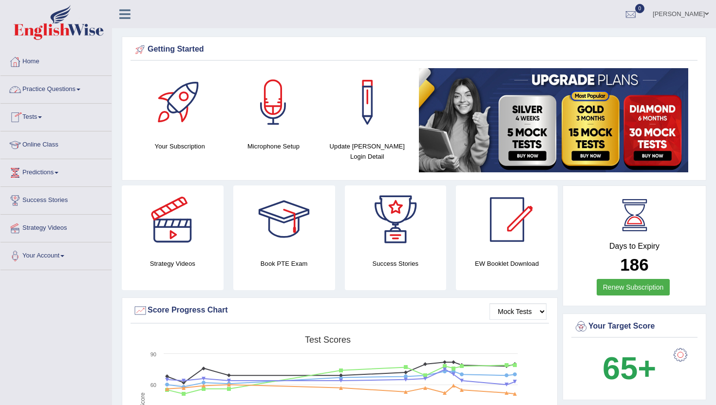
click at [67, 88] on link "Practice Questions" at bounding box center [55, 88] width 111 height 24
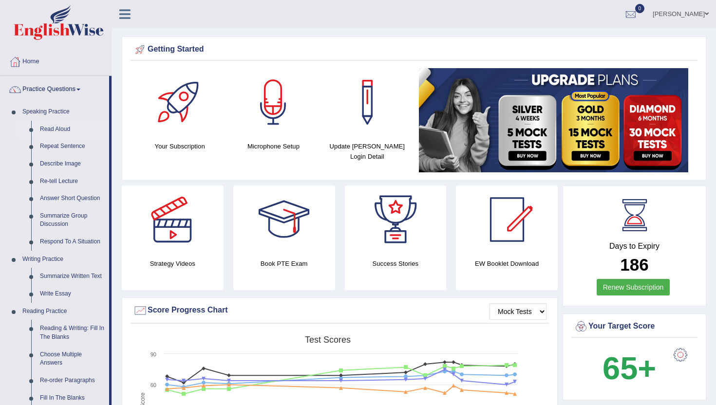
click at [49, 130] on link "Read Aloud" at bounding box center [73, 130] width 74 height 18
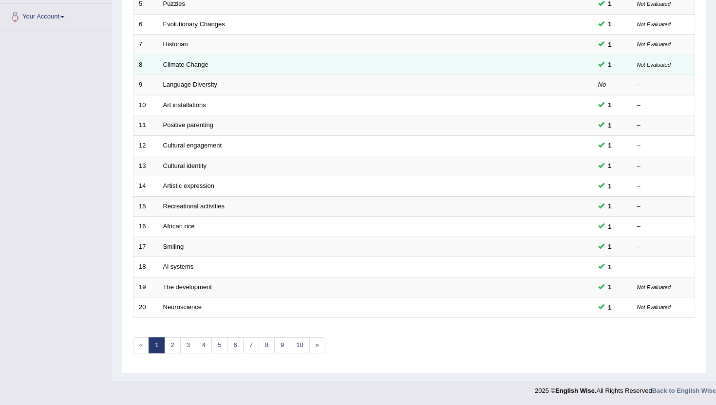
scroll to position [240, 0]
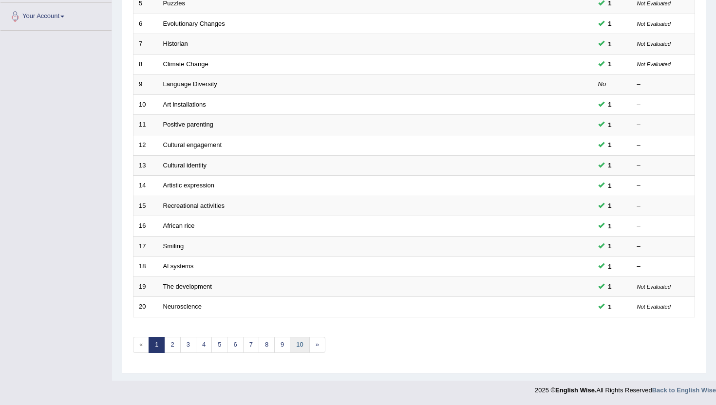
click at [295, 348] on link "10" at bounding box center [299, 345] width 19 height 16
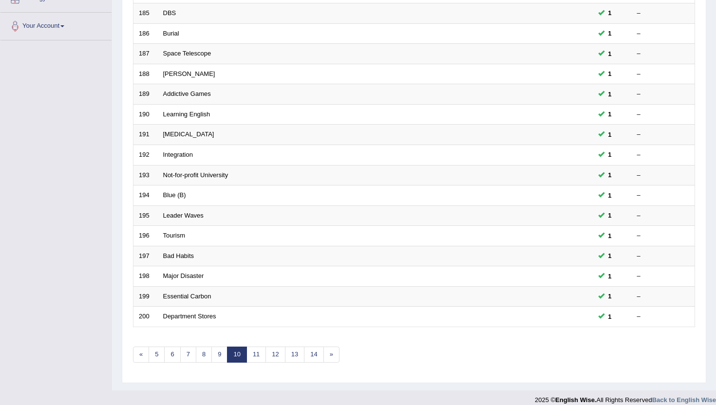
scroll to position [234, 0]
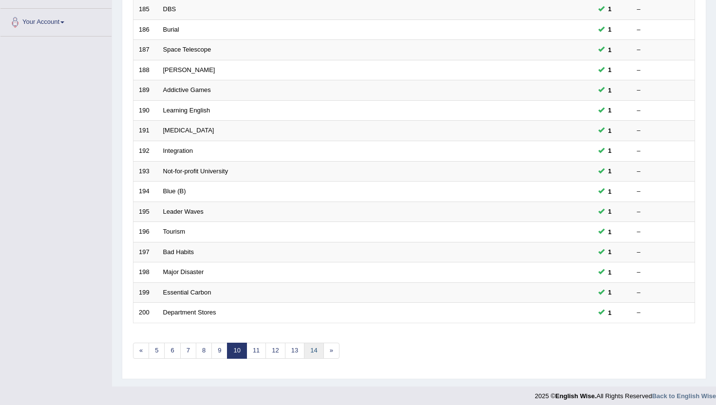
click at [315, 351] on link "14" at bounding box center [313, 351] width 19 height 16
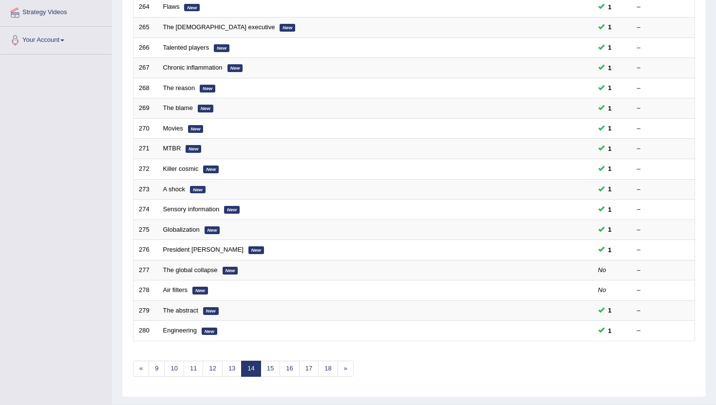
scroll to position [239, 0]
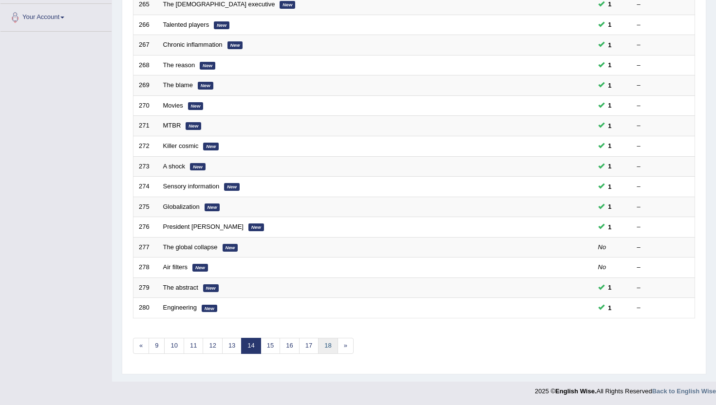
click at [326, 349] on link "18" at bounding box center [327, 346] width 19 height 16
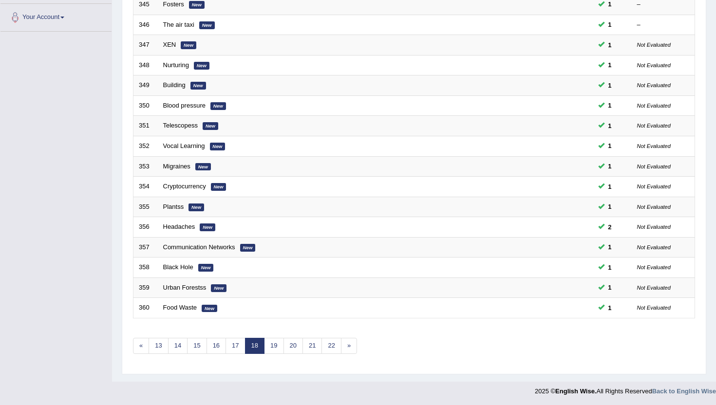
scroll to position [240, 0]
drag, startPoint x: 0, startPoint y: 0, endPoint x: 326, endPoint y: 349, distance: 478.0
click at [326, 349] on link "22" at bounding box center [331, 345] width 19 height 16
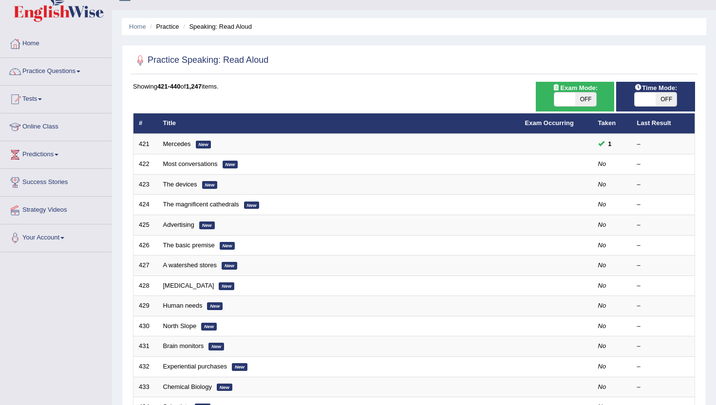
scroll to position [19, 0]
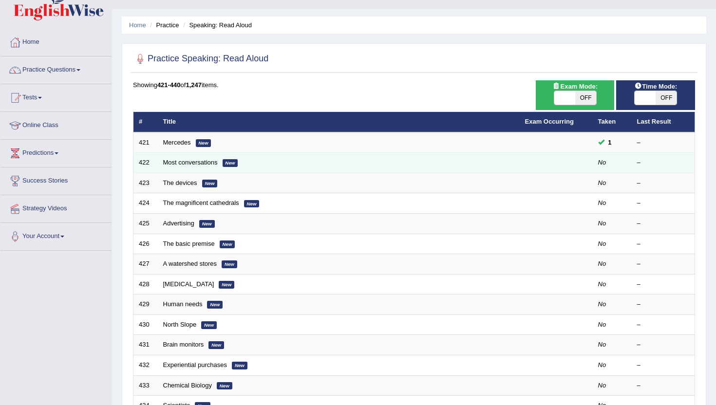
click at [206, 168] on td "Most conversations New" at bounding box center [339, 163] width 362 height 20
click at [199, 159] on link "Most conversations" at bounding box center [190, 162] width 55 height 7
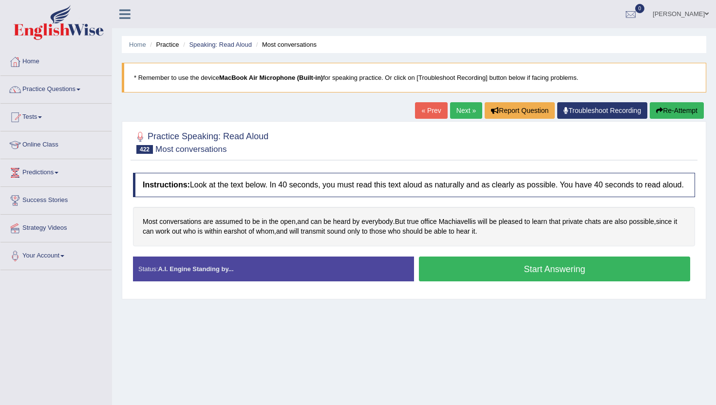
click at [479, 280] on button "Start Answering" at bounding box center [554, 269] width 271 height 25
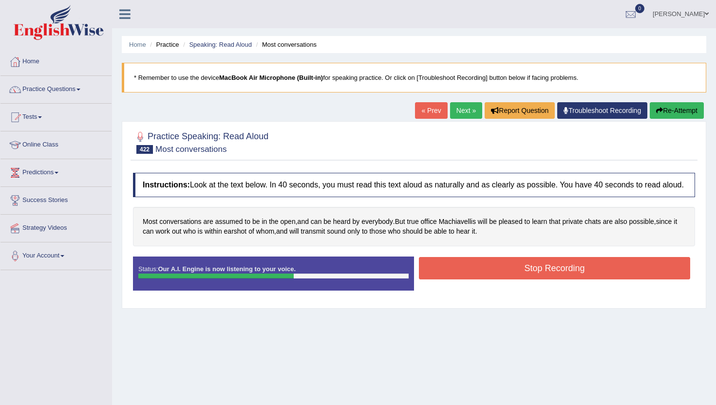
click at [477, 280] on button "Stop Recording" at bounding box center [554, 268] width 271 height 22
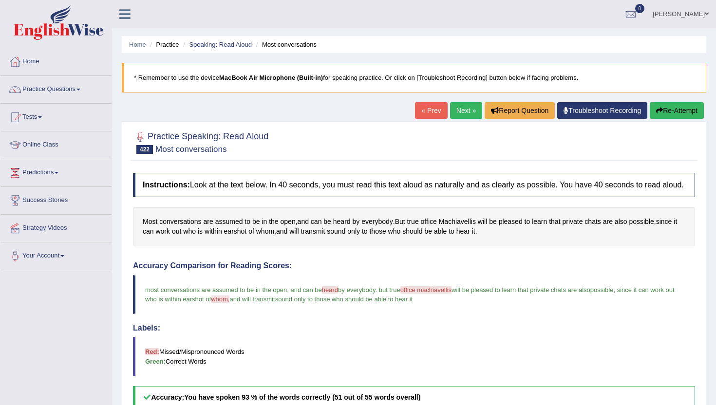
click at [470, 115] on link "Next »" at bounding box center [466, 110] width 32 height 17
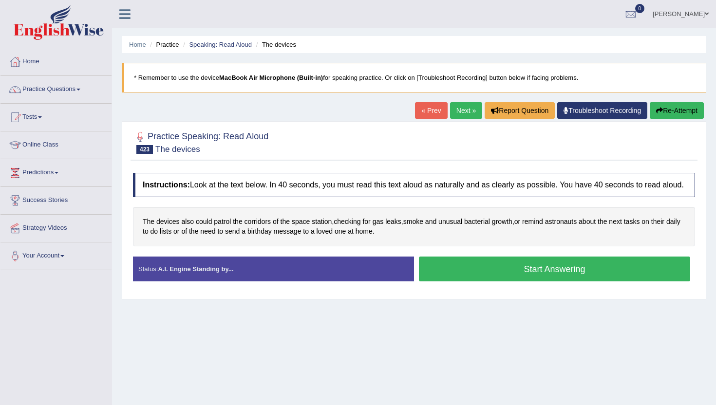
click at [441, 273] on button "Start Answering" at bounding box center [554, 269] width 271 height 25
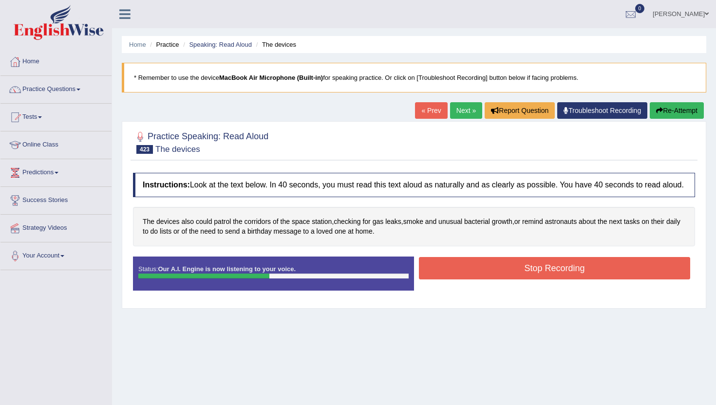
click at [441, 273] on button "Stop Recording" at bounding box center [554, 268] width 271 height 22
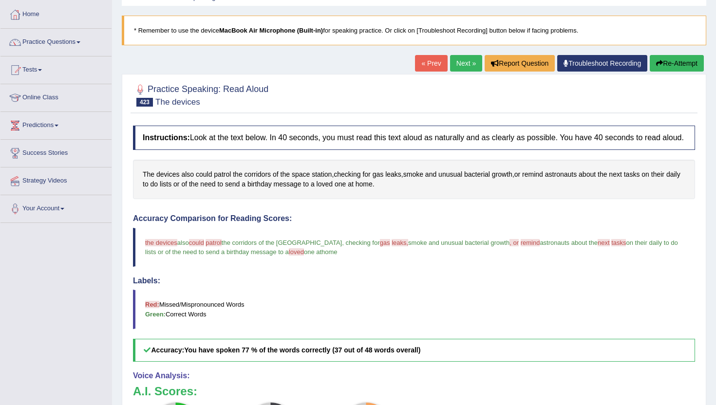
scroll to position [46, 0]
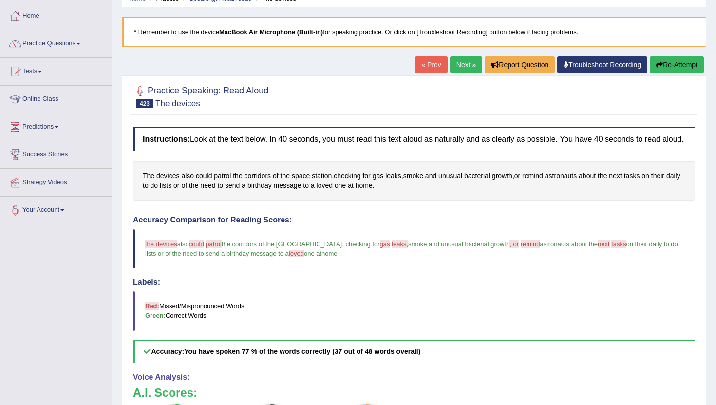
click at [461, 64] on link "Next »" at bounding box center [466, 65] width 32 height 17
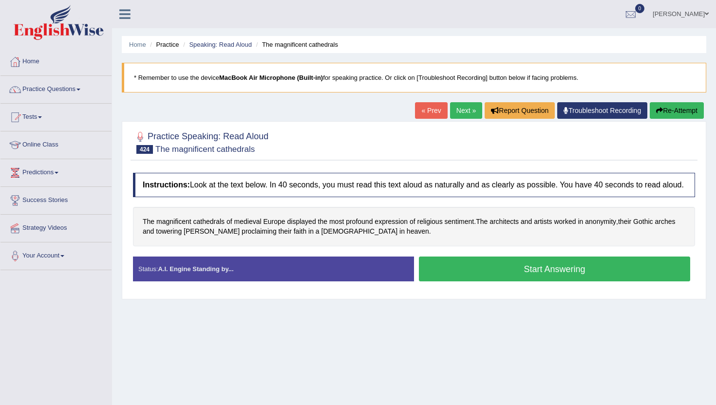
click at [503, 280] on button "Start Answering" at bounding box center [554, 269] width 271 height 25
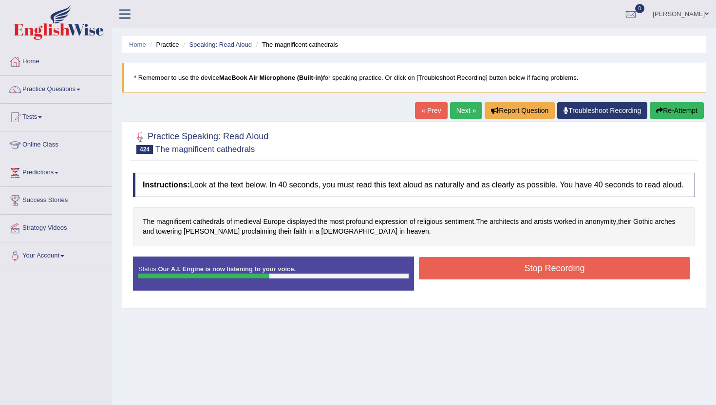
click at [503, 280] on button "Stop Recording" at bounding box center [554, 268] width 271 height 22
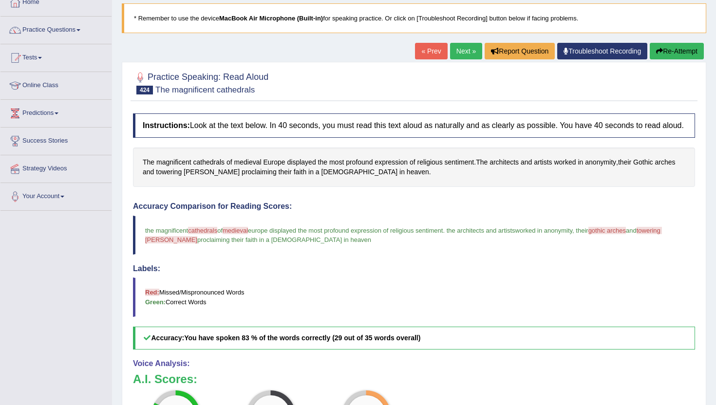
scroll to position [58, 0]
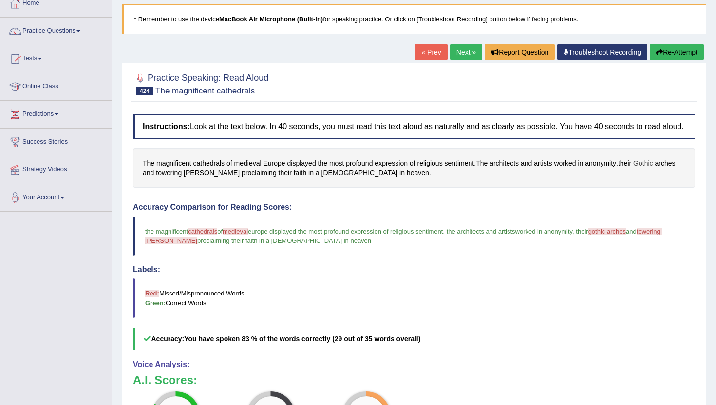
click at [651, 169] on span "Gothic" at bounding box center [642, 163] width 19 height 10
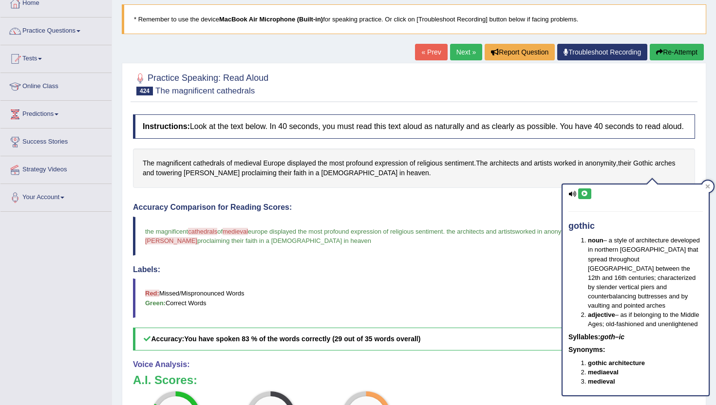
click at [584, 196] on icon at bounding box center [584, 194] width 7 height 6
click at [251, 169] on span "medieval" at bounding box center [247, 163] width 27 height 10
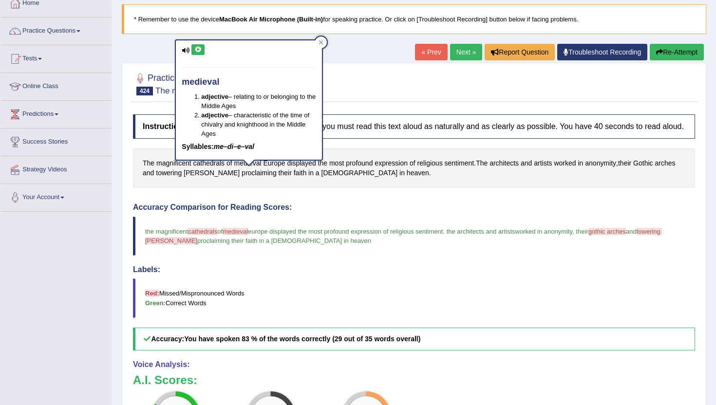
click at [198, 49] on icon at bounding box center [197, 50] width 7 height 6
click at [317, 42] on div at bounding box center [321, 43] width 12 height 12
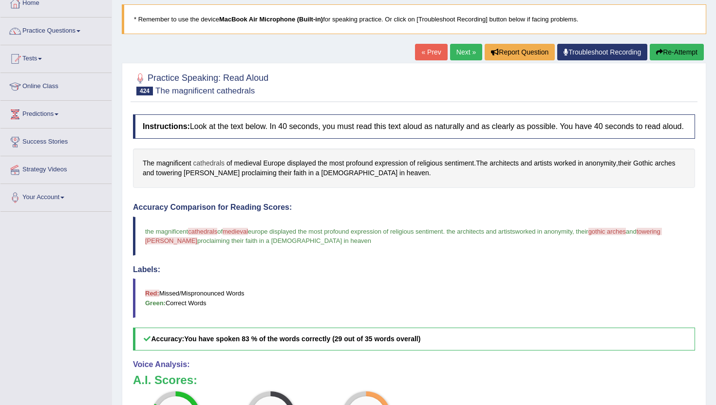
click at [203, 169] on span "cathedrals" at bounding box center [209, 163] width 32 height 10
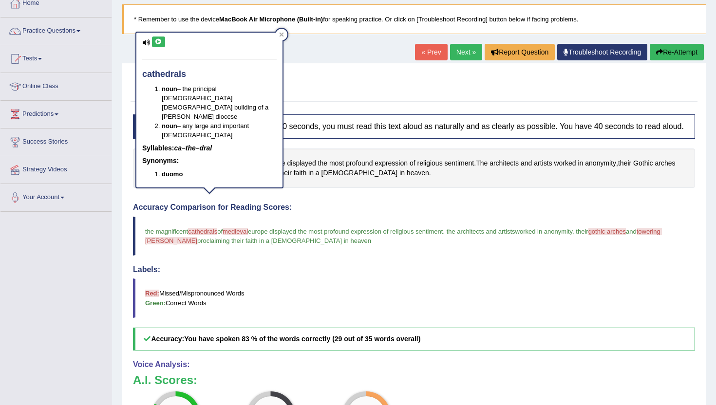
click at [160, 37] on button at bounding box center [158, 42] width 13 height 11
click at [282, 33] on icon at bounding box center [281, 34] width 5 height 5
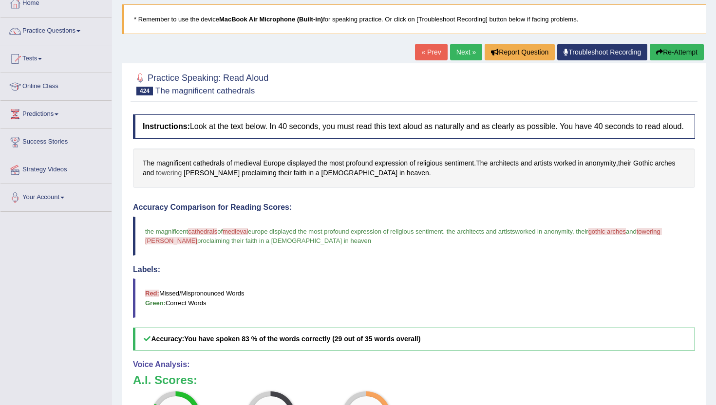
click at [165, 178] on span "towering" at bounding box center [169, 173] width 26 height 10
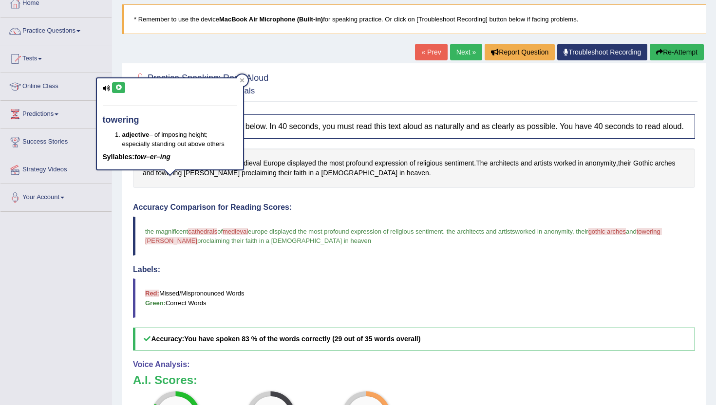
click at [118, 86] on icon at bounding box center [118, 88] width 7 height 6
click at [238, 78] on div at bounding box center [242, 81] width 12 height 12
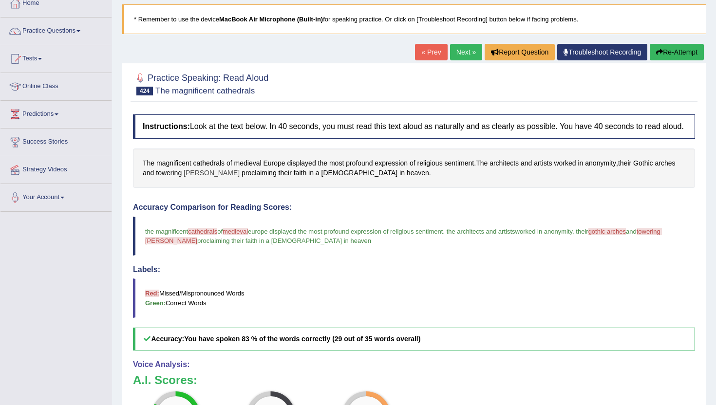
click at [193, 178] on span "Spires" at bounding box center [212, 173] width 56 height 10
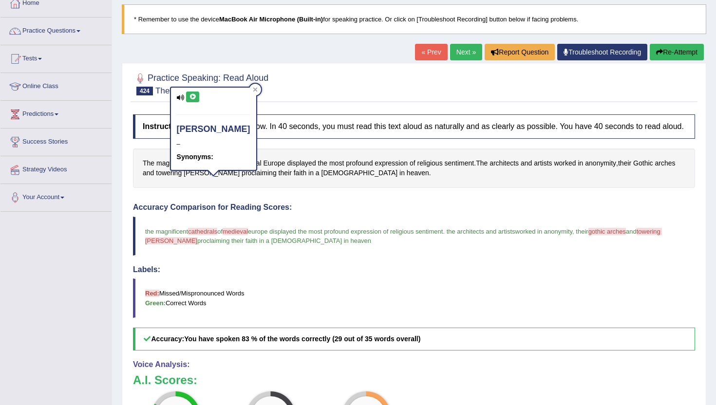
click at [191, 99] on icon at bounding box center [192, 97] width 7 height 6
click at [253, 88] on icon at bounding box center [255, 90] width 4 height 4
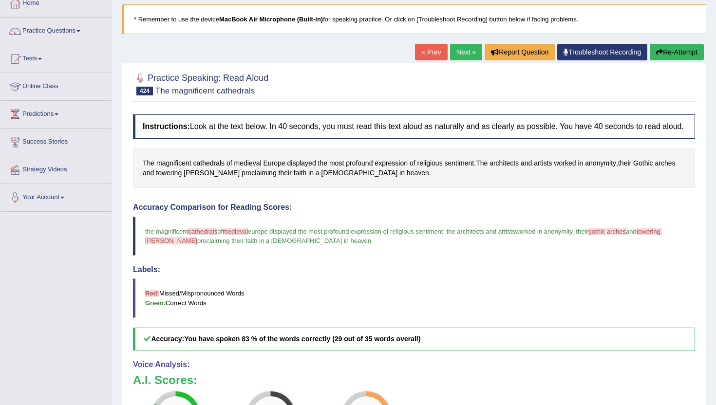
click at [451, 57] on link "Next »" at bounding box center [466, 52] width 32 height 17
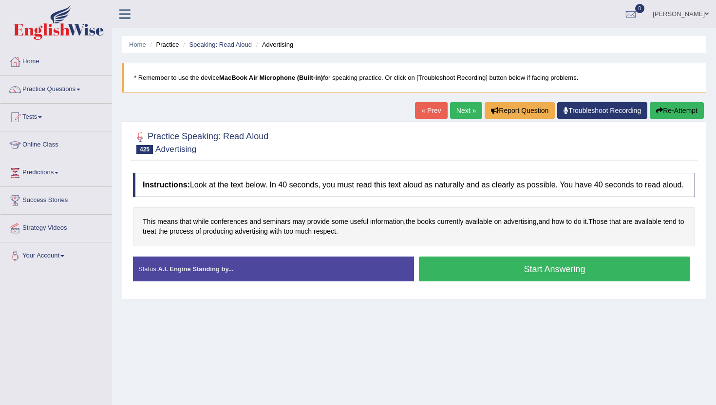
click at [483, 279] on button "Start Answering" at bounding box center [554, 269] width 271 height 25
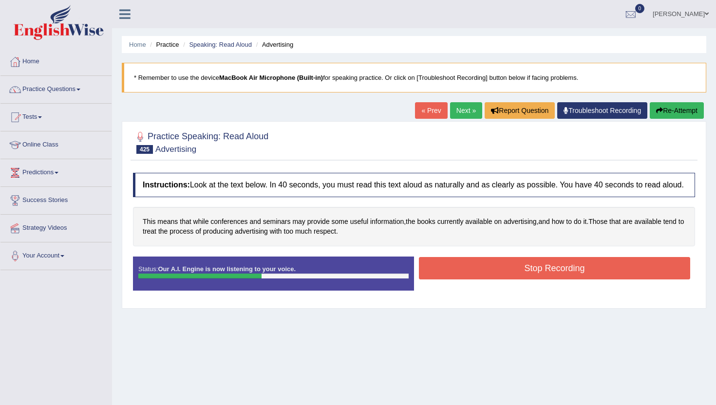
click at [484, 278] on button "Stop Recording" at bounding box center [554, 268] width 271 height 22
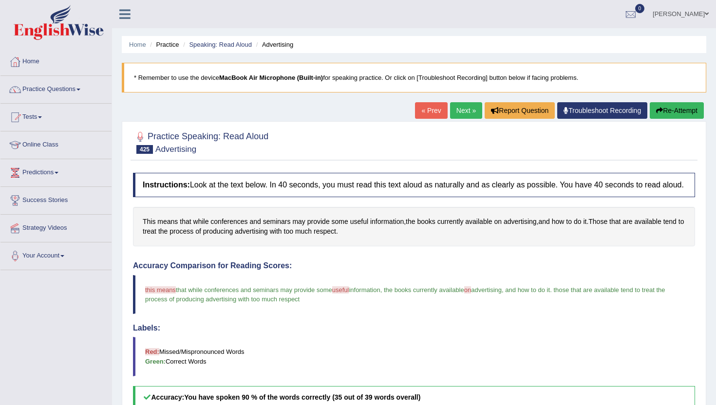
click at [460, 109] on link "Next »" at bounding box center [466, 110] width 32 height 17
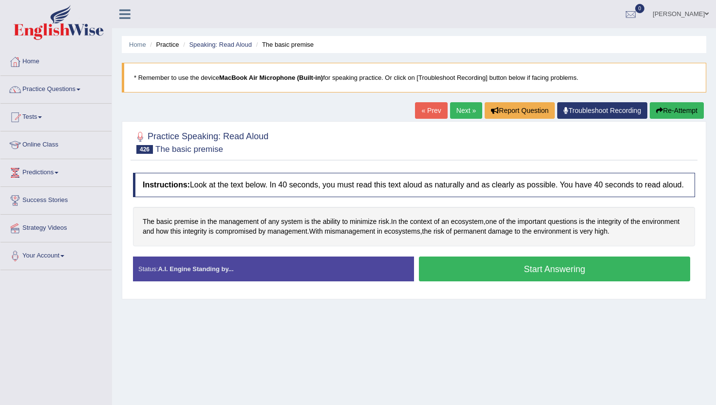
click at [440, 277] on button "Start Answering" at bounding box center [554, 269] width 271 height 25
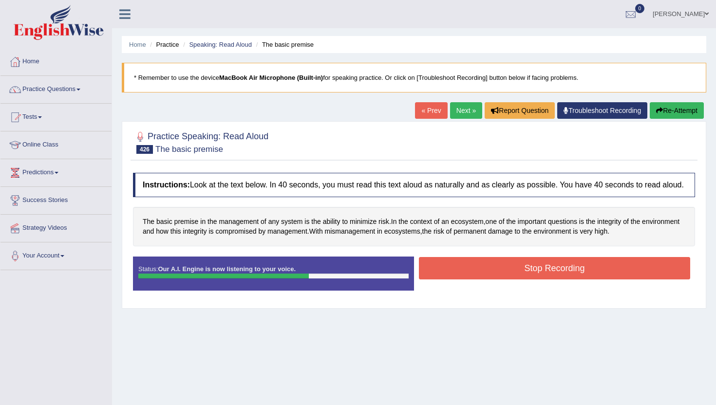
click at [440, 277] on button "Stop Recording" at bounding box center [554, 268] width 271 height 22
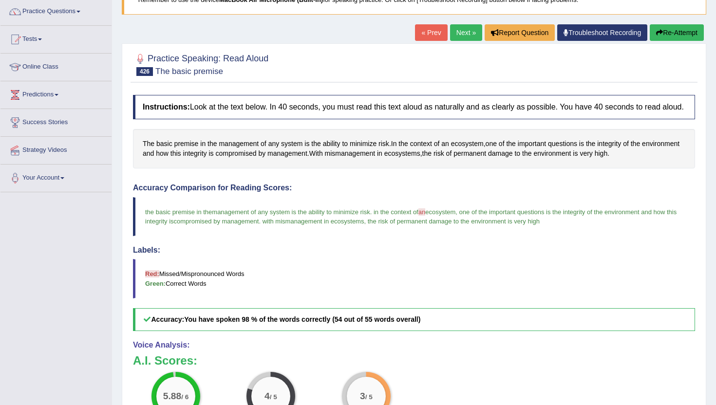
scroll to position [58, 0]
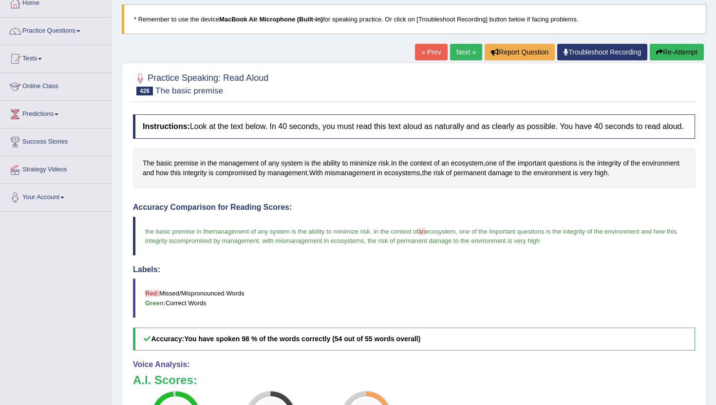
click at [460, 52] on link "Next »" at bounding box center [466, 52] width 32 height 17
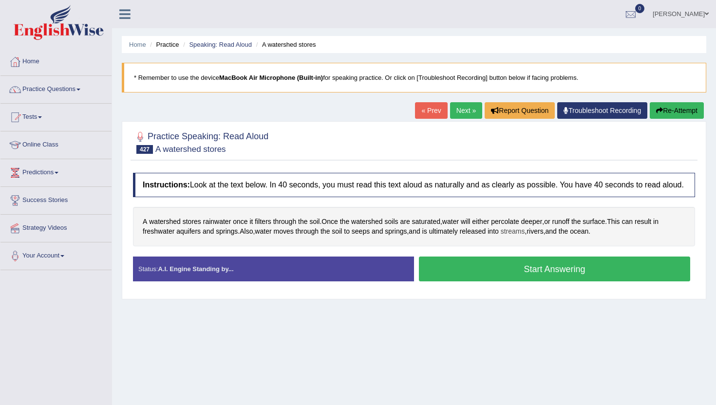
click at [511, 237] on span "streams" at bounding box center [513, 232] width 24 height 10
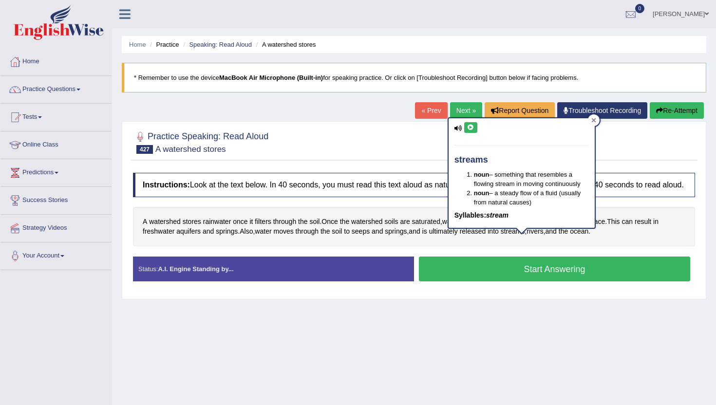
click at [594, 121] on icon at bounding box center [593, 120] width 4 height 4
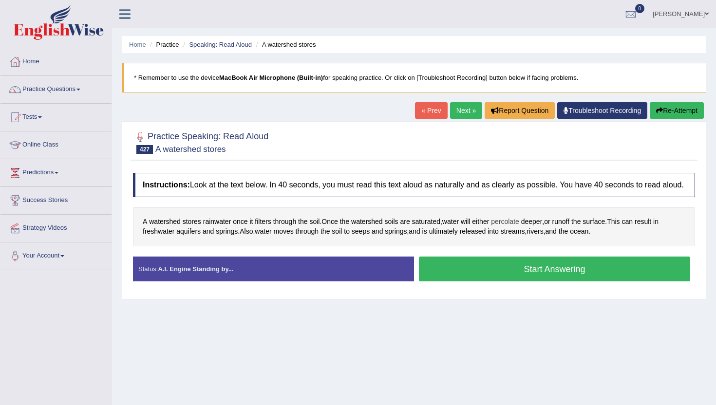
click at [514, 227] on span "percolate" at bounding box center [505, 222] width 28 height 10
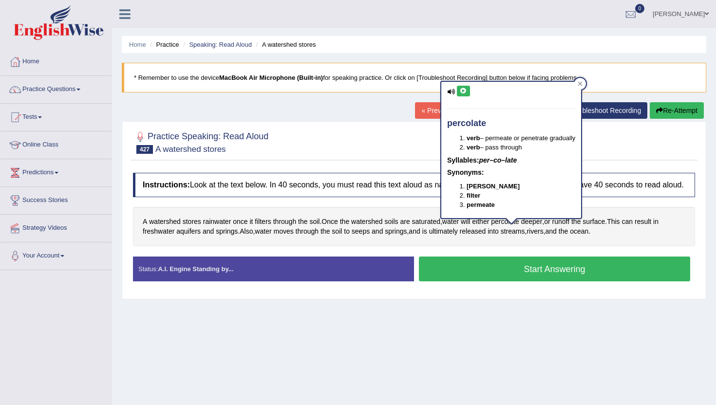
click at [462, 88] on icon at bounding box center [463, 91] width 7 height 6
click at [583, 85] on icon at bounding box center [580, 83] width 4 height 4
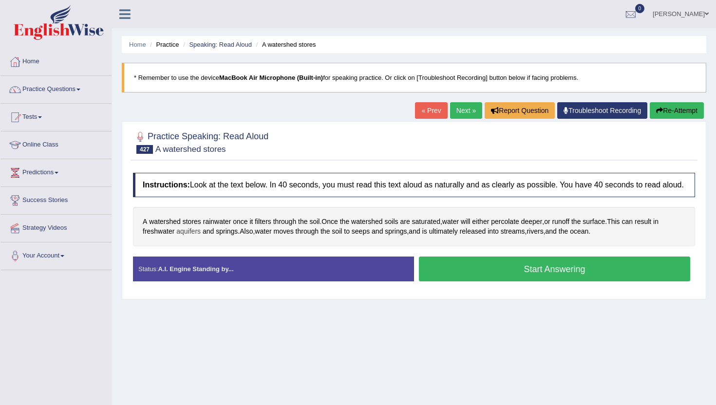
click at [193, 237] on span "aquifers" at bounding box center [188, 232] width 24 height 10
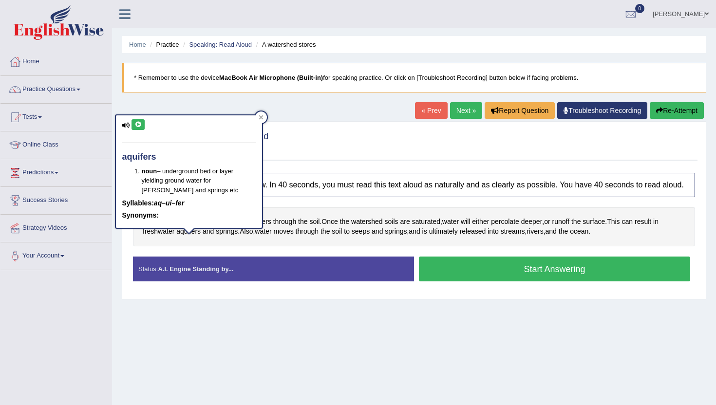
click at [137, 124] on icon at bounding box center [137, 125] width 7 height 6
click at [261, 118] on icon at bounding box center [261, 117] width 4 height 4
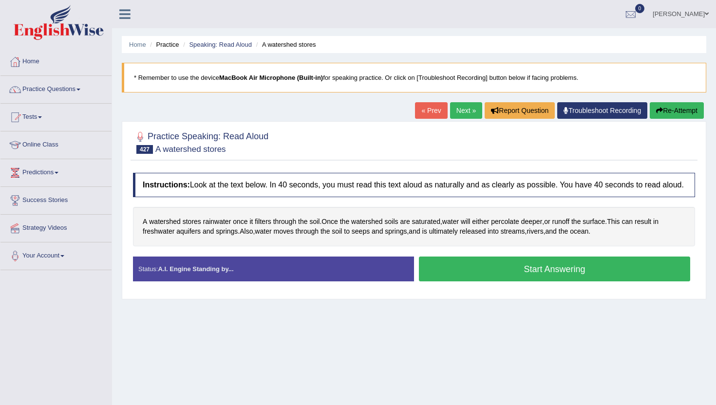
click at [458, 281] on button "Start Answering" at bounding box center [554, 269] width 271 height 25
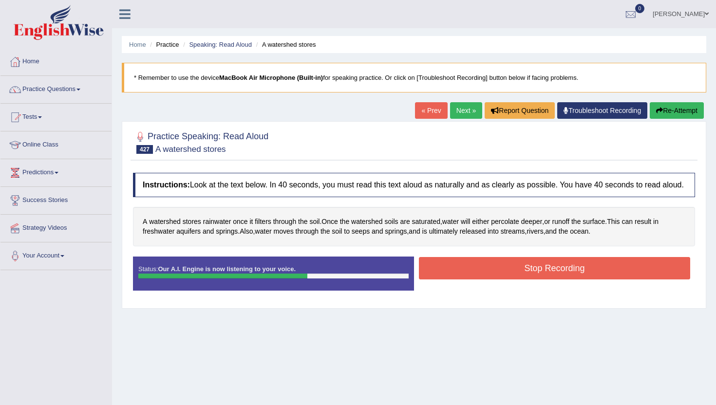
click at [458, 280] on button "Stop Recording" at bounding box center [554, 268] width 271 height 22
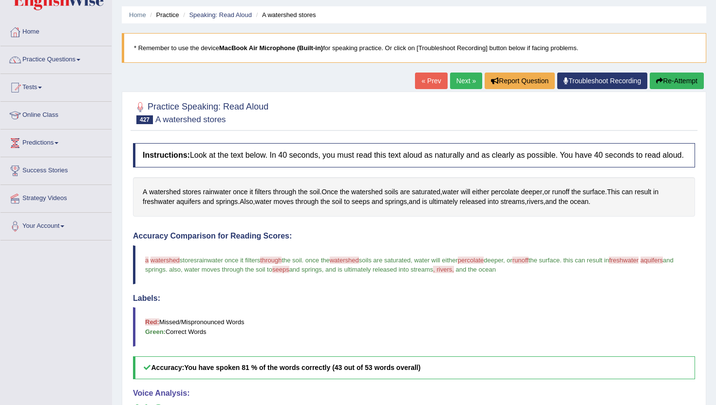
scroll to position [19, 0]
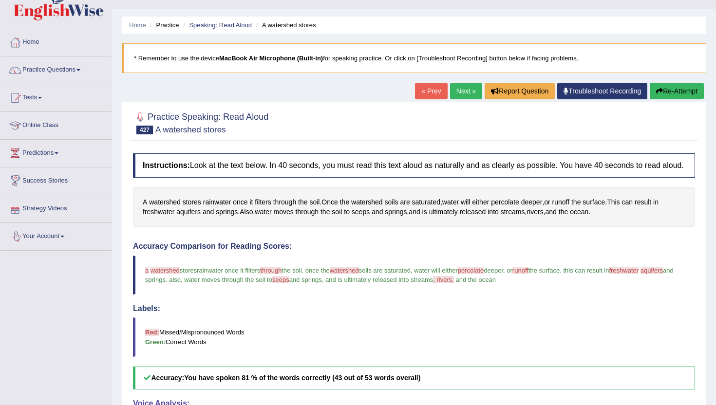
click at [460, 88] on link "Next »" at bounding box center [466, 91] width 32 height 17
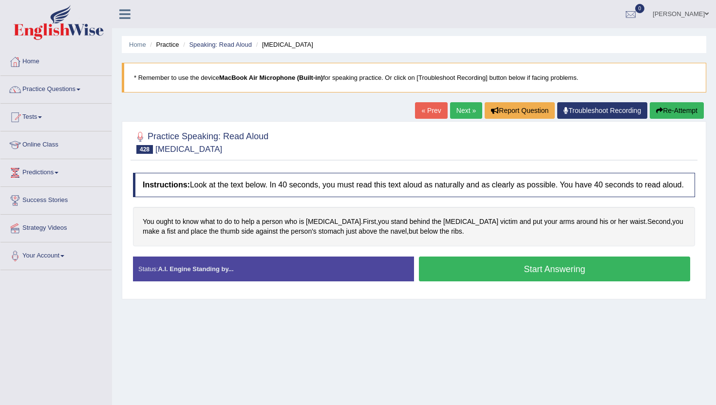
scroll to position [19, 0]
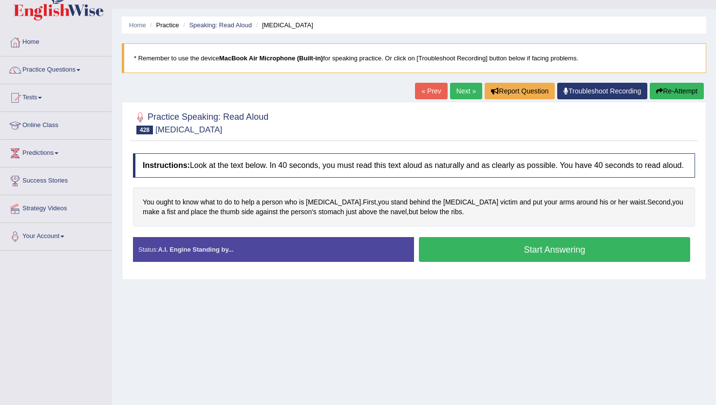
click at [516, 249] on button "Start Answering" at bounding box center [554, 249] width 271 height 25
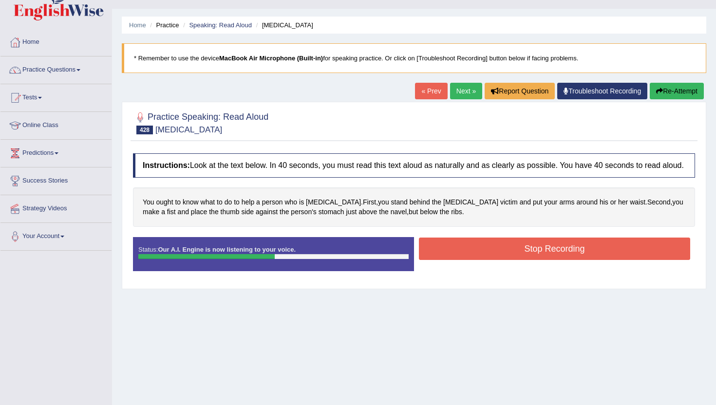
click at [516, 249] on button "Stop Recording" at bounding box center [554, 249] width 271 height 22
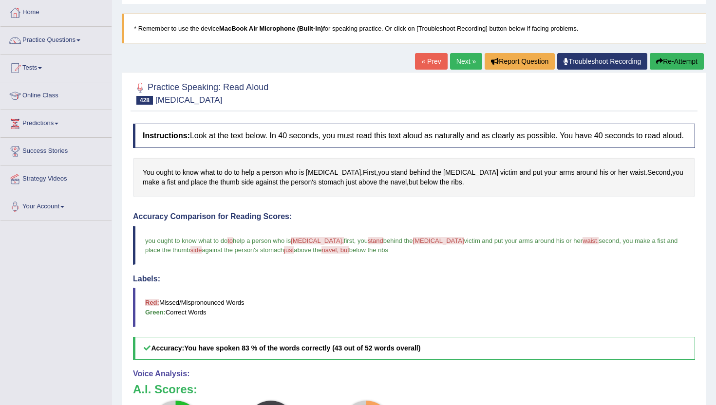
scroll to position [39, 0]
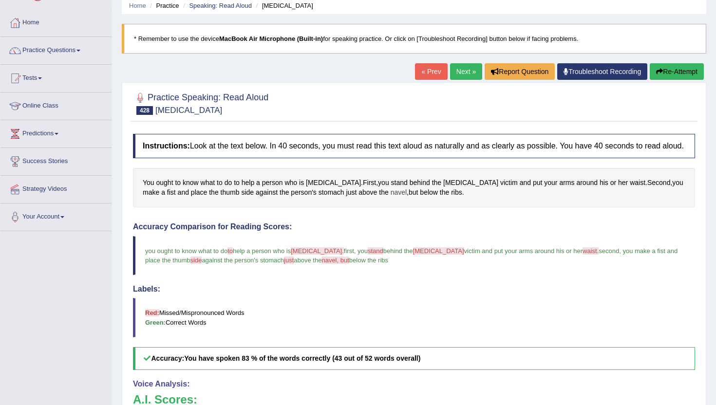
click at [391, 198] on span "navel" at bounding box center [399, 193] width 16 height 10
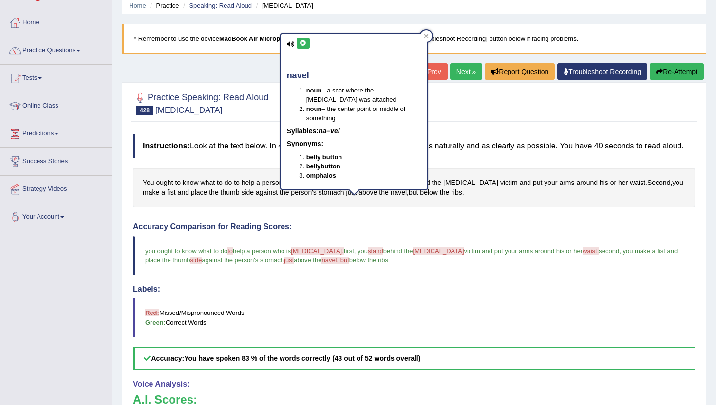
click at [305, 43] on icon at bounding box center [303, 43] width 7 height 6
click at [427, 34] on icon at bounding box center [426, 36] width 5 height 5
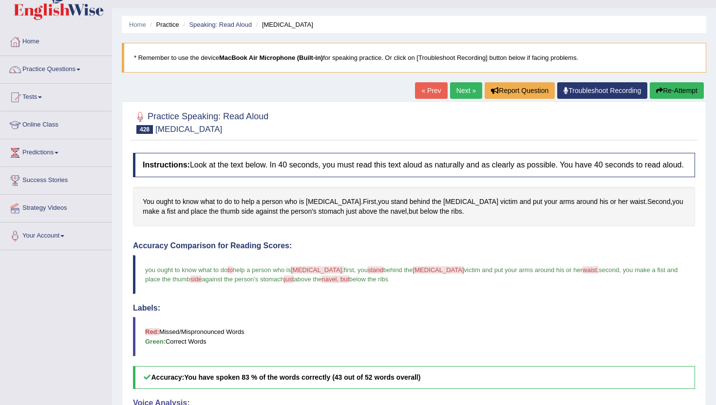
scroll to position [19, 0]
click at [462, 90] on link "Next »" at bounding box center [466, 91] width 32 height 17
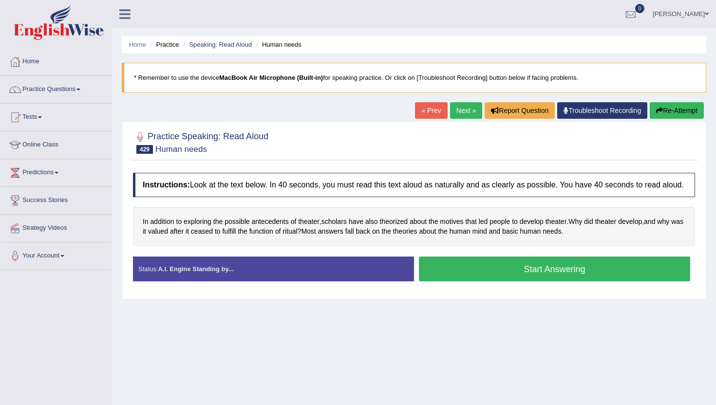
click at [497, 282] on button "Start Answering" at bounding box center [554, 269] width 271 height 25
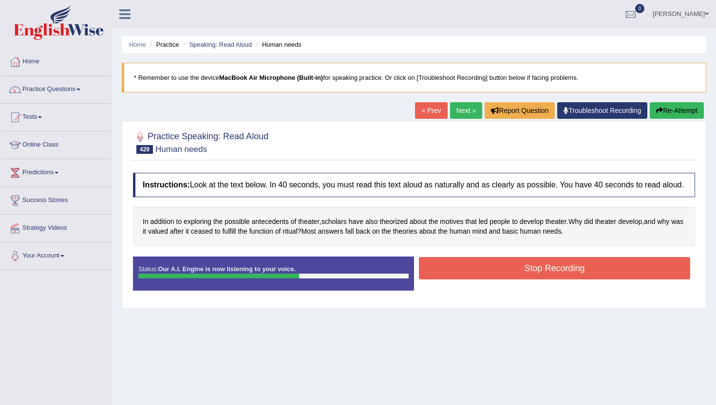
click at [496, 279] on button "Stop Recording" at bounding box center [554, 268] width 271 height 22
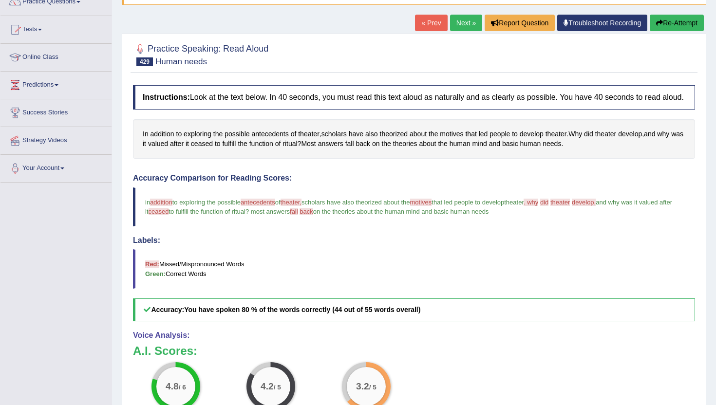
scroll to position [78, 0]
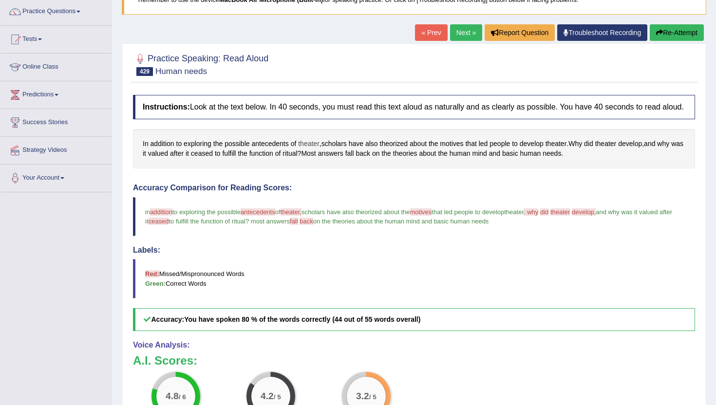
click at [312, 149] on span "theater" at bounding box center [308, 144] width 21 height 10
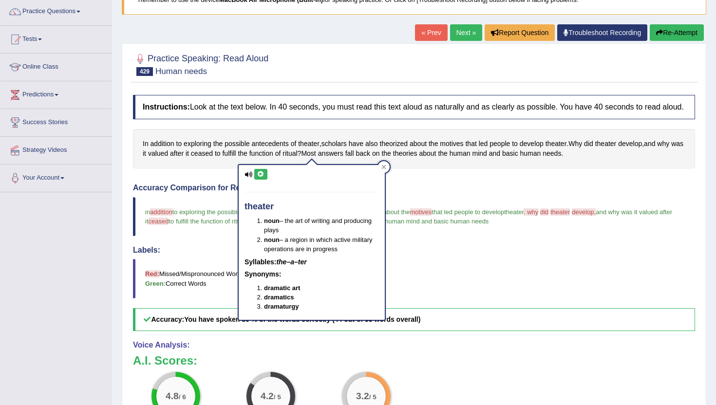
click at [260, 177] on button at bounding box center [260, 174] width 13 height 11
click at [383, 163] on div at bounding box center [384, 167] width 12 height 12
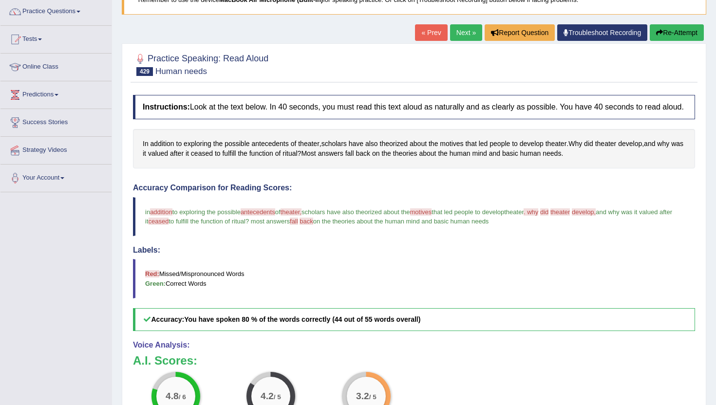
click at [465, 32] on link "Next »" at bounding box center [466, 32] width 32 height 17
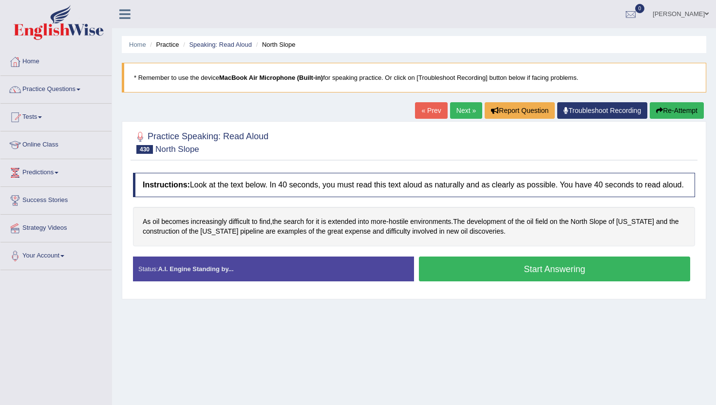
click at [513, 278] on button "Start Answering" at bounding box center [554, 269] width 271 height 25
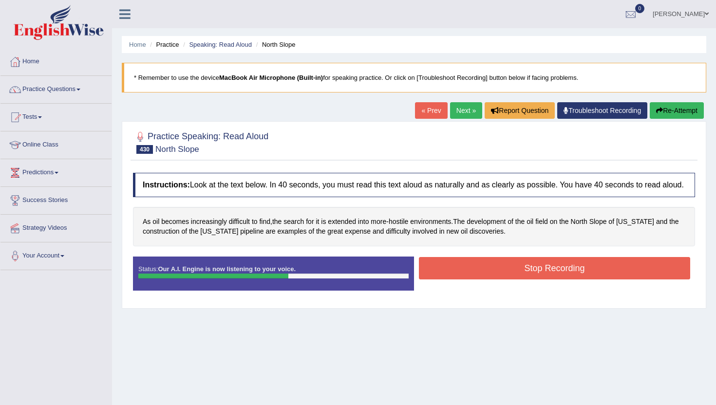
click at [513, 278] on button "Stop Recording" at bounding box center [554, 268] width 271 height 22
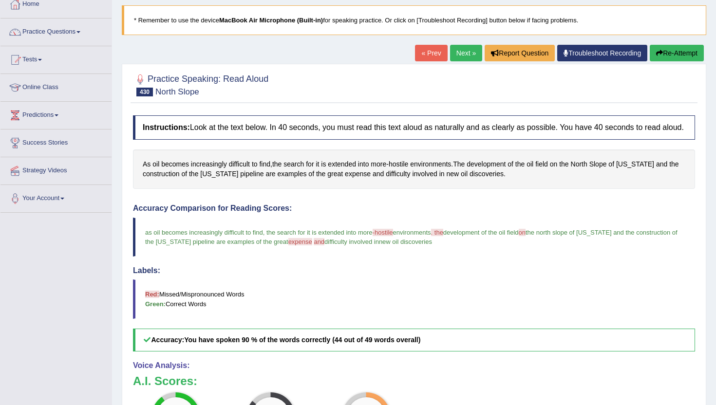
scroll to position [19, 0]
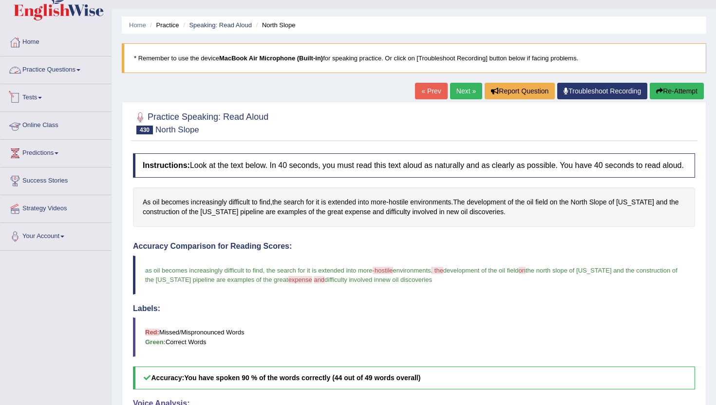
click at [46, 71] on link "Practice Questions" at bounding box center [55, 69] width 111 height 24
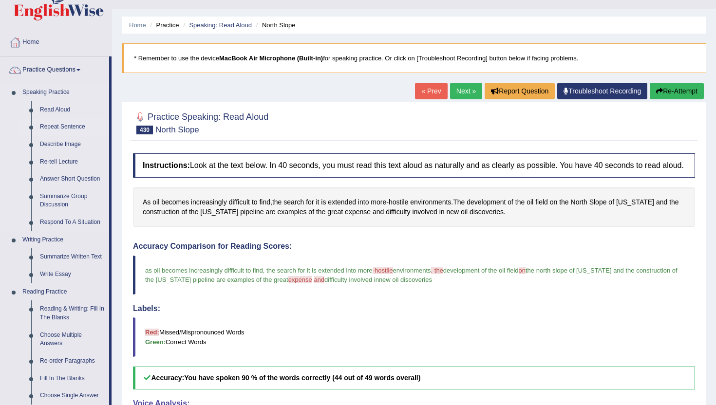
click at [64, 128] on link "Repeat Sentence" at bounding box center [73, 127] width 74 height 18
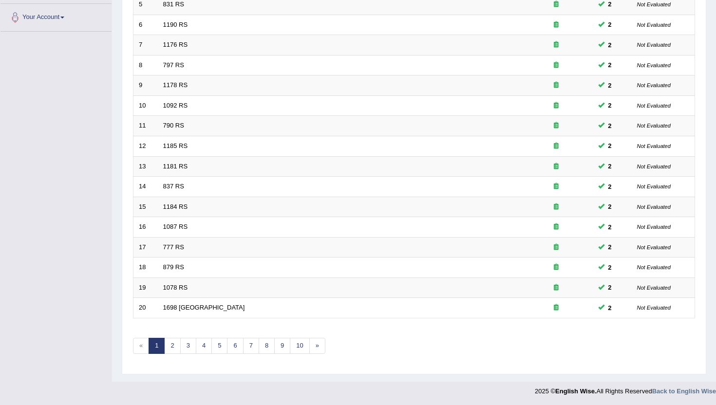
scroll to position [240, 0]
click at [302, 348] on link "10" at bounding box center [299, 345] width 19 height 16
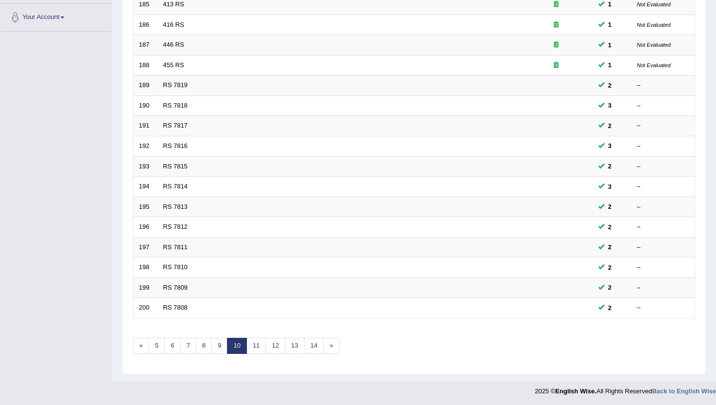
scroll to position [240, 0]
click at [319, 344] on link "14" at bounding box center [313, 345] width 19 height 16
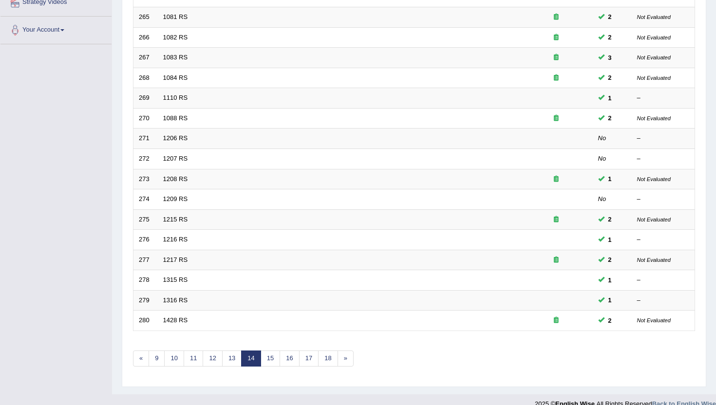
scroll to position [234, 0]
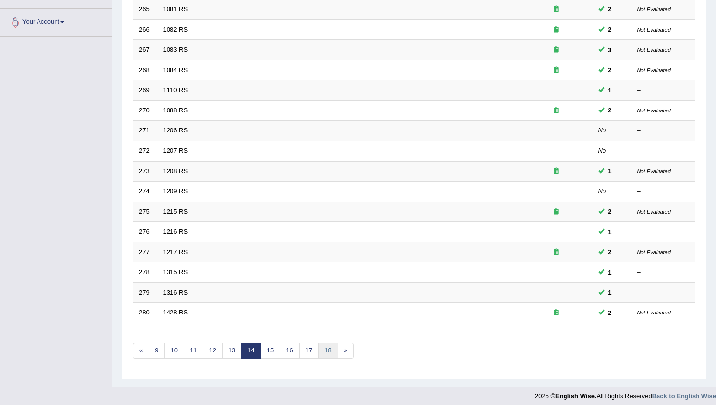
click at [327, 351] on link "18" at bounding box center [327, 351] width 19 height 16
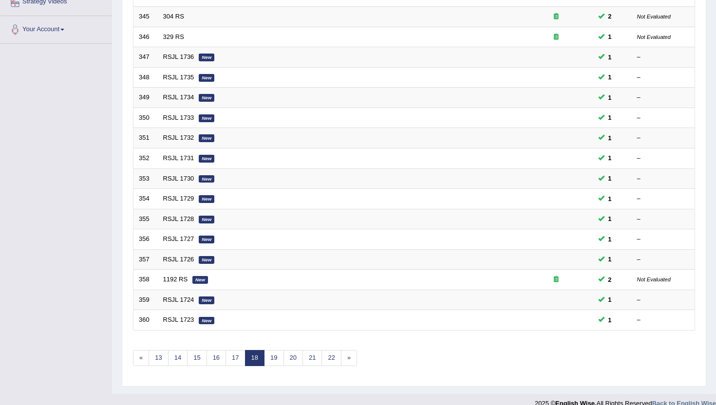
scroll to position [234, 0]
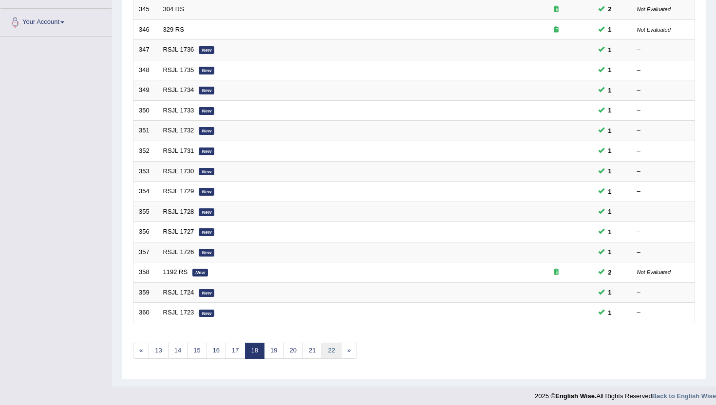
click at [327, 351] on link "22" at bounding box center [331, 351] width 19 height 16
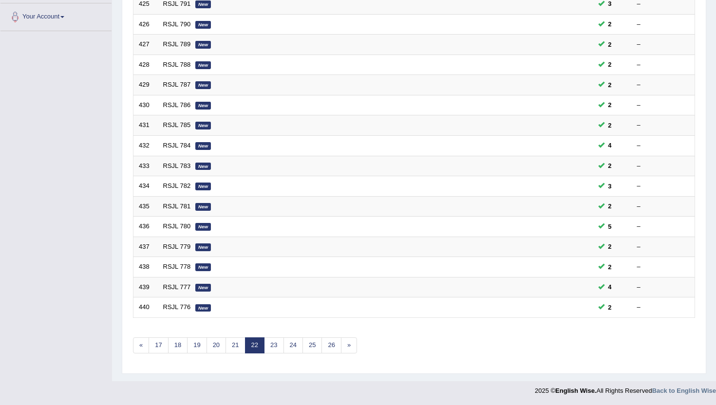
scroll to position [240, 0]
click at [327, 351] on link "26" at bounding box center [331, 345] width 19 height 16
click at [329, 343] on link "30" at bounding box center [331, 345] width 19 height 16
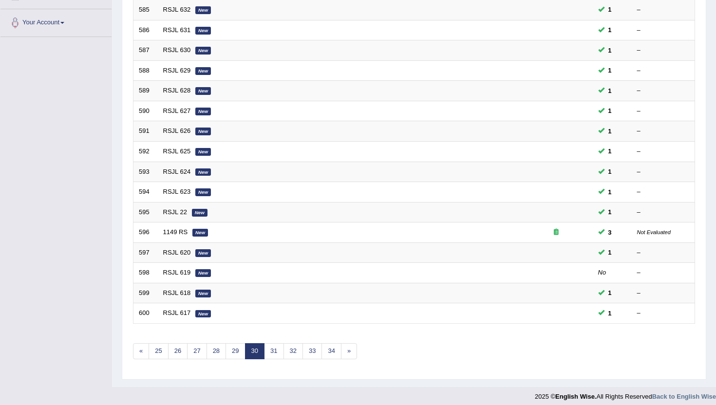
scroll to position [234, 0]
click at [329, 345] on link "34" at bounding box center [331, 351] width 19 height 16
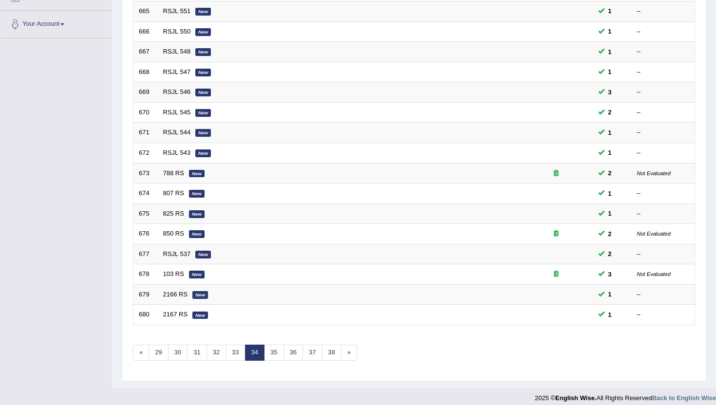
scroll to position [234, 0]
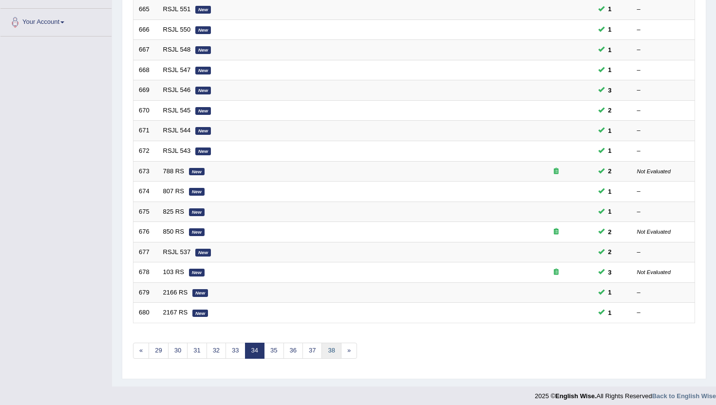
click at [332, 352] on link "38" at bounding box center [331, 351] width 19 height 16
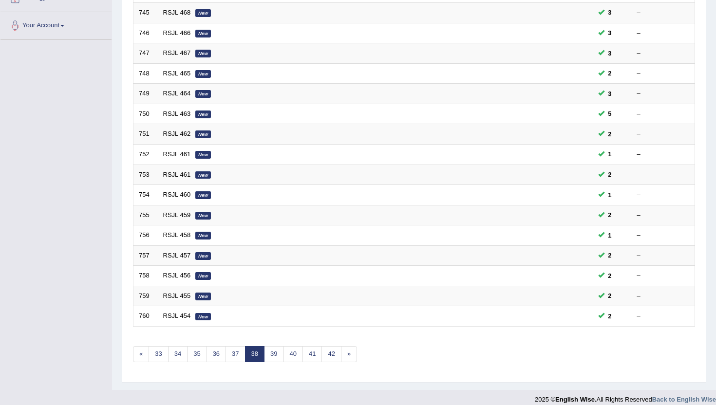
scroll to position [234, 0]
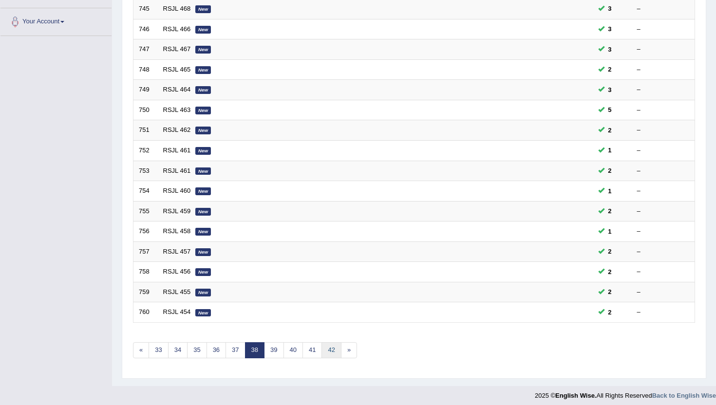
click at [327, 353] on link "42" at bounding box center [331, 350] width 19 height 16
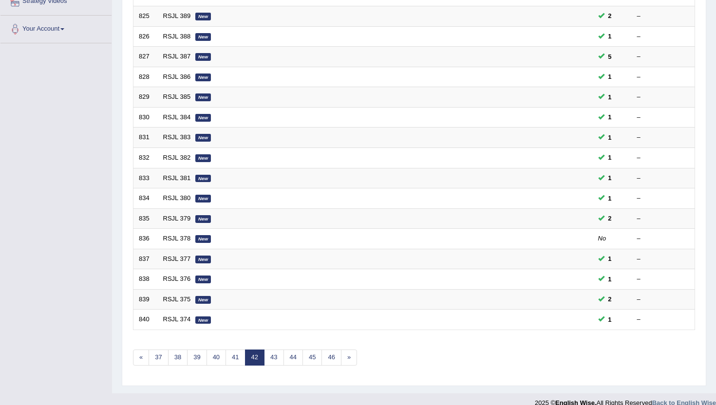
scroll to position [240, 0]
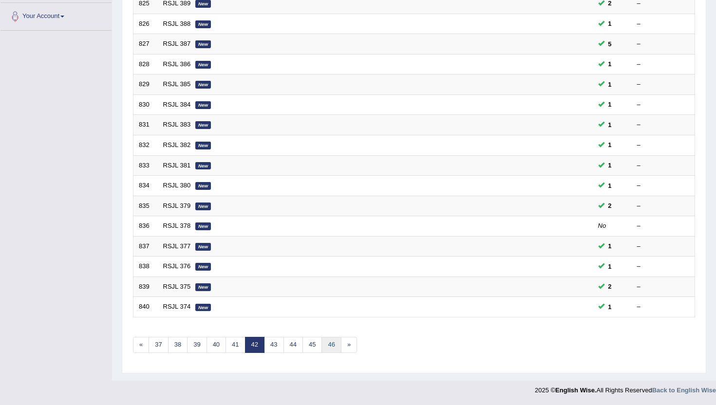
click at [327, 353] on link "46" at bounding box center [331, 345] width 19 height 16
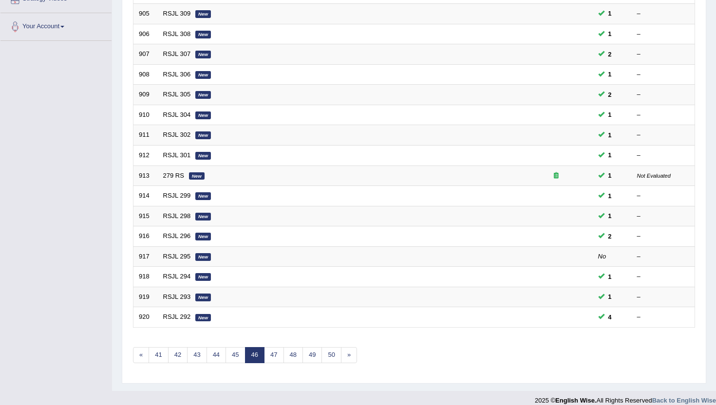
scroll to position [234, 0]
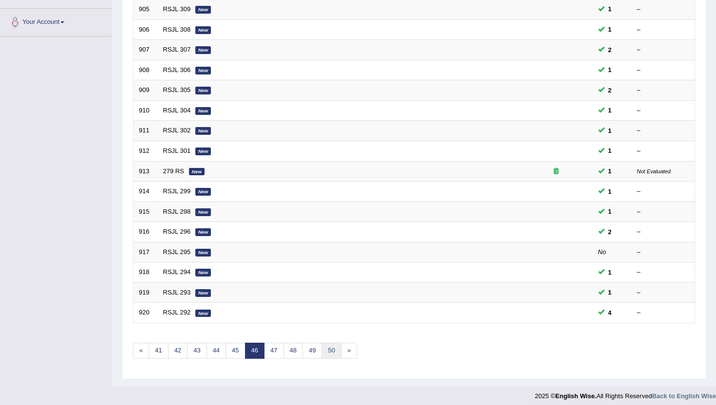
click at [327, 353] on link "50" at bounding box center [331, 351] width 19 height 16
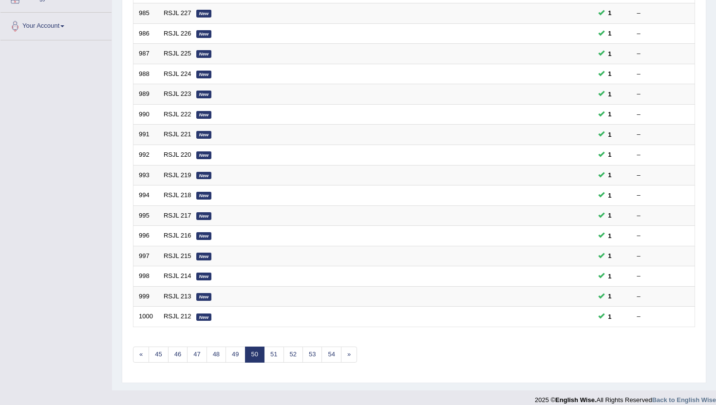
scroll to position [240, 0]
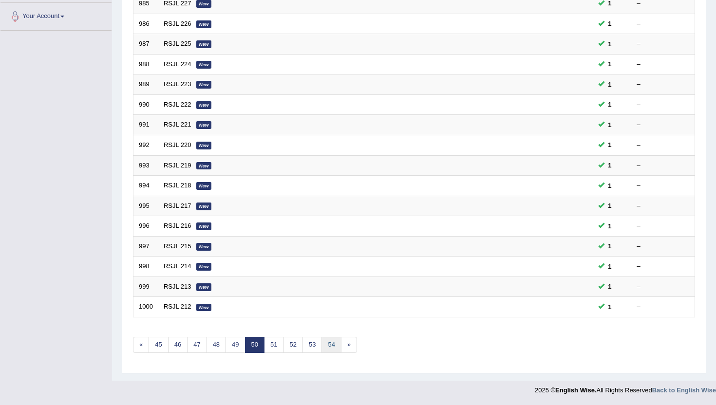
click at [331, 345] on link "54" at bounding box center [331, 345] width 19 height 16
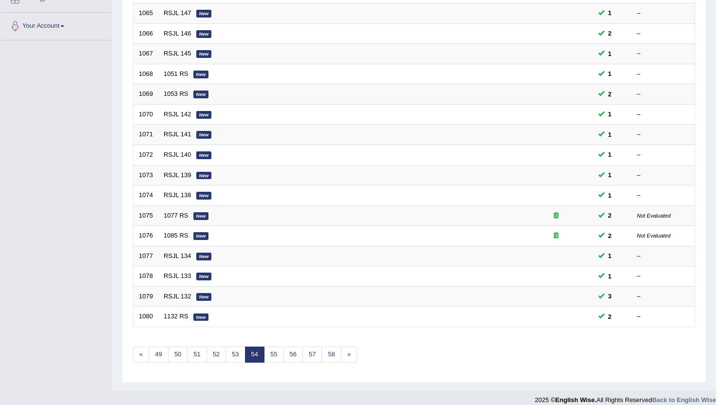
scroll to position [240, 0]
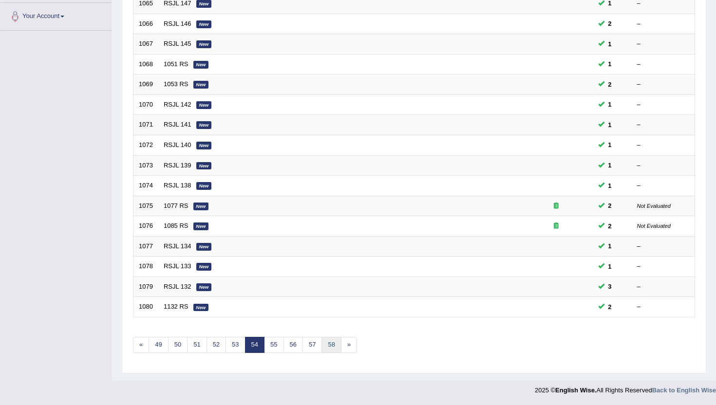
click at [331, 345] on link "58" at bounding box center [331, 345] width 19 height 16
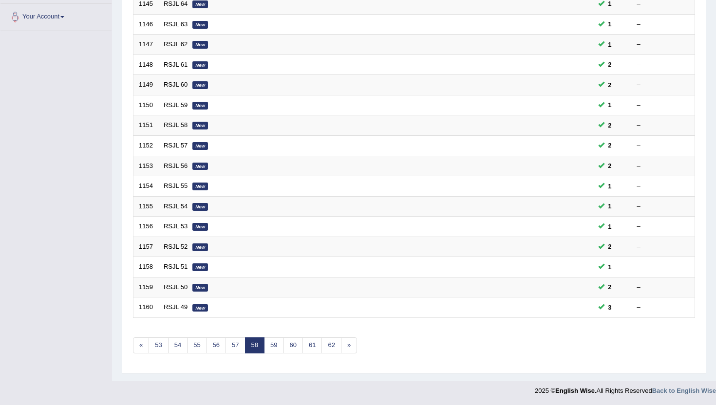
scroll to position [240, 0]
click at [331, 345] on link "62" at bounding box center [331, 345] width 19 height 16
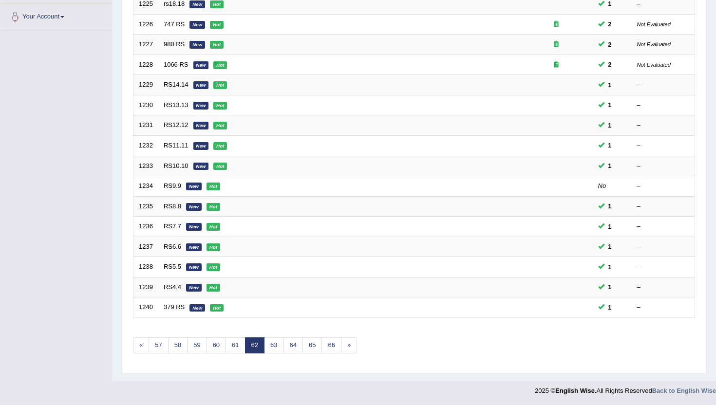
scroll to position [240, 0]
click at [331, 345] on link "66" at bounding box center [331, 345] width 19 height 16
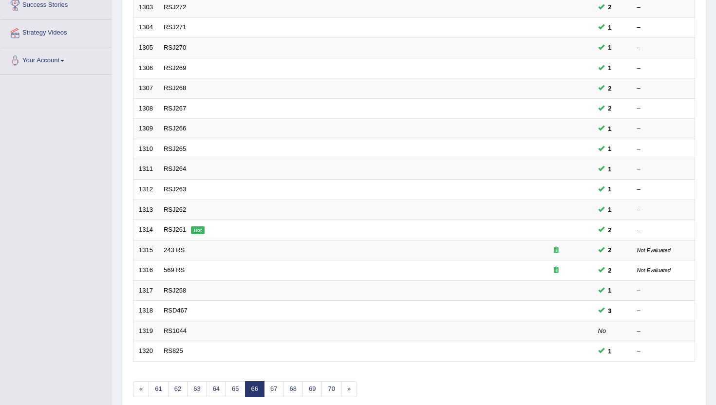
scroll to position [240, 0]
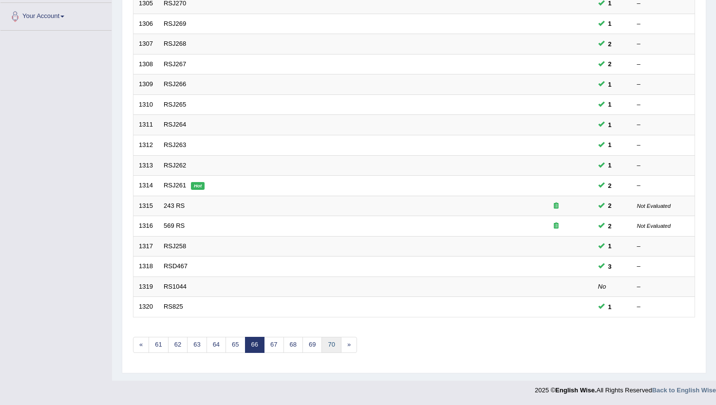
click at [331, 345] on link "70" at bounding box center [331, 345] width 19 height 16
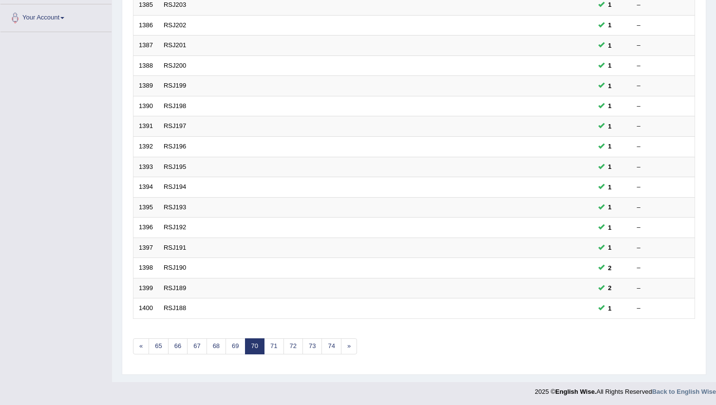
scroll to position [240, 0]
click at [331, 345] on link "74" at bounding box center [331, 345] width 19 height 16
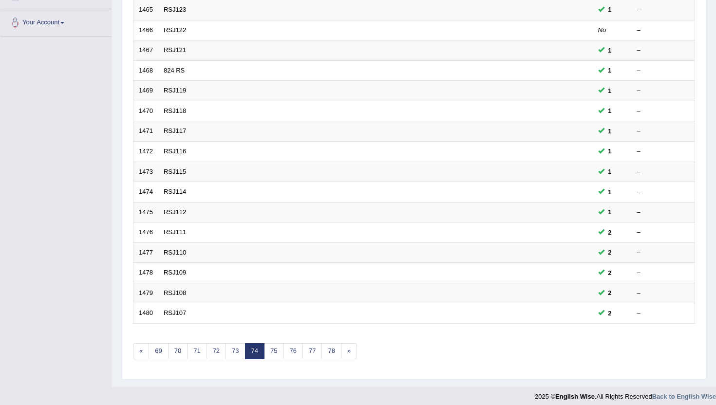
scroll to position [234, 0]
click at [331, 345] on link "78" at bounding box center [331, 351] width 19 height 16
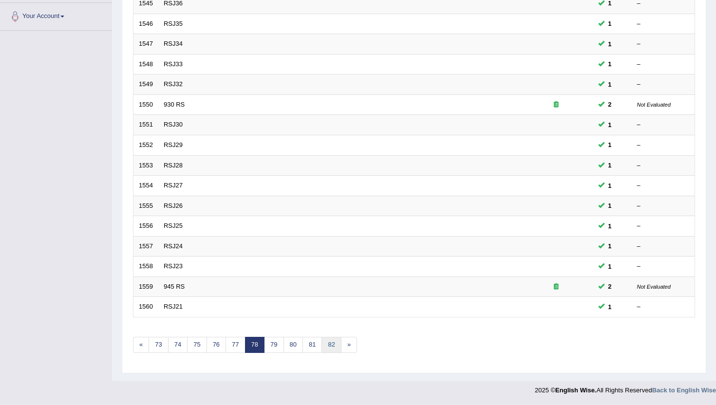
click at [331, 345] on link "82" at bounding box center [331, 345] width 19 height 16
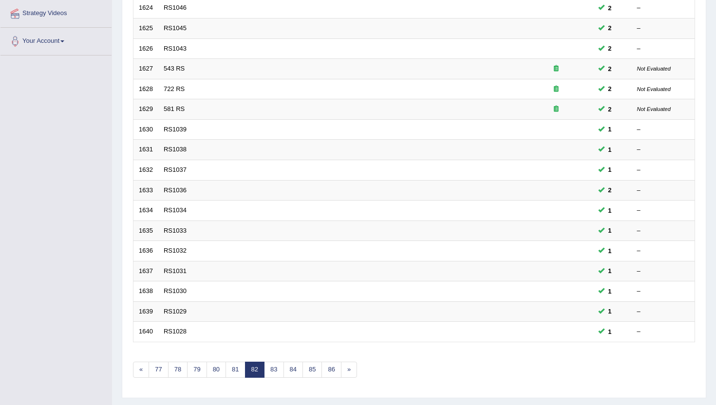
scroll to position [240, 0]
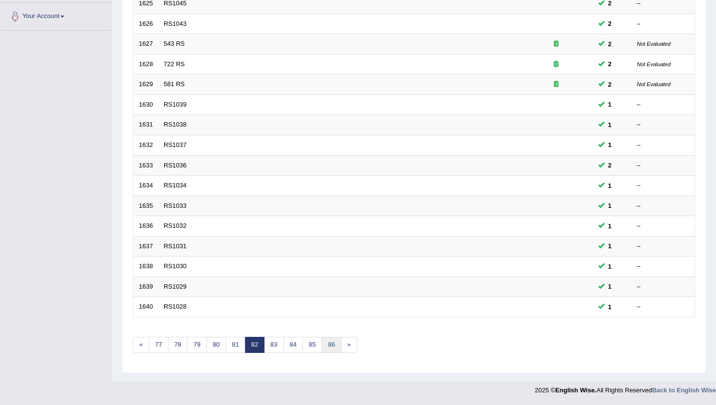
click at [331, 345] on link "86" at bounding box center [331, 345] width 19 height 16
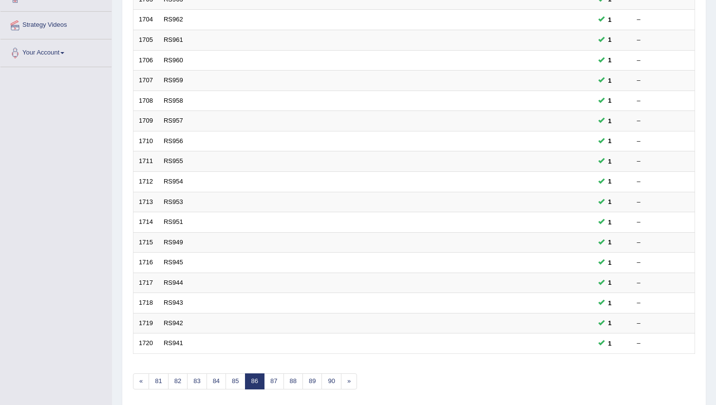
scroll to position [240, 0]
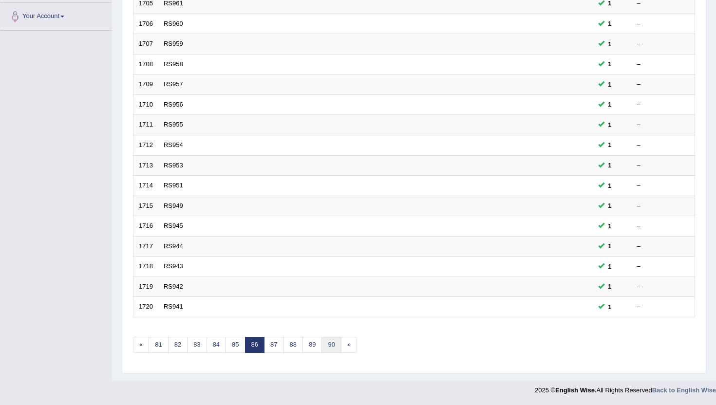
click at [331, 345] on link "90" at bounding box center [331, 345] width 19 height 16
click at [331, 345] on link "94" at bounding box center [331, 345] width 19 height 16
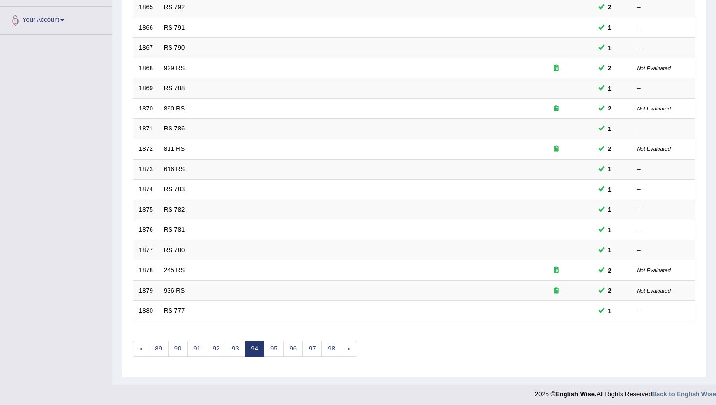
scroll to position [240, 0]
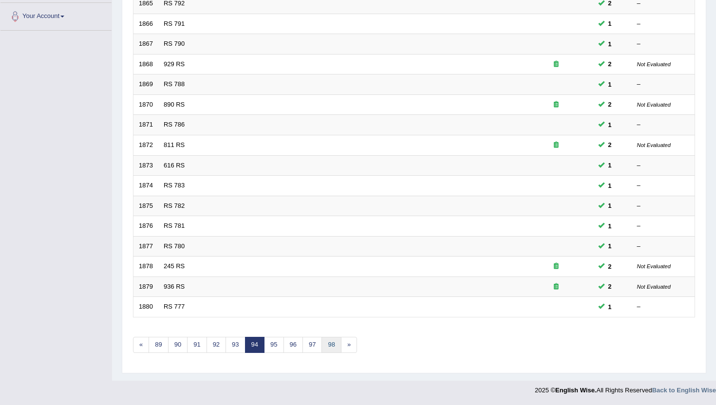
click at [331, 345] on link "98" at bounding box center [331, 345] width 19 height 16
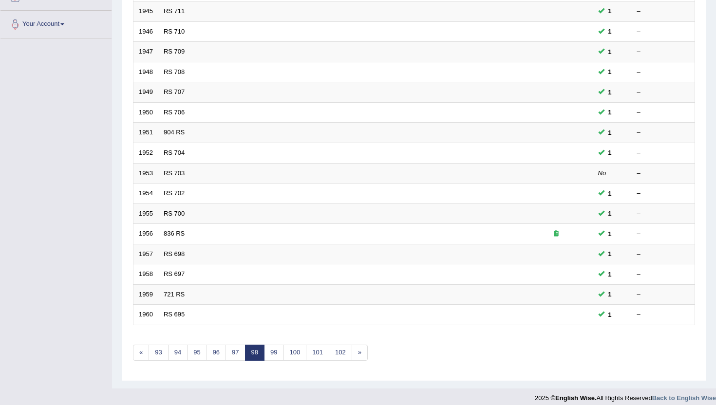
scroll to position [234, 0]
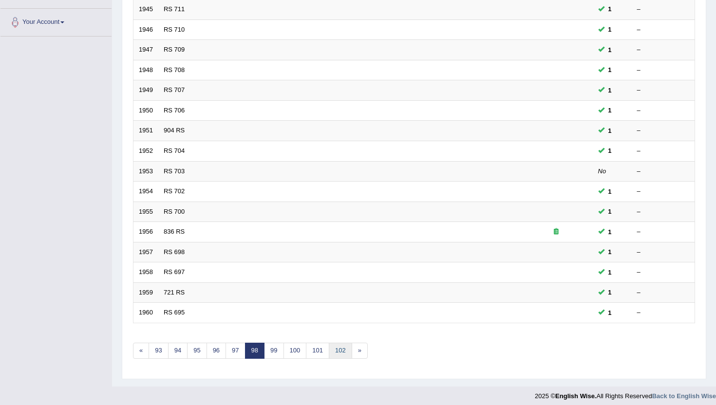
click at [331, 345] on link "102" at bounding box center [340, 351] width 23 height 16
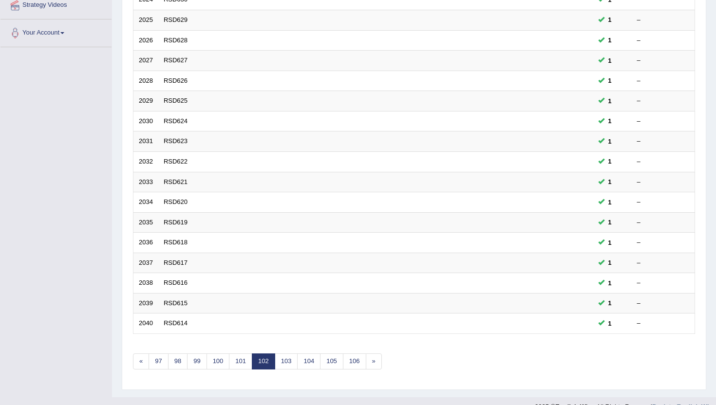
scroll to position [234, 0]
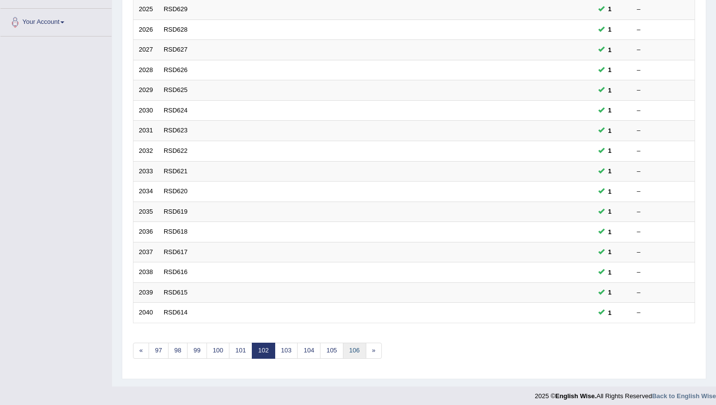
click at [357, 347] on link "106" at bounding box center [354, 351] width 23 height 16
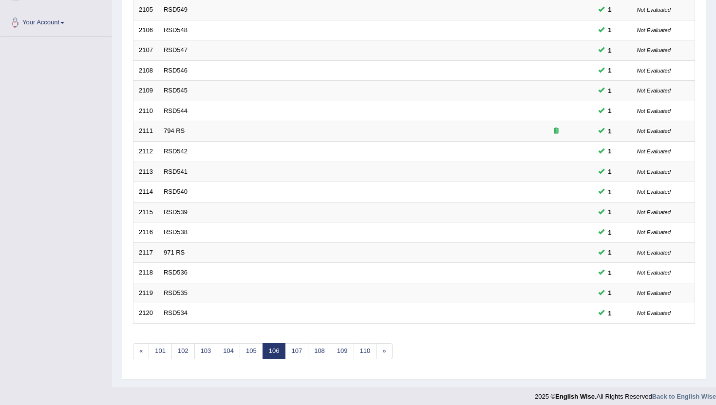
scroll to position [234, 0]
click at [357, 353] on link "110" at bounding box center [365, 351] width 23 height 16
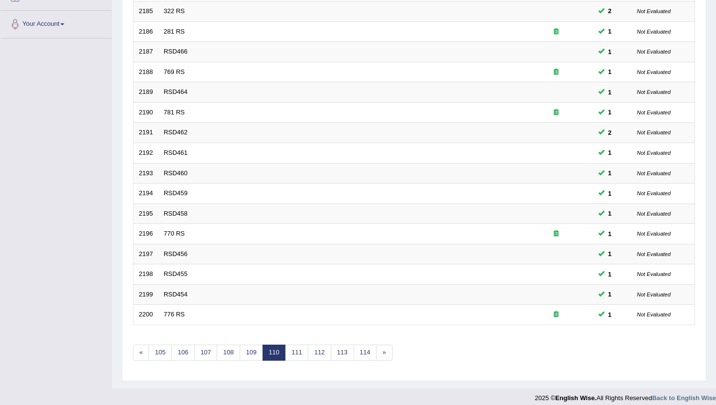
scroll to position [234, 0]
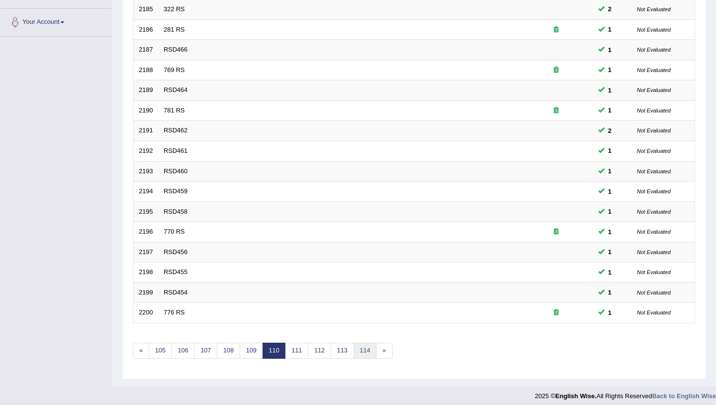
click at [364, 351] on link "114" at bounding box center [365, 351] width 23 height 16
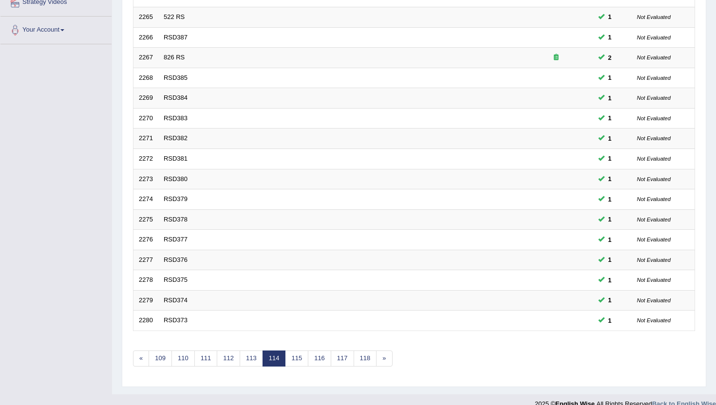
scroll to position [240, 0]
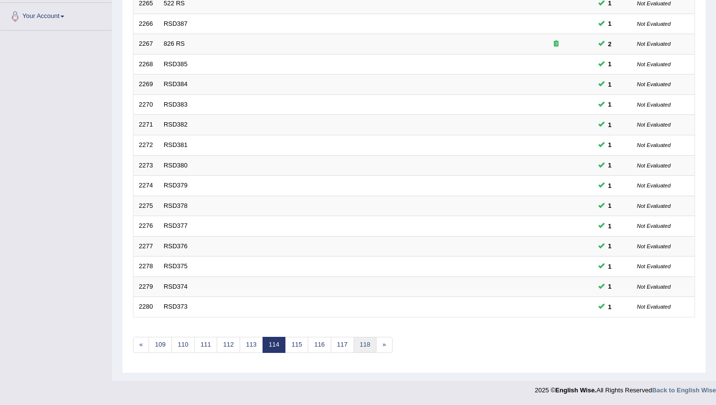
click at [364, 341] on link "118" at bounding box center [365, 345] width 23 height 16
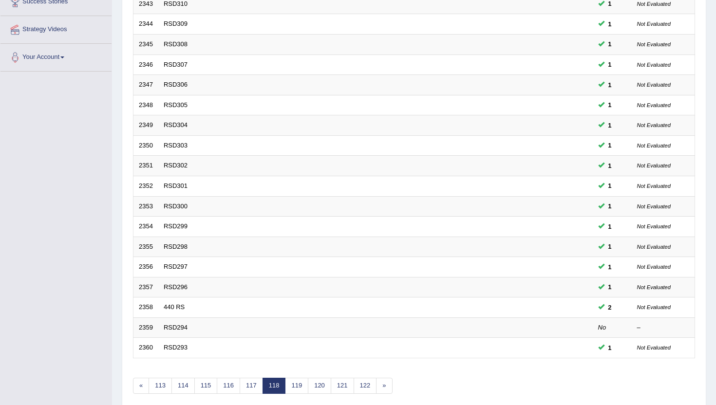
scroll to position [214, 0]
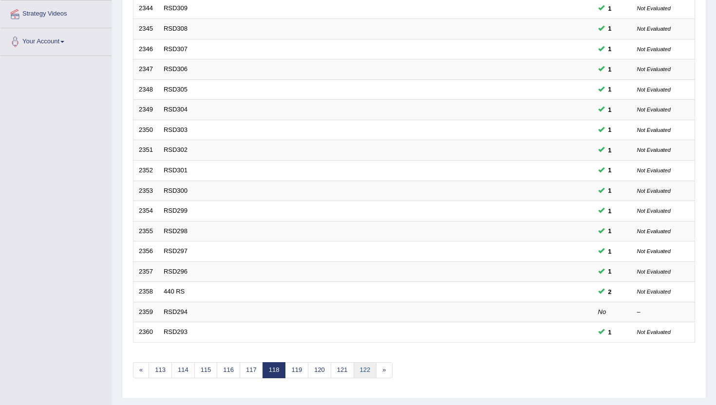
click at [360, 370] on link "122" at bounding box center [365, 370] width 23 height 16
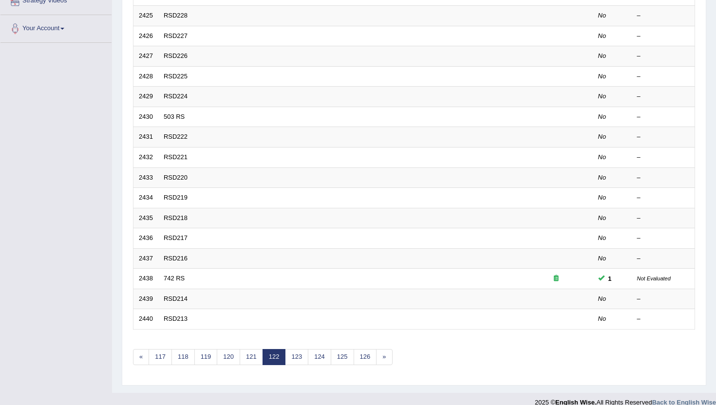
scroll to position [240, 0]
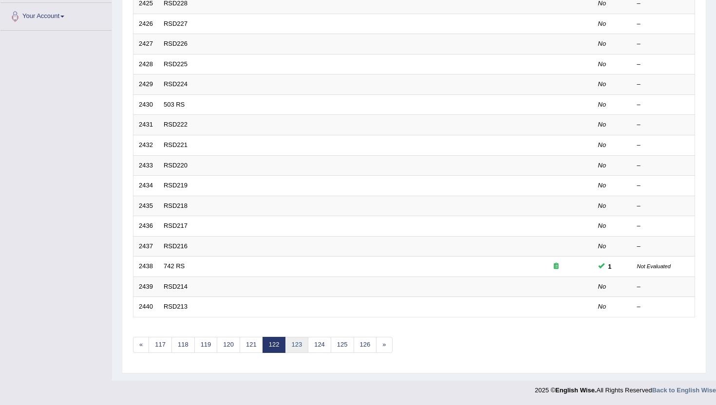
click at [293, 345] on link "123" at bounding box center [296, 345] width 23 height 16
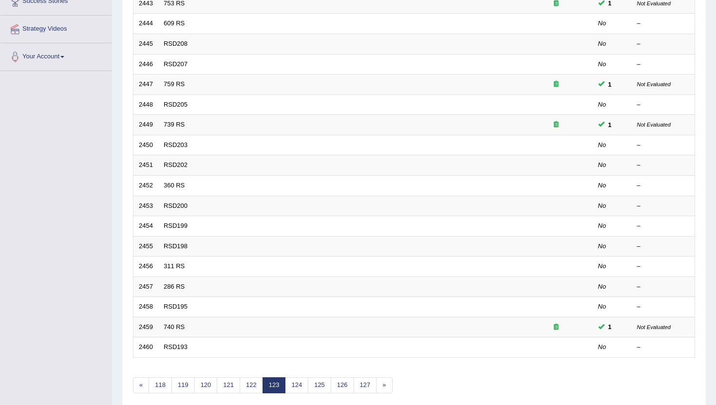
scroll to position [210, 0]
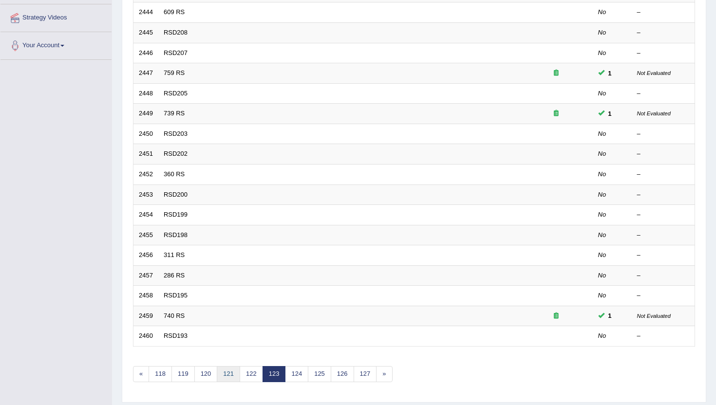
click at [227, 375] on link "121" at bounding box center [228, 374] width 23 height 16
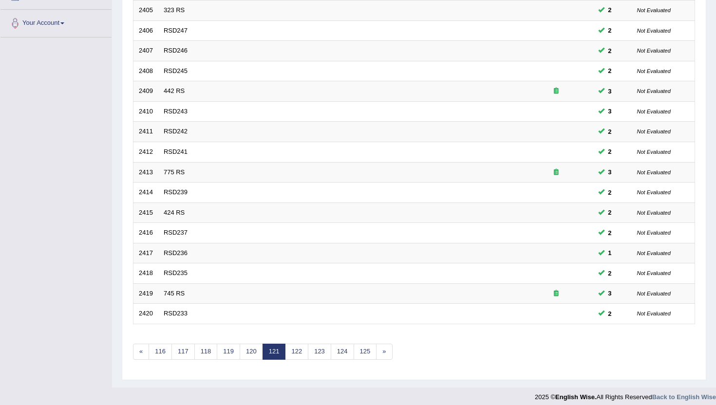
scroll to position [240, 0]
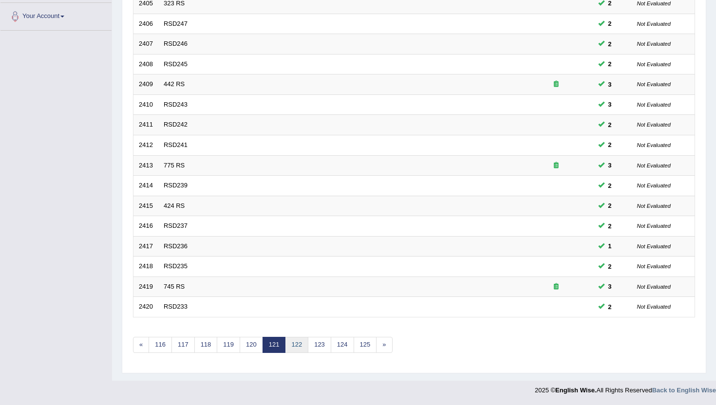
click at [297, 347] on link "122" at bounding box center [296, 345] width 23 height 16
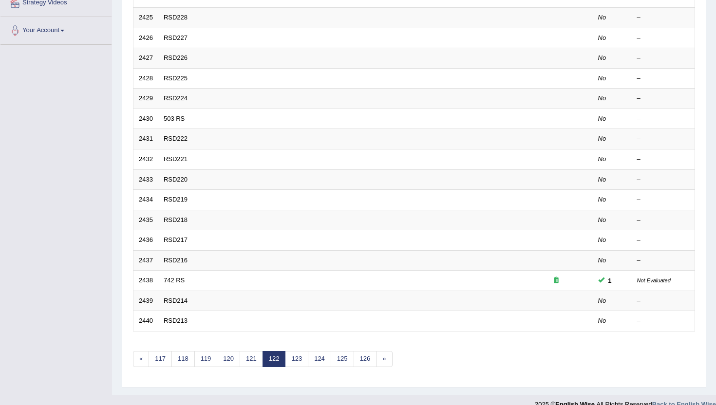
scroll to position [229, 0]
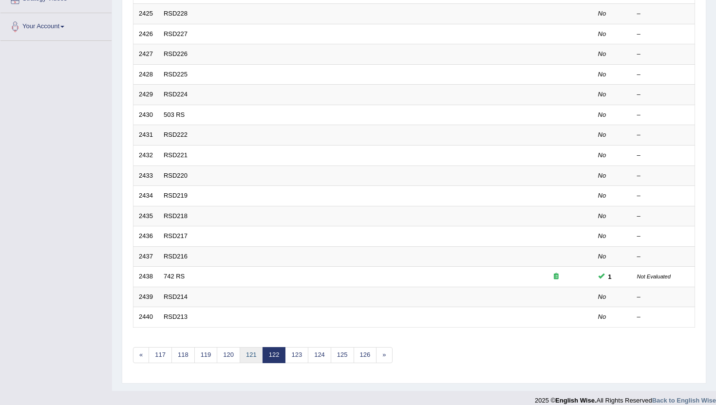
click at [250, 357] on link "121" at bounding box center [251, 355] width 23 height 16
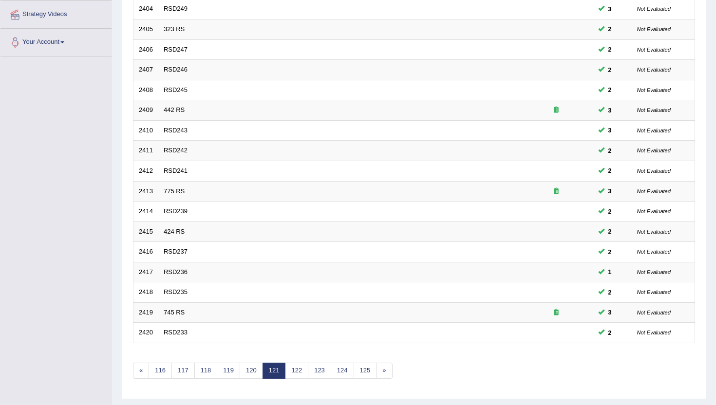
scroll to position [240, 0]
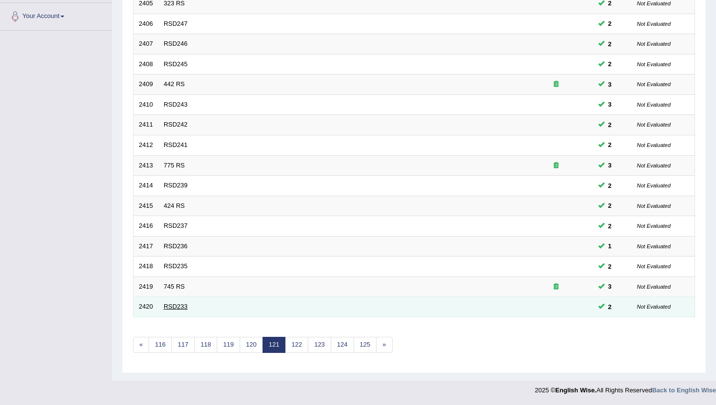
click at [172, 308] on link "RSD233" at bounding box center [176, 306] width 24 height 7
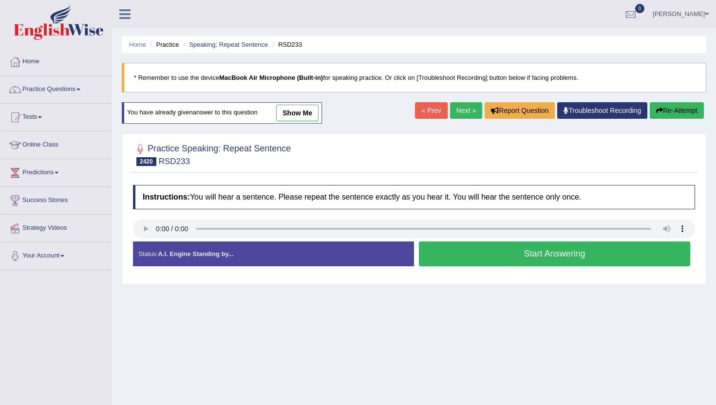
click at [472, 256] on button "Start Answering" at bounding box center [554, 254] width 271 height 25
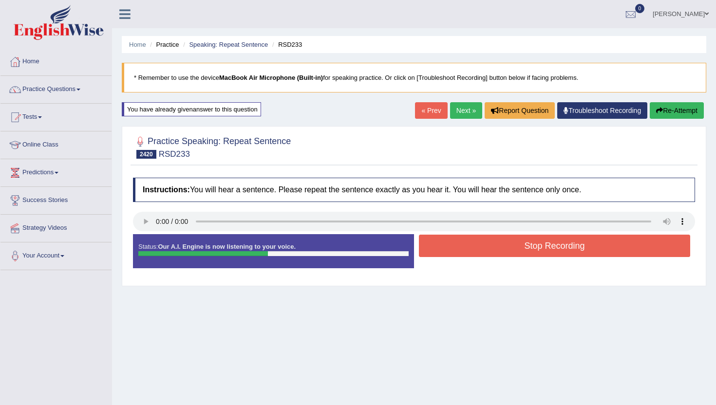
click at [477, 251] on button "Stop Recording" at bounding box center [554, 246] width 271 height 22
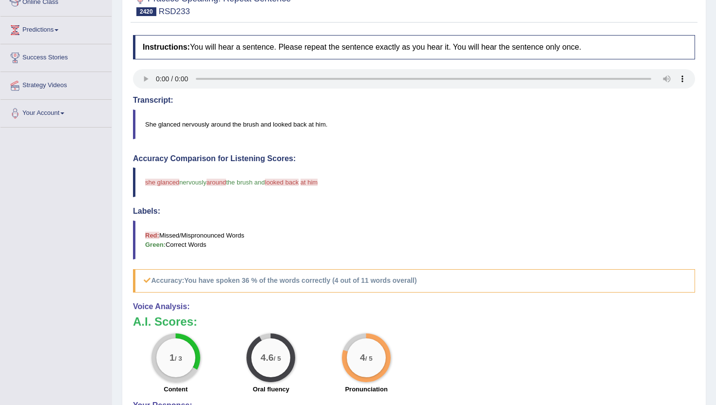
scroll to position [97, 0]
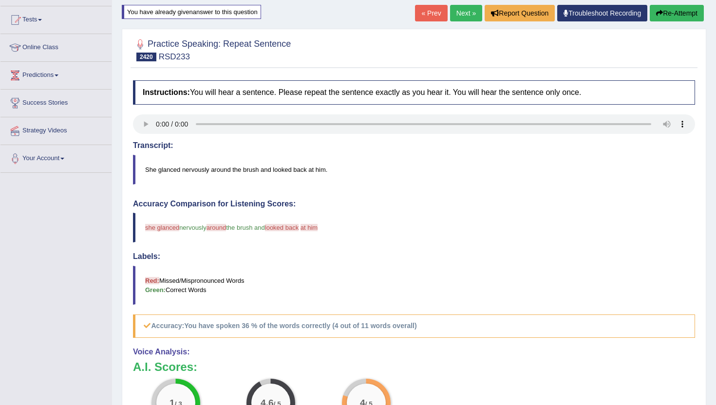
click at [454, 10] on link "Next »" at bounding box center [466, 13] width 32 height 17
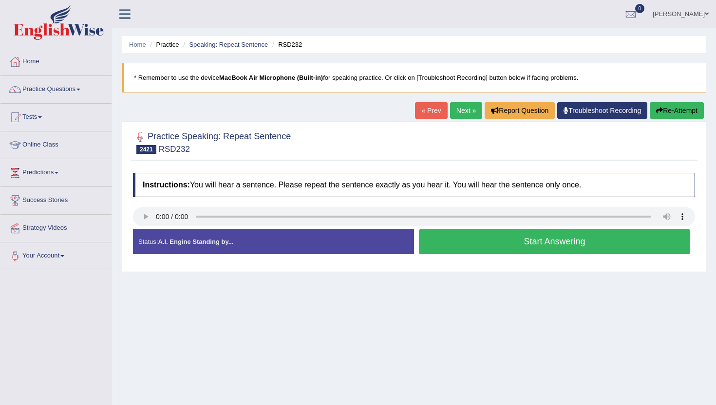
click at [508, 243] on button "Start Answering" at bounding box center [554, 241] width 271 height 25
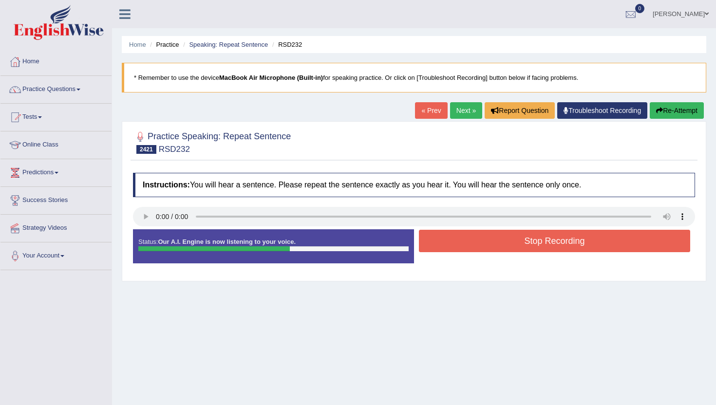
click at [508, 243] on button "Stop Recording" at bounding box center [554, 241] width 271 height 22
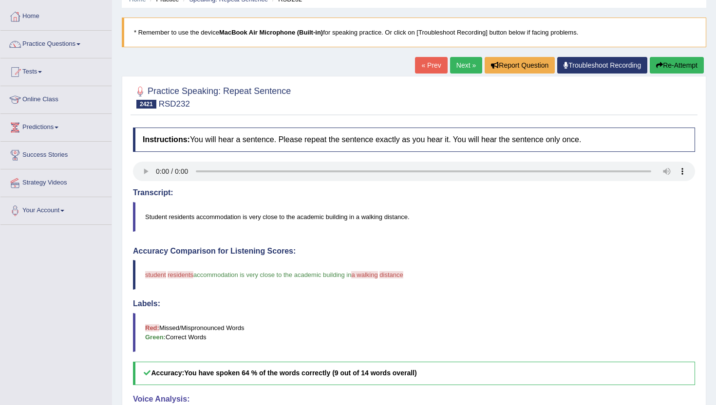
scroll to position [39, 0]
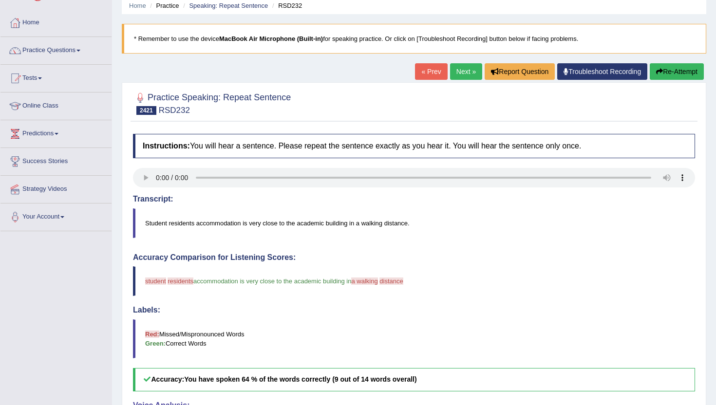
click at [472, 68] on link "Next »" at bounding box center [466, 71] width 32 height 17
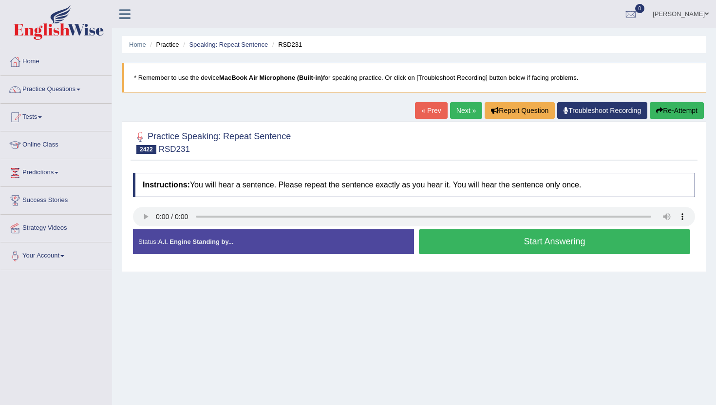
click at [438, 238] on button "Start Answering" at bounding box center [554, 241] width 271 height 25
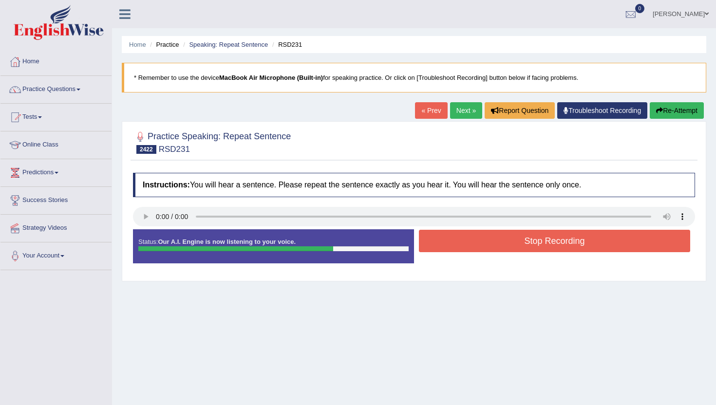
click at [438, 238] on button "Stop Recording" at bounding box center [554, 241] width 271 height 22
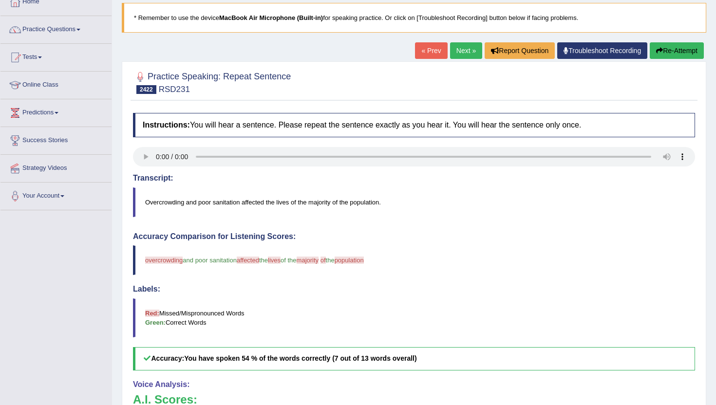
scroll to position [58, 0]
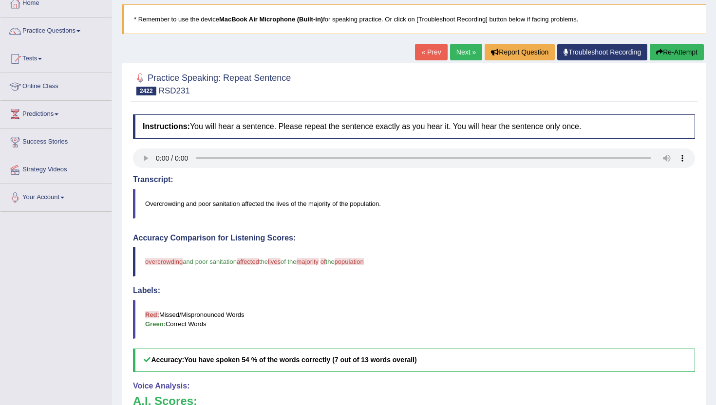
click at [460, 48] on link "Next »" at bounding box center [466, 52] width 32 height 17
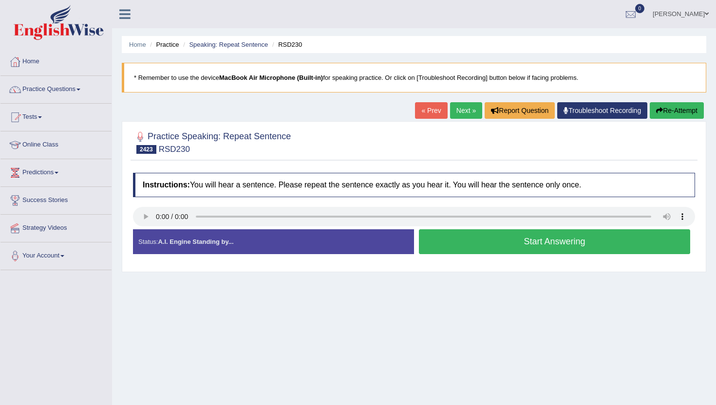
click at [487, 232] on button "Start Answering" at bounding box center [554, 241] width 271 height 25
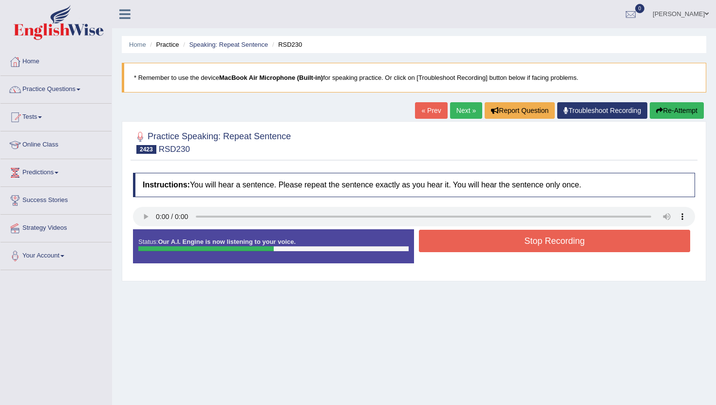
click at [488, 247] on button "Stop Recording" at bounding box center [554, 241] width 271 height 22
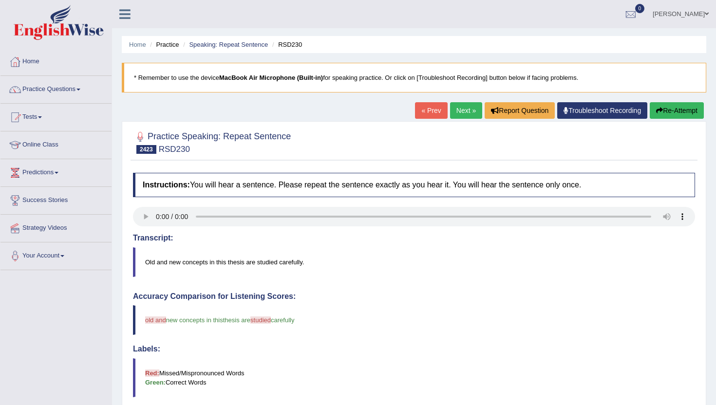
click at [461, 105] on link "Next »" at bounding box center [466, 110] width 32 height 17
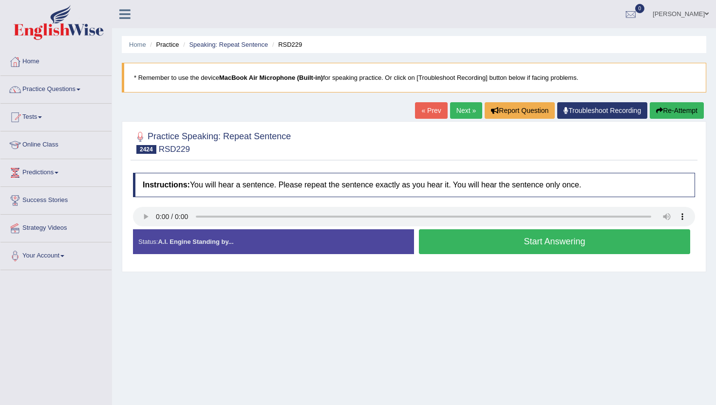
click at [581, 242] on button "Start Answering" at bounding box center [554, 241] width 271 height 25
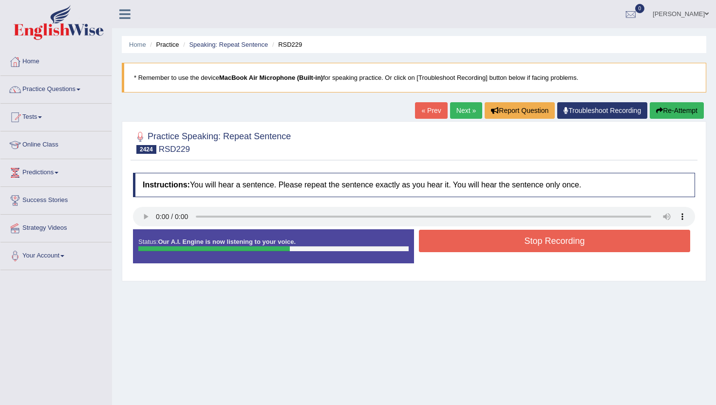
click at [581, 242] on button "Stop Recording" at bounding box center [554, 241] width 271 height 22
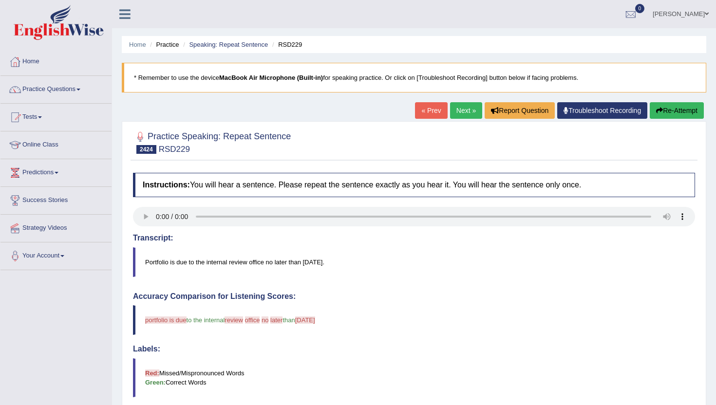
scroll to position [19, 0]
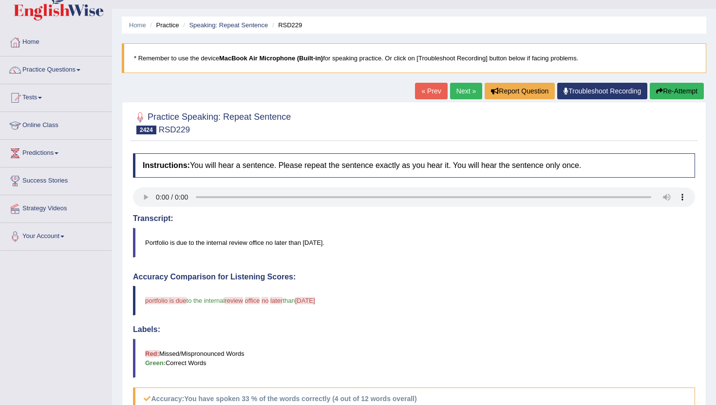
click at [662, 91] on button "Re-Attempt" at bounding box center [677, 91] width 54 height 17
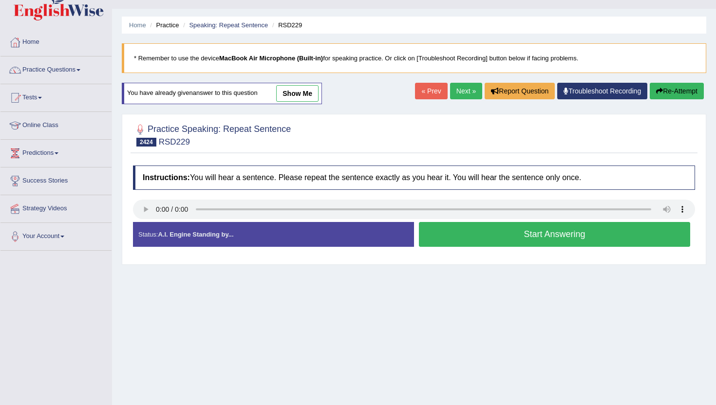
scroll to position [19, 0]
click at [538, 245] on button "Start Answering" at bounding box center [554, 234] width 271 height 25
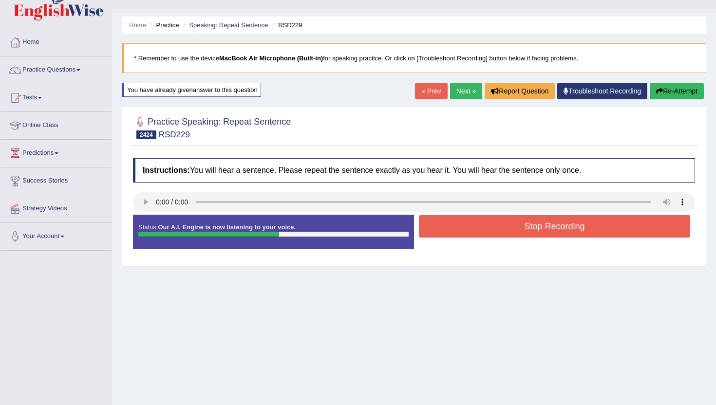
click at [539, 227] on button "Stop Recording" at bounding box center [554, 226] width 271 height 22
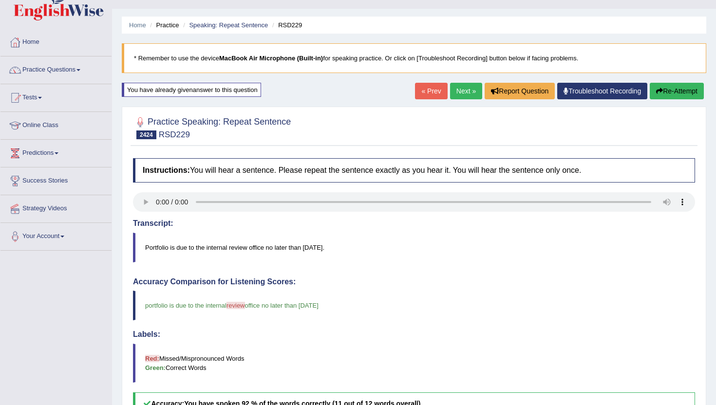
click at [463, 88] on link "Next »" at bounding box center [466, 91] width 32 height 17
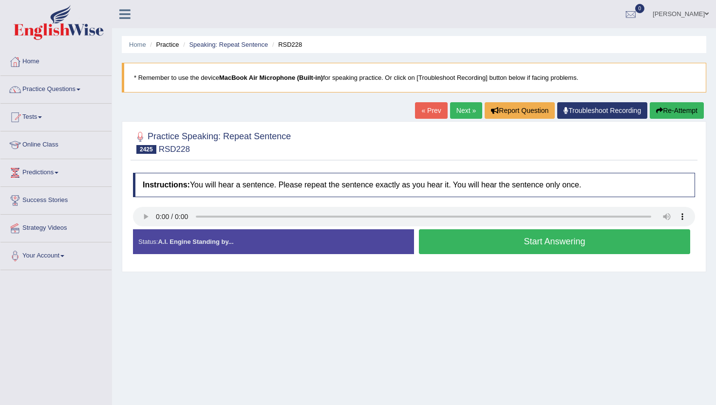
click at [478, 240] on button "Start Answering" at bounding box center [554, 241] width 271 height 25
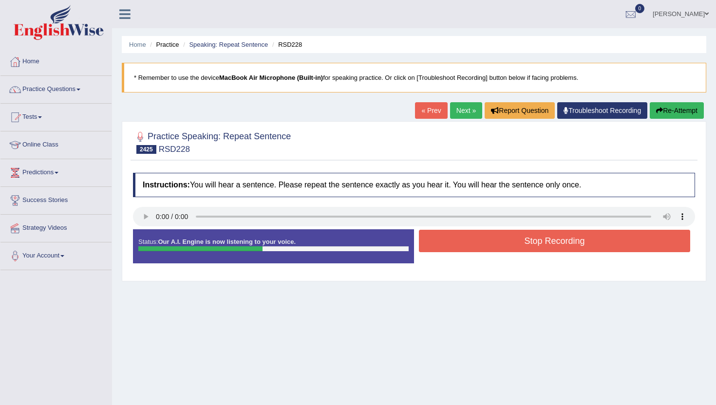
click at [478, 240] on button "Stop Recording" at bounding box center [554, 241] width 271 height 22
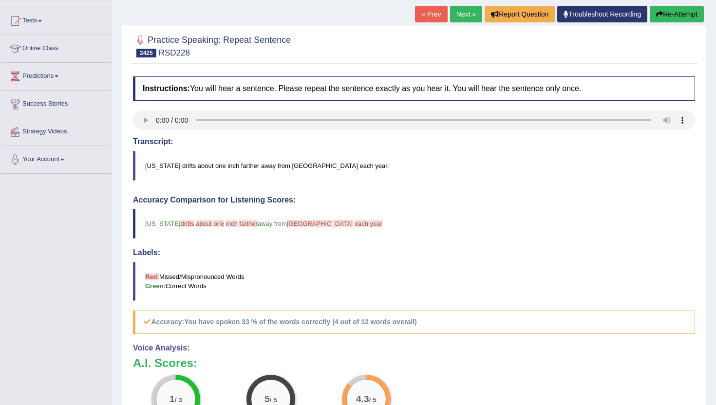
scroll to position [78, 0]
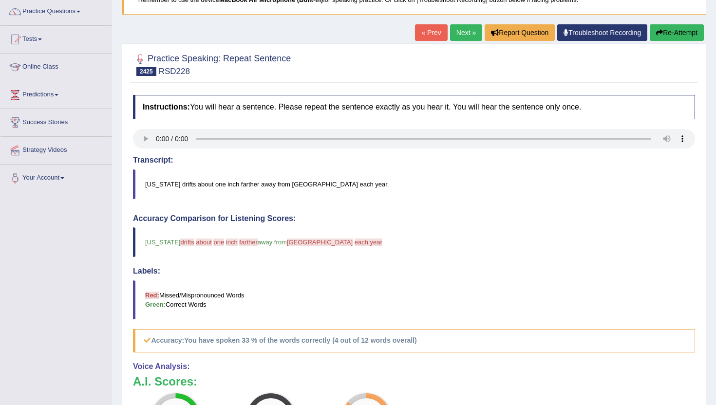
click at [454, 31] on link "Next »" at bounding box center [466, 32] width 32 height 17
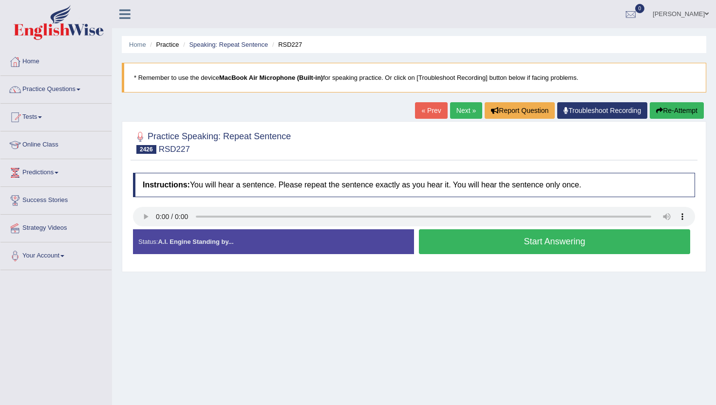
click at [478, 237] on button "Start Answering" at bounding box center [554, 241] width 271 height 25
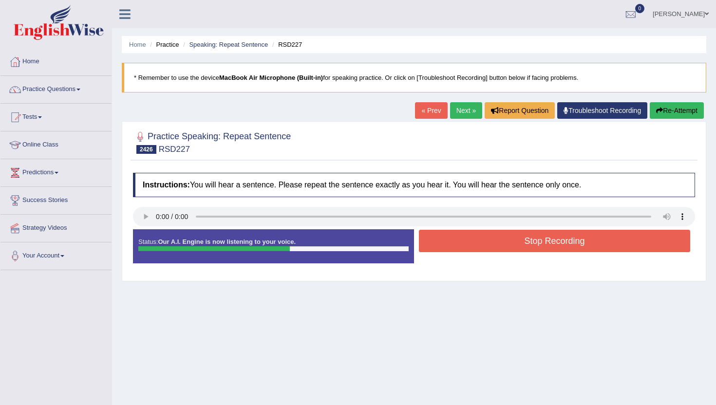
click at [478, 237] on button "Stop Recording" at bounding box center [554, 241] width 271 height 22
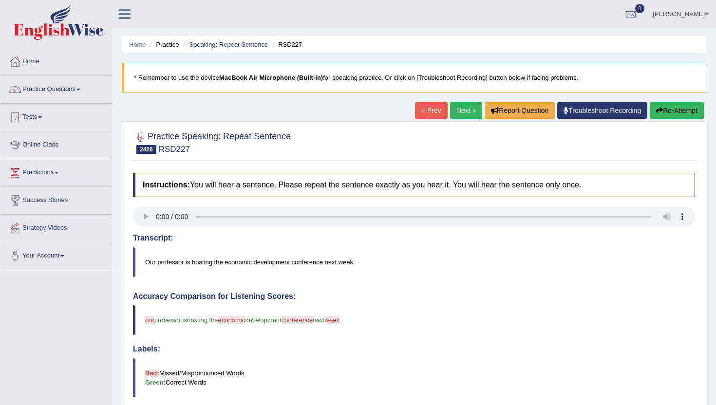
click at [459, 119] on div "« Prev Next » Report Question Troubleshoot Recording Re-Attempt" at bounding box center [560, 111] width 291 height 19
click at [459, 110] on link "Next »" at bounding box center [466, 110] width 32 height 17
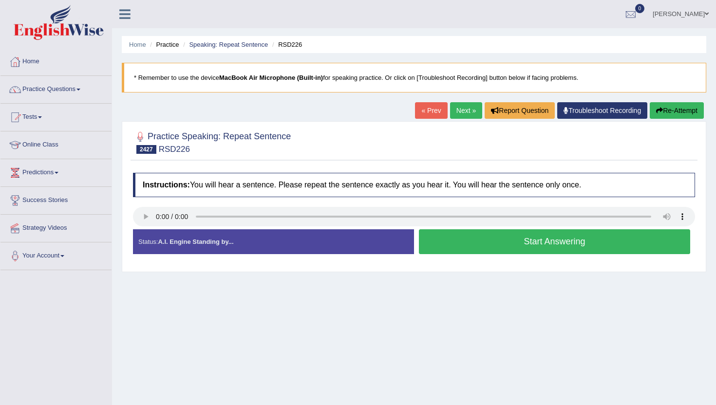
click at [425, 240] on button "Start Answering" at bounding box center [554, 241] width 271 height 25
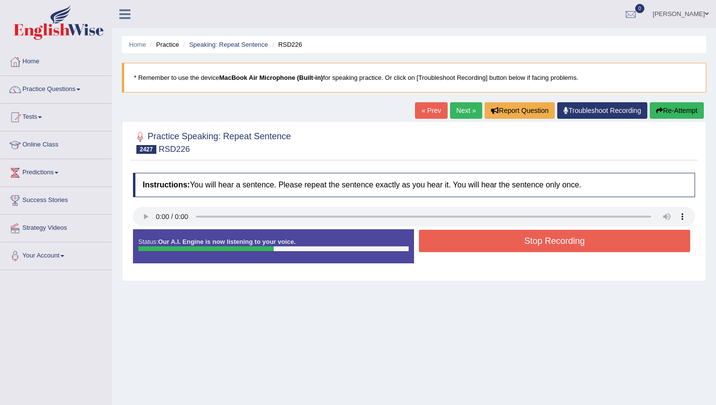
click at [425, 240] on button "Stop Recording" at bounding box center [554, 241] width 271 height 22
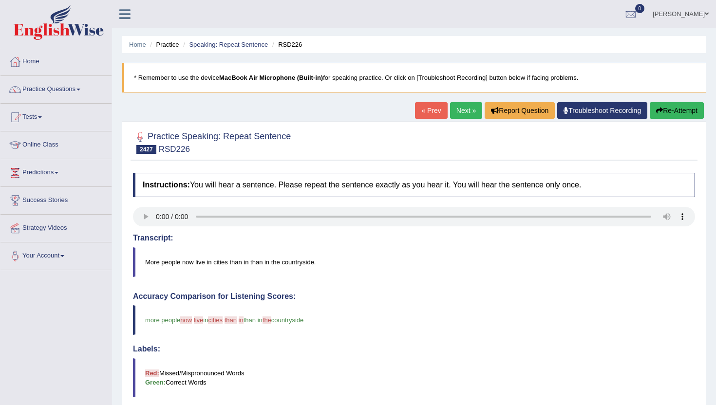
click at [466, 108] on link "Next »" at bounding box center [466, 110] width 32 height 17
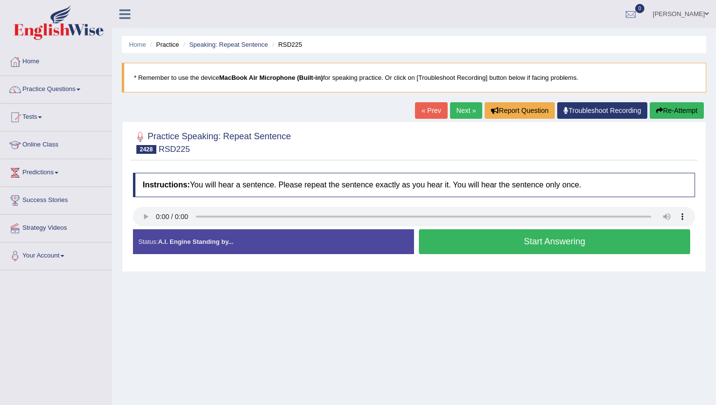
click at [487, 235] on button "Start Answering" at bounding box center [554, 241] width 271 height 25
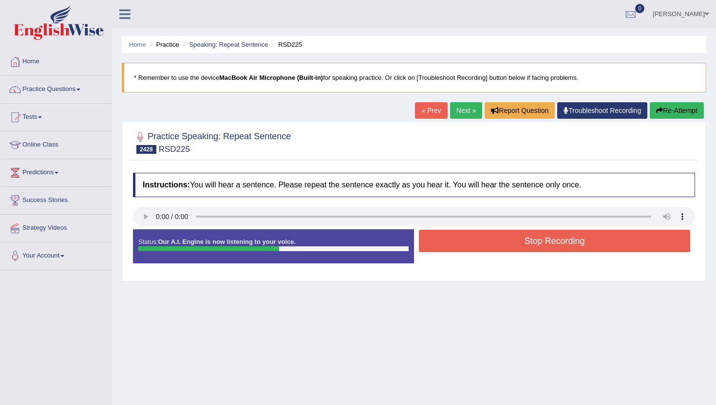
click at [487, 235] on button "Stop Recording" at bounding box center [554, 241] width 271 height 22
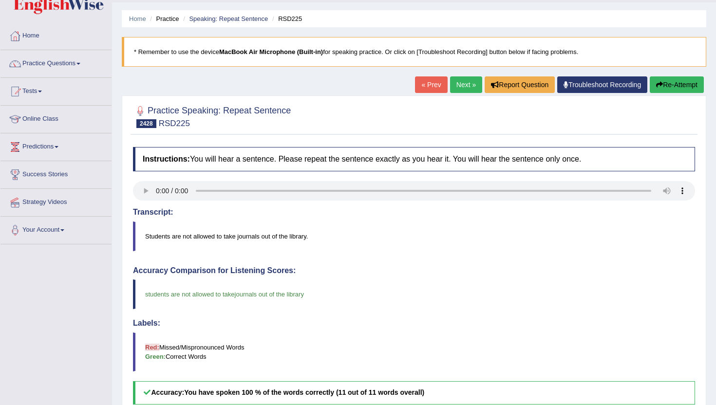
scroll to position [19, 0]
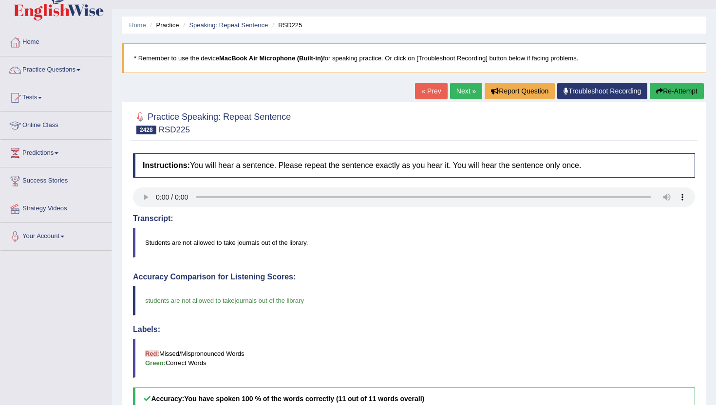
click at [458, 91] on link "Next »" at bounding box center [466, 91] width 32 height 17
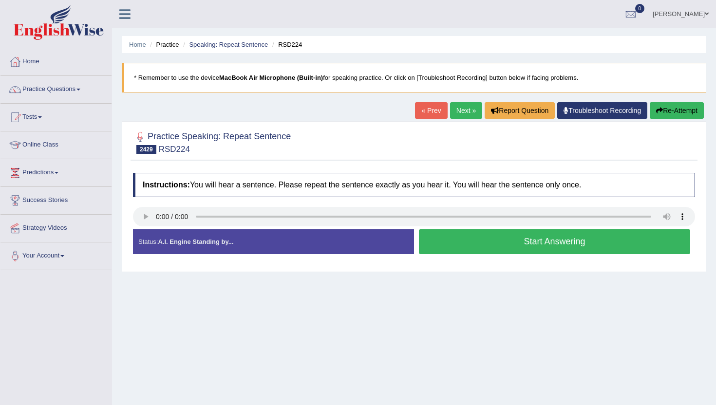
click at [468, 244] on button "Start Answering" at bounding box center [554, 241] width 271 height 25
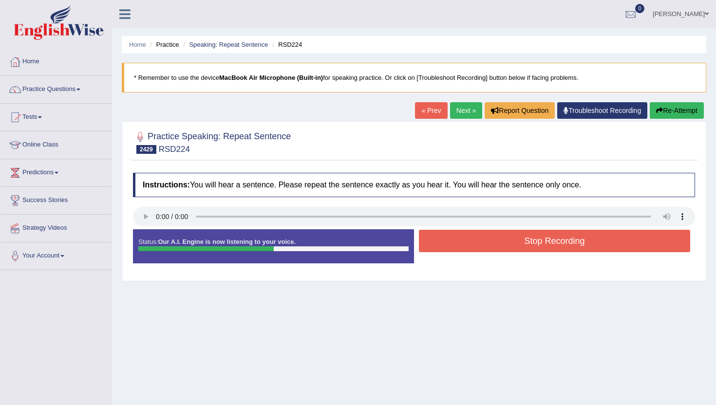
click at [468, 244] on button "Stop Recording" at bounding box center [554, 241] width 271 height 22
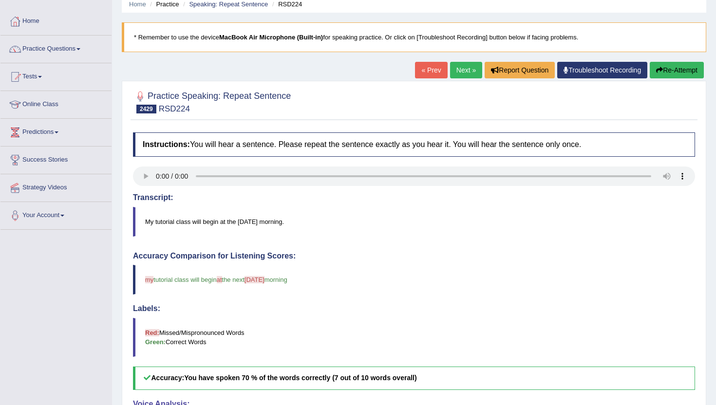
scroll to position [39, 0]
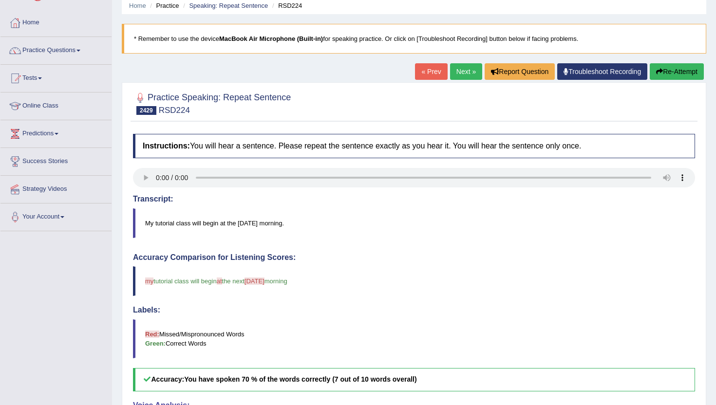
click at [460, 72] on link "Next »" at bounding box center [466, 71] width 32 height 17
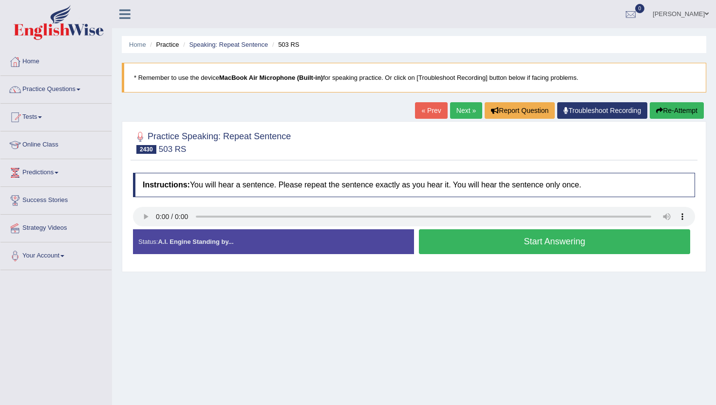
click at [512, 244] on button "Start Answering" at bounding box center [554, 241] width 271 height 25
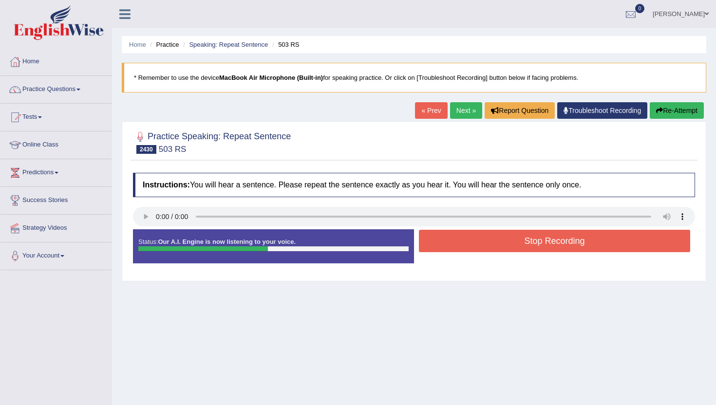
click at [512, 242] on button "Stop Recording" at bounding box center [554, 241] width 271 height 22
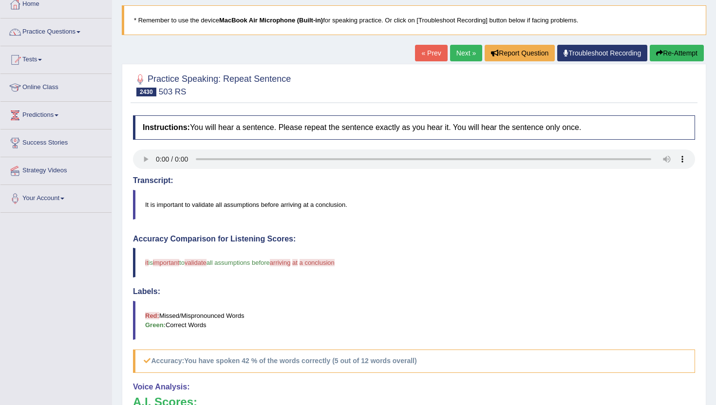
scroll to position [39, 0]
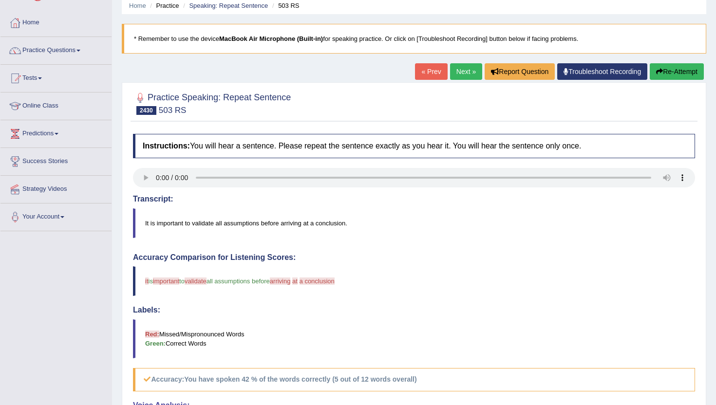
click at [454, 72] on link "Next »" at bounding box center [466, 71] width 32 height 17
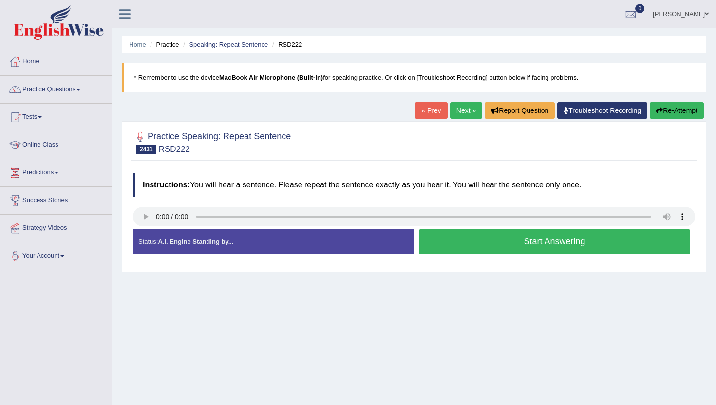
click at [491, 242] on button "Start Answering" at bounding box center [554, 241] width 271 height 25
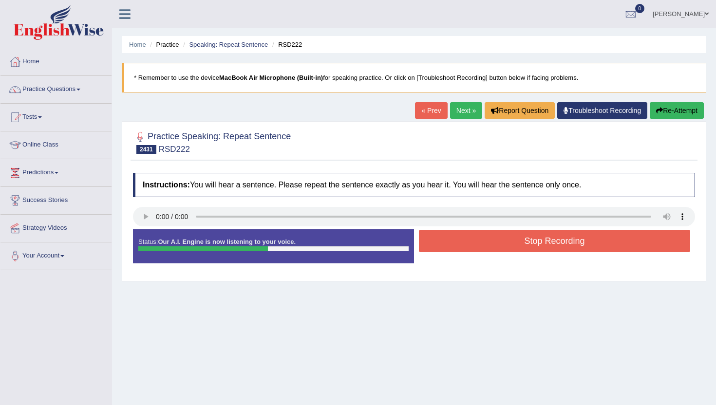
click at [491, 242] on button "Stop Recording" at bounding box center [554, 241] width 271 height 22
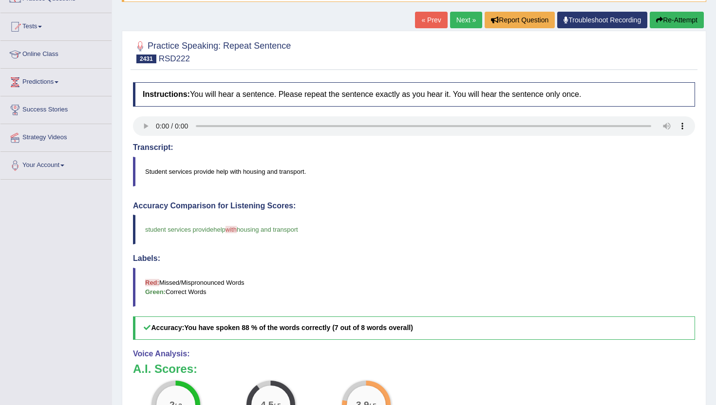
scroll to position [97, 0]
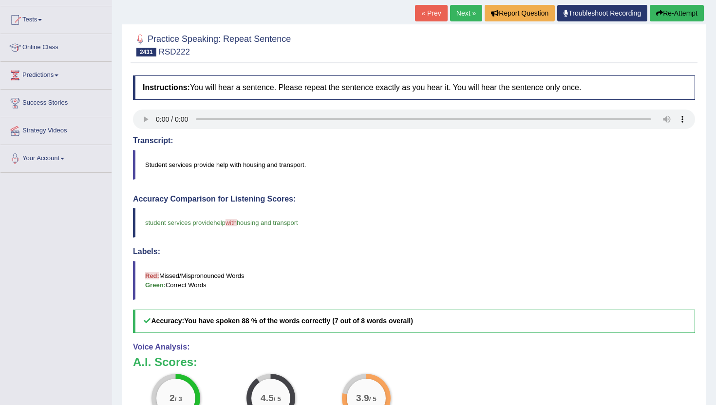
click at [452, 10] on link "Next »" at bounding box center [466, 13] width 32 height 17
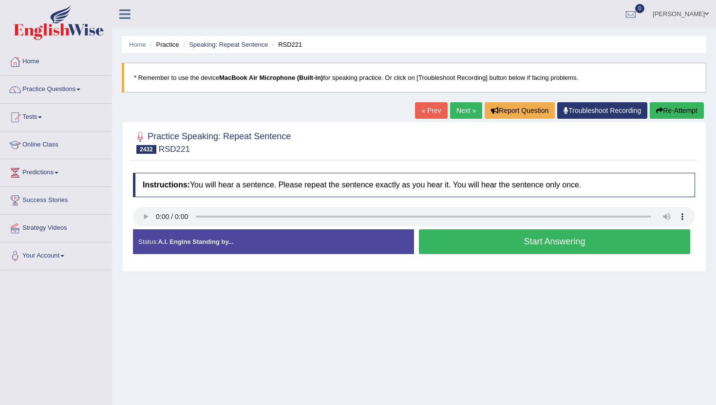
click at [440, 248] on button "Start Answering" at bounding box center [554, 241] width 271 height 25
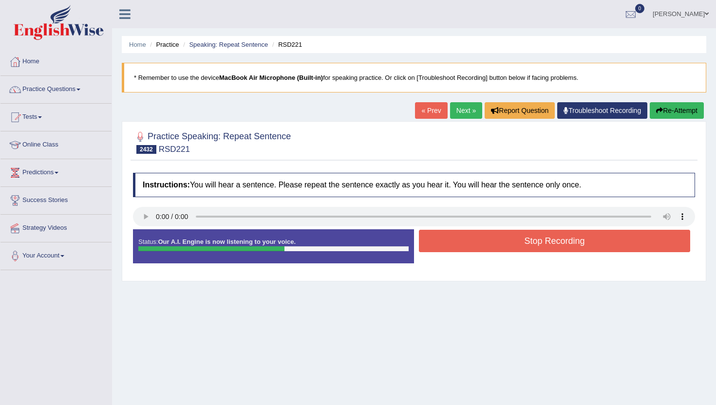
click at [440, 248] on button "Stop Recording" at bounding box center [554, 241] width 271 height 22
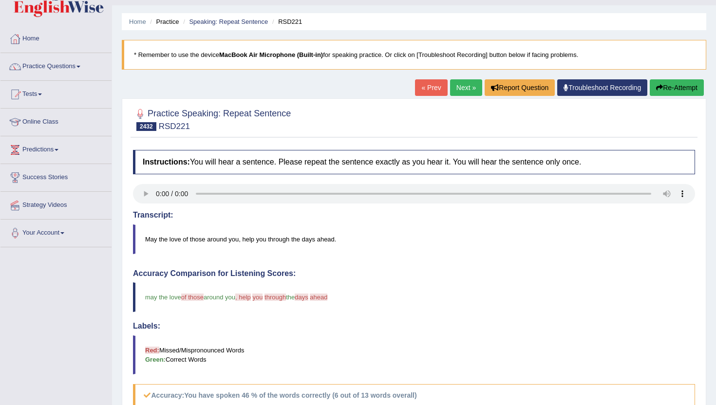
scroll to position [19, 0]
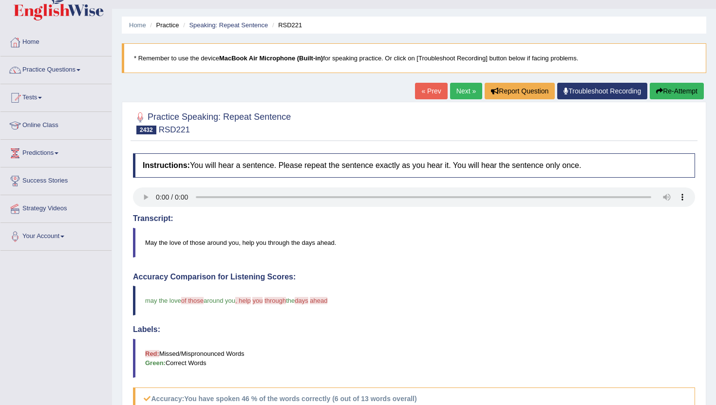
click at [469, 91] on link "Next »" at bounding box center [466, 91] width 32 height 17
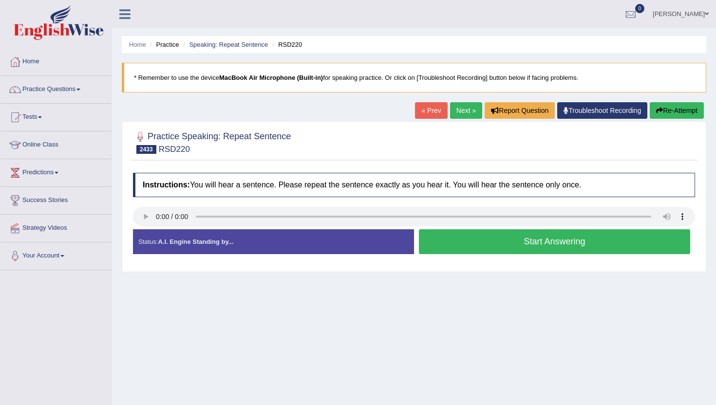
click at [501, 241] on button "Start Answering" at bounding box center [554, 241] width 271 height 25
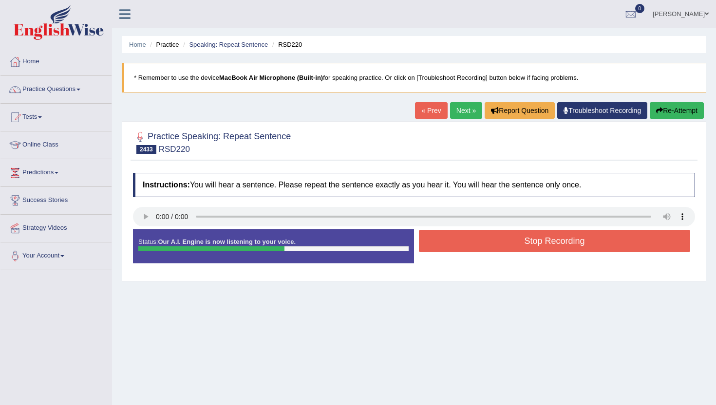
click at [501, 240] on button "Stop Recording" at bounding box center [554, 241] width 271 height 22
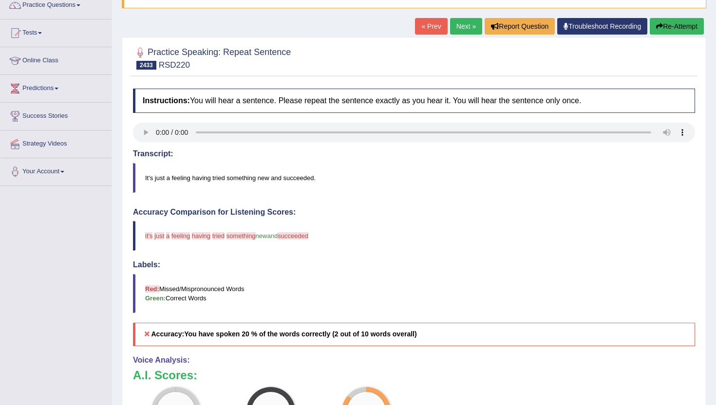
scroll to position [78, 0]
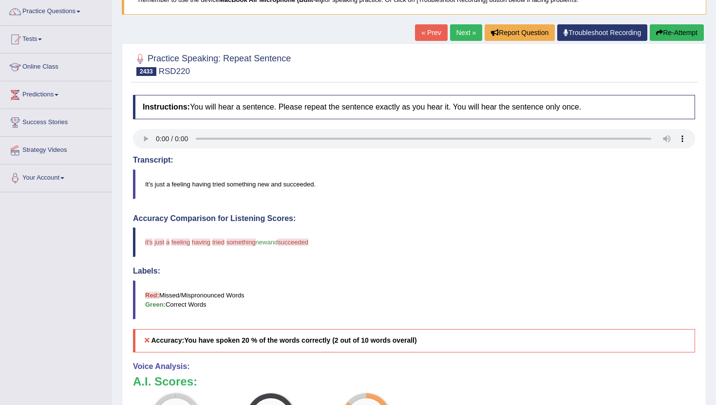
click at [455, 33] on link "Next »" at bounding box center [466, 32] width 32 height 17
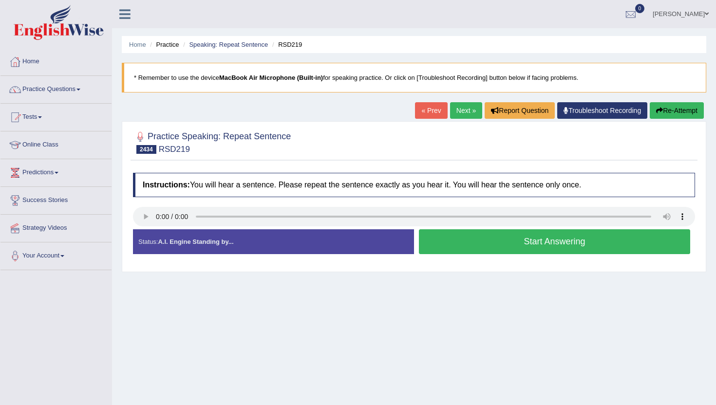
click at [526, 238] on button "Start Answering" at bounding box center [554, 241] width 271 height 25
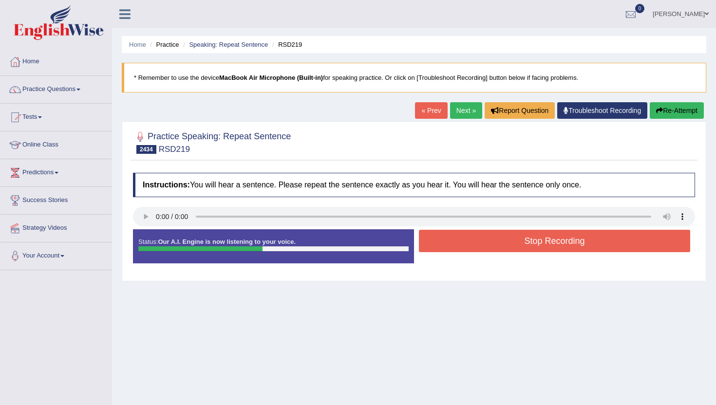
click at [526, 238] on button "Stop Recording" at bounding box center [554, 241] width 271 height 22
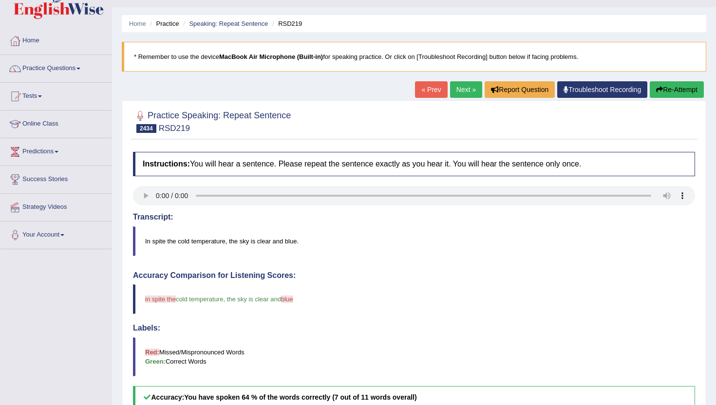
scroll to position [19, 0]
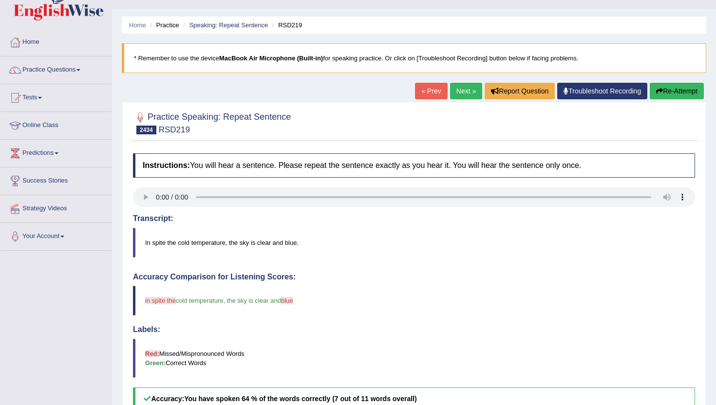
click at [451, 88] on link "Next »" at bounding box center [466, 91] width 32 height 17
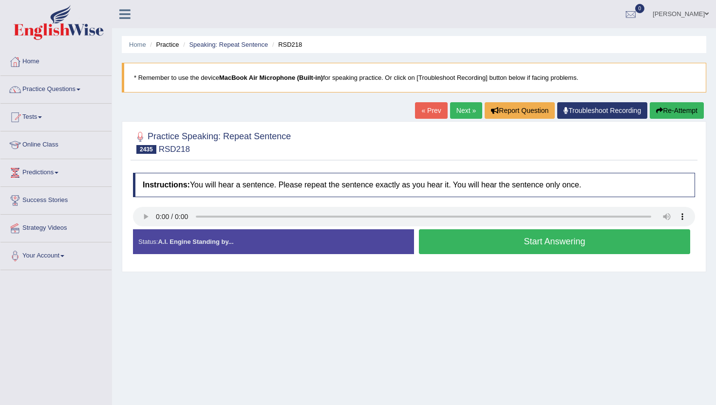
click at [438, 256] on div "Start Answering" at bounding box center [554, 242] width 281 height 27
click at [439, 243] on button "Start Answering" at bounding box center [554, 241] width 271 height 25
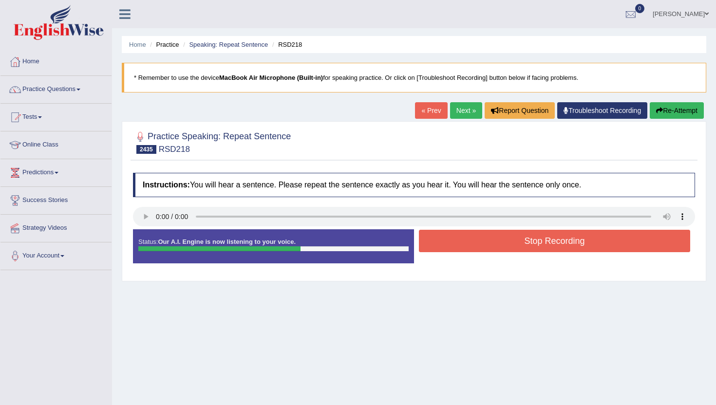
click at [439, 243] on button "Stop Recording" at bounding box center [554, 241] width 271 height 22
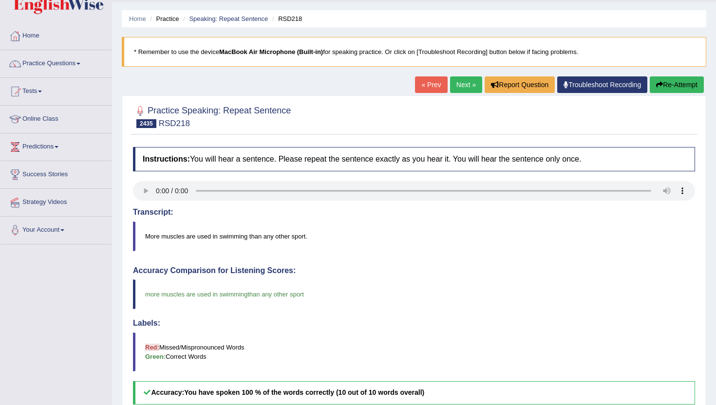
scroll to position [19, 0]
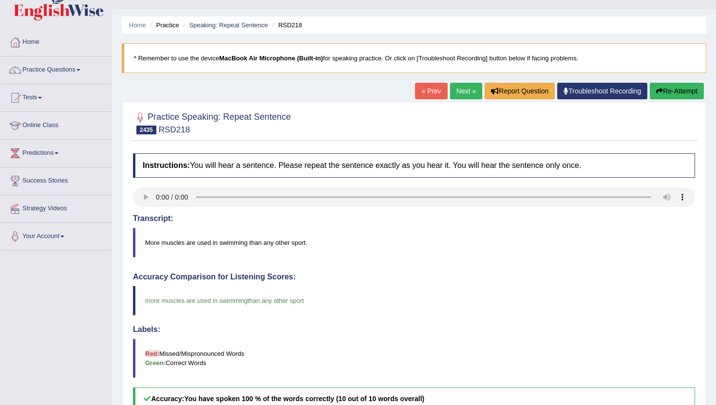
click at [460, 88] on link "Next »" at bounding box center [466, 91] width 32 height 17
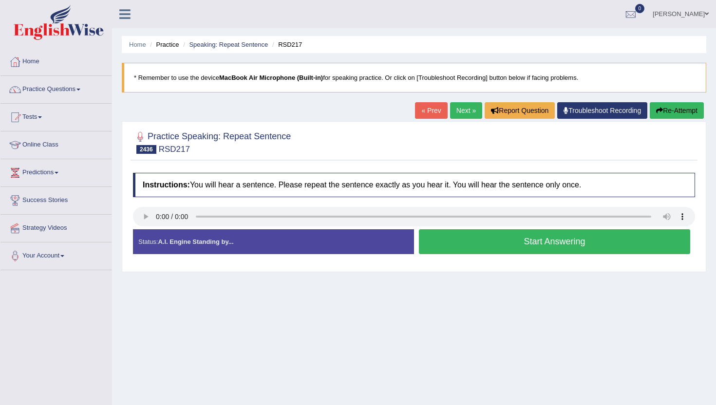
click at [513, 238] on button "Start Answering" at bounding box center [554, 241] width 271 height 25
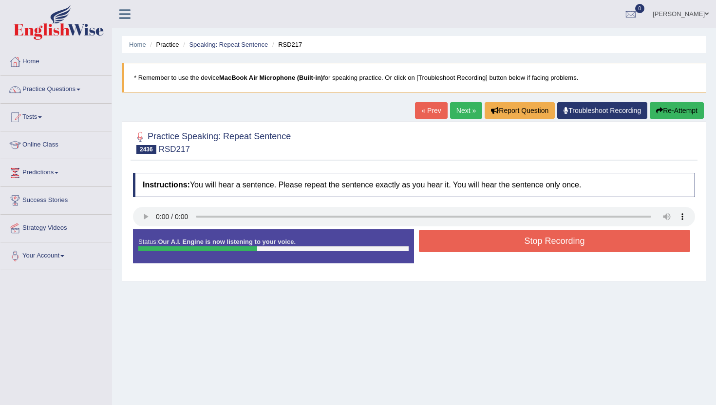
click at [513, 238] on button "Stop Recording" at bounding box center [554, 241] width 271 height 22
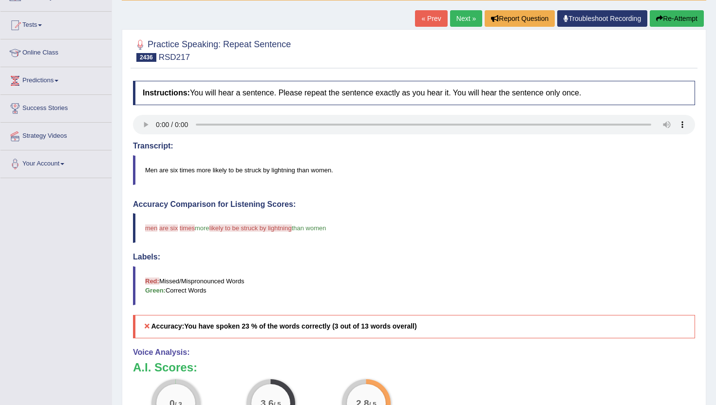
scroll to position [58, 0]
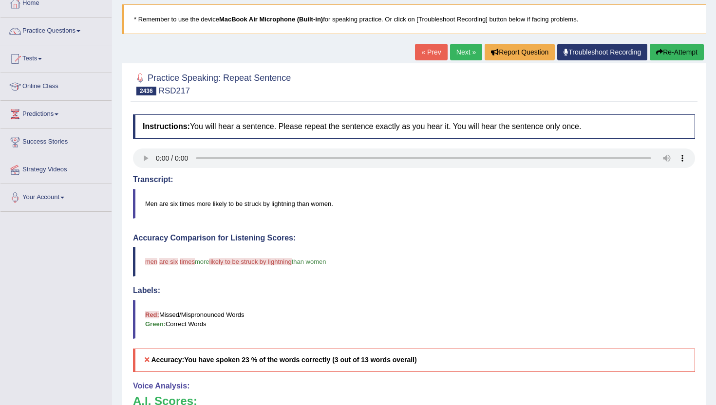
click at [460, 52] on link "Next »" at bounding box center [466, 52] width 32 height 17
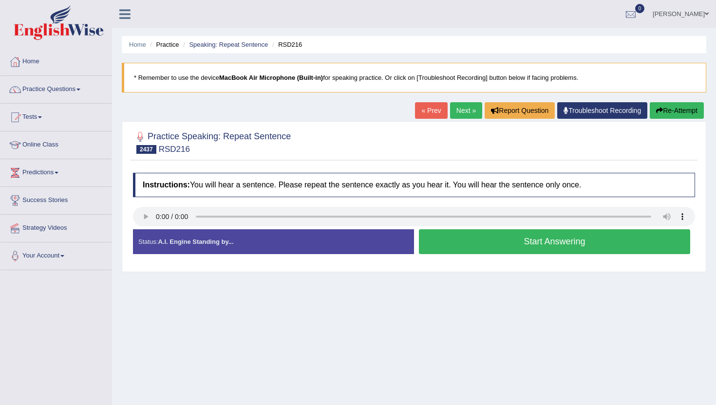
click at [485, 243] on button "Start Answering" at bounding box center [554, 241] width 271 height 25
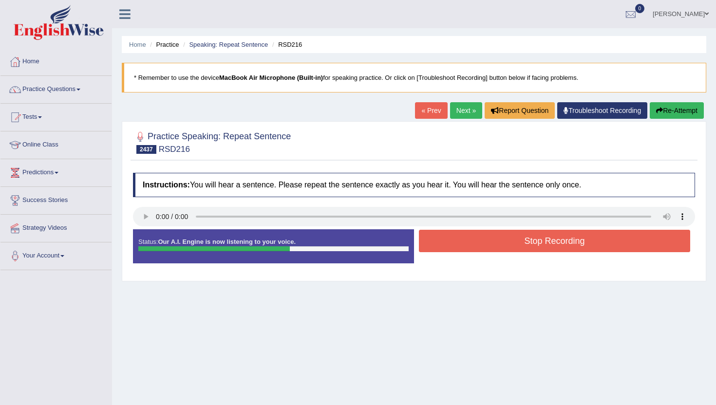
click at [485, 243] on button "Stop Recording" at bounding box center [554, 241] width 271 height 22
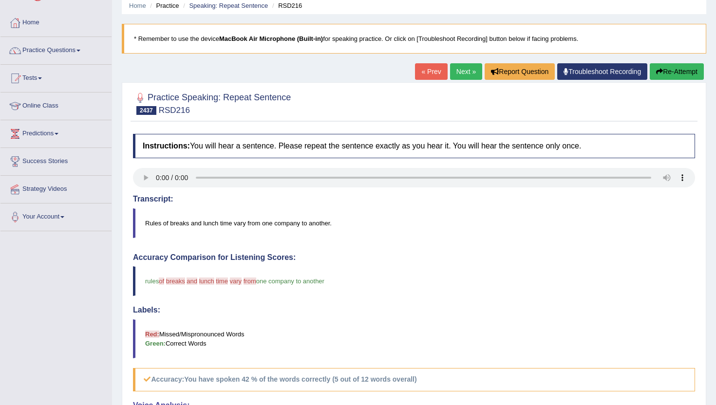
scroll to position [19, 0]
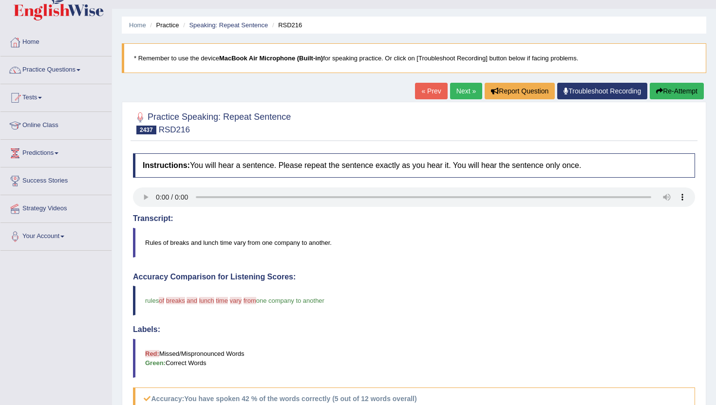
click at [671, 86] on button "Re-Attempt" at bounding box center [677, 91] width 54 height 17
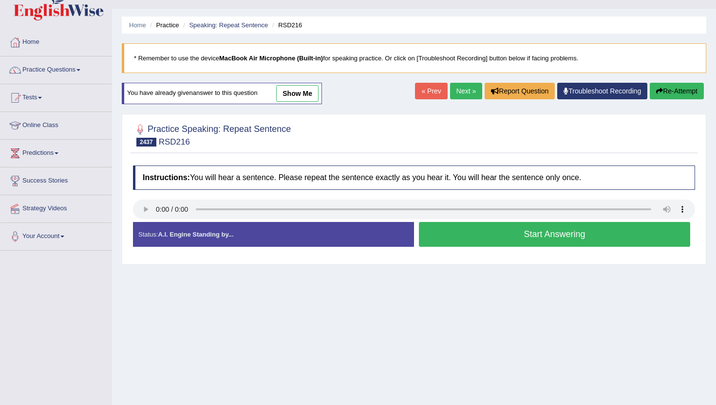
click at [461, 236] on button "Start Answering" at bounding box center [554, 234] width 271 height 25
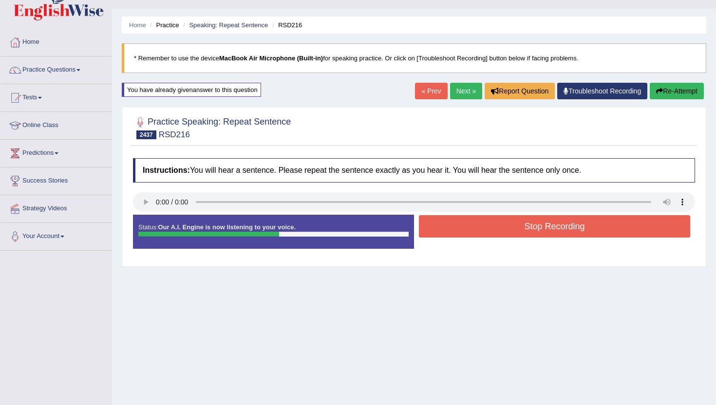
click at [461, 236] on button "Stop Recording" at bounding box center [554, 226] width 271 height 22
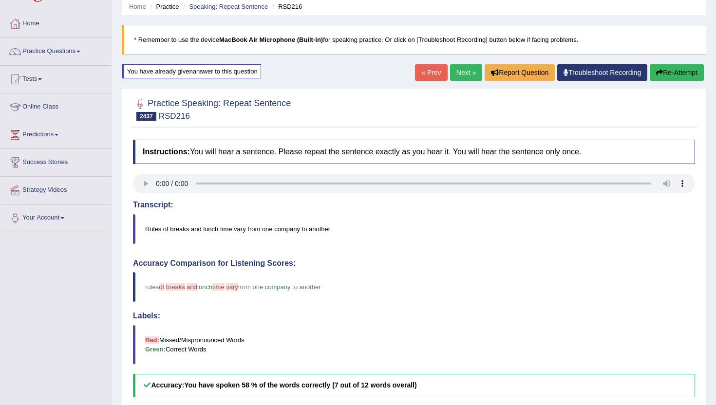
scroll to position [19, 0]
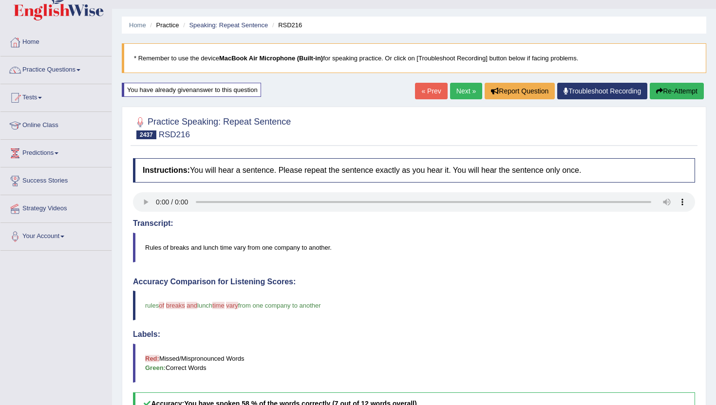
click at [456, 93] on link "Next »" at bounding box center [466, 91] width 32 height 17
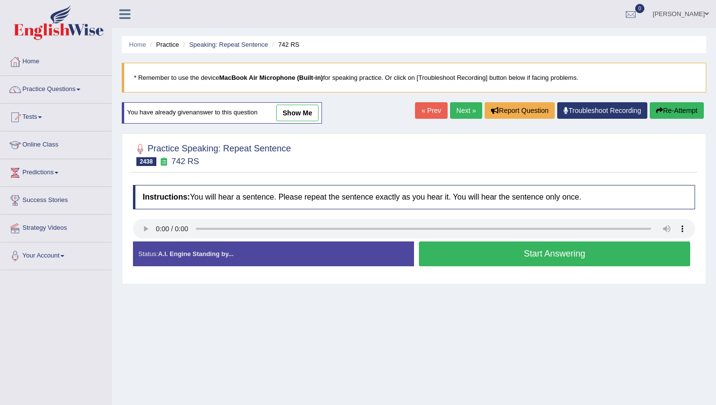
click at [464, 258] on button "Start Answering" at bounding box center [554, 254] width 271 height 25
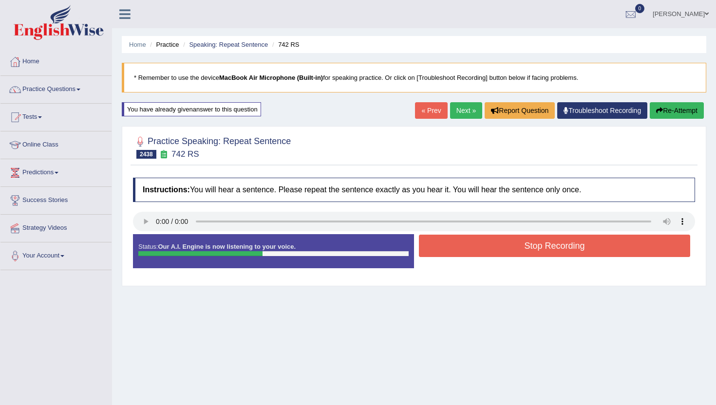
click at [463, 252] on button "Stop Recording" at bounding box center [554, 246] width 271 height 22
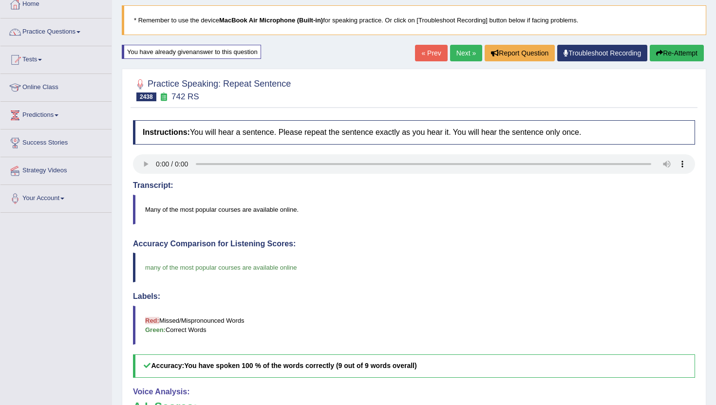
scroll to position [39, 0]
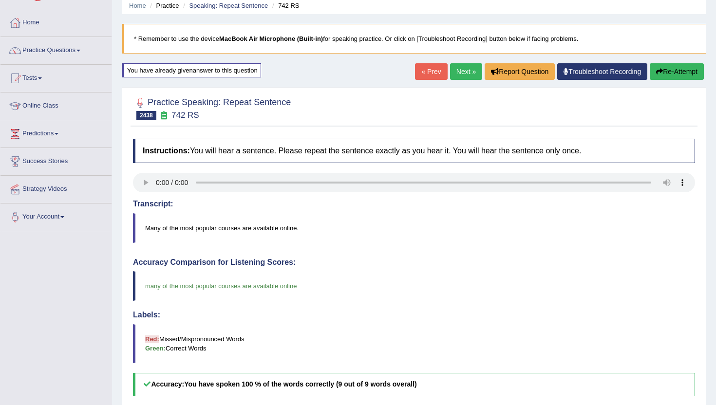
click at [464, 65] on link "Next »" at bounding box center [466, 71] width 32 height 17
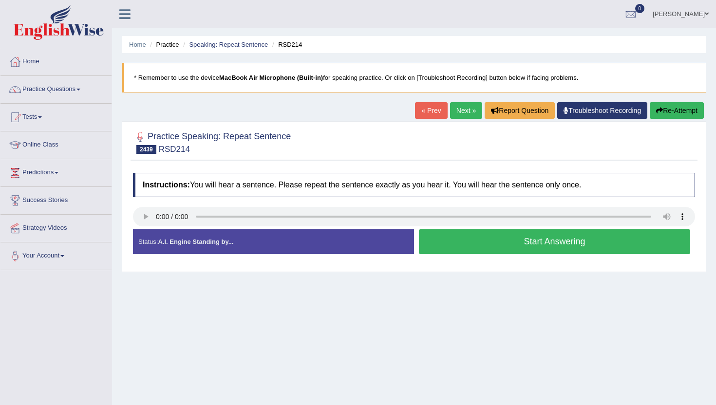
click at [505, 250] on button "Start Answering" at bounding box center [554, 241] width 271 height 25
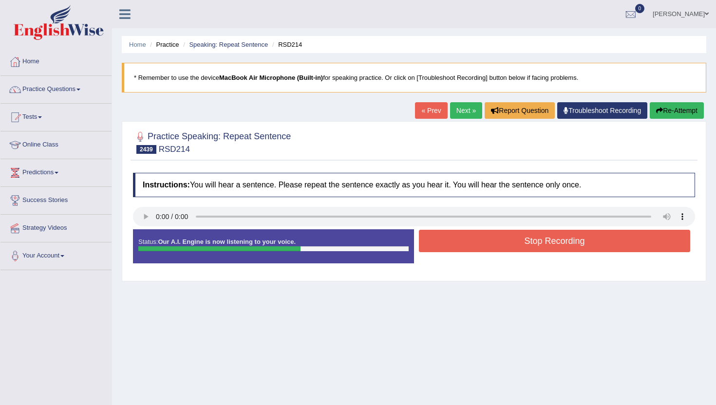
click at [507, 241] on button "Stop Recording" at bounding box center [554, 241] width 271 height 22
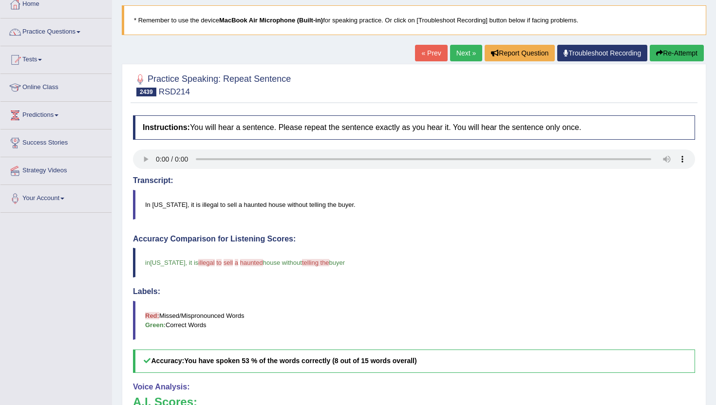
scroll to position [39, 0]
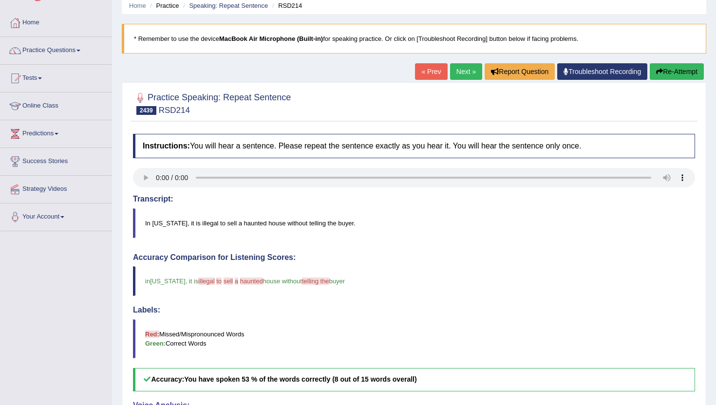
click at [462, 63] on link "Next »" at bounding box center [466, 71] width 32 height 17
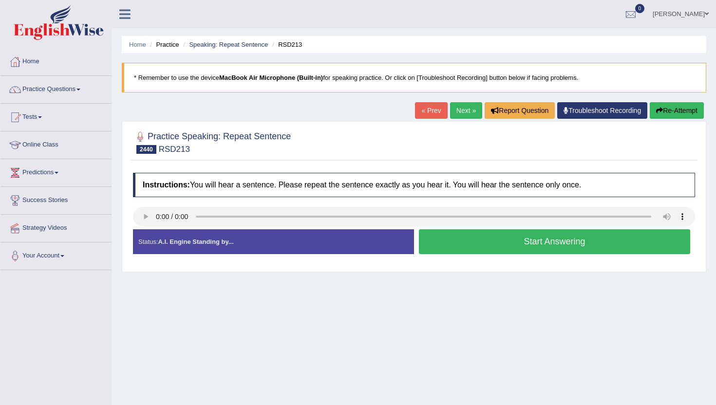
click at [466, 244] on button "Start Answering" at bounding box center [554, 241] width 271 height 25
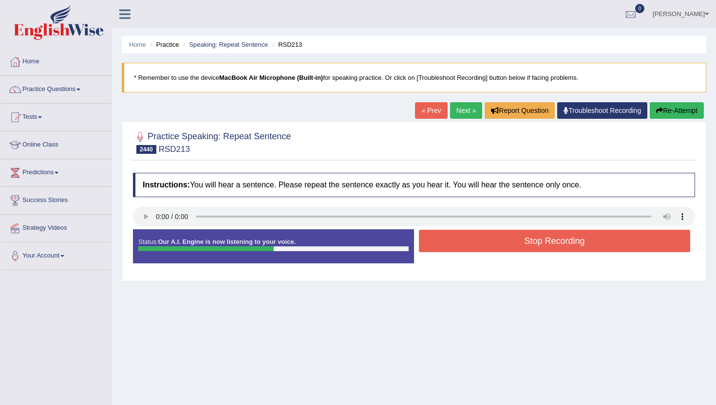
click at [466, 244] on button "Stop Recording" at bounding box center [554, 241] width 271 height 22
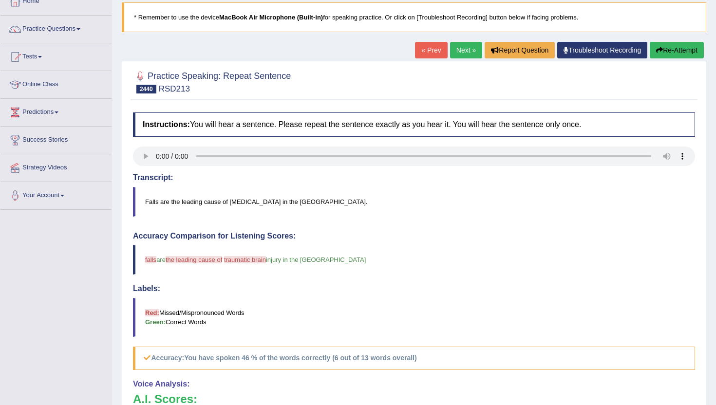
scroll to position [58, 0]
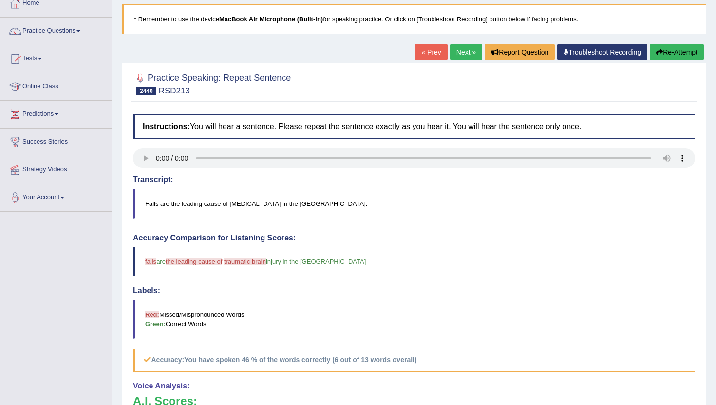
click at [684, 52] on button "Re-Attempt" at bounding box center [677, 52] width 54 height 17
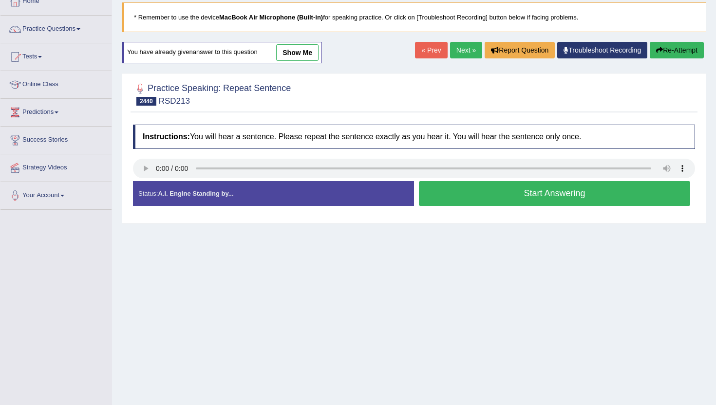
scroll to position [58, 0]
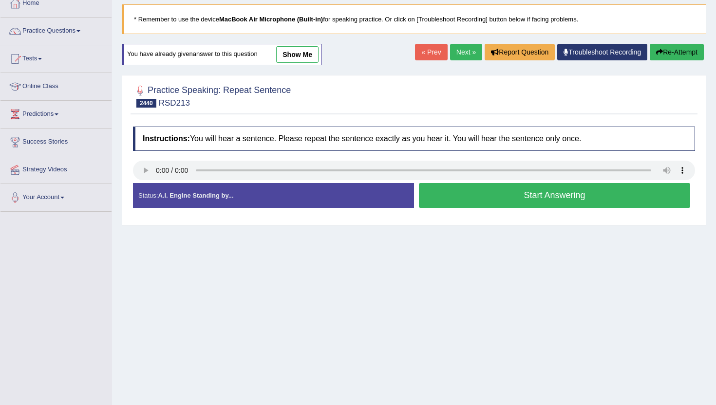
click at [455, 204] on button "Start Answering" at bounding box center [554, 195] width 271 height 25
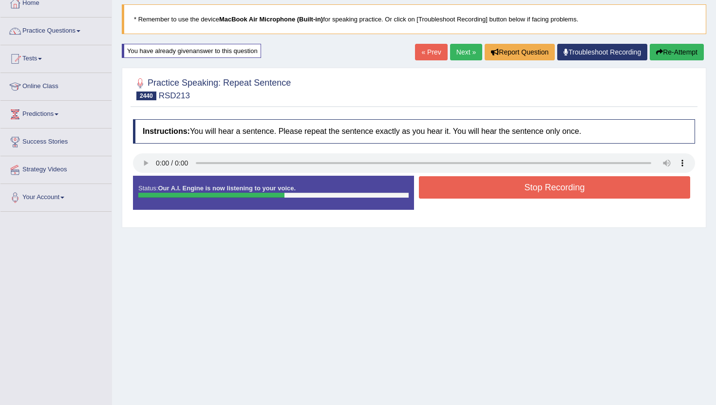
click at [457, 186] on button "Stop Recording" at bounding box center [554, 187] width 271 height 22
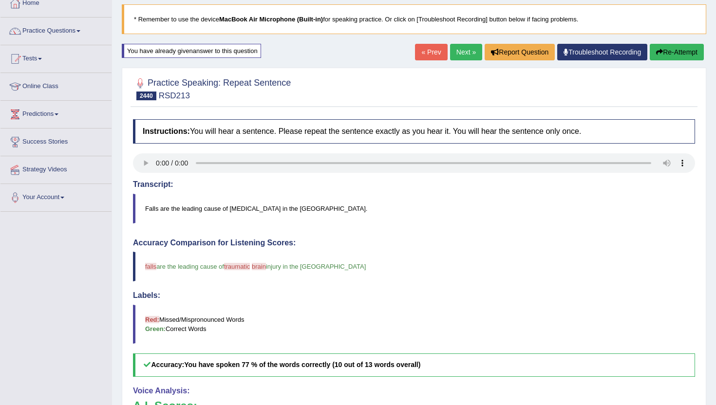
click at [460, 35] on div "Home Practice Speaking: Repeat Sentence RSD213 * Remember to use the device Mac…" at bounding box center [414, 261] width 604 height 639
click at [459, 52] on link "Next »" at bounding box center [466, 52] width 32 height 17
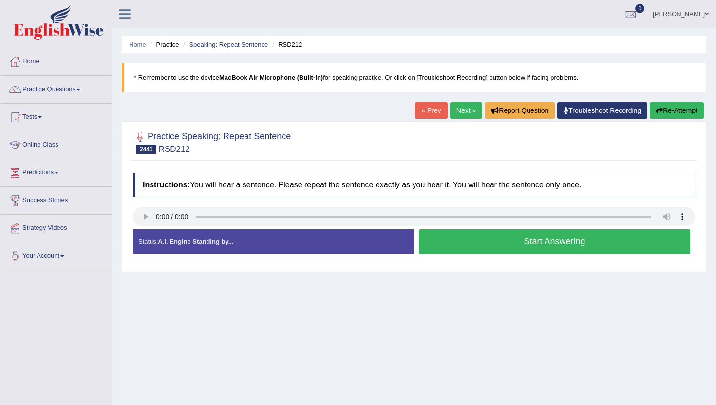
click at [452, 247] on button "Start Answering" at bounding box center [554, 241] width 271 height 25
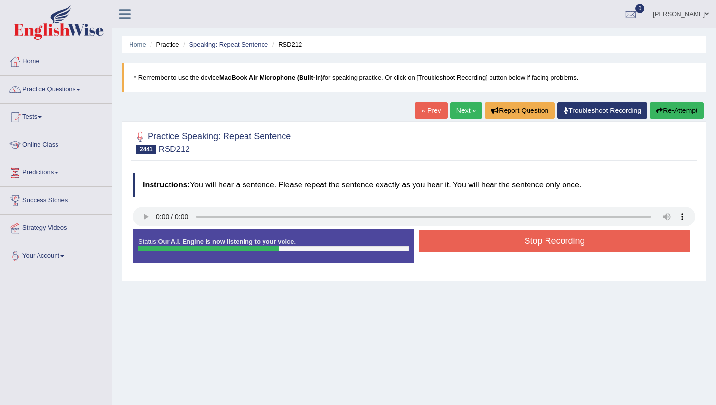
click at [452, 247] on button "Stop Recording" at bounding box center [554, 241] width 271 height 22
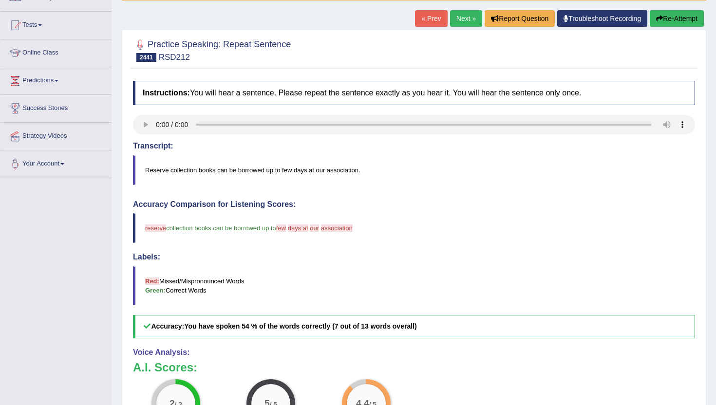
scroll to position [58, 0]
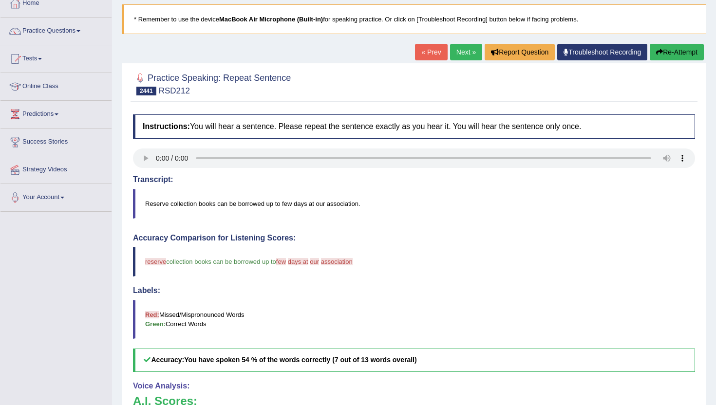
click at [466, 50] on link "Next »" at bounding box center [466, 52] width 32 height 17
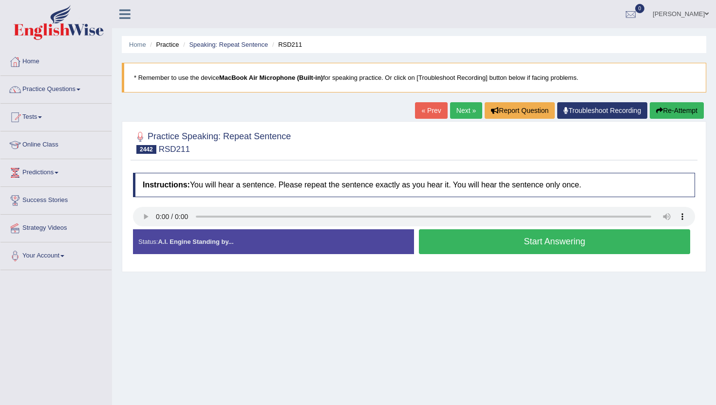
click at [483, 251] on button "Start Answering" at bounding box center [554, 241] width 271 height 25
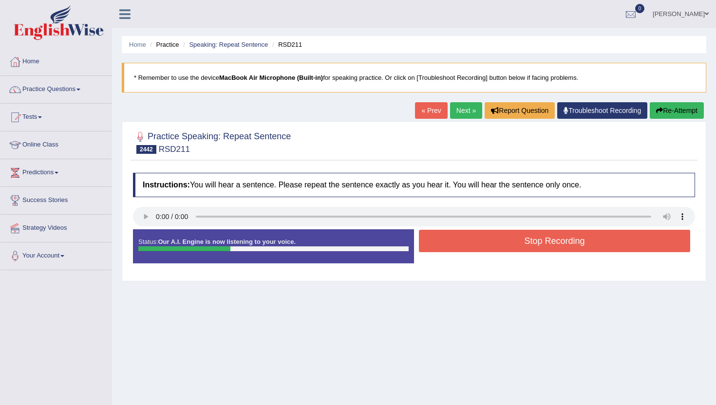
click at [483, 251] on button "Stop Recording" at bounding box center [554, 241] width 271 height 22
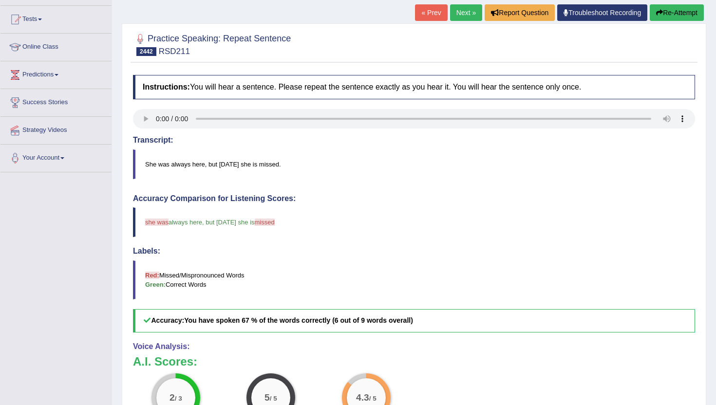
scroll to position [97, 0]
click at [459, 12] on link "Next »" at bounding box center [466, 13] width 32 height 17
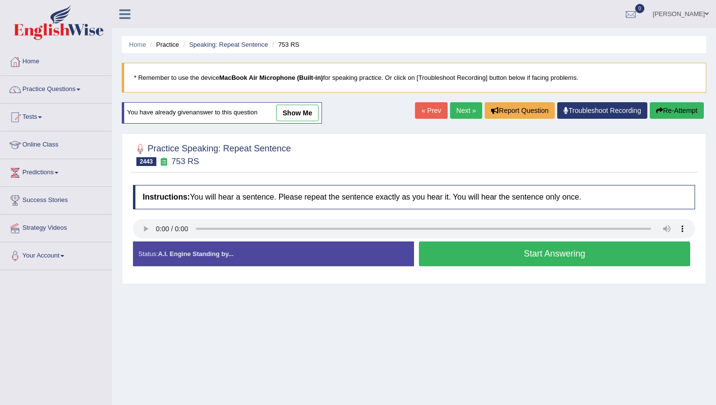
click at [479, 261] on button "Start Answering" at bounding box center [554, 254] width 271 height 25
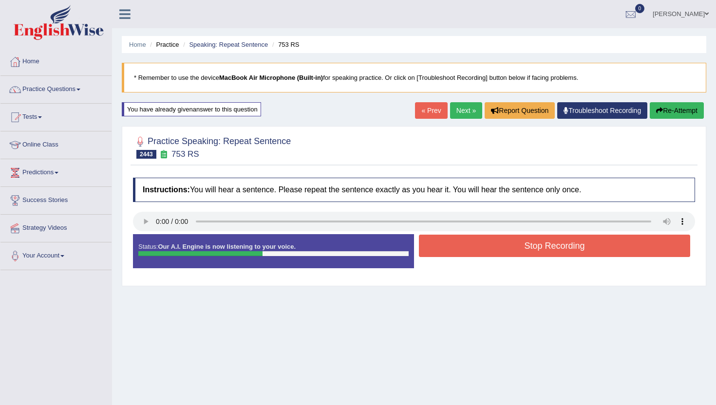
click at [480, 249] on button "Stop Recording" at bounding box center [554, 246] width 271 height 22
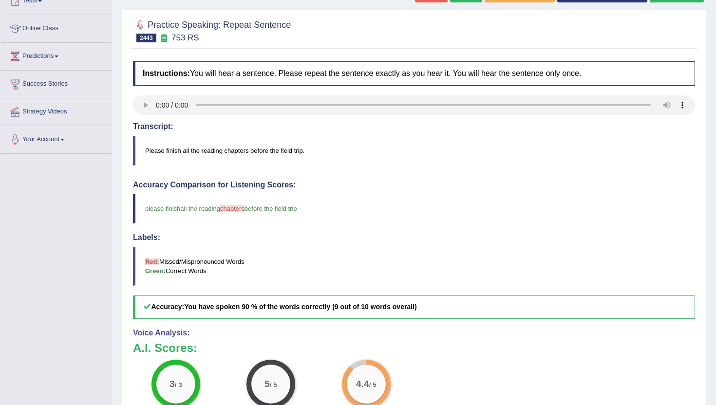
scroll to position [117, 0]
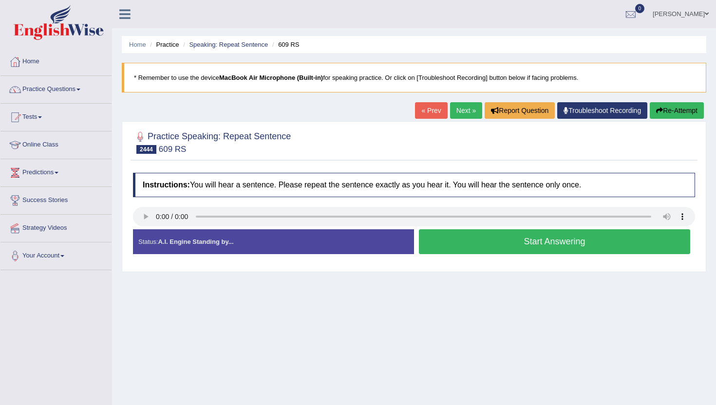
click at [430, 245] on button "Start Answering" at bounding box center [554, 241] width 271 height 25
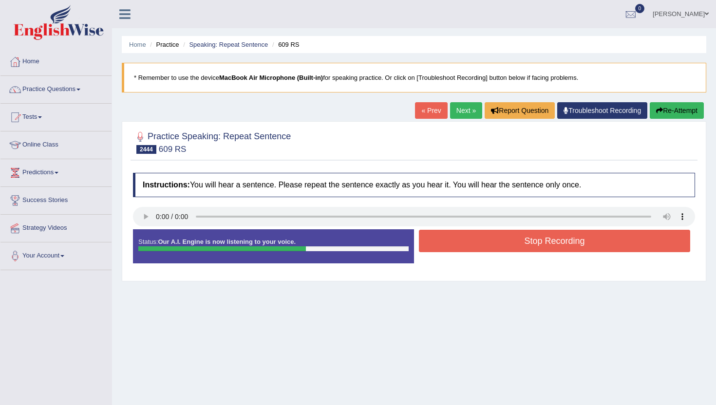
click at [430, 245] on button "Stop Recording" at bounding box center [554, 241] width 271 height 22
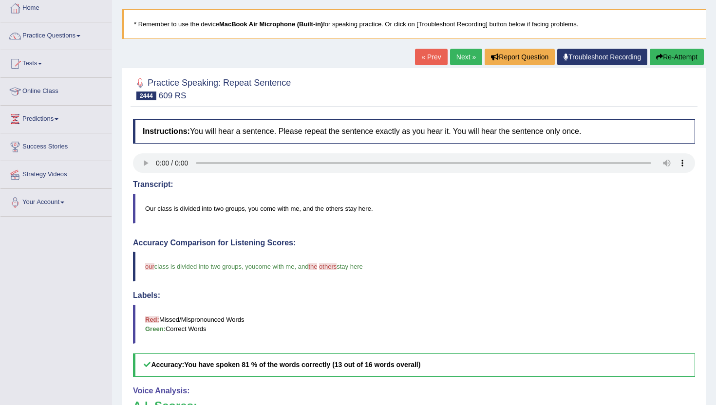
scroll to position [39, 0]
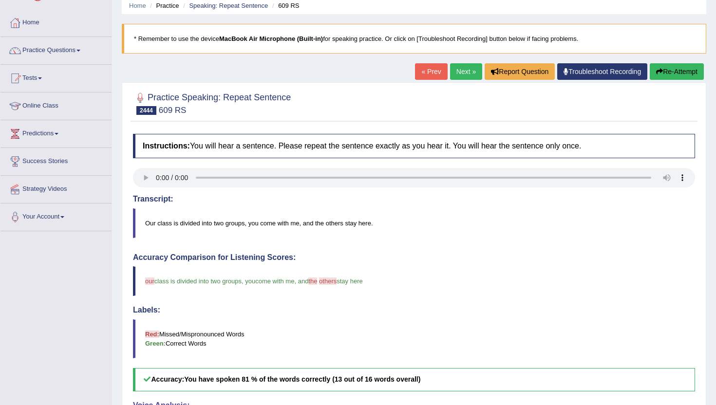
click at [461, 73] on link "Next »" at bounding box center [466, 71] width 32 height 17
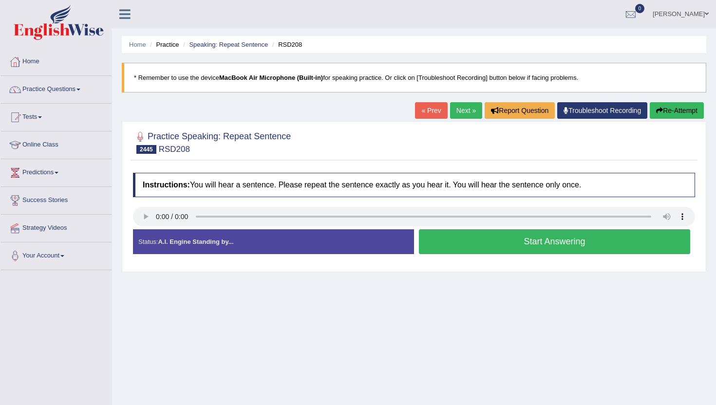
click at [486, 234] on button "Start Answering" at bounding box center [554, 241] width 271 height 25
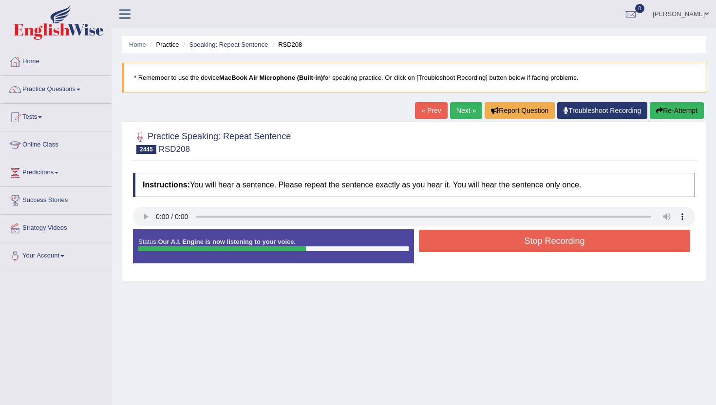
click at [485, 250] on button "Stop Recording" at bounding box center [554, 241] width 271 height 22
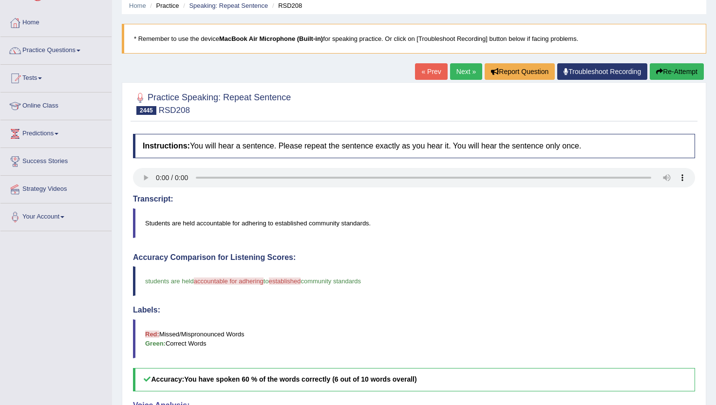
scroll to position [39, 0]
click at [454, 69] on link "Next »" at bounding box center [466, 71] width 32 height 17
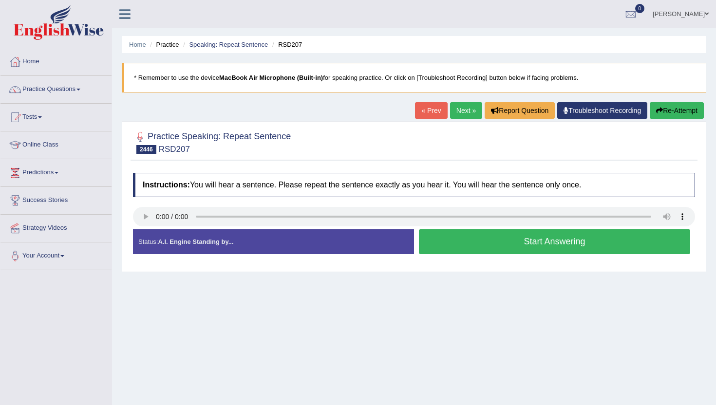
click at [453, 237] on button "Start Answering" at bounding box center [554, 241] width 271 height 25
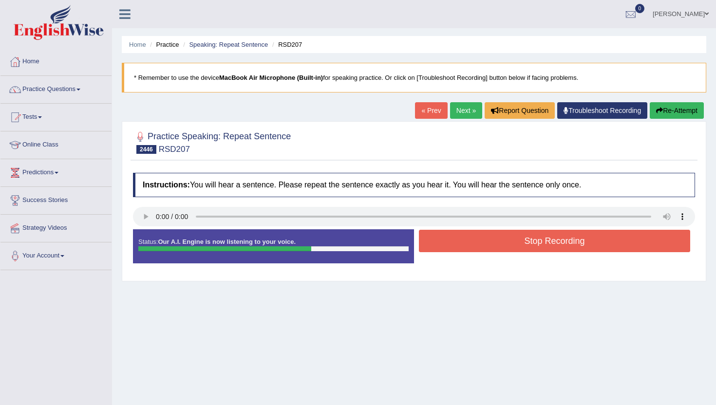
click at [453, 237] on button "Stop Recording" at bounding box center [554, 241] width 271 height 22
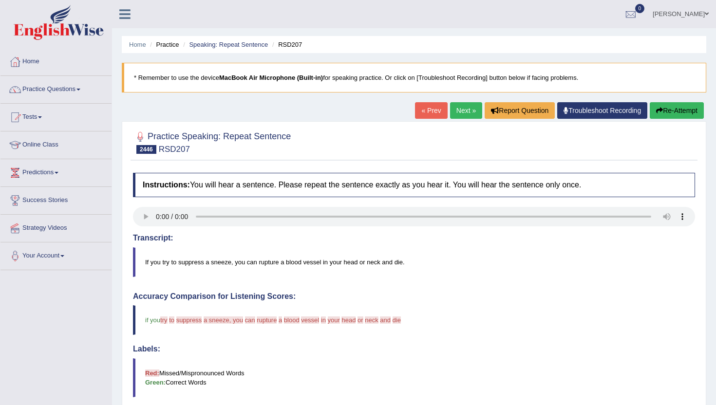
click at [680, 110] on button "Re-Attempt" at bounding box center [677, 110] width 54 height 17
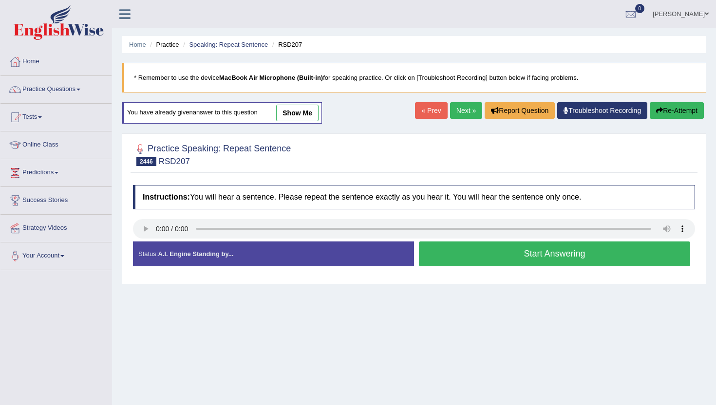
click at [544, 251] on button "Start Answering" at bounding box center [554, 254] width 271 height 25
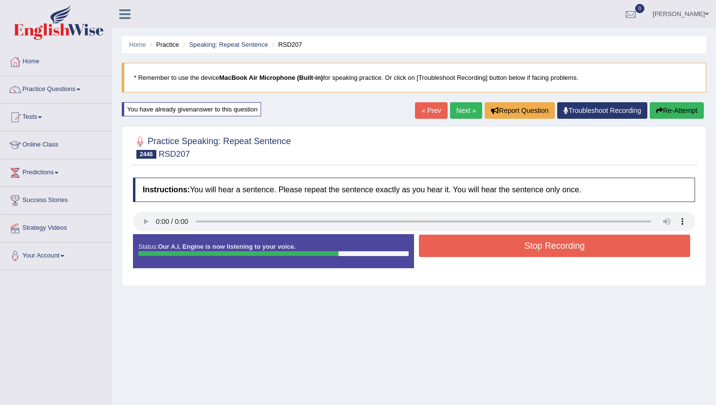
click at [544, 251] on button "Stop Recording" at bounding box center [554, 246] width 271 height 22
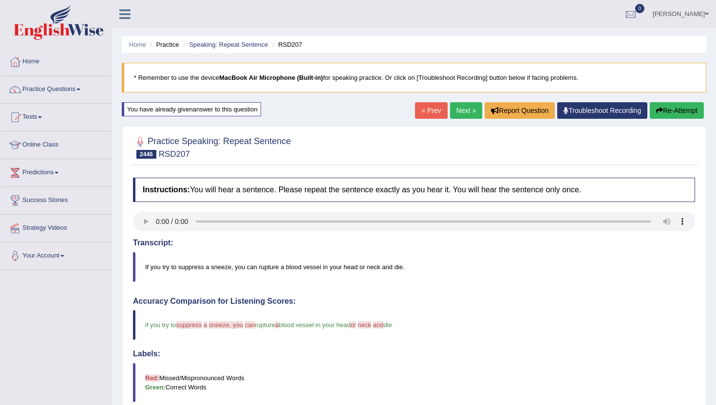
click at [453, 107] on link "Next »" at bounding box center [466, 110] width 32 height 17
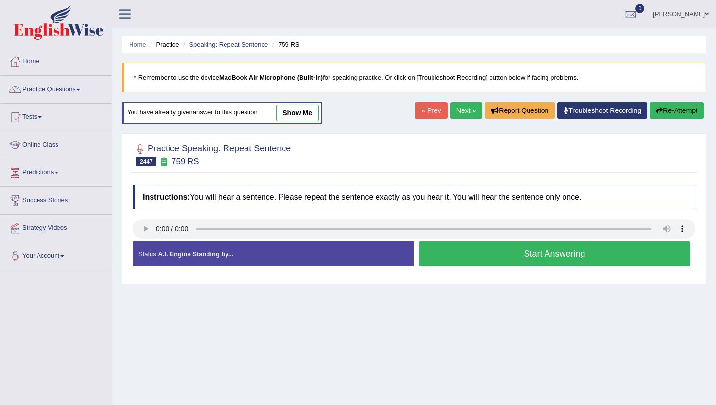
click at [478, 252] on button "Start Answering" at bounding box center [554, 254] width 271 height 25
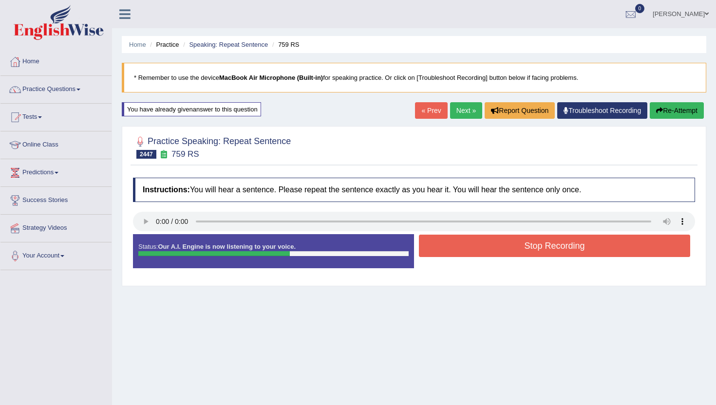
click at [478, 252] on button "Stop Recording" at bounding box center [554, 246] width 271 height 22
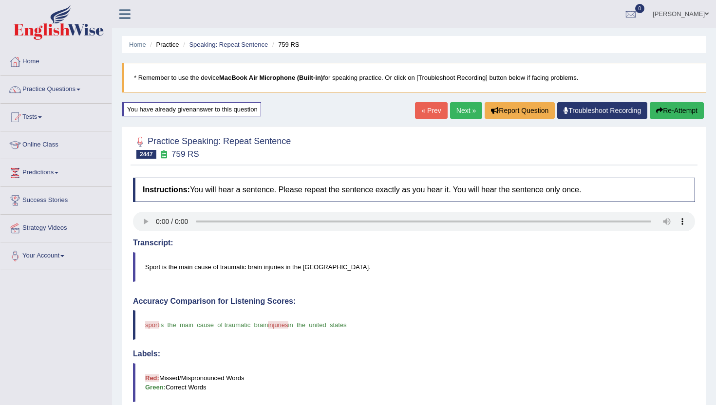
click at [460, 110] on link "Next »" at bounding box center [466, 110] width 32 height 17
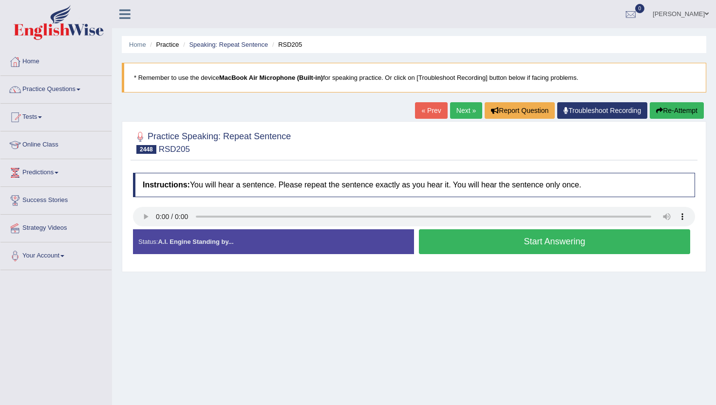
click at [436, 246] on button "Start Answering" at bounding box center [554, 241] width 271 height 25
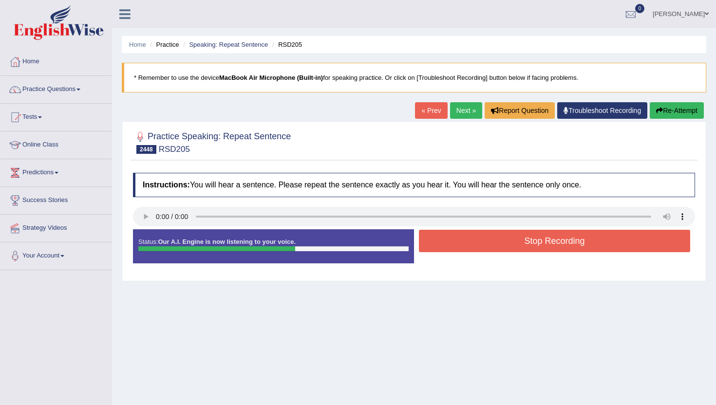
click at [436, 246] on button "Stop Recording" at bounding box center [554, 241] width 271 height 22
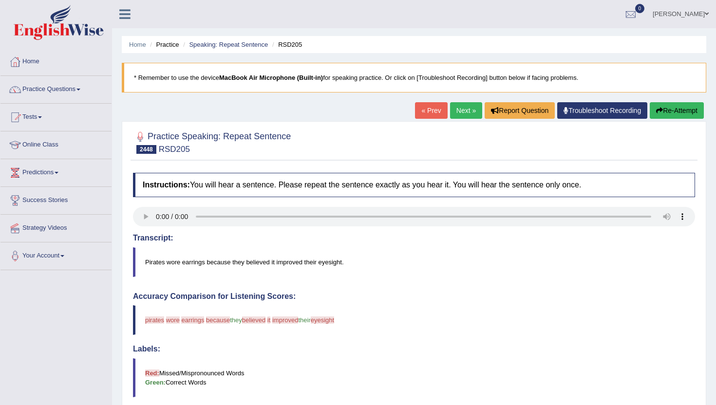
click at [663, 112] on button "Re-Attempt" at bounding box center [677, 110] width 54 height 17
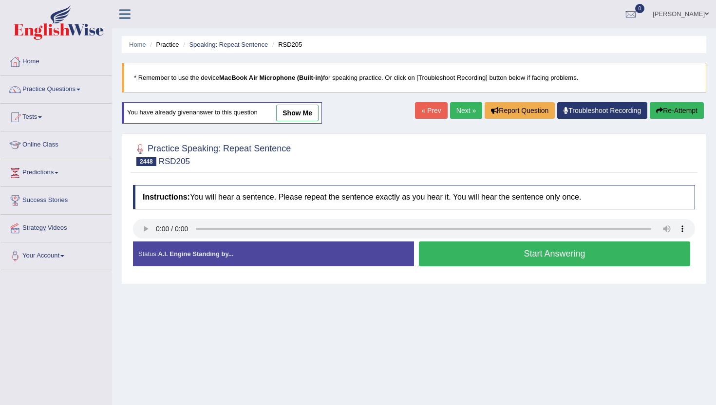
click at [469, 259] on button "Start Answering" at bounding box center [554, 254] width 271 height 25
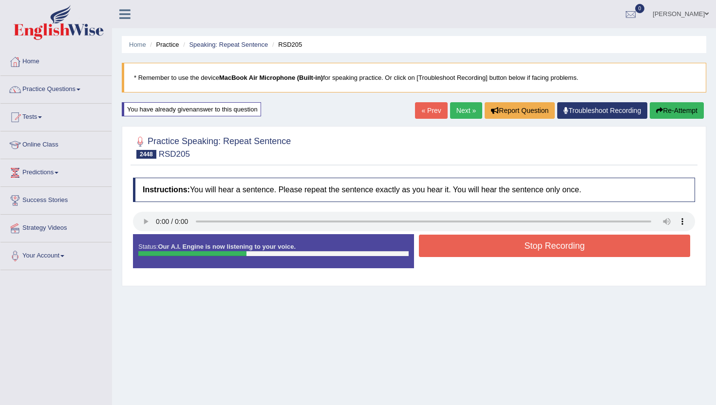
click at [469, 251] on button "Stop Recording" at bounding box center [554, 246] width 271 height 22
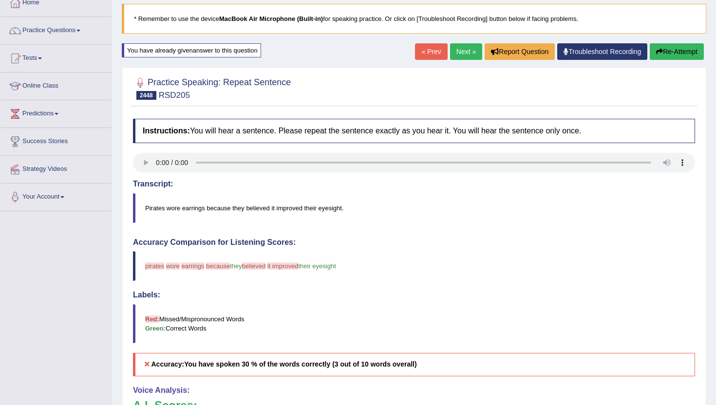
scroll to position [58, 0]
click at [455, 54] on link "Next »" at bounding box center [466, 52] width 32 height 17
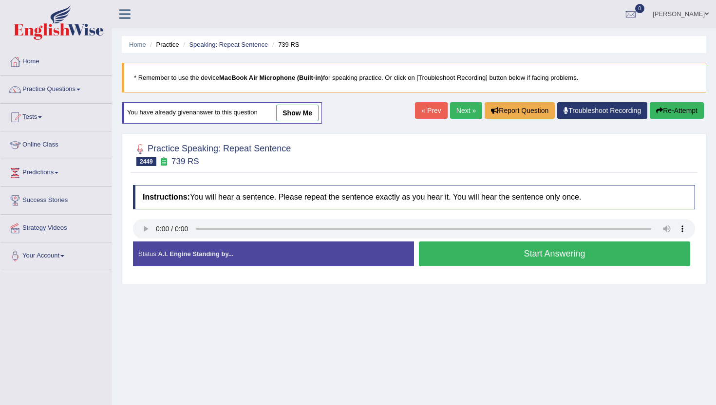
click at [432, 257] on button "Start Answering" at bounding box center [554, 254] width 271 height 25
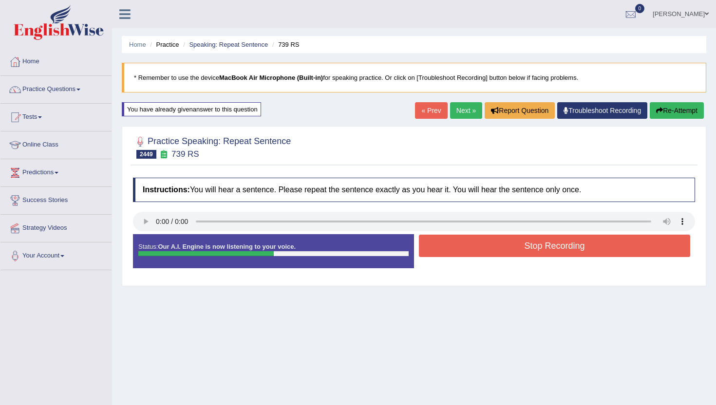
click at [444, 244] on button "Stop Recording" at bounding box center [554, 246] width 271 height 22
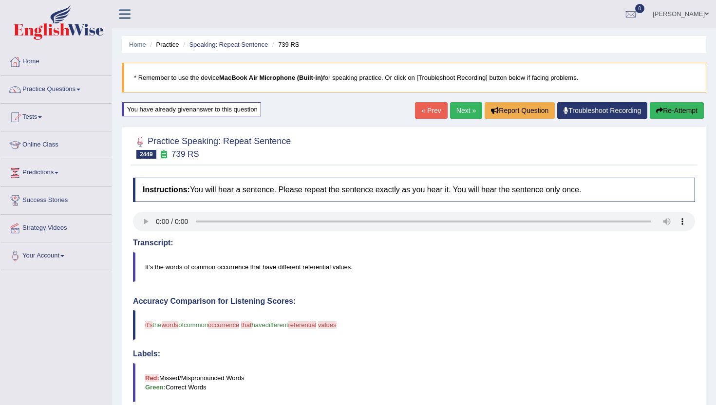
click at [462, 101] on div "Home Practice Speaking: Repeat Sentence 739 RS * Remember to use the device Mac…" at bounding box center [414, 319] width 604 height 639
click at [454, 111] on link "Next »" at bounding box center [466, 110] width 32 height 17
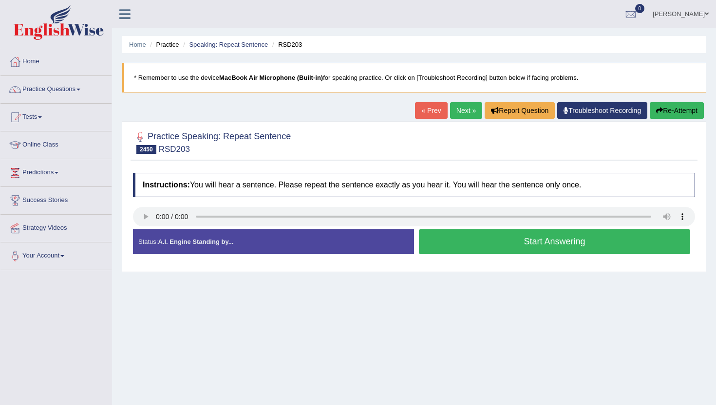
click at [476, 240] on button "Start Answering" at bounding box center [554, 241] width 271 height 25
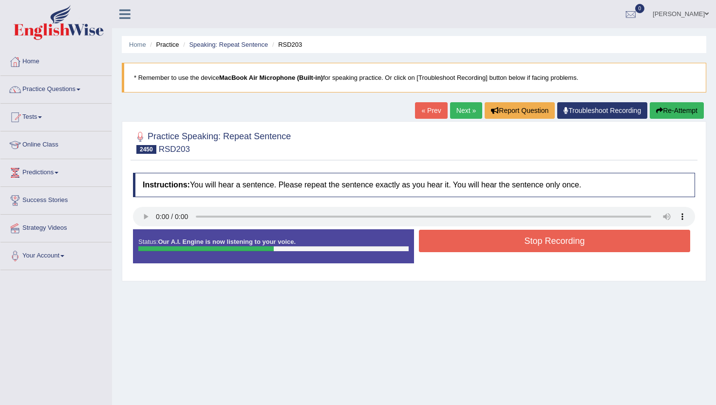
click at [476, 240] on button "Stop Recording" at bounding box center [554, 241] width 271 height 22
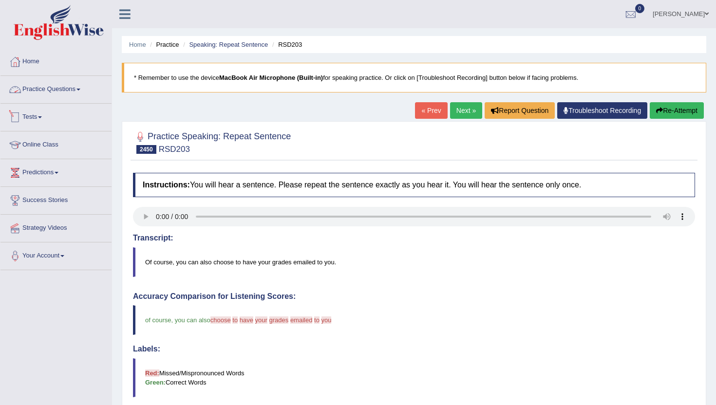
click at [66, 94] on link "Practice Questions" at bounding box center [55, 88] width 111 height 24
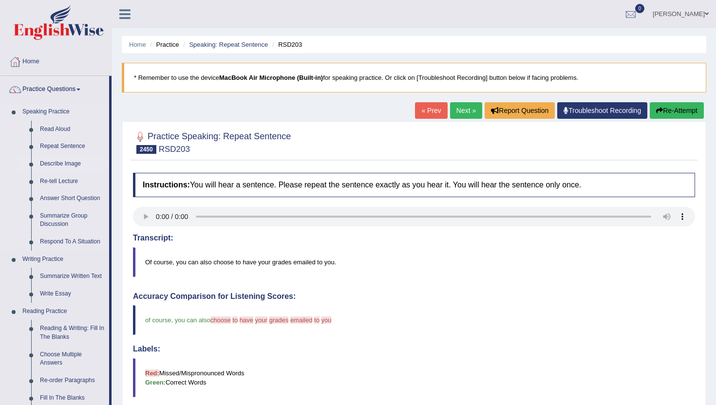
click at [58, 165] on link "Describe Image" at bounding box center [73, 164] width 74 height 18
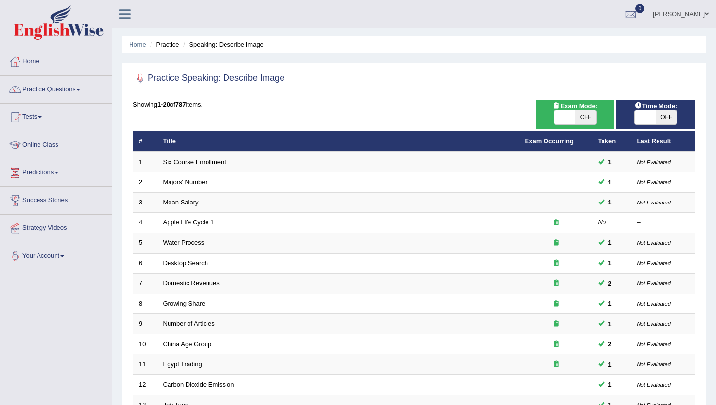
scroll to position [19, 0]
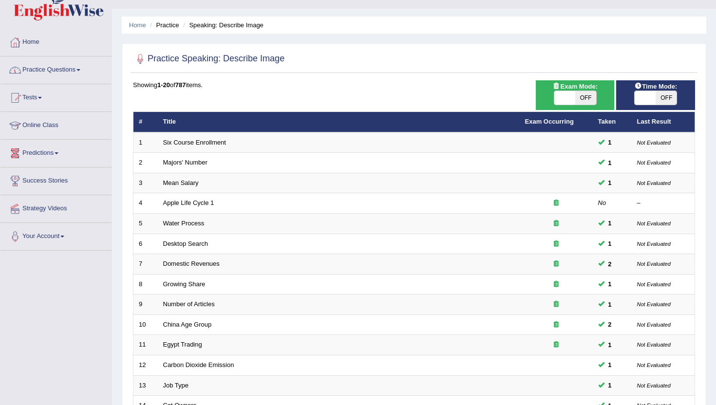
click at [568, 101] on span at bounding box center [564, 98] width 21 height 14
checkbox input "true"
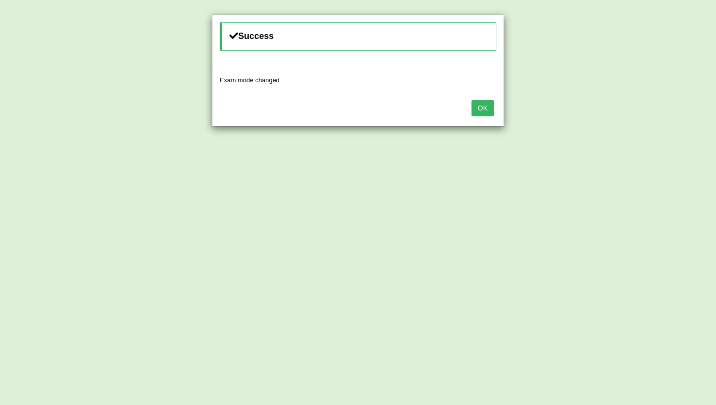
click at [486, 108] on button "OK" at bounding box center [483, 108] width 22 height 17
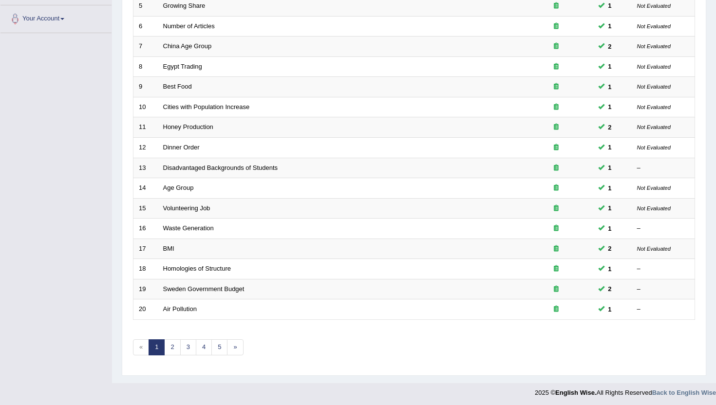
scroll to position [240, 0]
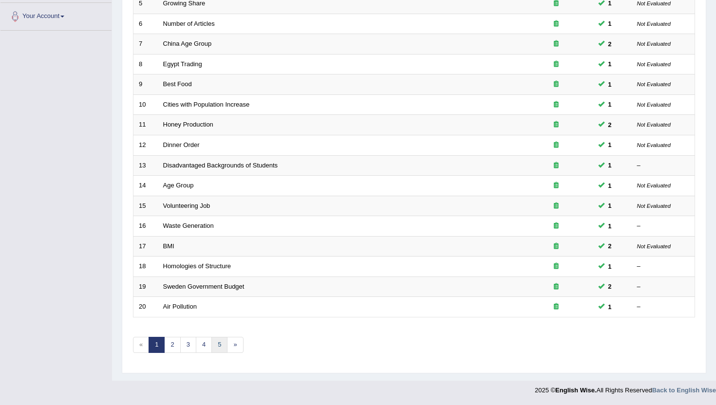
click at [222, 346] on link "5" at bounding box center [219, 345] width 16 height 16
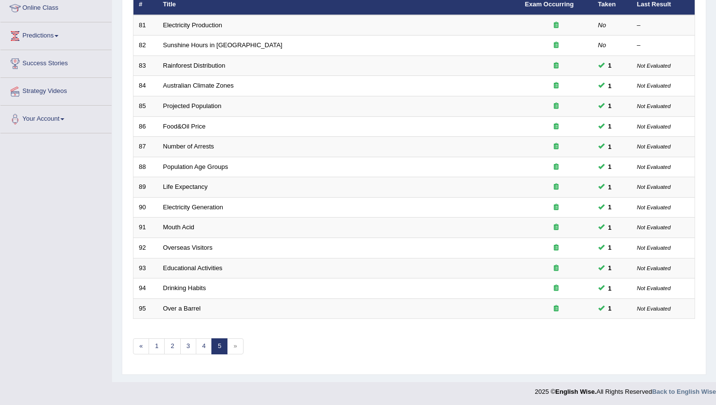
scroll to position [138, 0]
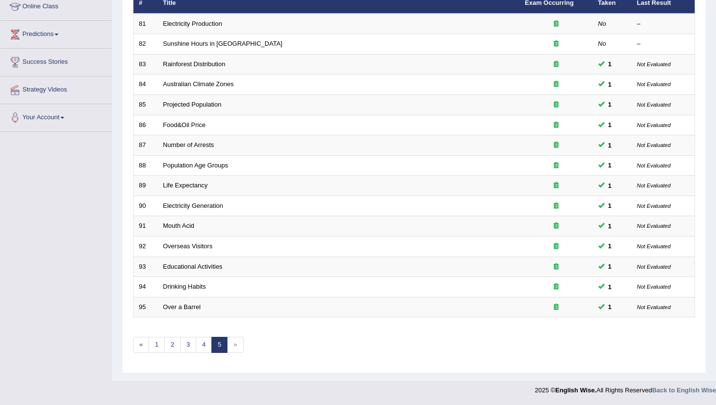
click at [211, 340] on link "5" at bounding box center [219, 345] width 16 height 16
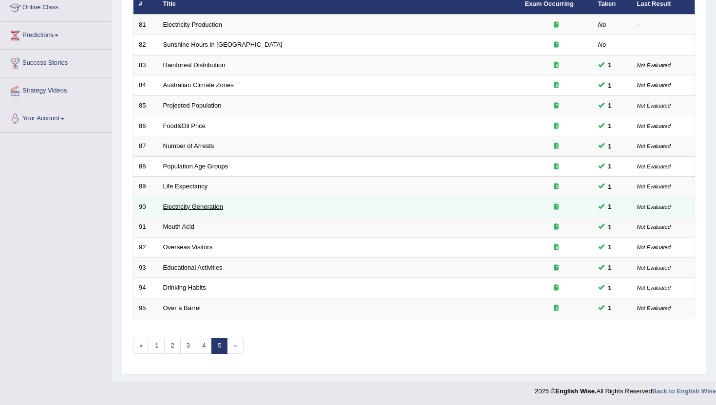
scroll to position [138, 0]
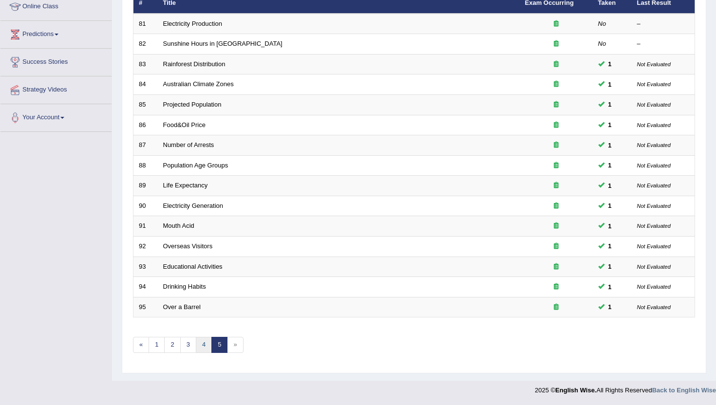
click at [206, 346] on link "4" at bounding box center [204, 345] width 16 height 16
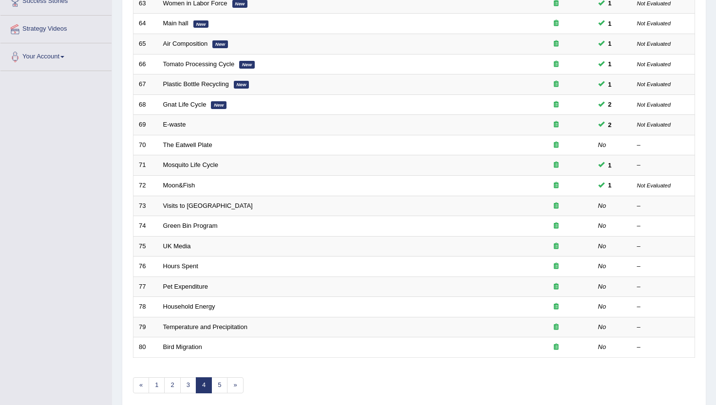
scroll to position [214, 0]
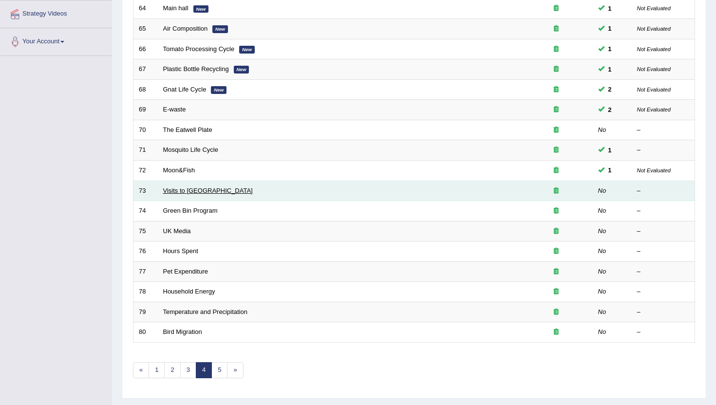
click at [174, 192] on link "Visits to UK" at bounding box center [208, 190] width 90 height 7
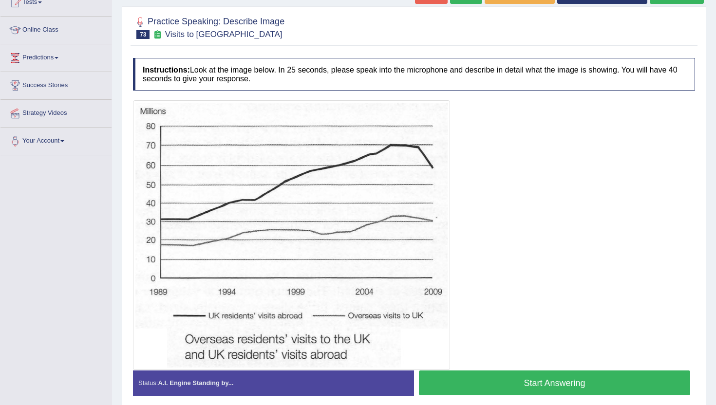
scroll to position [117, 0]
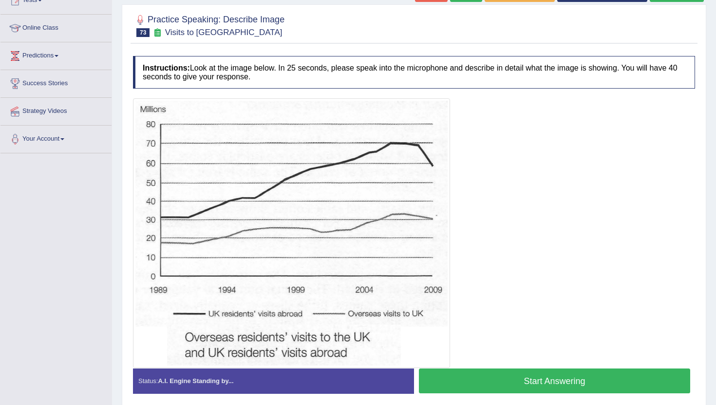
click at [500, 380] on button "Start Answering" at bounding box center [554, 381] width 271 height 25
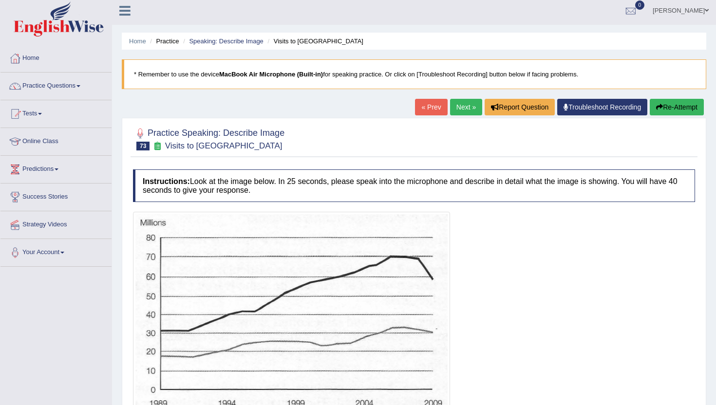
scroll to position [0, 0]
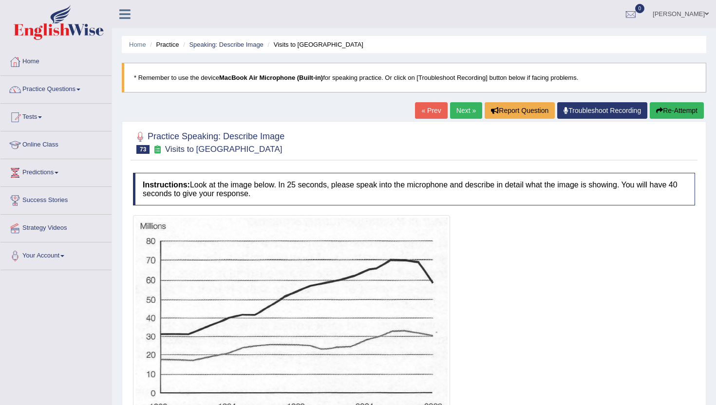
click at [457, 109] on link "Next »" at bounding box center [466, 110] width 32 height 17
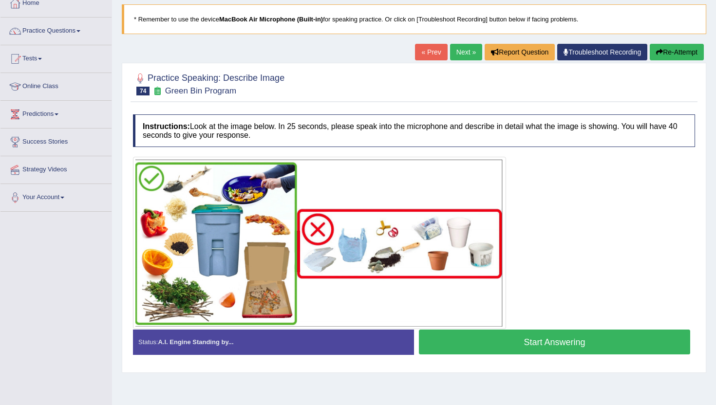
scroll to position [78, 0]
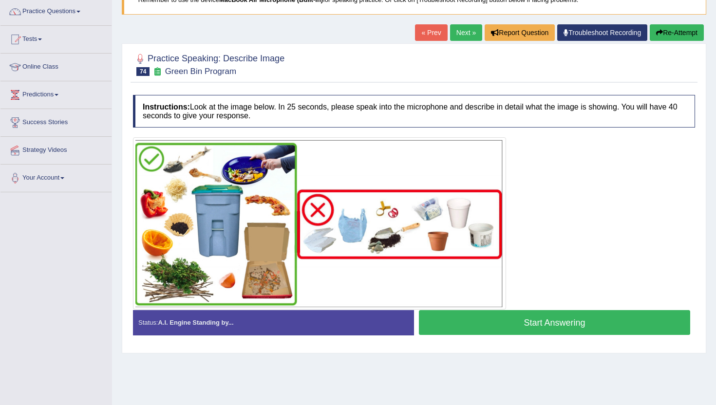
click at [464, 317] on button "Start Answering" at bounding box center [554, 322] width 271 height 25
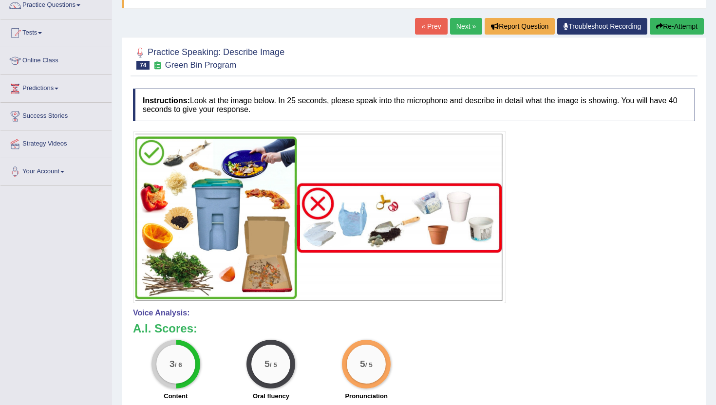
scroll to position [83, 0]
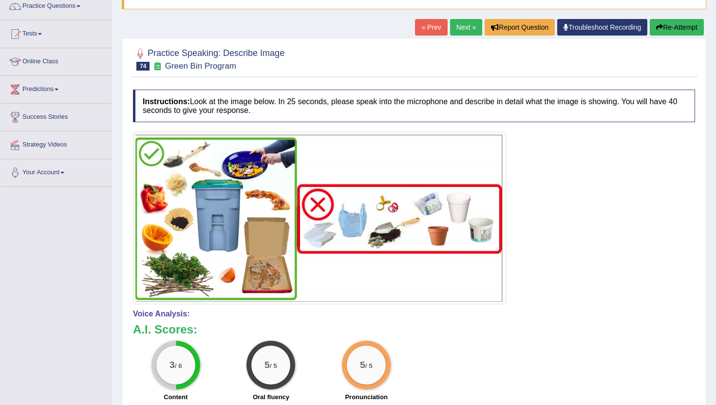
click at [674, 29] on button "Re-Attempt" at bounding box center [677, 27] width 54 height 17
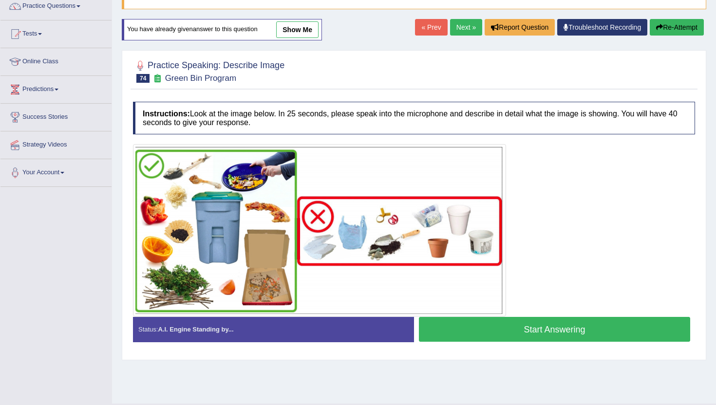
scroll to position [83, 0]
click at [433, 332] on button "Start Answering" at bounding box center [554, 329] width 271 height 25
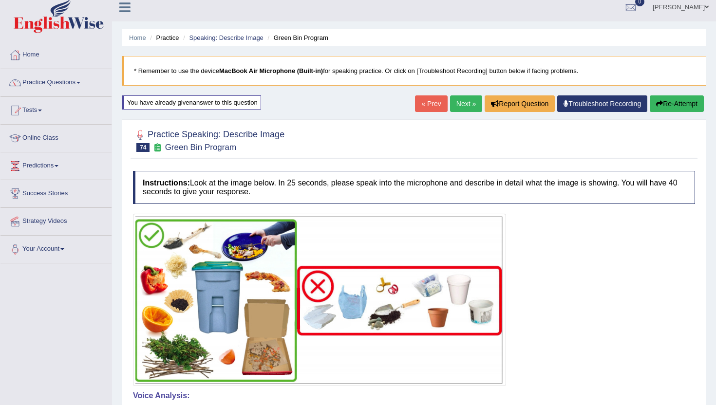
scroll to position [5, 0]
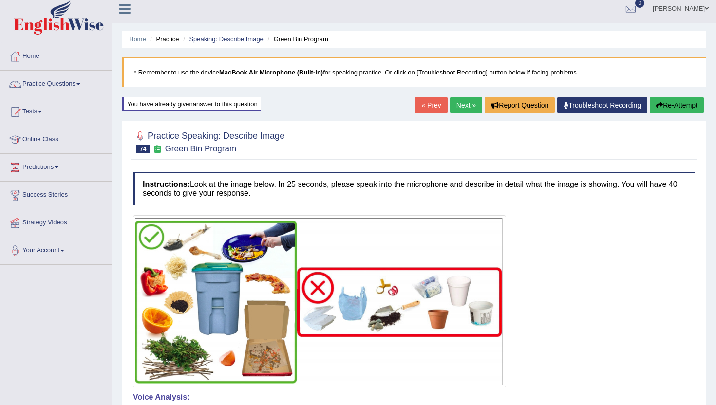
click at [457, 106] on link "Next »" at bounding box center [466, 105] width 32 height 17
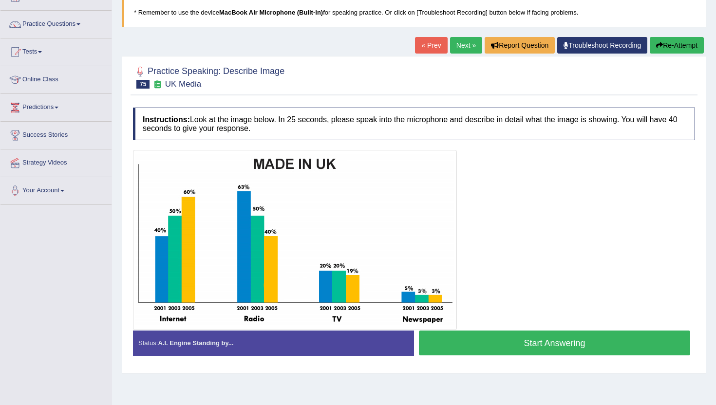
scroll to position [78, 0]
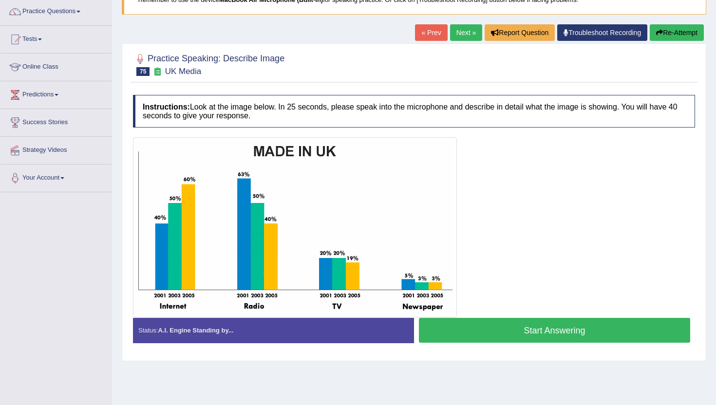
click at [536, 333] on button "Start Answering" at bounding box center [554, 330] width 271 height 25
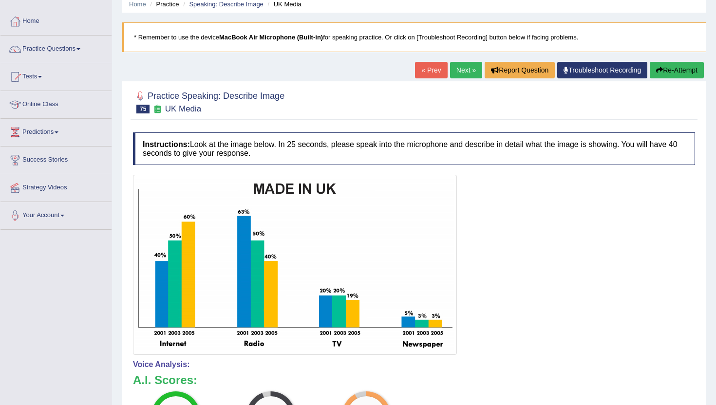
scroll to position [39, 0]
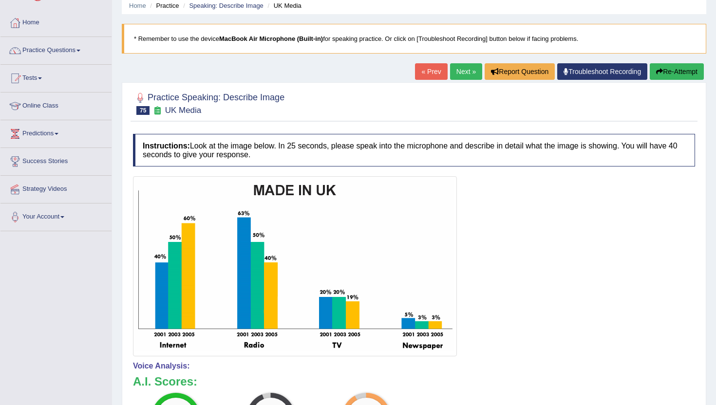
click at [462, 69] on link "Next »" at bounding box center [466, 71] width 32 height 17
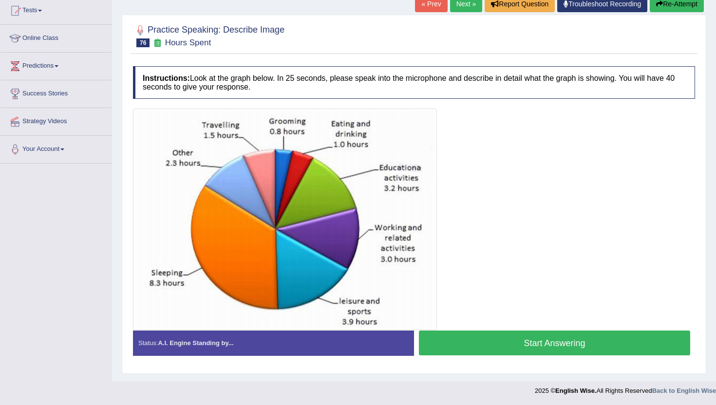
scroll to position [107, 0]
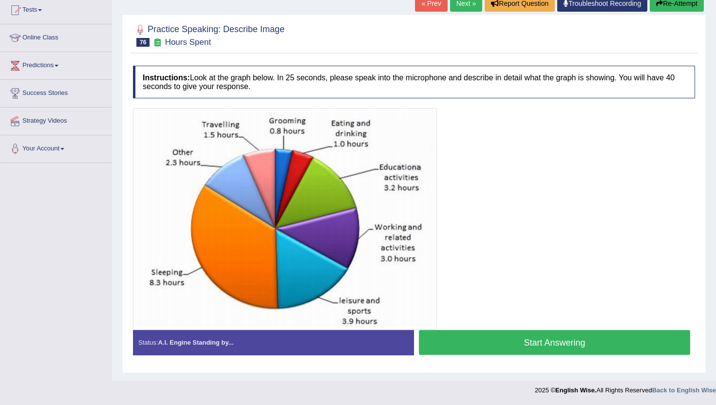
click at [522, 342] on button "Start Answering" at bounding box center [554, 342] width 271 height 25
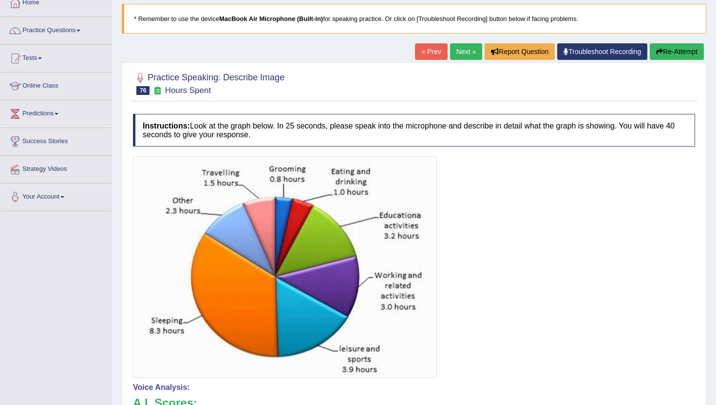
scroll to position [49, 0]
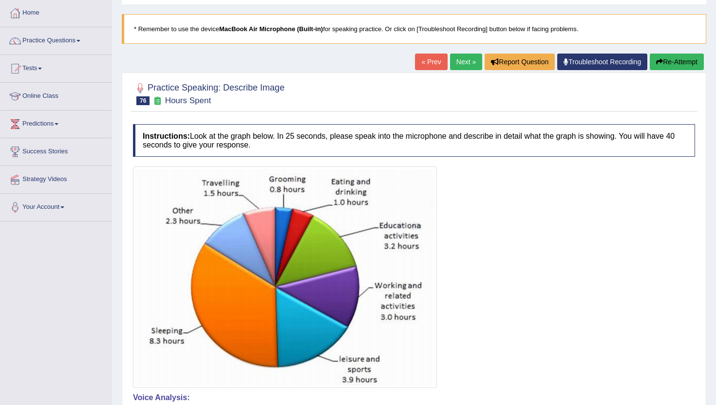
click at [461, 56] on link "Next »" at bounding box center [466, 62] width 32 height 17
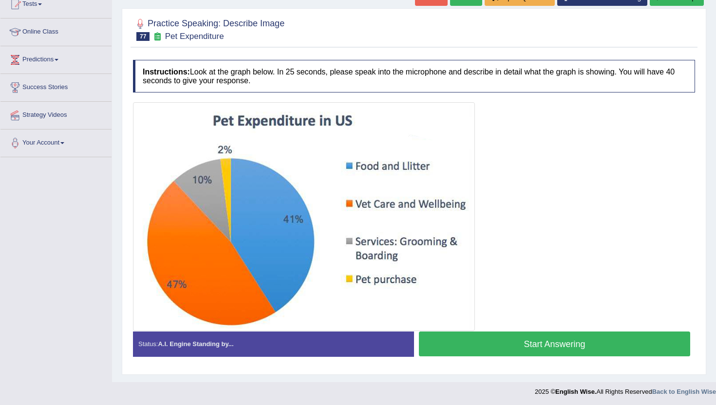
scroll to position [114, 0]
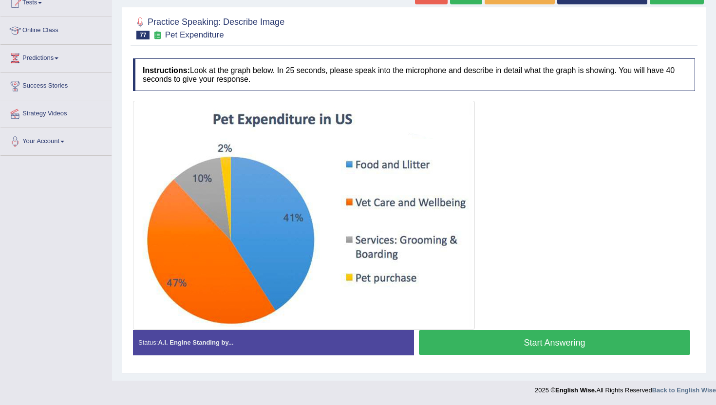
click at [511, 340] on button "Start Answering" at bounding box center [554, 342] width 271 height 25
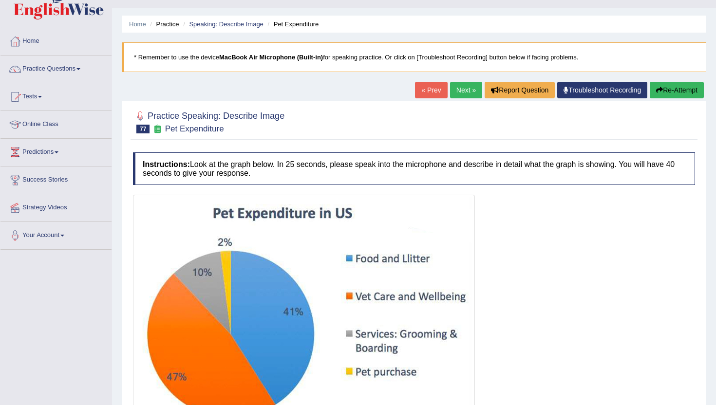
scroll to position [17, 0]
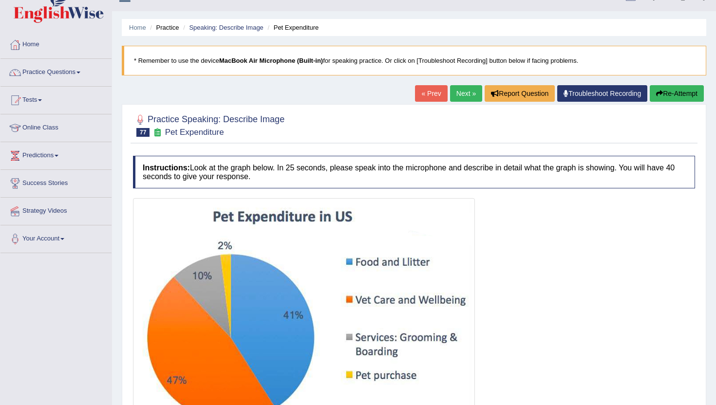
click at [458, 95] on link "Next »" at bounding box center [466, 93] width 32 height 17
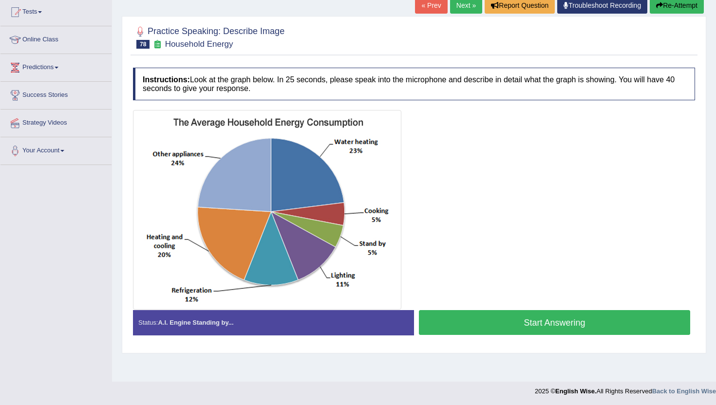
scroll to position [106, 0]
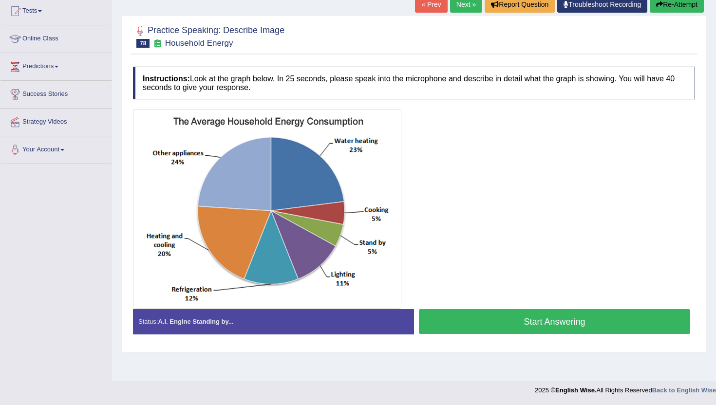
click at [519, 313] on button "Start Answering" at bounding box center [554, 321] width 271 height 25
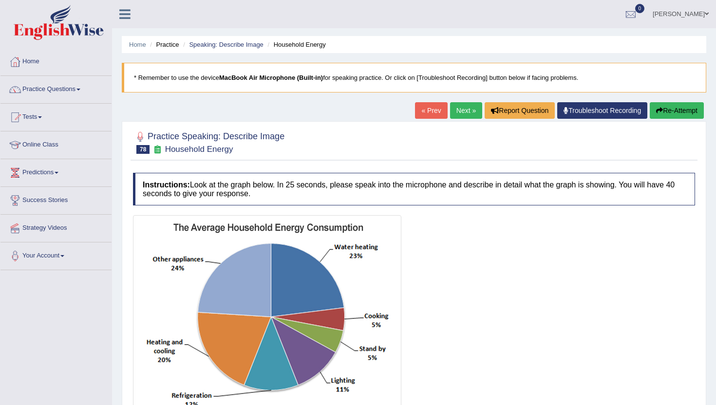
scroll to position [0, 0]
click at [465, 111] on link "Next »" at bounding box center [466, 110] width 32 height 17
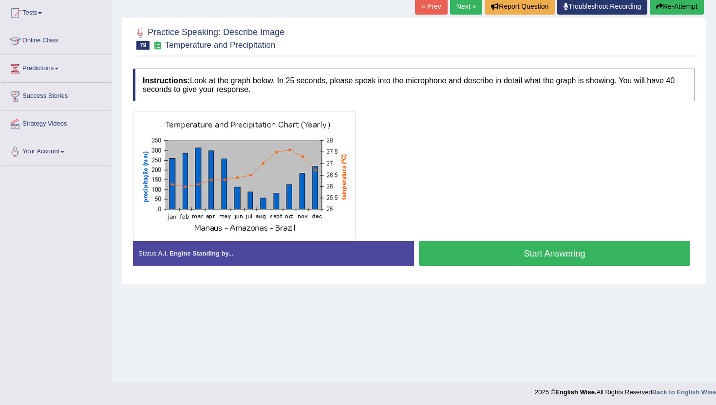
scroll to position [106, 0]
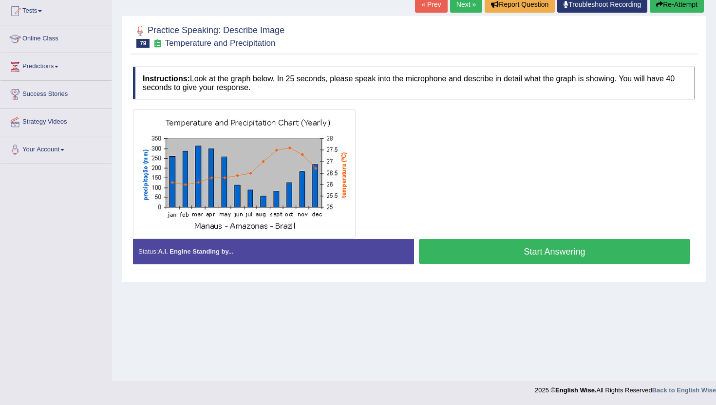
click at [499, 255] on button "Start Answering" at bounding box center [554, 251] width 271 height 25
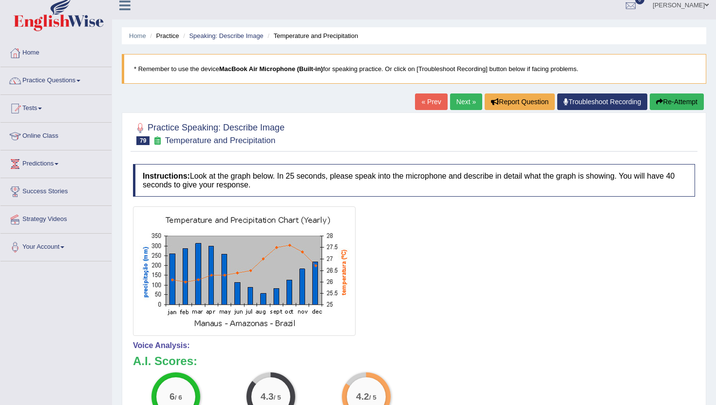
scroll to position [9, 0]
click at [453, 99] on link "Next »" at bounding box center [466, 102] width 32 height 17
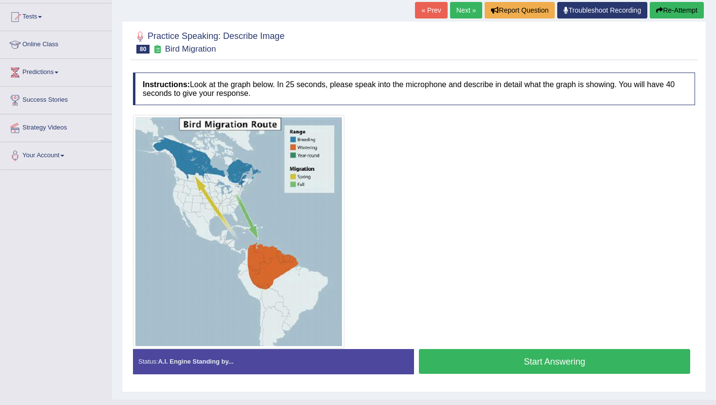
scroll to position [119, 0]
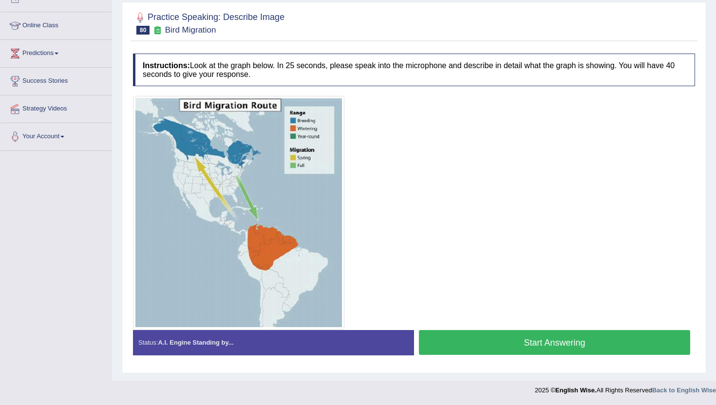
click at [483, 337] on button "Start Answering" at bounding box center [554, 342] width 271 height 25
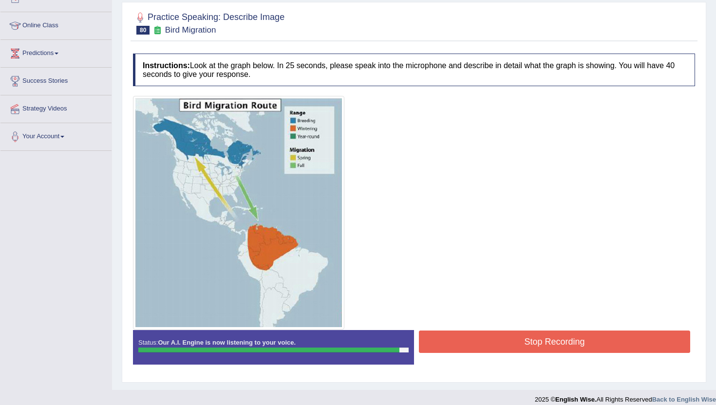
click at [483, 341] on button "Stop Recording" at bounding box center [554, 342] width 271 height 22
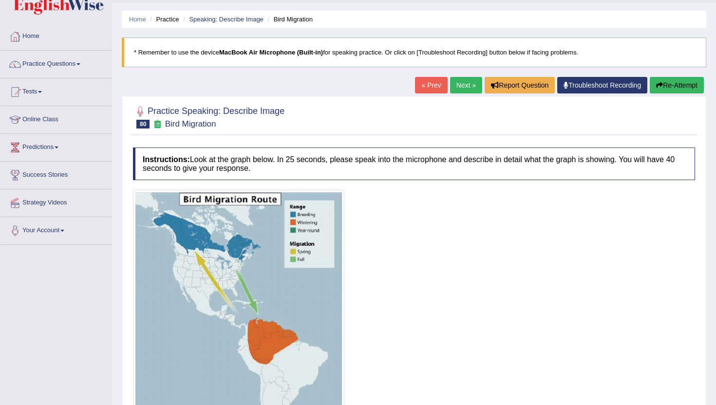
scroll to position [22, 0]
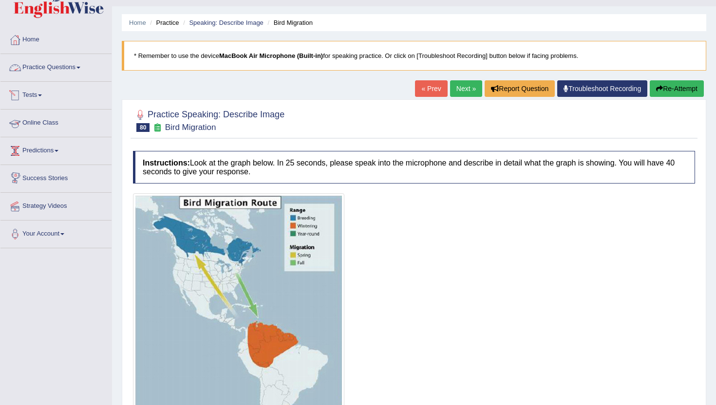
click at [63, 71] on link "Practice Questions" at bounding box center [55, 66] width 111 height 24
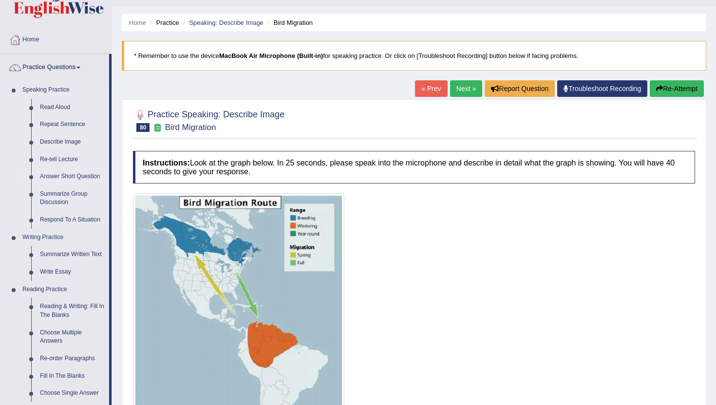
click at [68, 175] on link "Answer Short Question" at bounding box center [73, 177] width 74 height 18
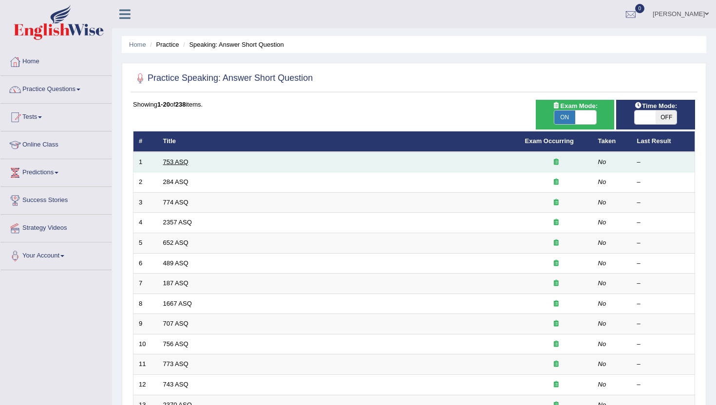
click at [178, 162] on link "753 ASQ" at bounding box center [175, 161] width 25 height 7
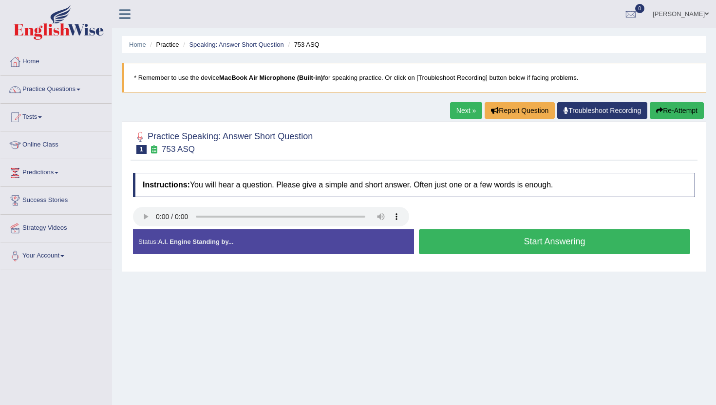
click at [519, 247] on button "Start Answering" at bounding box center [554, 241] width 271 height 25
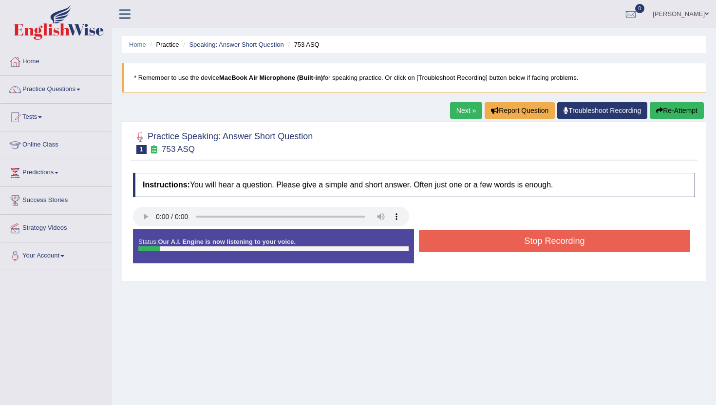
click at [519, 247] on button "Stop Recording" at bounding box center [554, 241] width 271 height 22
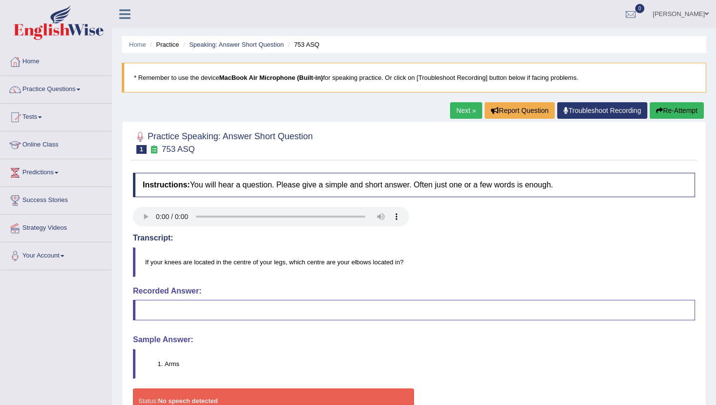
click at [471, 112] on link "Next »" at bounding box center [466, 110] width 32 height 17
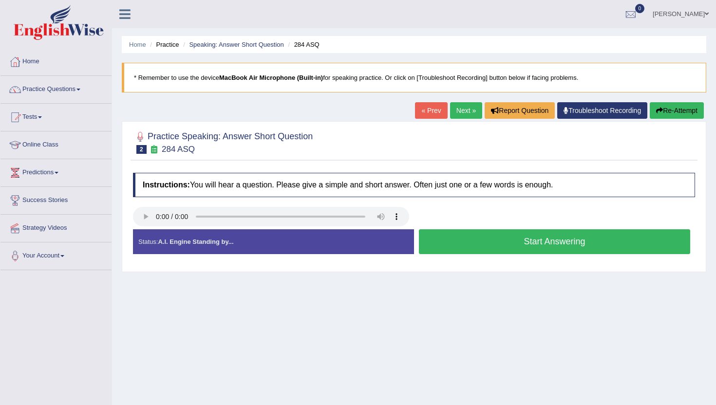
click at [497, 240] on button "Start Answering" at bounding box center [554, 241] width 271 height 25
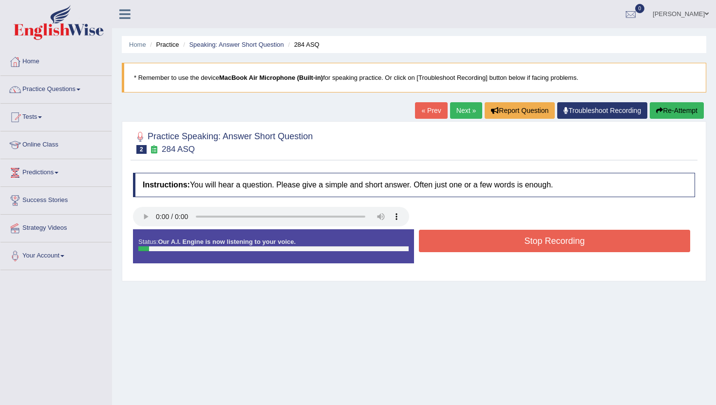
click at [497, 240] on button "Stop Recording" at bounding box center [554, 241] width 271 height 22
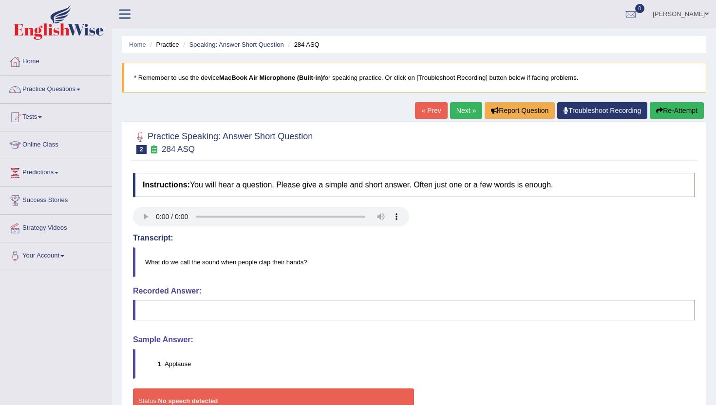
click at [456, 113] on link "Next »" at bounding box center [466, 110] width 32 height 17
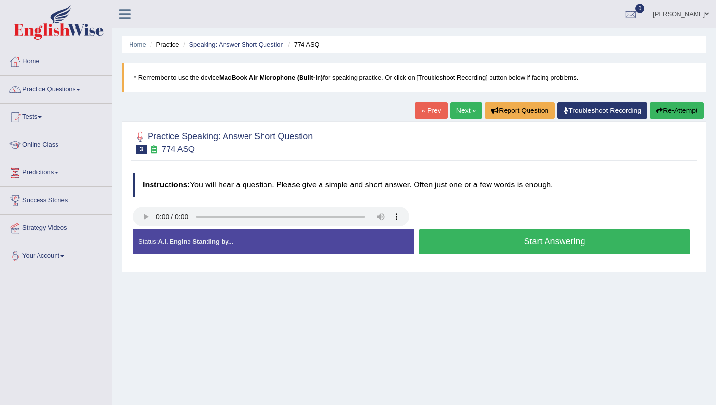
click at [457, 240] on button "Start Answering" at bounding box center [554, 241] width 271 height 25
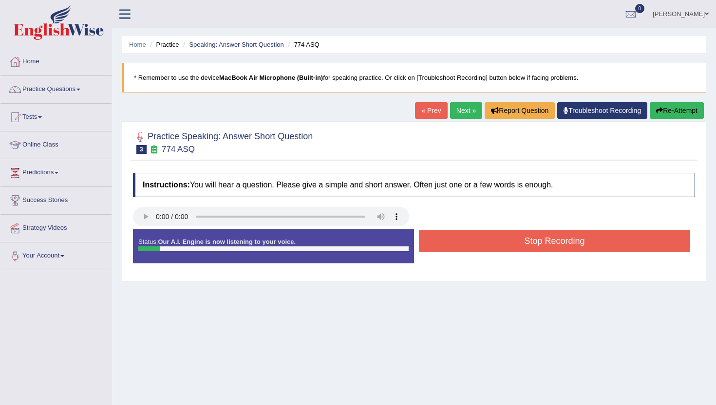
click at [457, 240] on button "Stop Recording" at bounding box center [554, 241] width 271 height 22
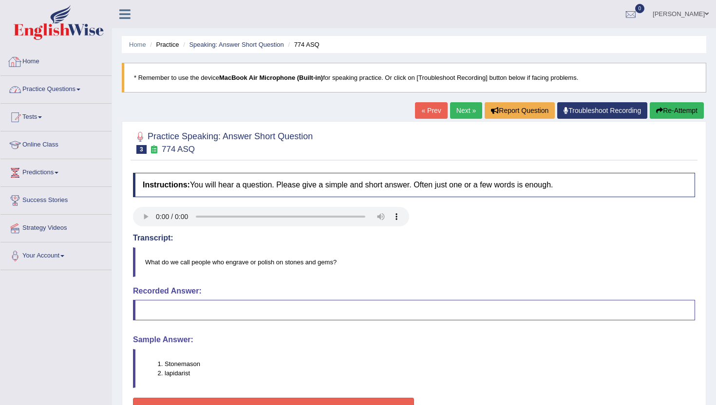
click at [74, 91] on link "Practice Questions" at bounding box center [55, 88] width 111 height 24
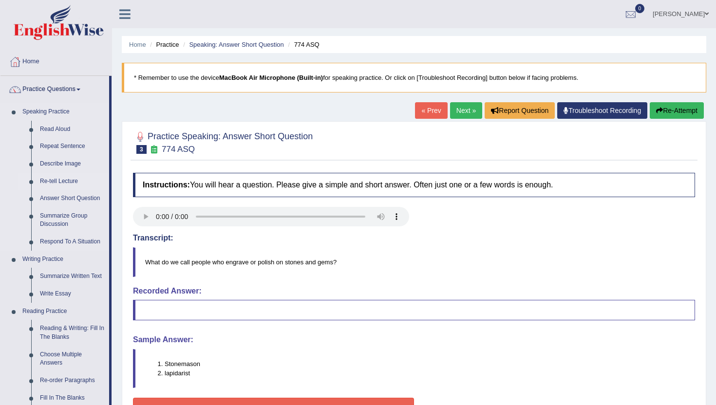
click at [60, 180] on link "Re-tell Lecture" at bounding box center [73, 182] width 74 height 18
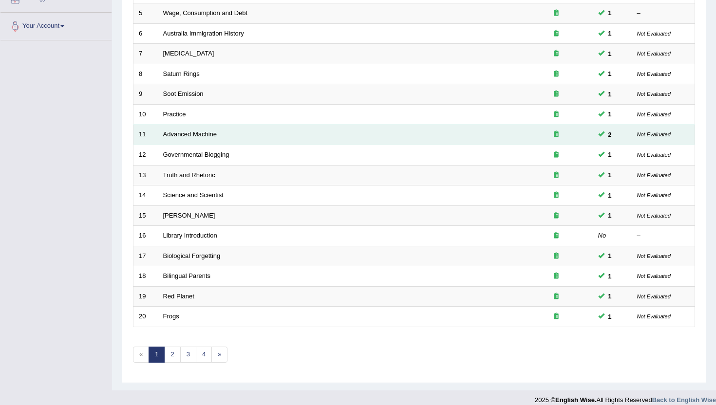
scroll to position [240, 0]
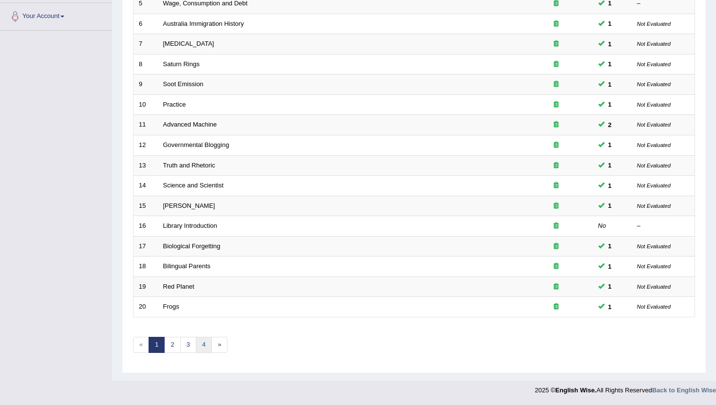
click at [202, 343] on link "4" at bounding box center [204, 345] width 16 height 16
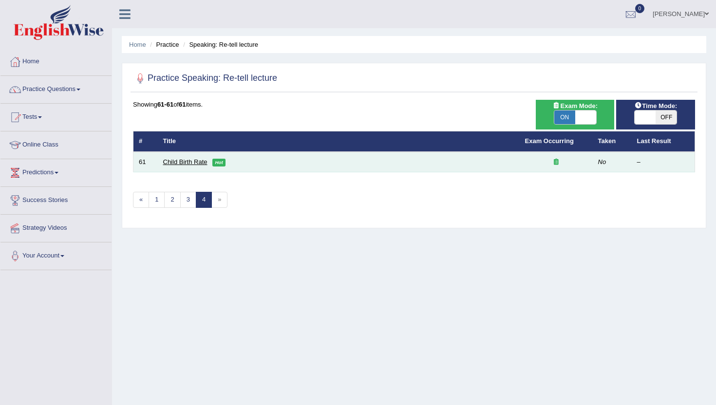
click at [176, 160] on link "Child Birth Rate" at bounding box center [185, 161] width 44 height 7
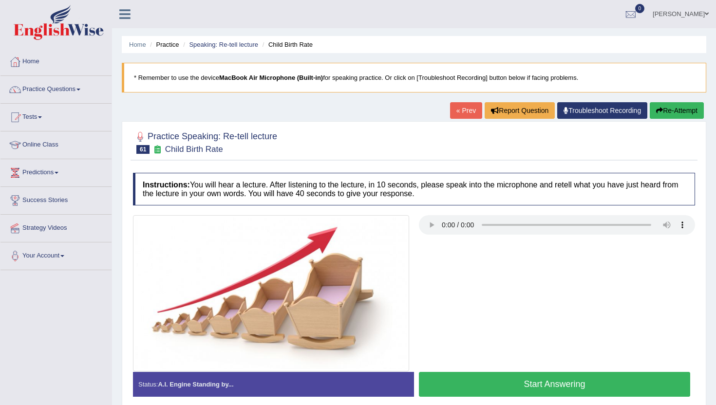
click at [502, 387] on button "Start Answering" at bounding box center [554, 384] width 271 height 25
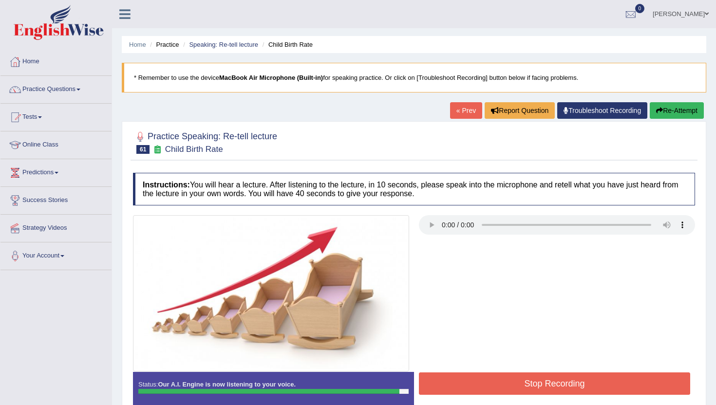
click at [502, 387] on button "Stop Recording" at bounding box center [554, 384] width 271 height 22
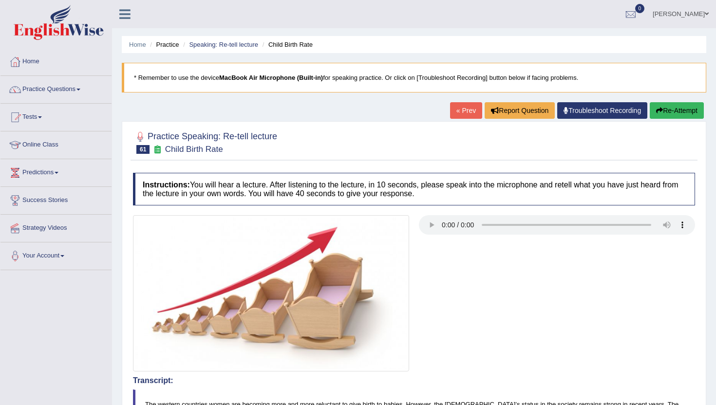
click at [462, 110] on link "« Prev" at bounding box center [466, 110] width 32 height 17
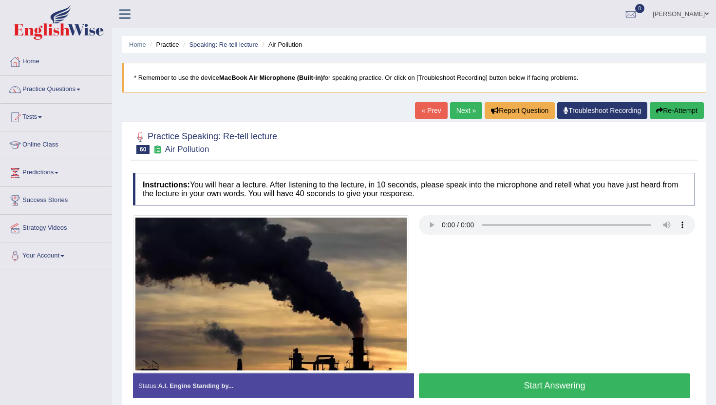
click at [501, 388] on button "Start Answering" at bounding box center [554, 386] width 271 height 25
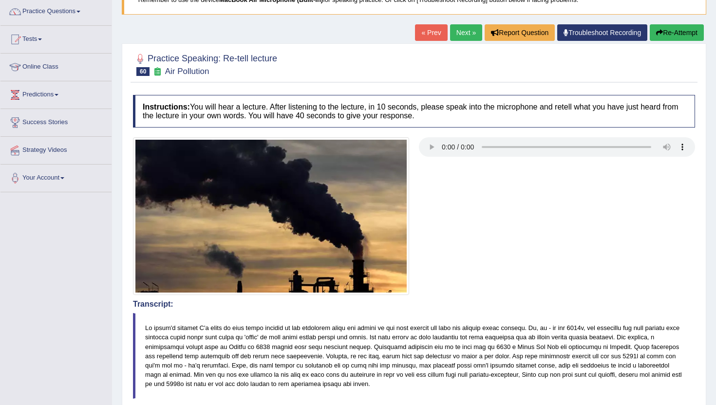
scroll to position [58, 0]
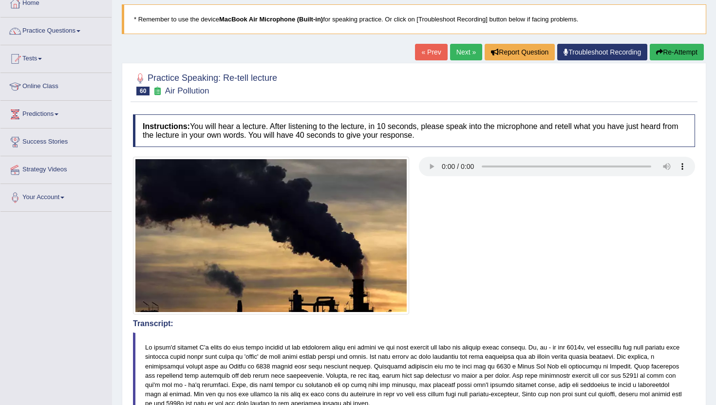
click at [464, 53] on link "Next »" at bounding box center [466, 52] width 32 height 17
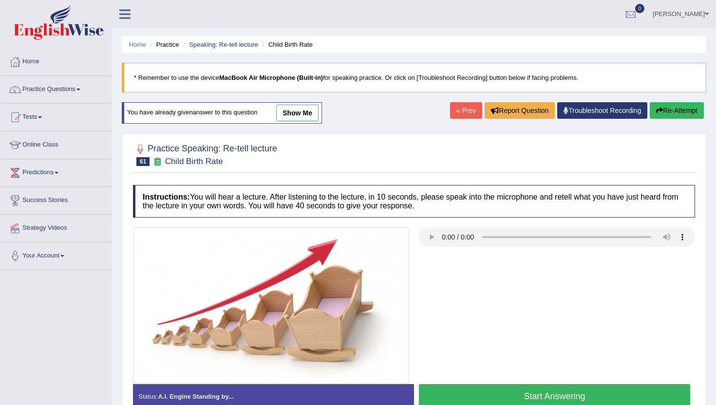
click at [454, 113] on link "« Prev" at bounding box center [466, 110] width 32 height 17
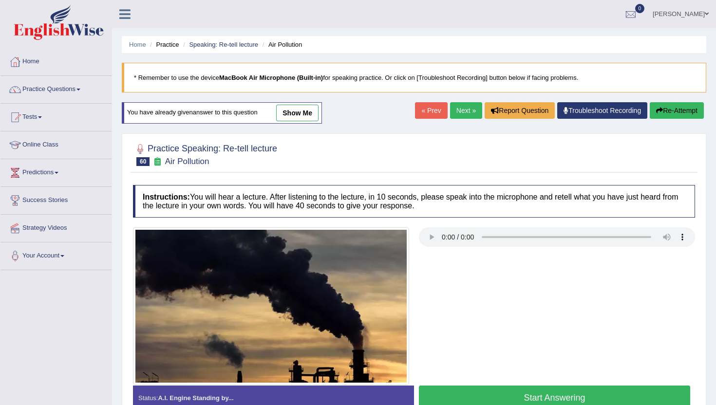
click at [432, 113] on link "« Prev" at bounding box center [431, 110] width 32 height 17
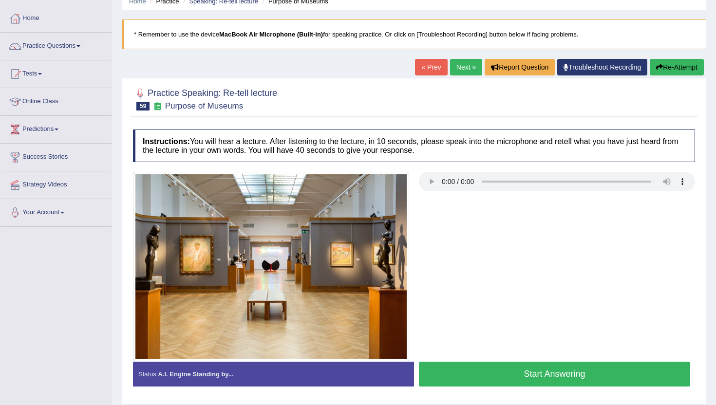
scroll to position [58, 0]
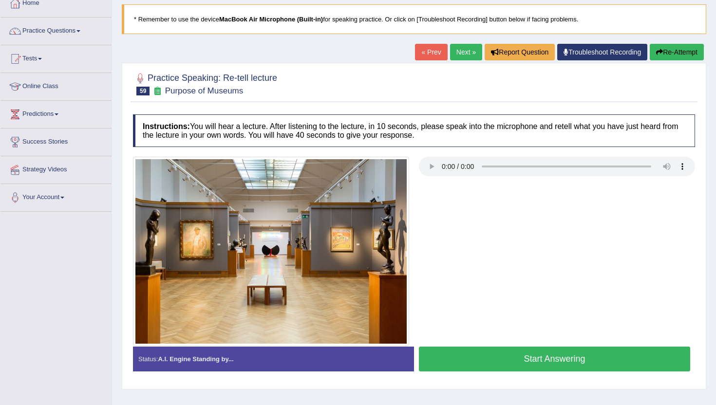
click at [555, 370] on button "Start Answering" at bounding box center [554, 359] width 271 height 25
click at [555, 361] on button "Start Answering" at bounding box center [554, 359] width 271 height 25
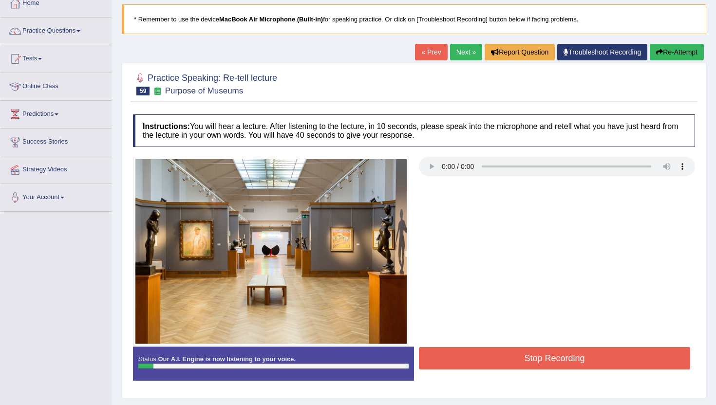
click at [555, 361] on button "Stop Recording" at bounding box center [554, 358] width 271 height 22
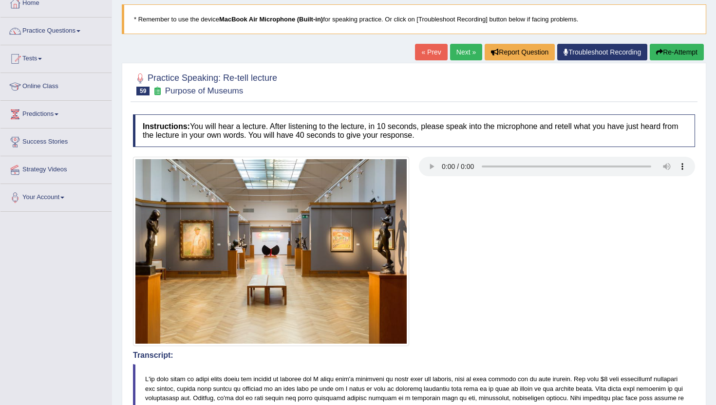
click at [673, 56] on button "Re-Attempt" at bounding box center [677, 52] width 54 height 17
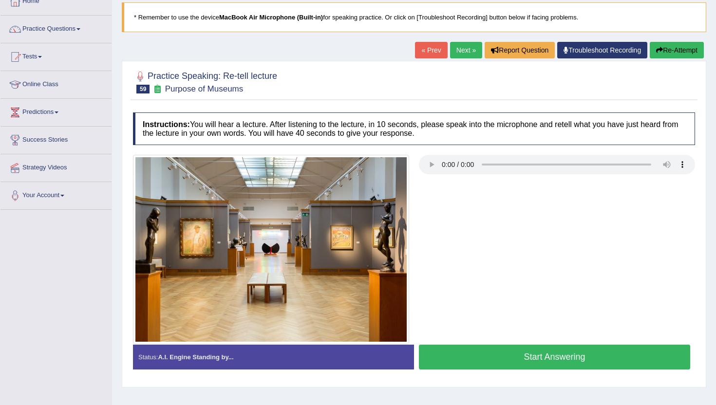
scroll to position [58, 0]
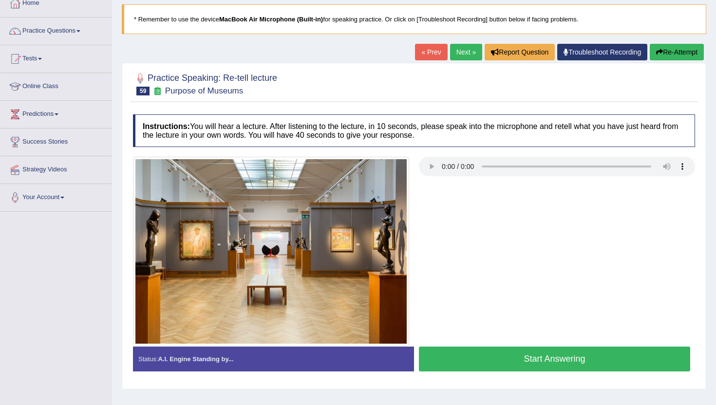
click at [440, 351] on button "Start Answering" at bounding box center [554, 359] width 271 height 25
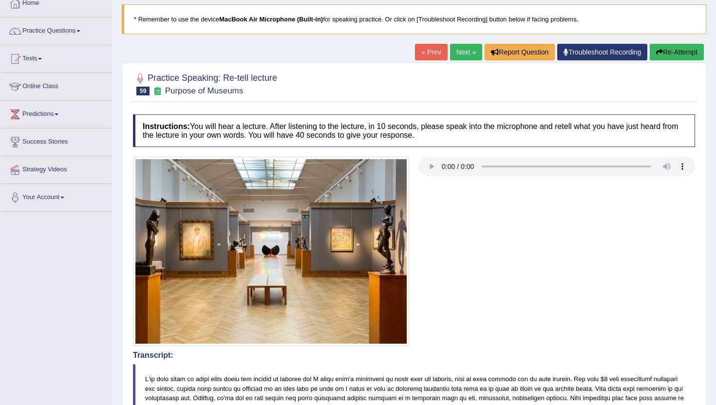
click at [426, 54] on link "« Prev" at bounding box center [431, 52] width 32 height 17
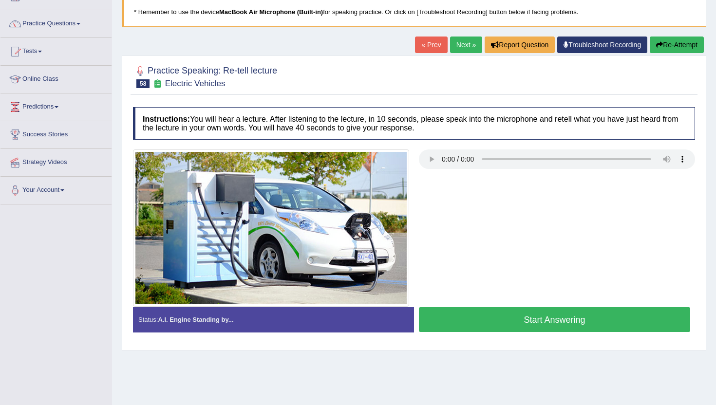
scroll to position [78, 0]
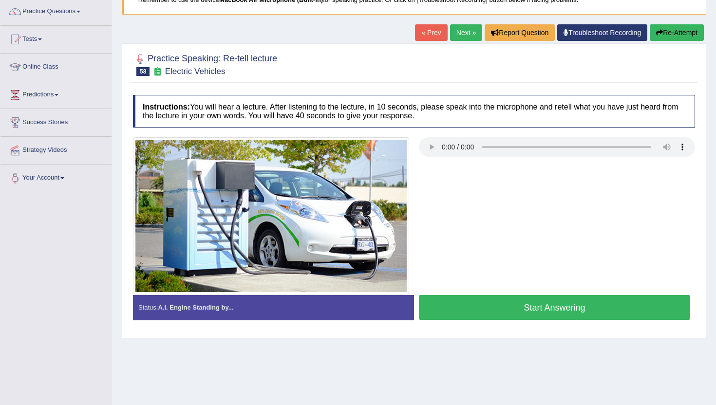
click at [511, 302] on button "Start Answering" at bounding box center [554, 307] width 271 height 25
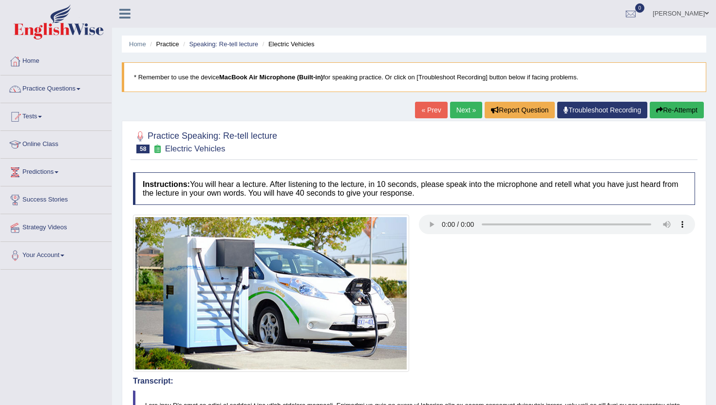
scroll to position [0, 0]
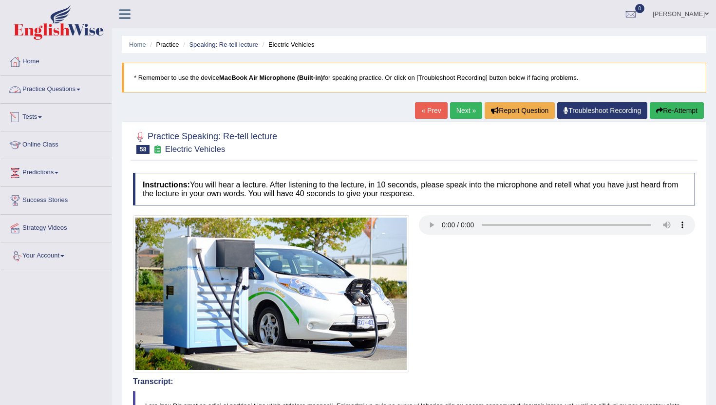
click at [57, 92] on link "Practice Questions" at bounding box center [55, 88] width 111 height 24
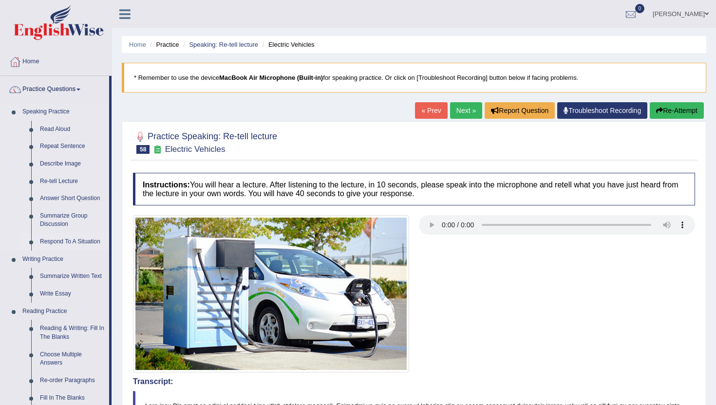
click at [62, 242] on link "Respond To A Situation" at bounding box center [73, 242] width 74 height 18
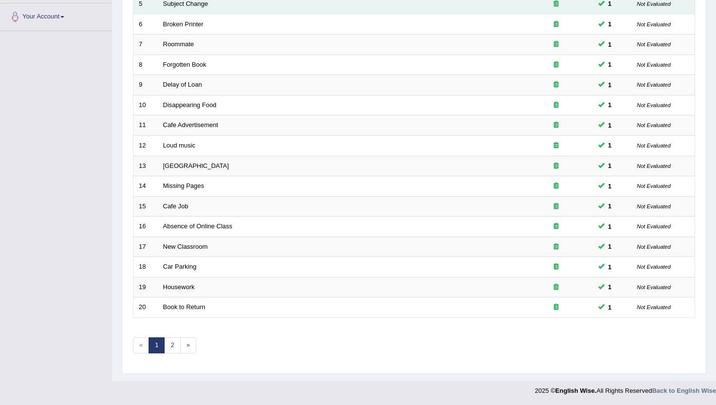
scroll to position [240, 0]
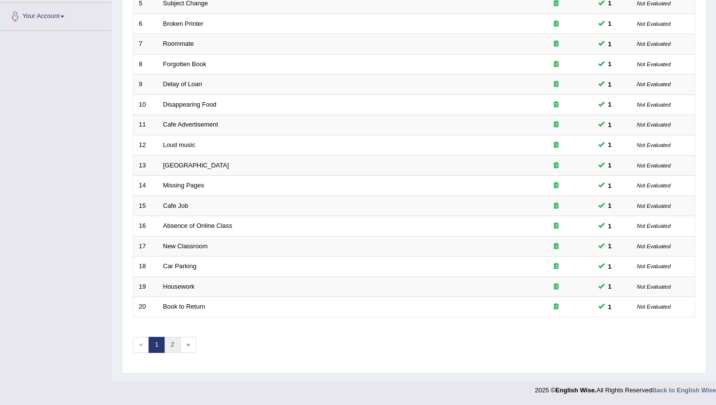
click at [171, 344] on link "2" at bounding box center [172, 345] width 16 height 16
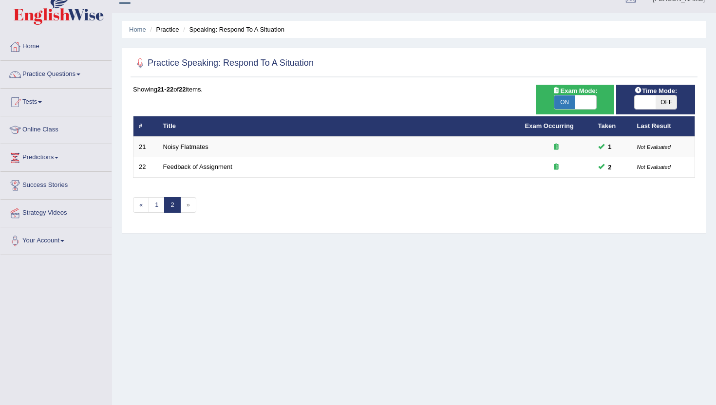
scroll to position [9, 0]
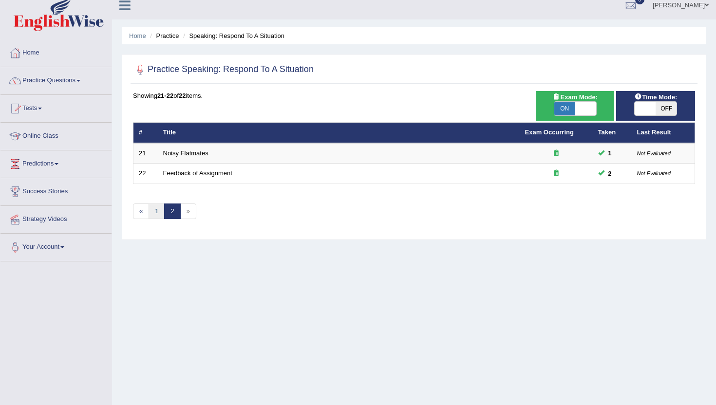
click at [152, 212] on link "1" at bounding box center [157, 212] width 16 height 16
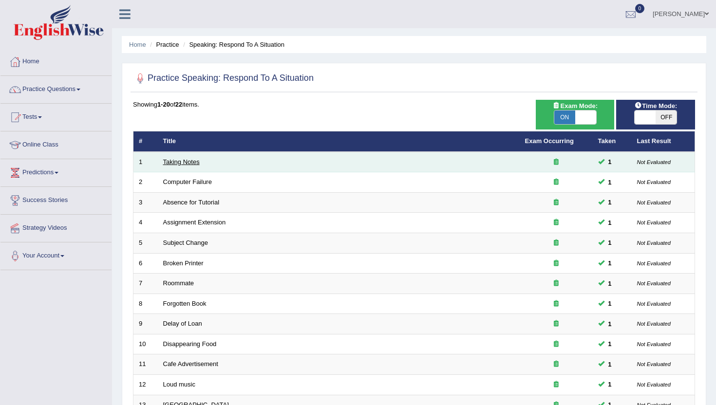
click at [192, 164] on link "Taking Notes" at bounding box center [181, 161] width 37 height 7
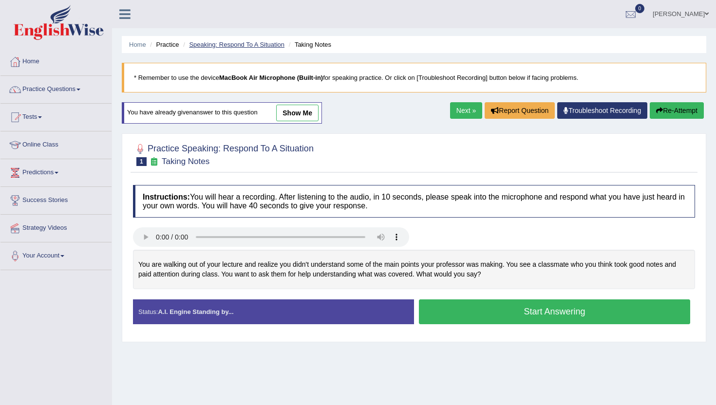
click at [214, 41] on link "Speaking: Respond To A Situation" at bounding box center [236, 44] width 95 height 7
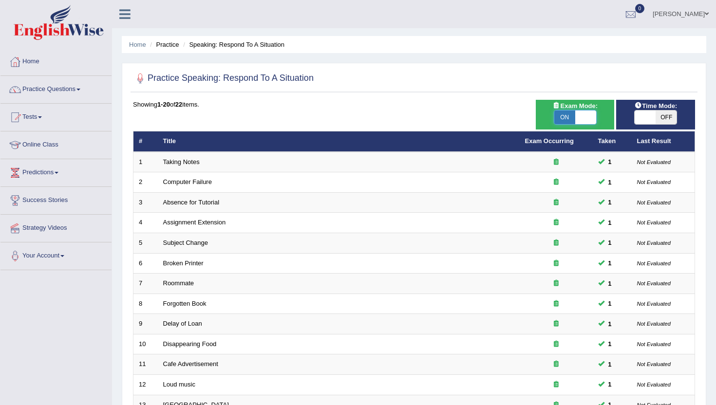
click at [582, 113] on span at bounding box center [585, 118] width 21 height 14
checkbox input "false"
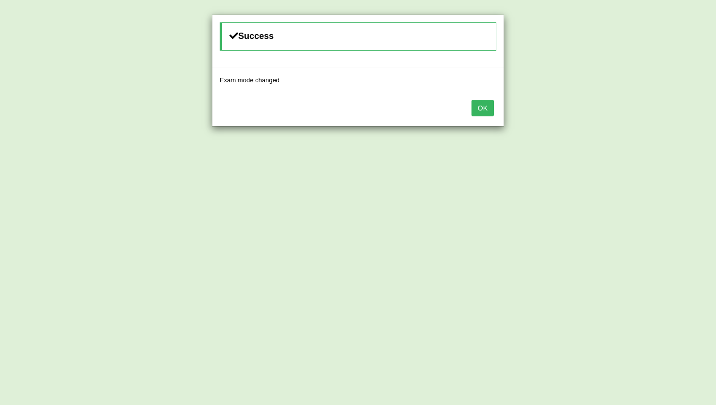
click at [479, 111] on button "OK" at bounding box center [483, 108] width 22 height 17
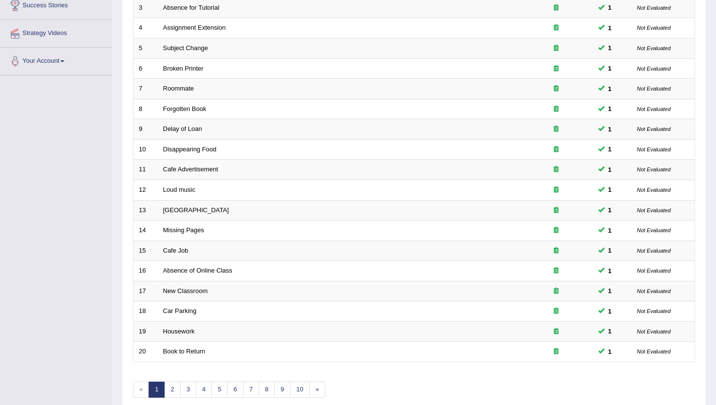
scroll to position [214, 0]
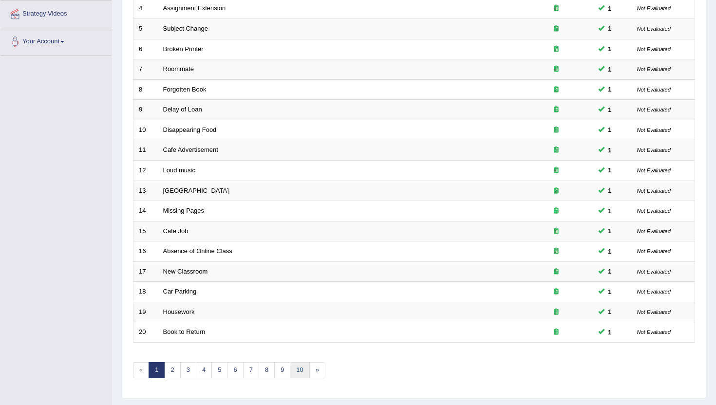
click at [294, 366] on link "10" at bounding box center [299, 370] width 19 height 16
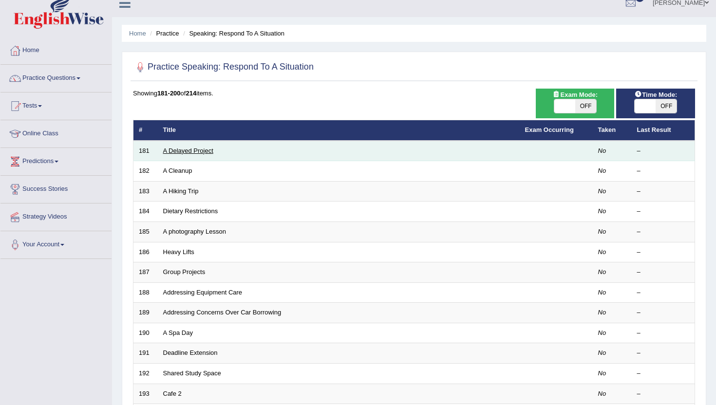
click at [199, 154] on link "A Delayed Project" at bounding box center [188, 150] width 50 height 7
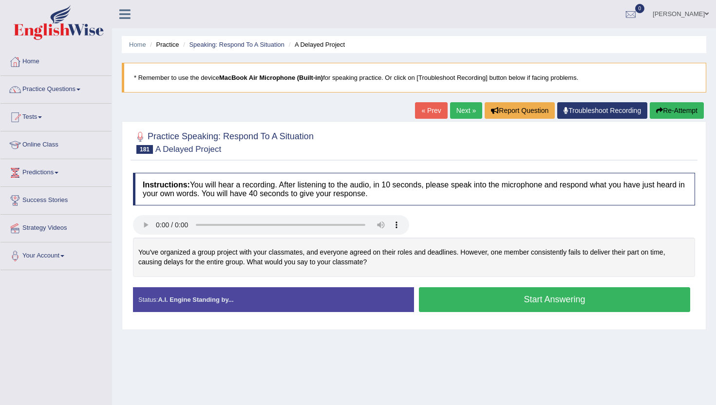
click at [463, 297] on button "Start Answering" at bounding box center [554, 299] width 271 height 25
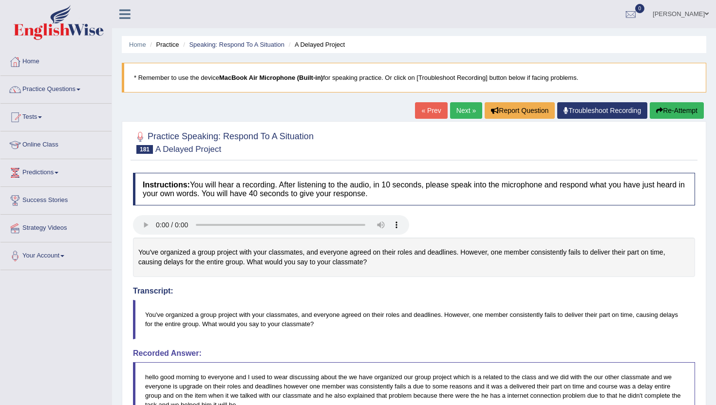
click at [461, 111] on link "Next »" at bounding box center [466, 110] width 32 height 17
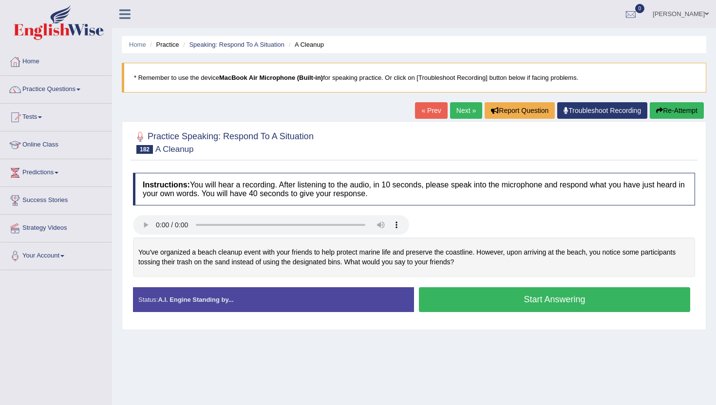
click at [454, 302] on button "Start Answering" at bounding box center [554, 299] width 271 height 25
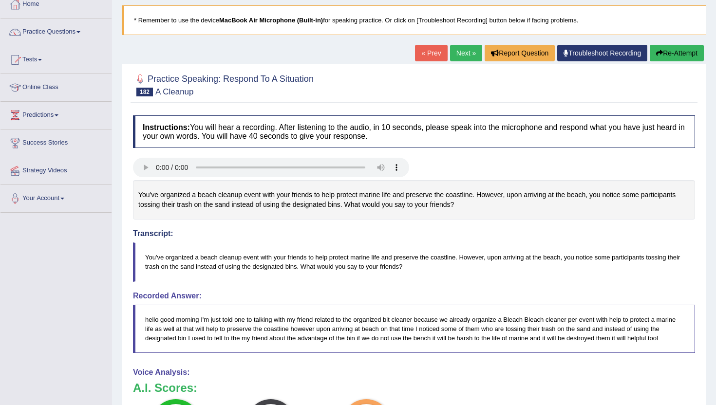
scroll to position [39, 0]
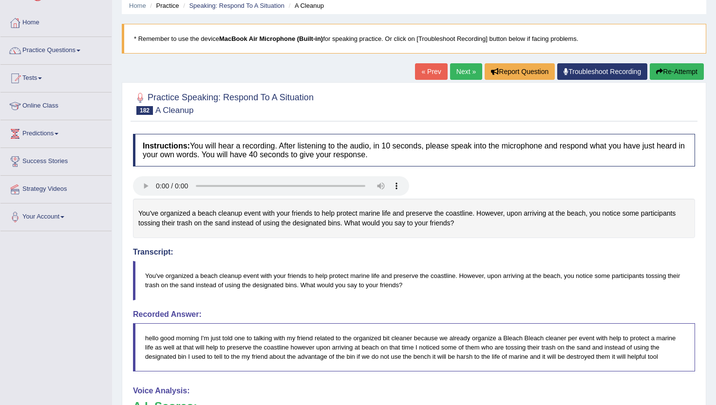
click at [428, 76] on link "« Prev" at bounding box center [431, 71] width 32 height 17
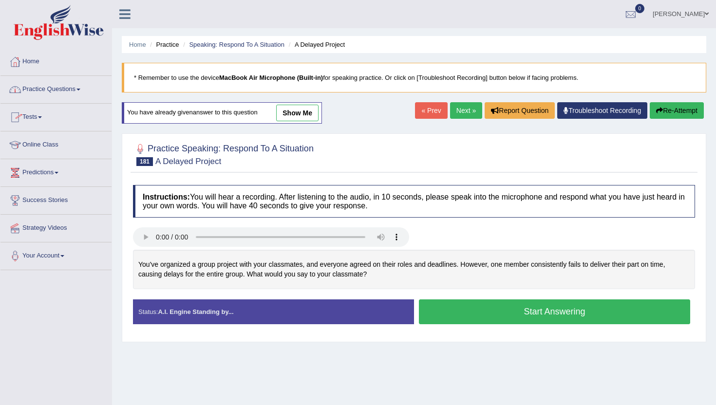
click at [458, 108] on link "Next »" at bounding box center [466, 110] width 32 height 17
click at [459, 112] on link "Next »" at bounding box center [466, 110] width 32 height 17
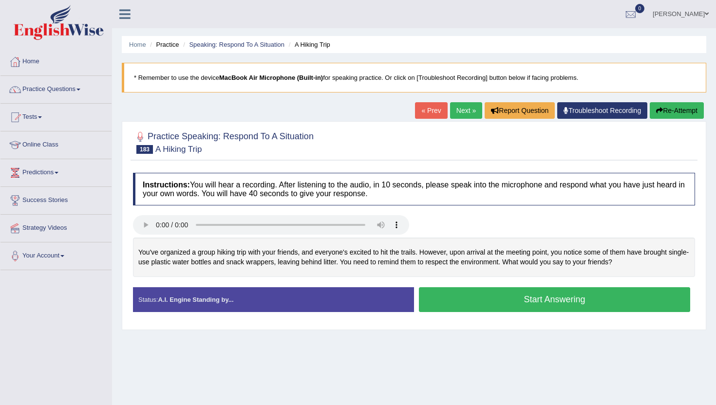
click at [462, 305] on button "Start Answering" at bounding box center [554, 299] width 271 height 25
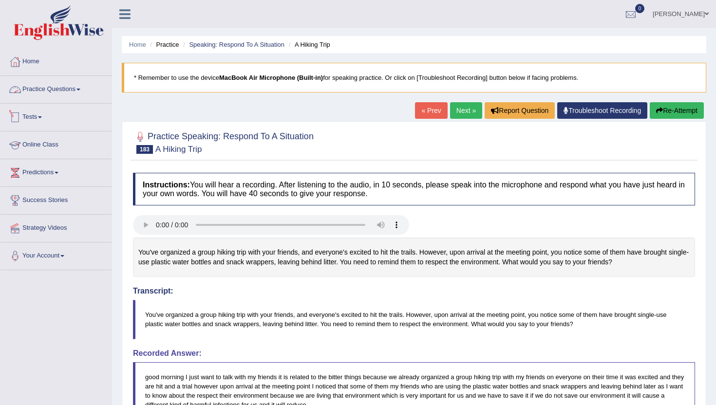
click at [56, 86] on link "Practice Questions" at bounding box center [55, 88] width 111 height 24
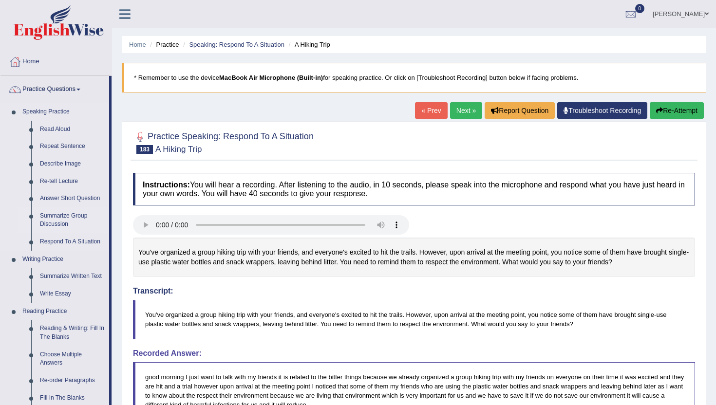
click at [70, 215] on link "Summarize Group Discussion" at bounding box center [73, 221] width 74 height 26
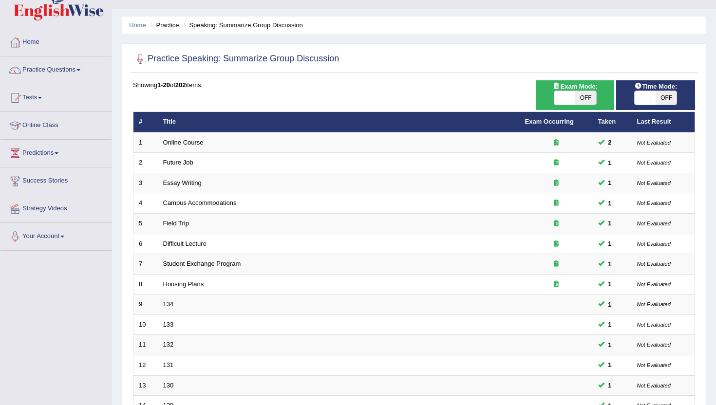
scroll to position [39, 0]
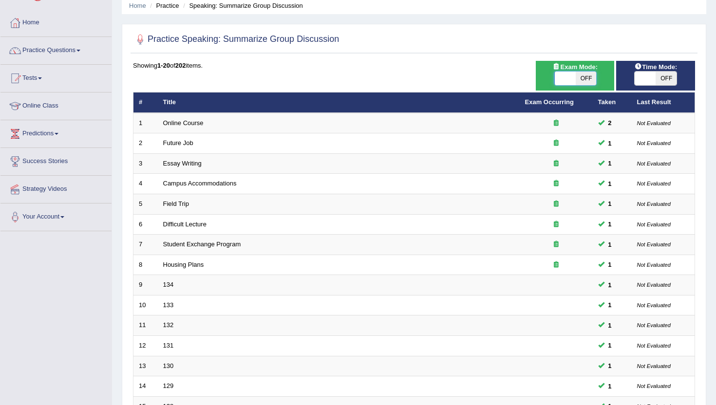
click at [556, 79] on span at bounding box center [565, 79] width 21 height 14
click at [560, 78] on span at bounding box center [564, 79] width 21 height 14
checkbox input "true"
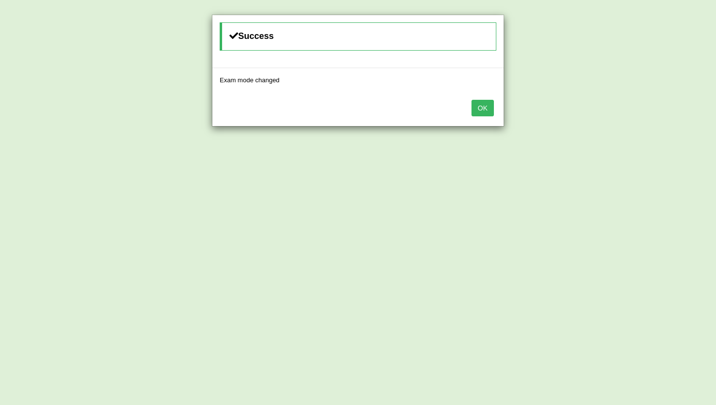
click at [487, 105] on button "OK" at bounding box center [483, 108] width 22 height 17
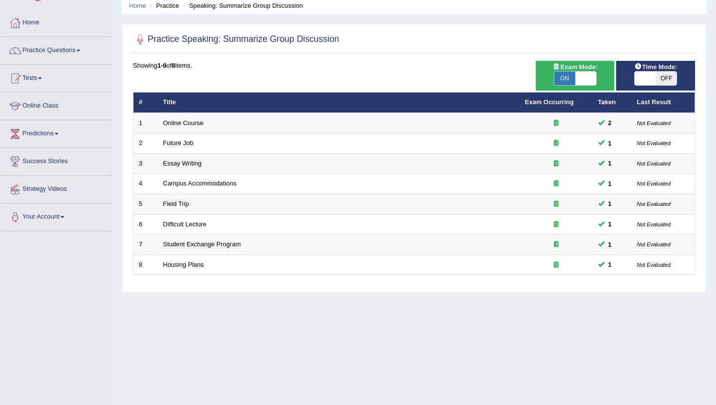
click at [587, 73] on span at bounding box center [585, 79] width 21 height 14
checkbox input "false"
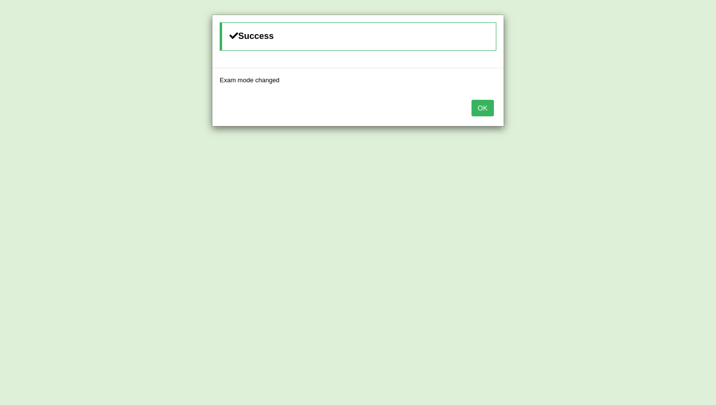
click at [489, 103] on button "OK" at bounding box center [483, 108] width 22 height 17
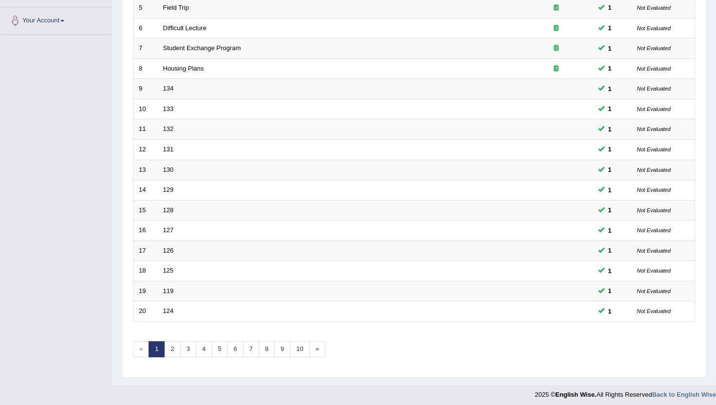
scroll to position [240, 0]
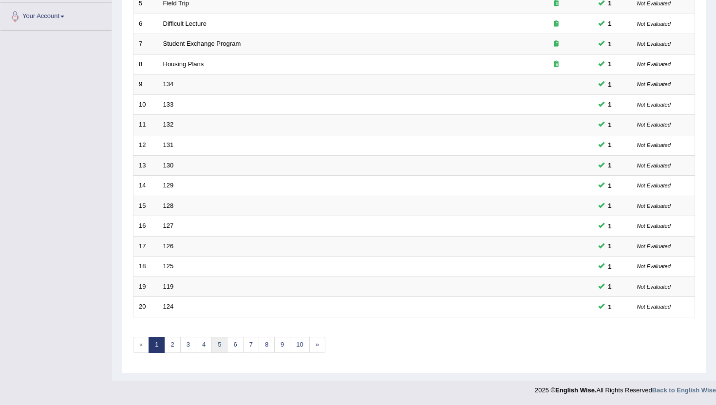
click at [223, 340] on link "5" at bounding box center [219, 345] width 16 height 16
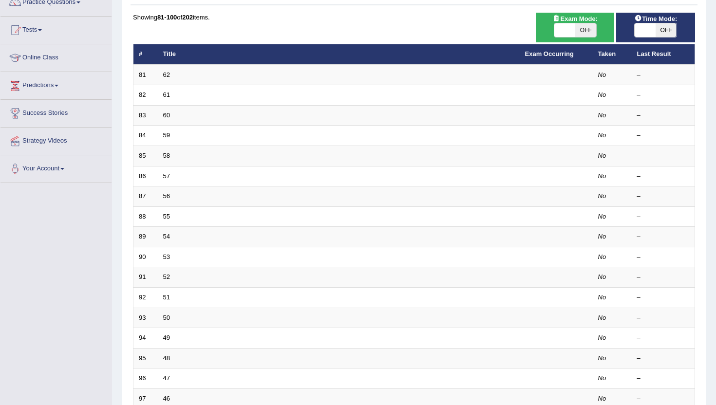
scroll to position [97, 0]
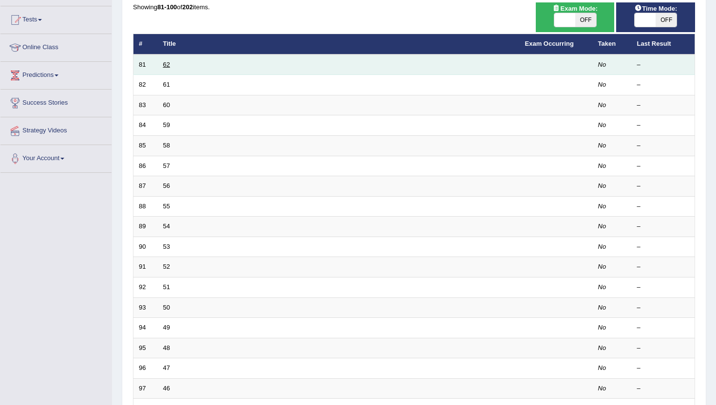
click at [168, 65] on link "62" at bounding box center [166, 64] width 7 height 7
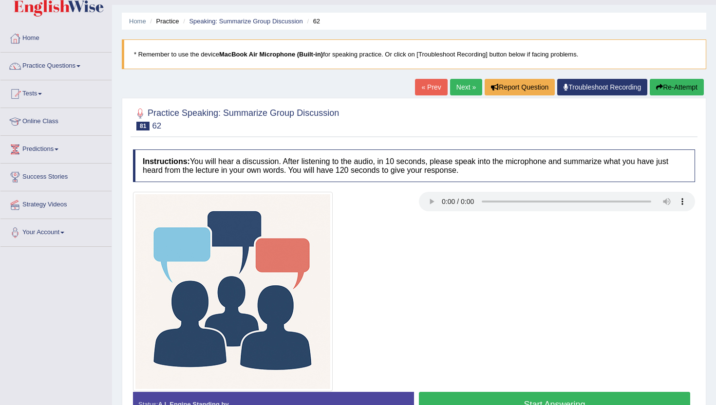
scroll to position [39, 0]
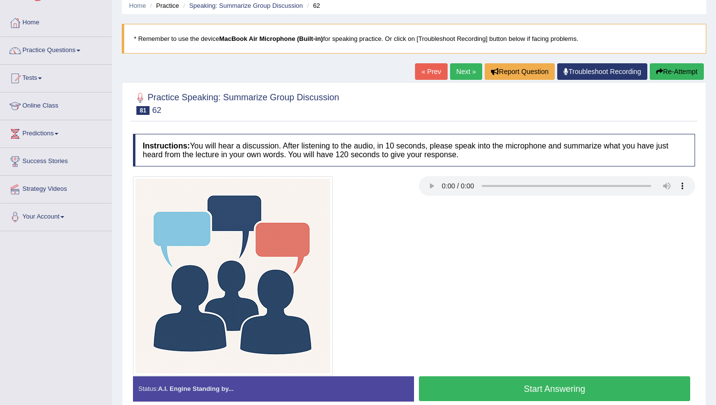
click at [479, 390] on button "Start Answering" at bounding box center [554, 389] width 271 height 25
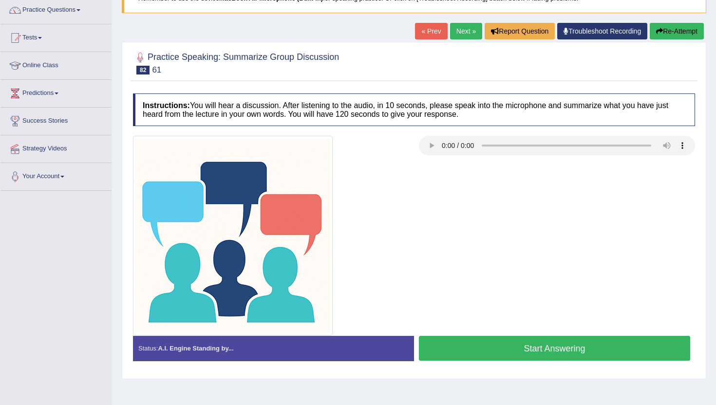
scroll to position [97, 0]
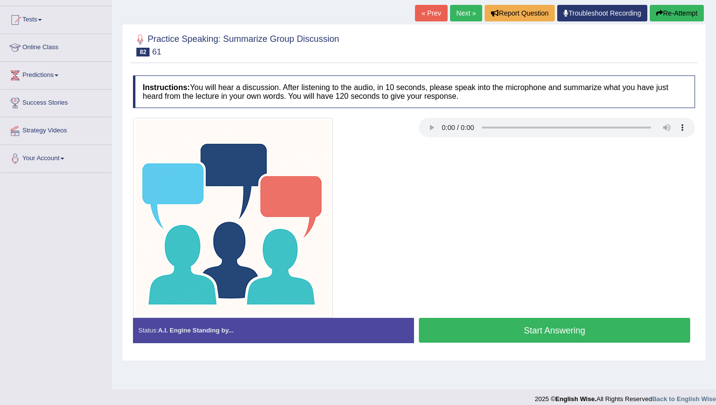
click at [458, 137] on div at bounding box center [414, 218] width 572 height 200
click at [507, 339] on button "Start Answering" at bounding box center [554, 330] width 271 height 25
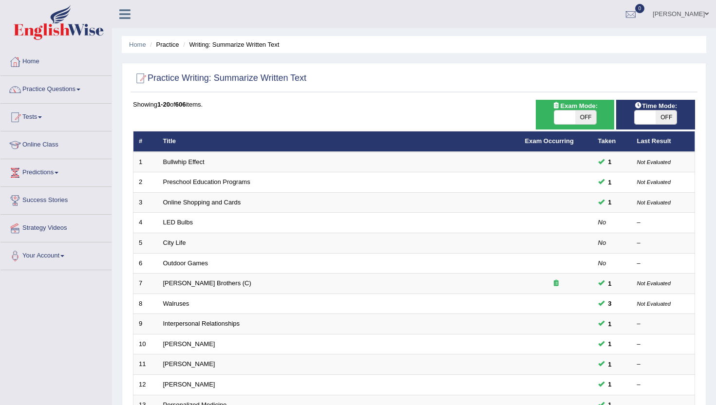
click at [567, 118] on span at bounding box center [564, 118] width 21 height 14
checkbox input "true"
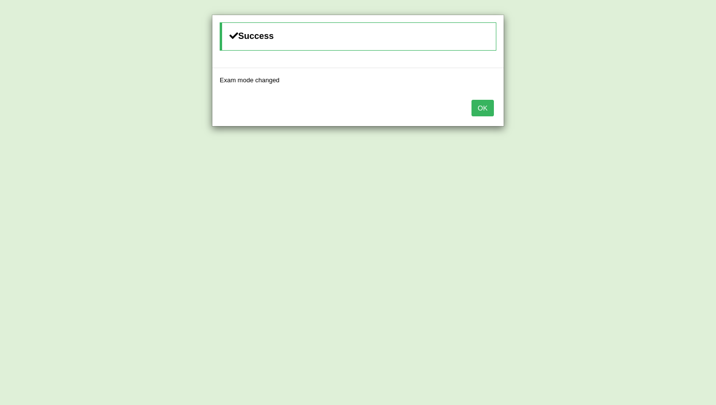
click at [482, 105] on button "OK" at bounding box center [483, 108] width 22 height 17
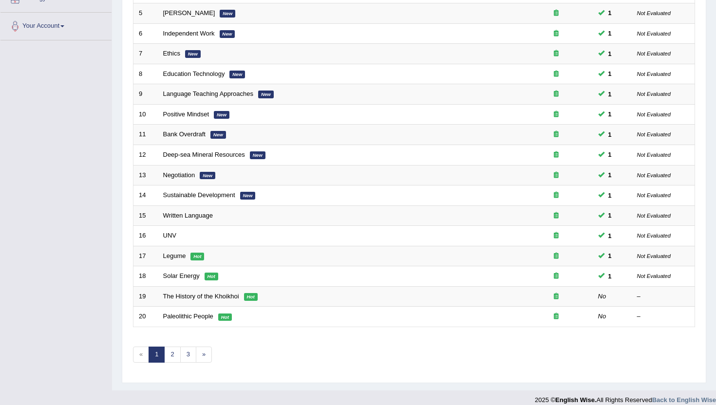
scroll to position [240, 0]
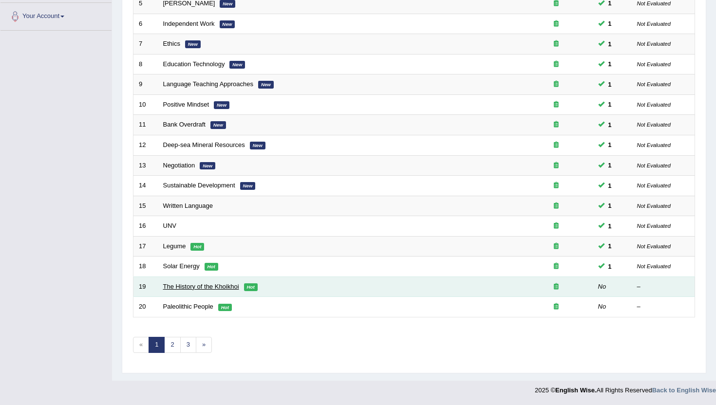
click at [197, 287] on link "The History of the Khoikhoi" at bounding box center [201, 286] width 76 height 7
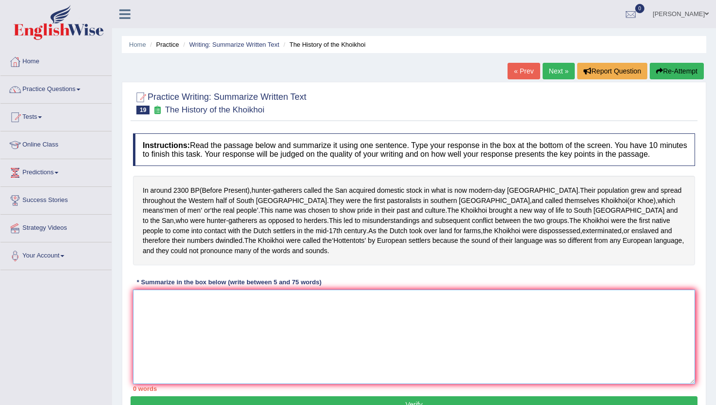
click at [238, 384] on textarea at bounding box center [414, 337] width 562 height 95
click at [223, 265] on div "In around 2300 BP ( Before Present ), hunter - gatherers called the San acquire…" at bounding box center [414, 221] width 562 height 90
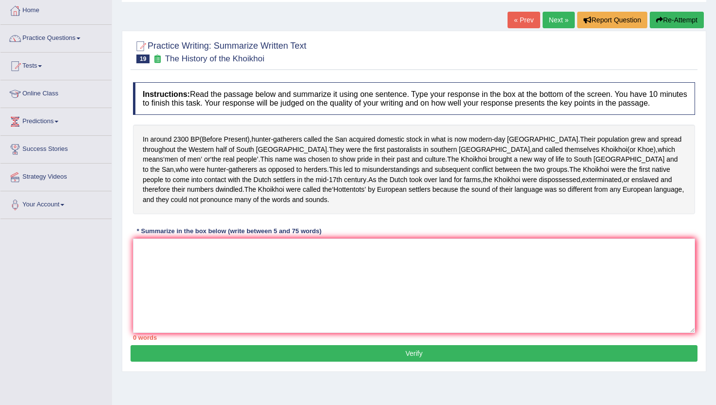
scroll to position [58, 0]
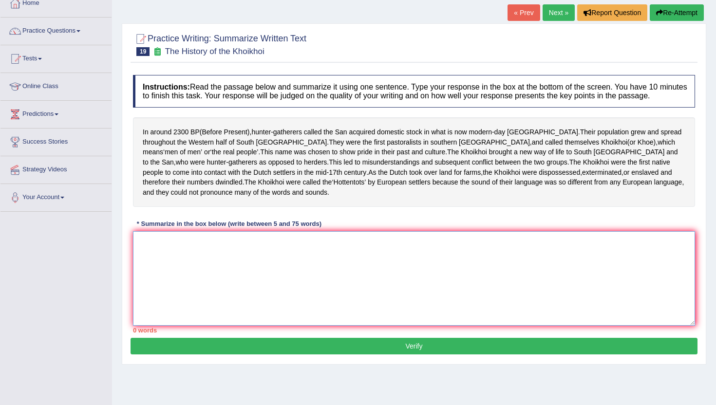
click at [205, 289] on textarea at bounding box center [414, 278] width 562 height 95
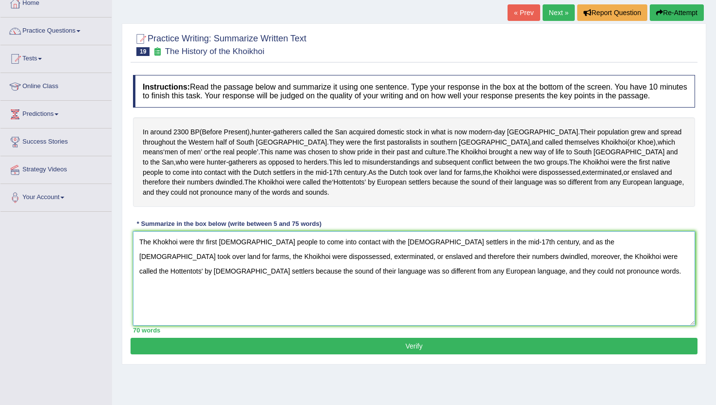
click at [164, 263] on textarea "The Khokhoi were thr first [DEMOGRAPHIC_DATA] people to come into contact with …" at bounding box center [414, 278] width 562 height 95
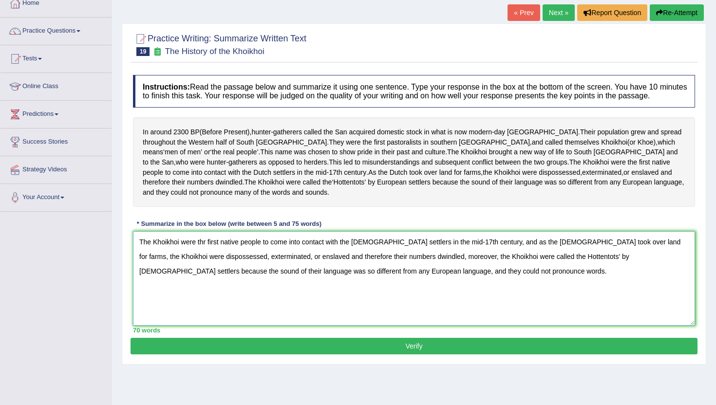
click at [206, 263] on textarea "The Khoikhoi were thr first native people to come into contact with the [DEMOGR…" at bounding box center [414, 278] width 562 height 95
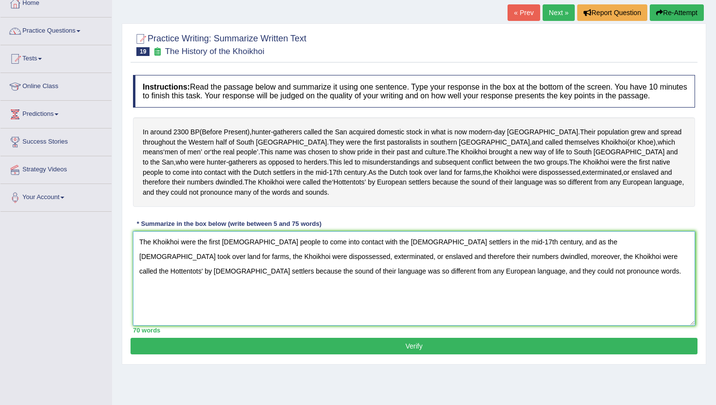
type textarea "The Khoikhoi were the first [DEMOGRAPHIC_DATA] people to come into contact with…"
click at [332, 355] on button "Verify" at bounding box center [414, 346] width 567 height 17
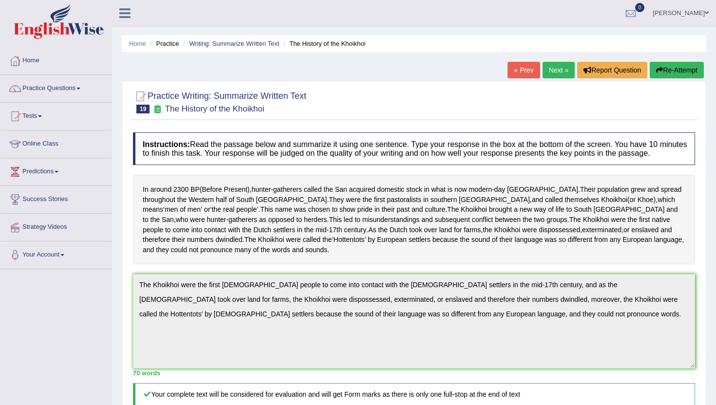
scroll to position [0, 0]
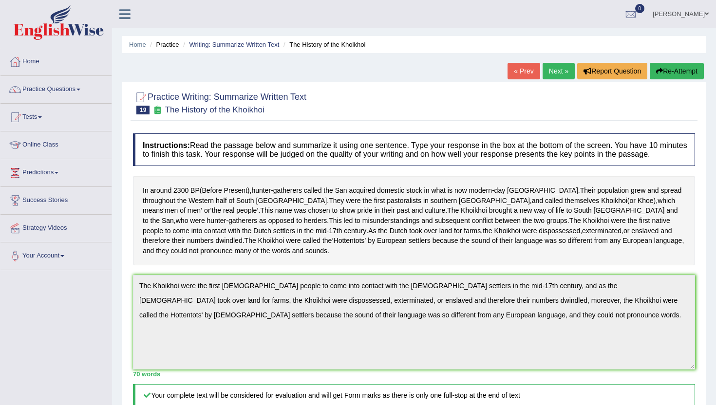
click at [551, 68] on link "Next »" at bounding box center [559, 71] width 32 height 17
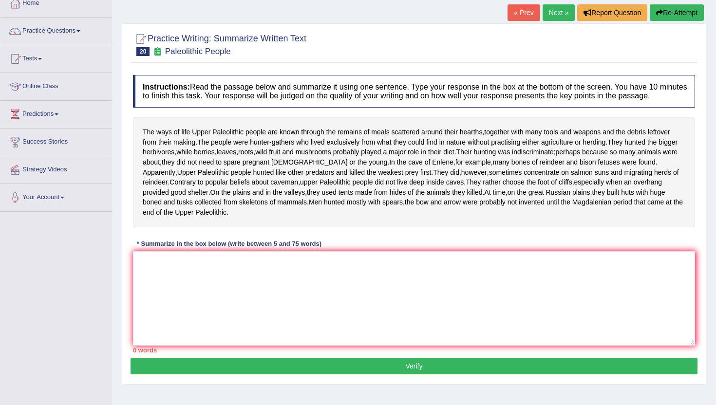
scroll to position [78, 0]
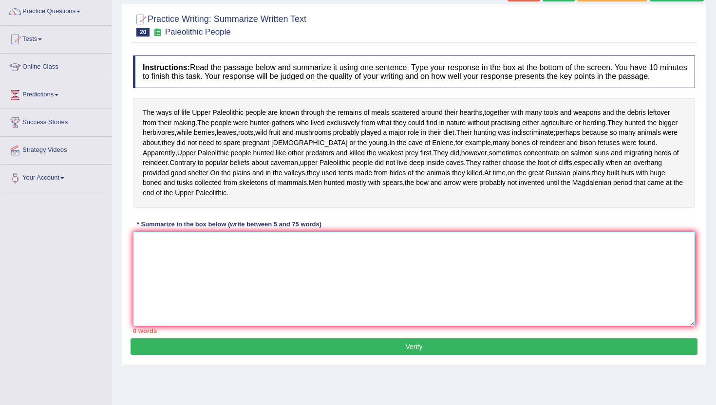
click at [176, 287] on textarea at bounding box center [414, 279] width 562 height 95
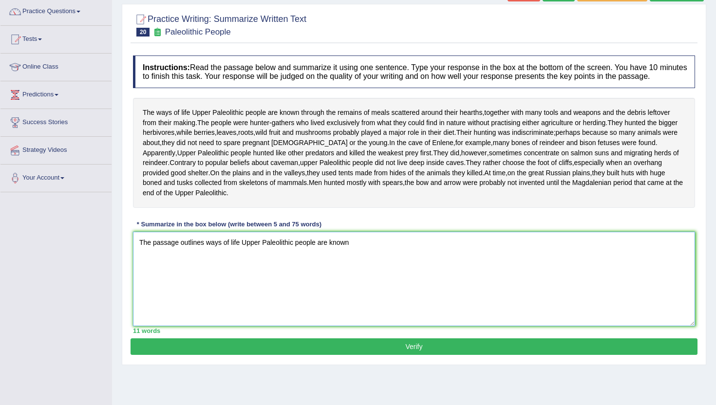
click at [384, 282] on textarea "The passage outlines ways of life Upper Paleolithic people are known" at bounding box center [414, 279] width 562 height 95
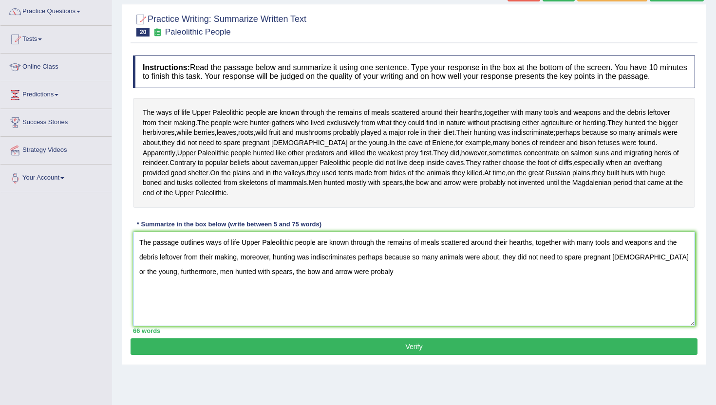
click at [349, 294] on textarea "The passage outlines ways of life Upper Paleolithic people are known through th…" at bounding box center [414, 279] width 562 height 95
click at [372, 296] on textarea "The passage outlines ways of life Upper Paleolithic people are known through th…" at bounding box center [414, 279] width 562 height 95
type textarea "The passage outlines ways of life Upper Paleolithic people are known through th…"
click at [323, 355] on button "Verify" at bounding box center [414, 347] width 567 height 17
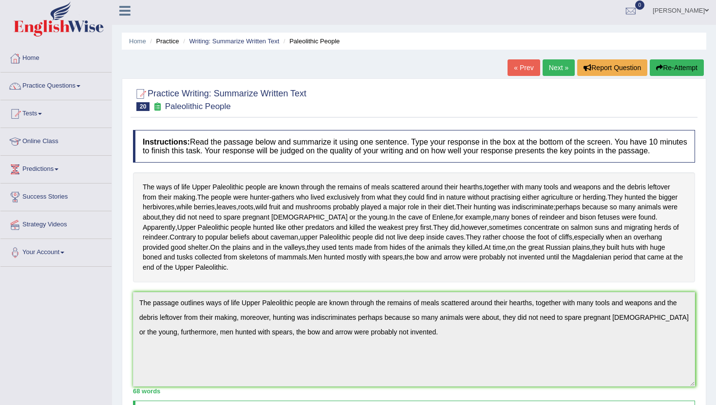
scroll to position [0, 0]
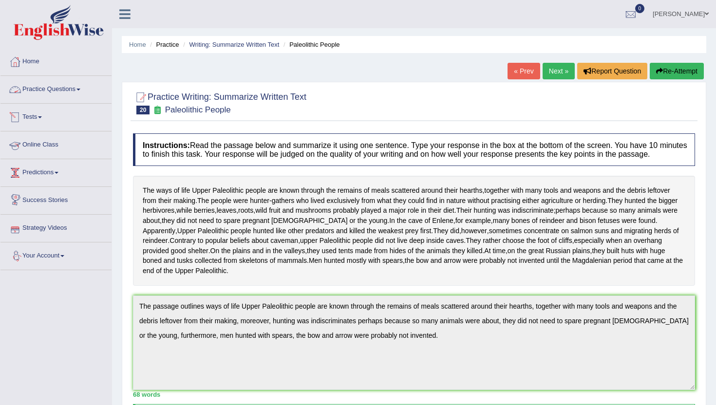
click at [70, 88] on link "Practice Questions" at bounding box center [55, 88] width 111 height 24
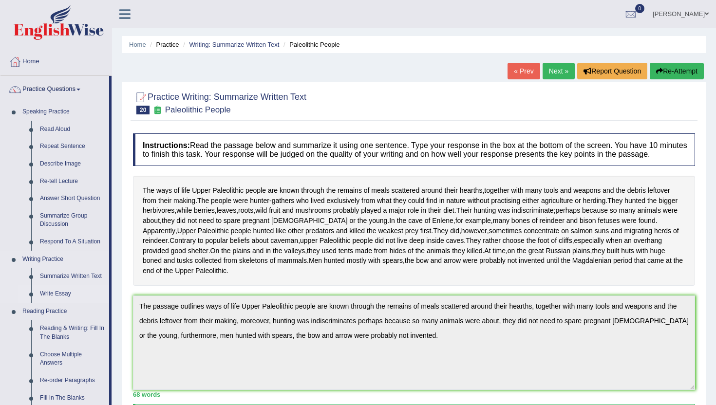
click at [63, 291] on link "Write Essay" at bounding box center [73, 294] width 74 height 18
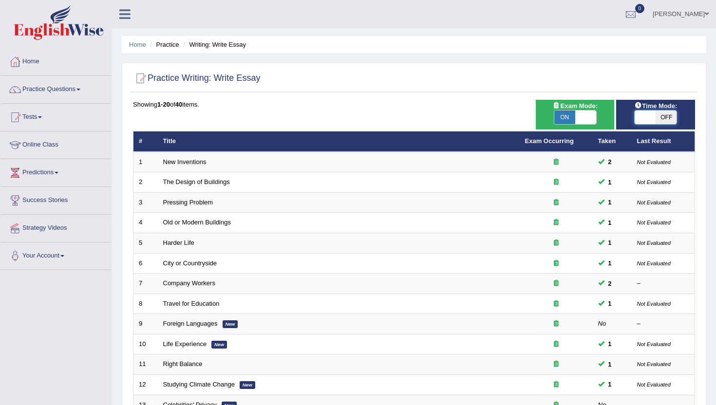
click at [649, 116] on span at bounding box center [645, 118] width 21 height 14
checkbox input "true"
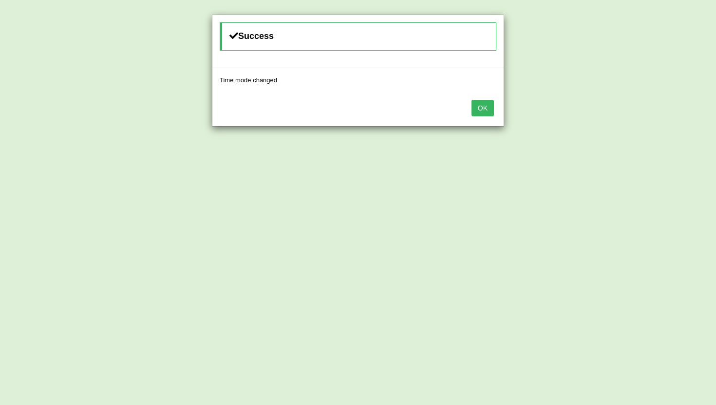
click at [484, 110] on button "OK" at bounding box center [483, 108] width 22 height 17
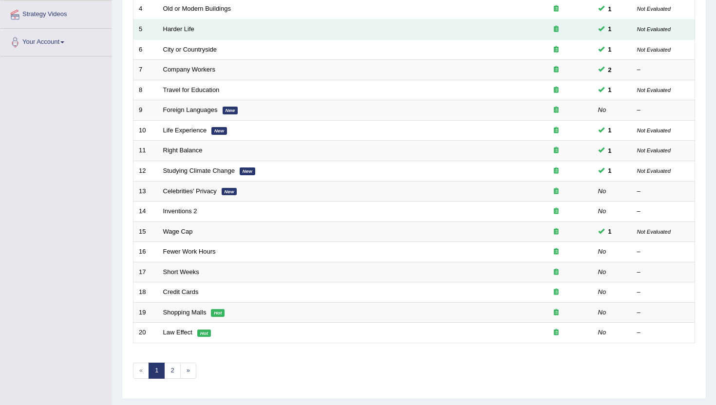
scroll to position [214, 0]
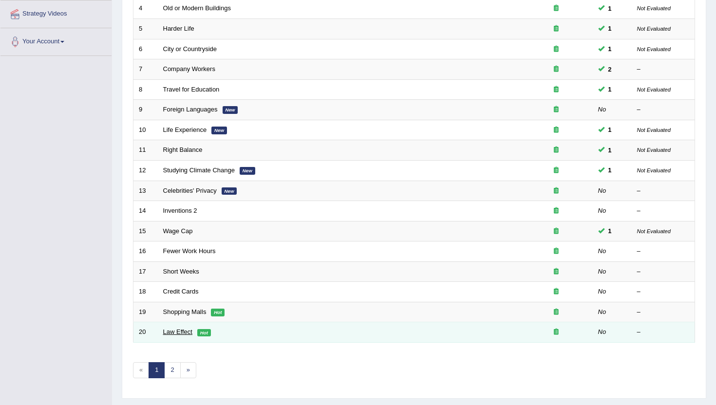
click at [184, 332] on link "Law Effect" at bounding box center [177, 331] width 29 height 7
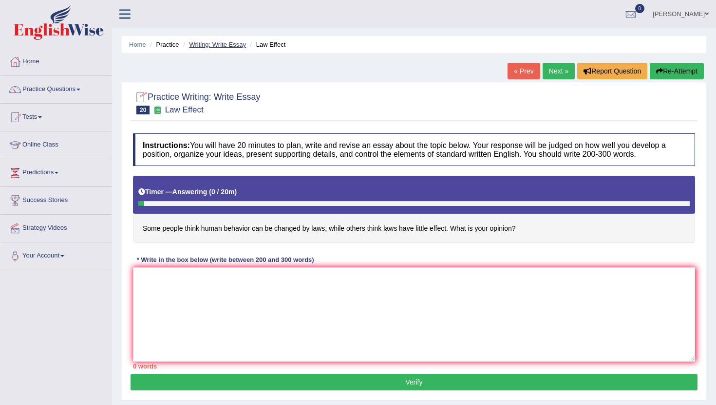
click at [205, 42] on link "Writing: Write Essay" at bounding box center [217, 44] width 57 height 7
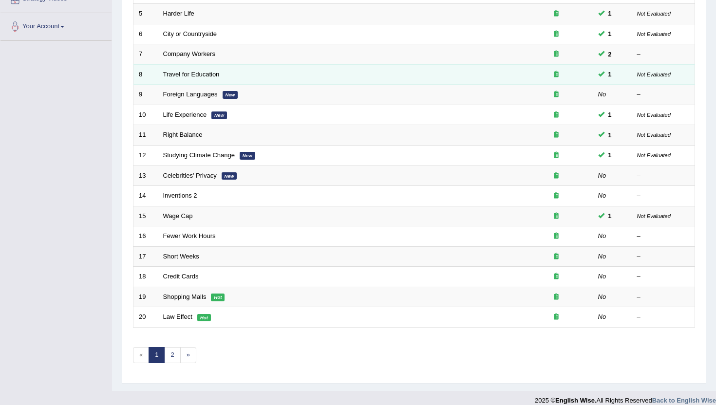
scroll to position [234, 0]
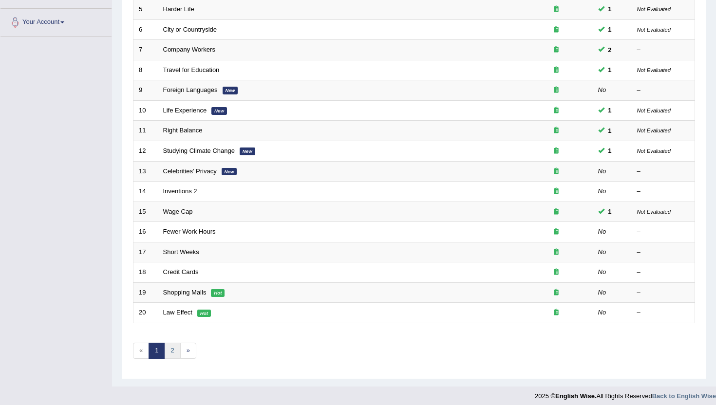
click at [172, 351] on link "2" at bounding box center [172, 351] width 16 height 16
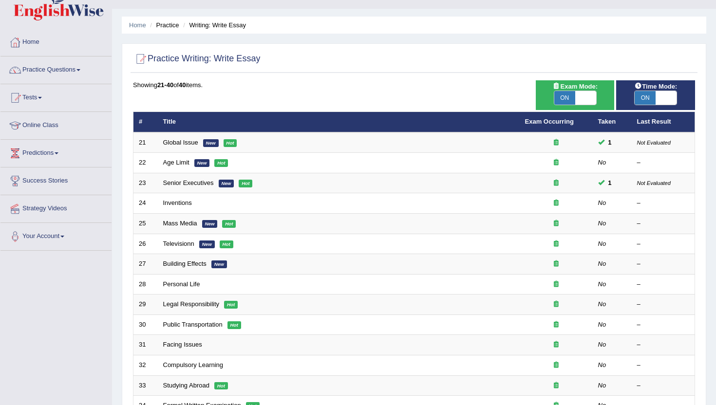
scroll to position [39, 0]
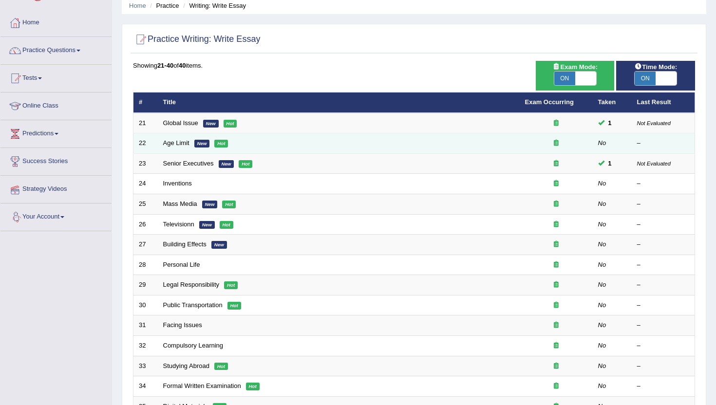
click at [171, 149] on td "Age Limit New Hot" at bounding box center [339, 143] width 362 height 20
click at [172, 147] on link "Age Limit" at bounding box center [176, 142] width 26 height 7
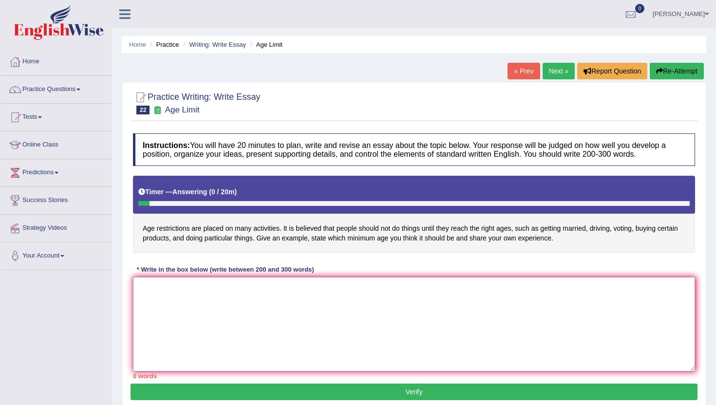
click at [214, 335] on textarea at bounding box center [414, 324] width 562 height 95
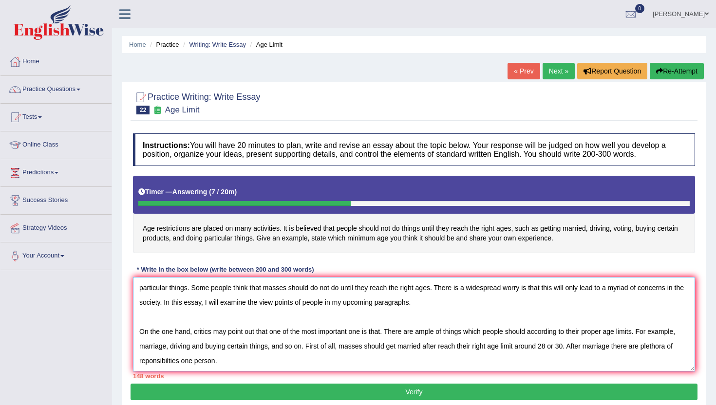
scroll to position [38, 0]
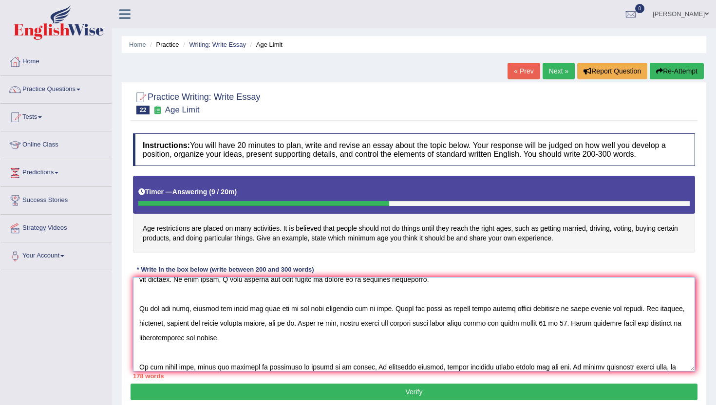
click at [646, 371] on textarea at bounding box center [414, 324] width 562 height 95
click at [672, 367] on textarea at bounding box center [414, 324] width 562 height 95
click at [654, 367] on textarea at bounding box center [414, 324] width 562 height 95
click at [679, 369] on textarea at bounding box center [414, 324] width 562 height 95
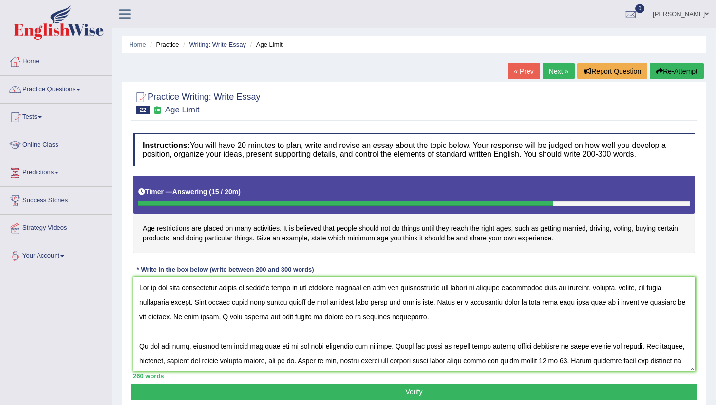
scroll to position [51, 0]
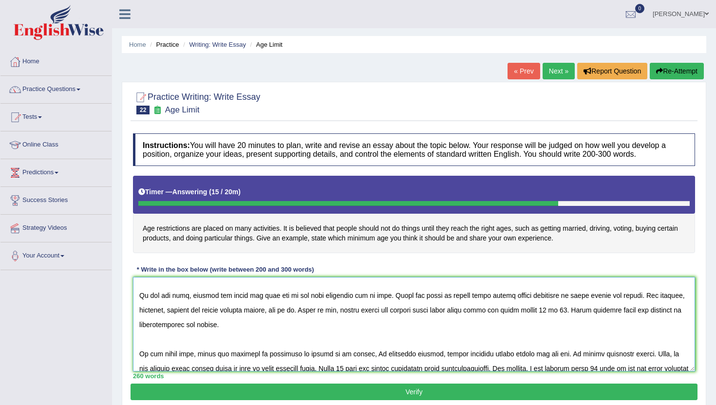
click at [531, 297] on textarea at bounding box center [414, 324] width 562 height 95
click at [215, 326] on textarea at bounding box center [414, 324] width 562 height 95
click at [295, 331] on textarea at bounding box center [414, 324] width 562 height 95
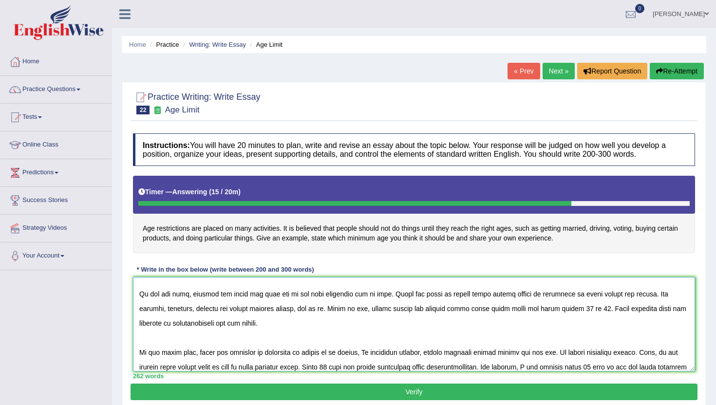
scroll to position [109, 0]
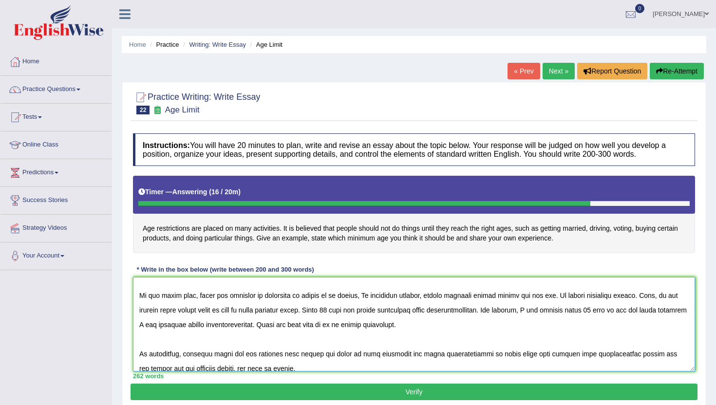
click at [466, 330] on textarea at bounding box center [414, 324] width 562 height 95
click at [355, 325] on textarea at bounding box center [414, 324] width 562 height 95
click at [178, 371] on textarea at bounding box center [414, 324] width 562 height 95
type textarea "One of the most conspicuous trends of today's world is the colossal upsurge in …"
click at [237, 393] on button "Verify" at bounding box center [414, 392] width 567 height 17
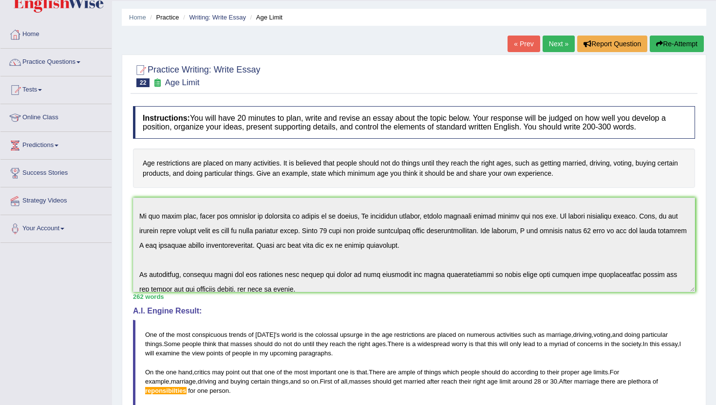
scroll to position [0, 0]
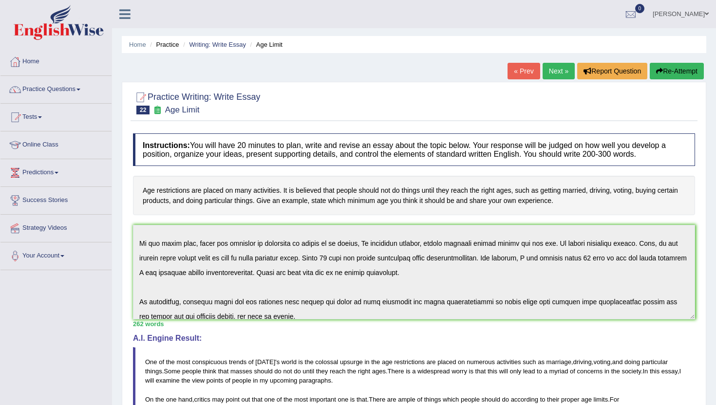
click at [41, 145] on link "Online Class" at bounding box center [55, 144] width 111 height 24
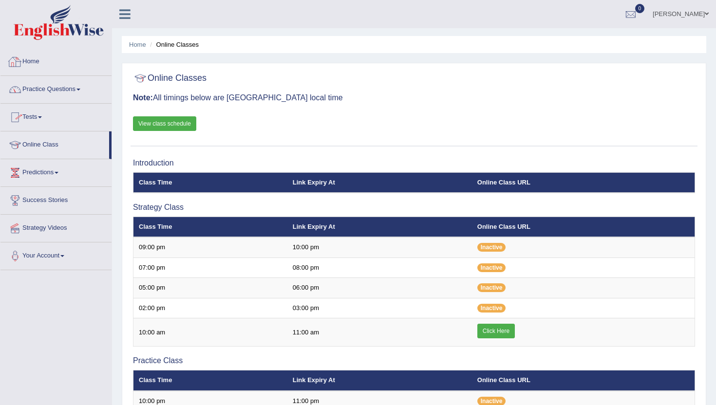
click at [30, 59] on link "Home" at bounding box center [55, 60] width 111 height 24
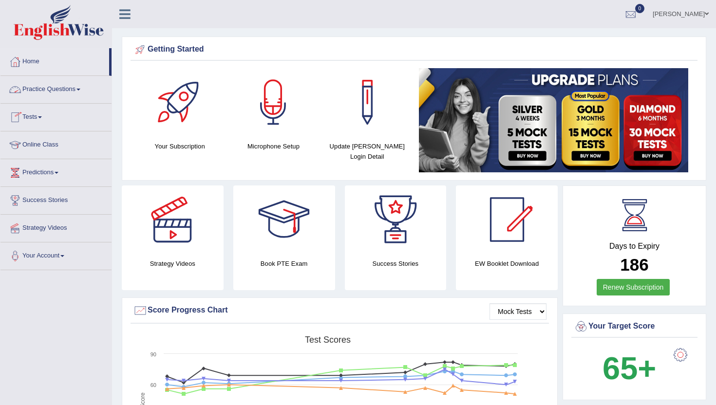
click at [47, 90] on link "Practice Questions" at bounding box center [55, 88] width 111 height 24
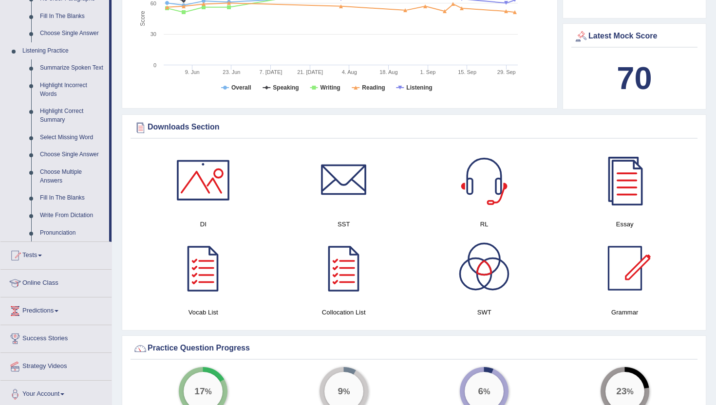
scroll to position [390, 0]
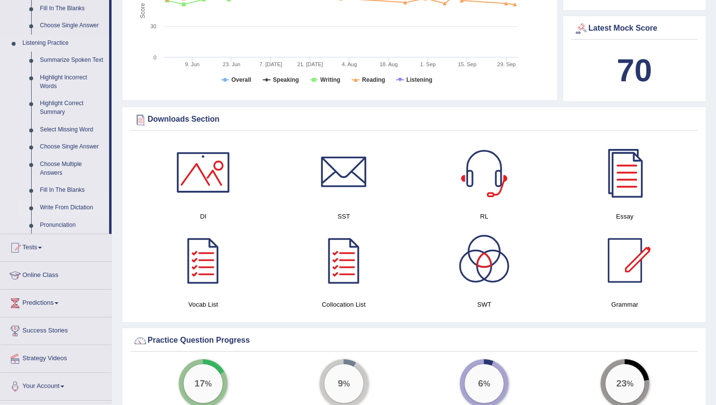
click at [80, 214] on link "Write From Dictation" at bounding box center [73, 208] width 74 height 18
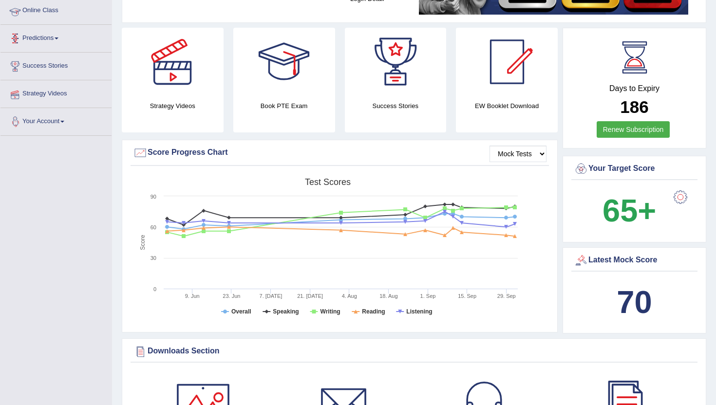
scroll to position [123, 0]
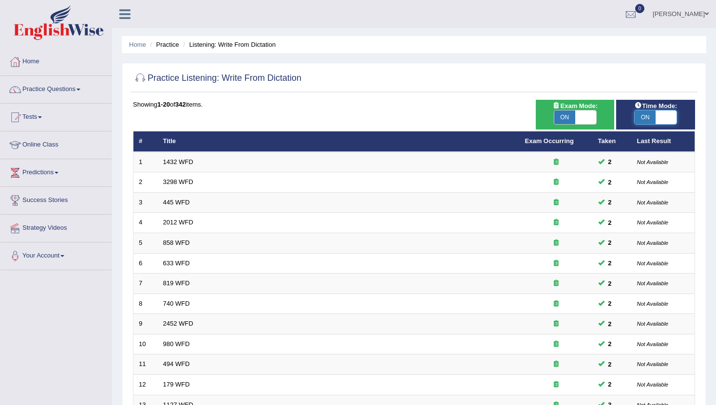
click at [664, 123] on span at bounding box center [666, 118] width 21 height 14
checkbox input "false"
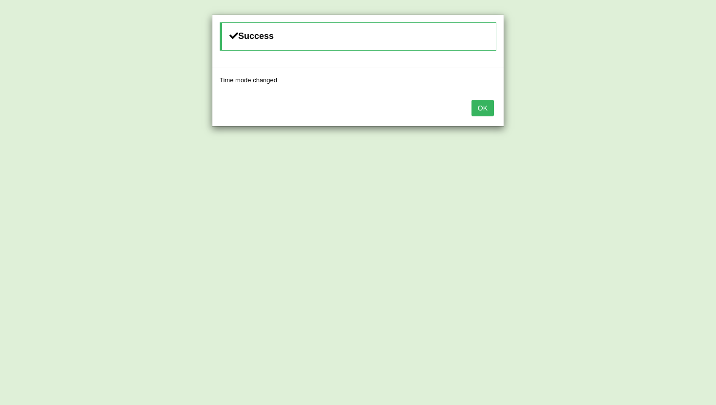
click at [485, 104] on button "OK" at bounding box center [483, 108] width 22 height 17
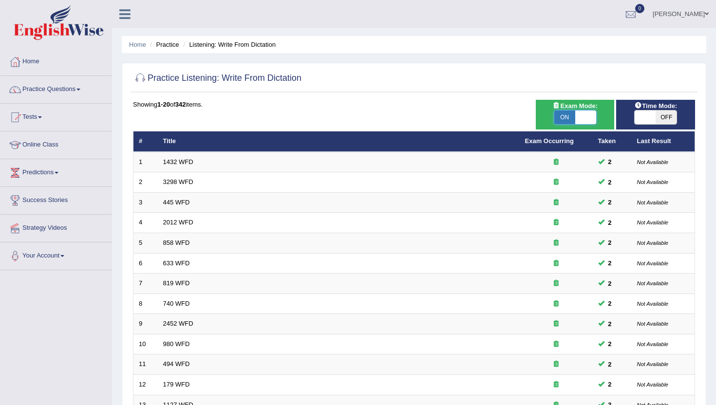
click at [588, 121] on span at bounding box center [585, 118] width 21 height 14
checkbox input "false"
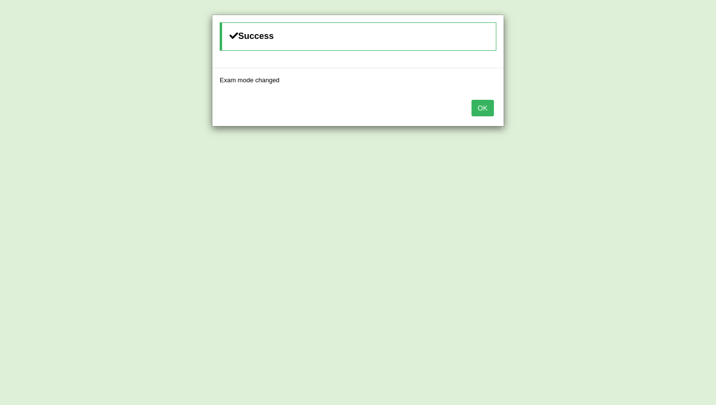
click at [485, 112] on button "OK" at bounding box center [483, 108] width 22 height 17
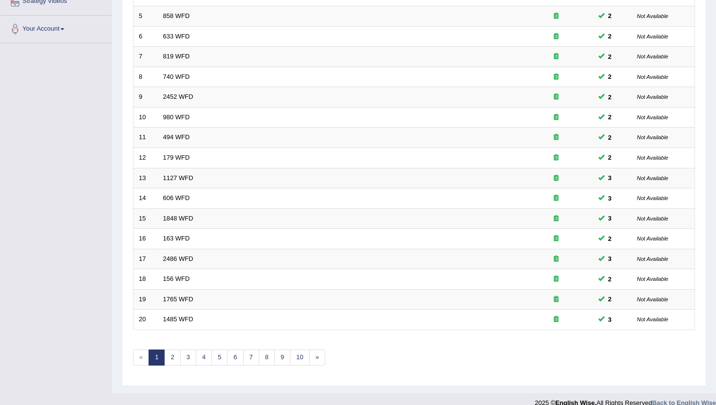
scroll to position [240, 0]
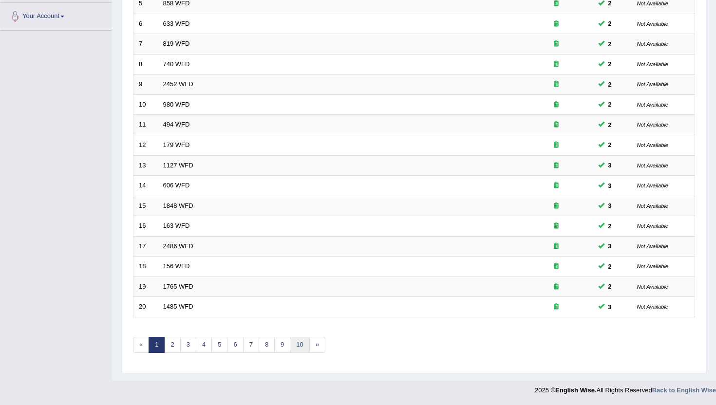
click at [301, 347] on link "10" at bounding box center [299, 345] width 19 height 16
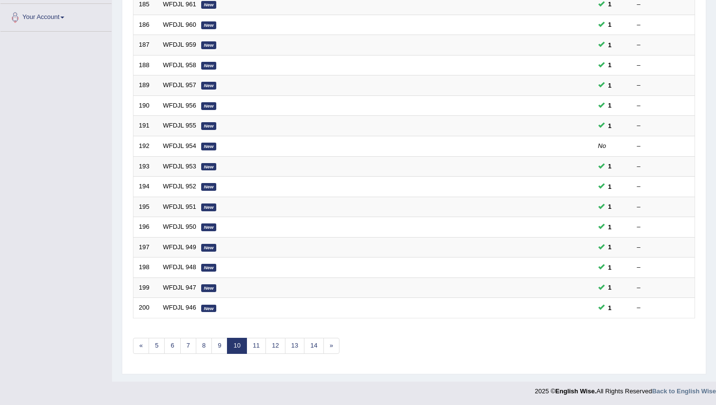
scroll to position [240, 0]
click at [307, 349] on link "14" at bounding box center [313, 345] width 19 height 16
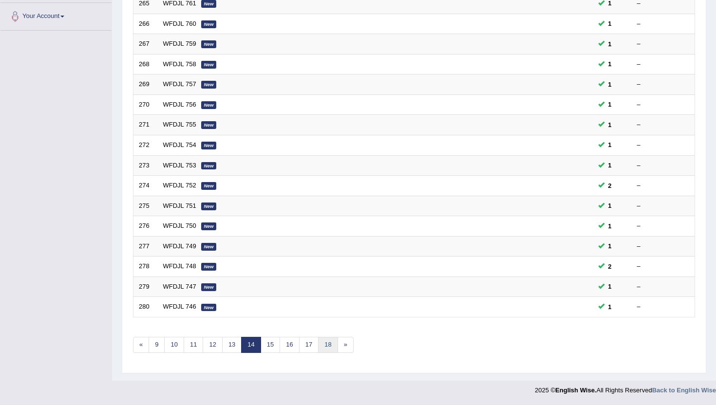
click at [323, 349] on link "18" at bounding box center [327, 345] width 19 height 16
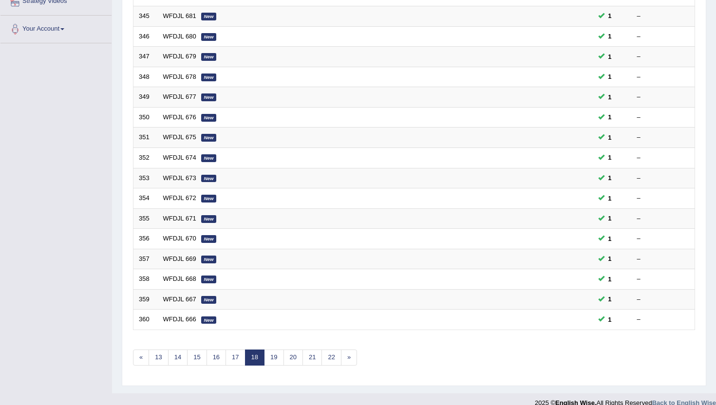
scroll to position [240, 0]
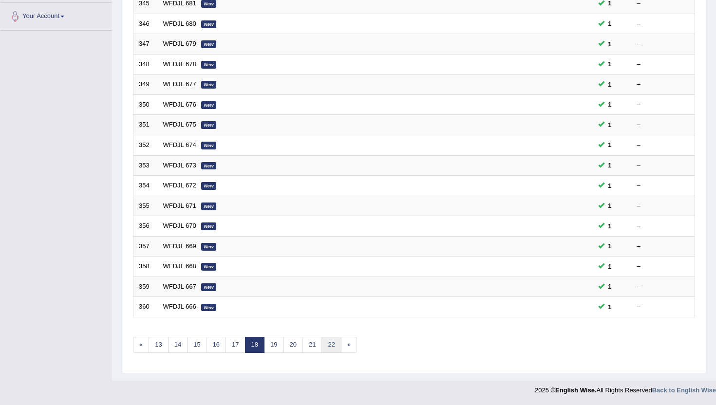
click at [334, 348] on link "22" at bounding box center [331, 345] width 19 height 16
click at [334, 348] on link "26" at bounding box center [331, 345] width 19 height 16
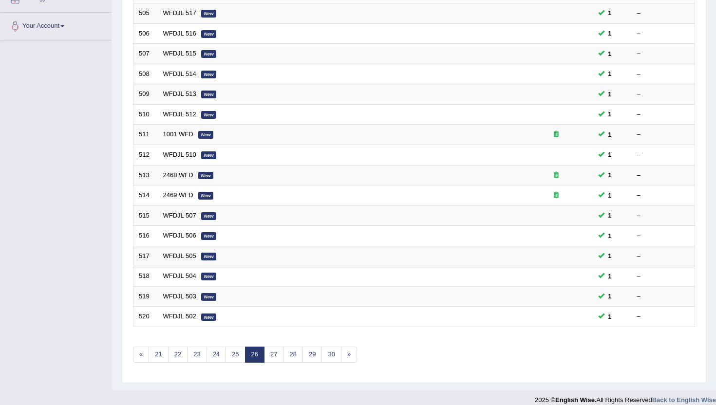
scroll to position [240, 0]
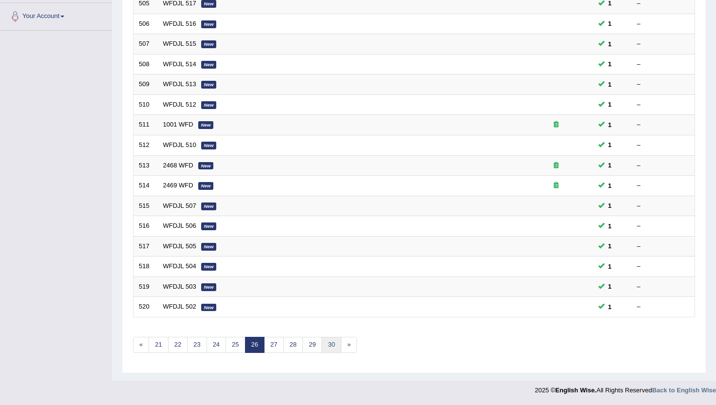
click at [334, 348] on link "30" at bounding box center [331, 345] width 19 height 16
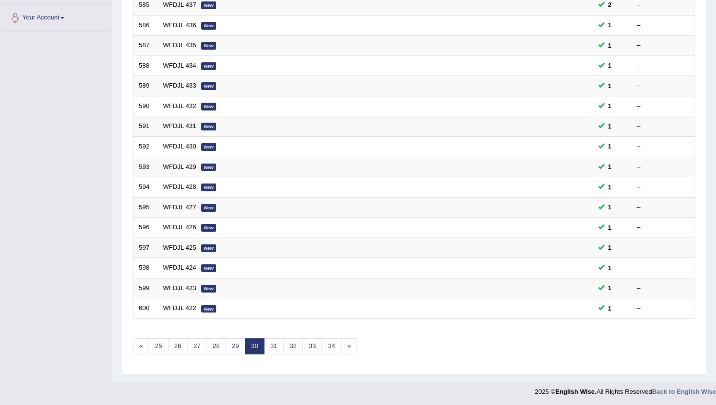
scroll to position [240, 0]
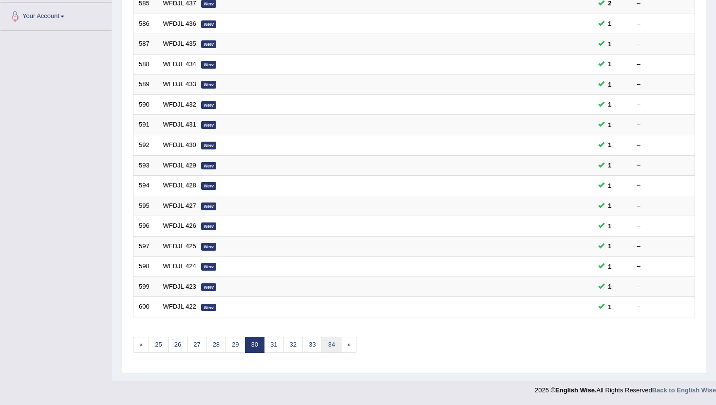
click at [334, 348] on link "34" at bounding box center [331, 345] width 19 height 16
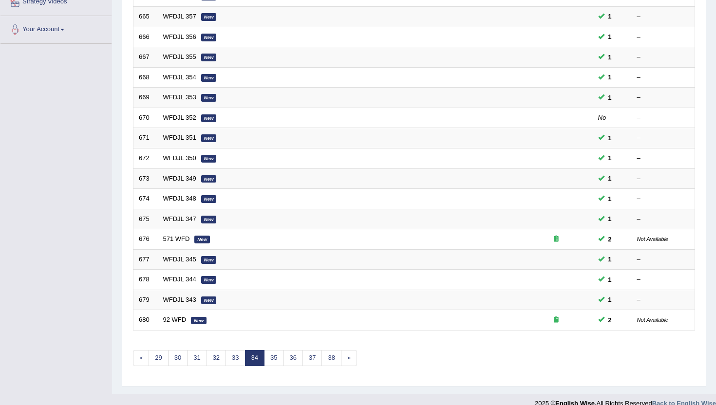
scroll to position [240, 0]
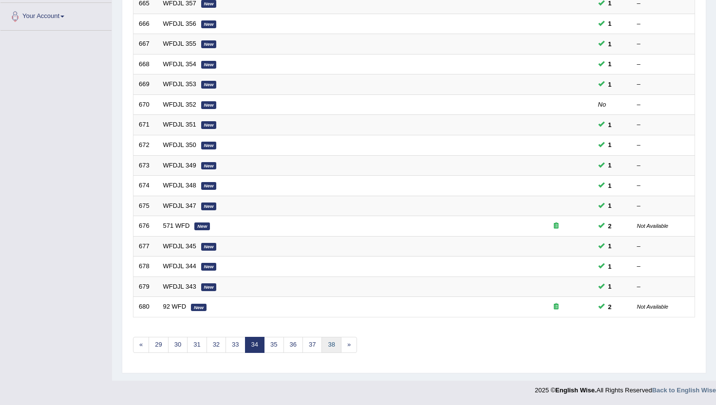
click at [334, 348] on link "38" at bounding box center [331, 345] width 19 height 16
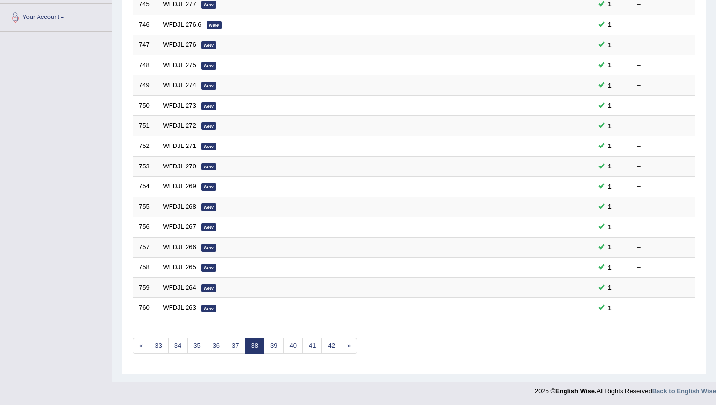
scroll to position [240, 0]
click at [334, 348] on link "42" at bounding box center [331, 345] width 19 height 16
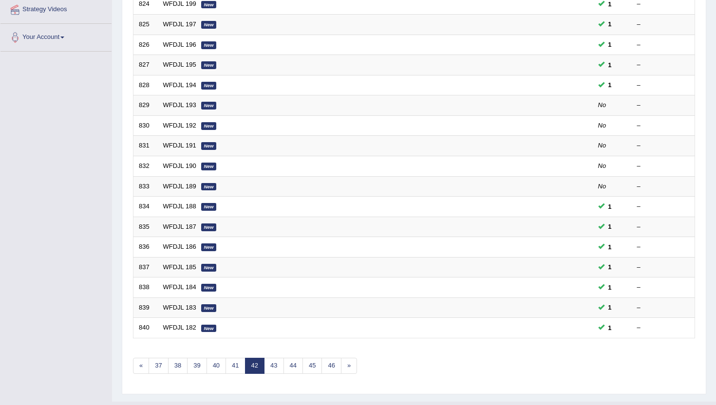
scroll to position [234, 0]
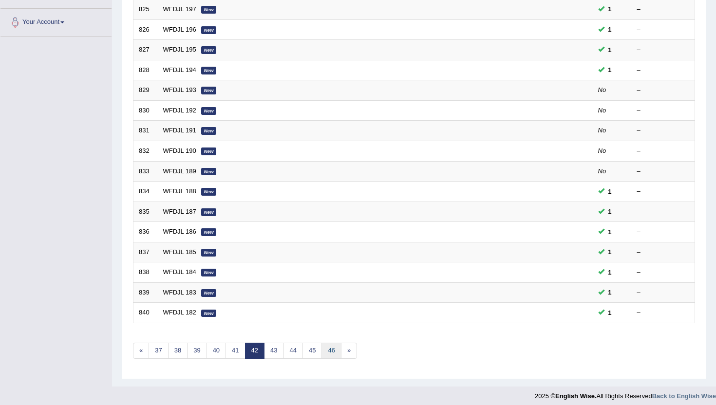
click at [334, 348] on link "46" at bounding box center [331, 351] width 19 height 16
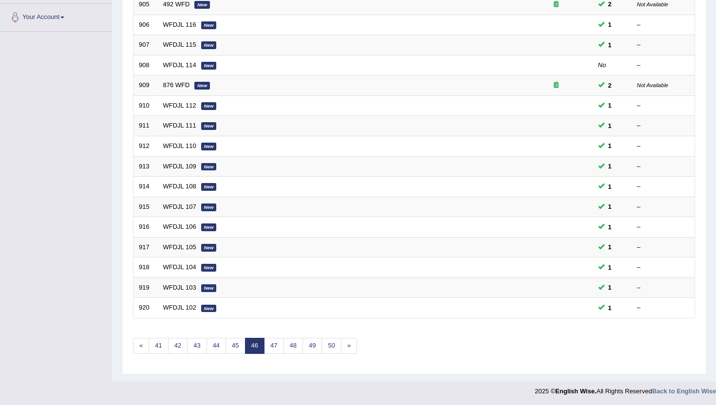
scroll to position [240, 0]
click at [334, 348] on link "50" at bounding box center [331, 345] width 19 height 16
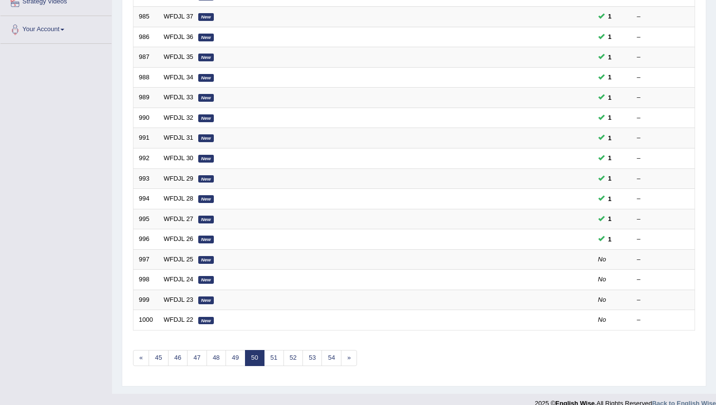
scroll to position [240, 0]
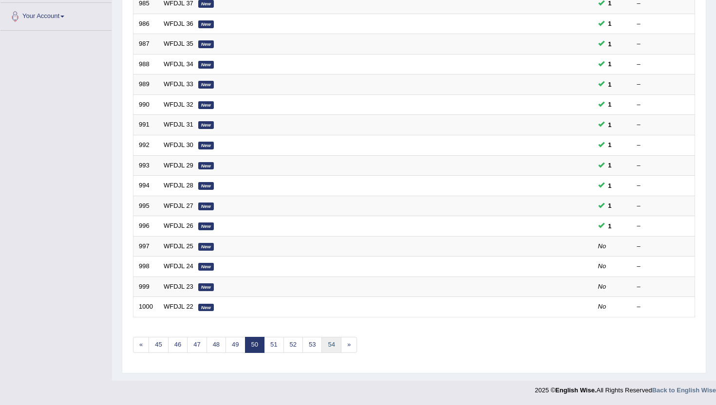
click at [334, 348] on link "54" at bounding box center [331, 345] width 19 height 16
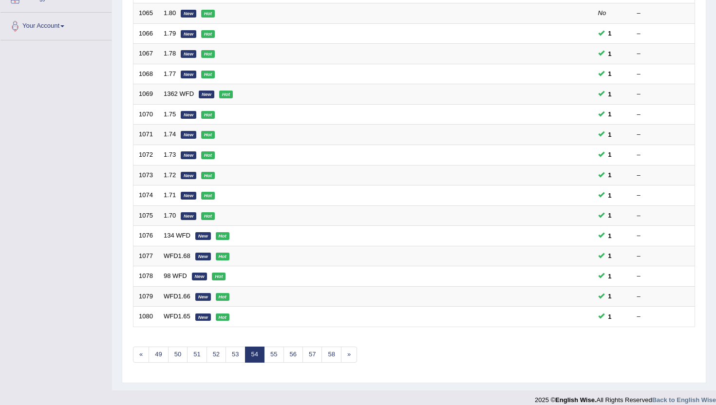
scroll to position [240, 0]
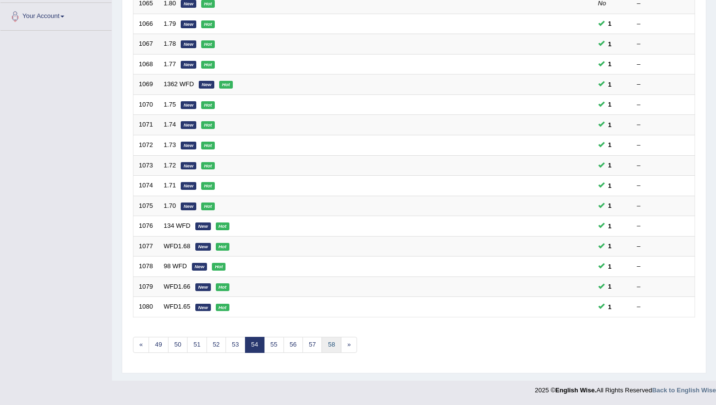
click at [334, 348] on link "58" at bounding box center [331, 345] width 19 height 16
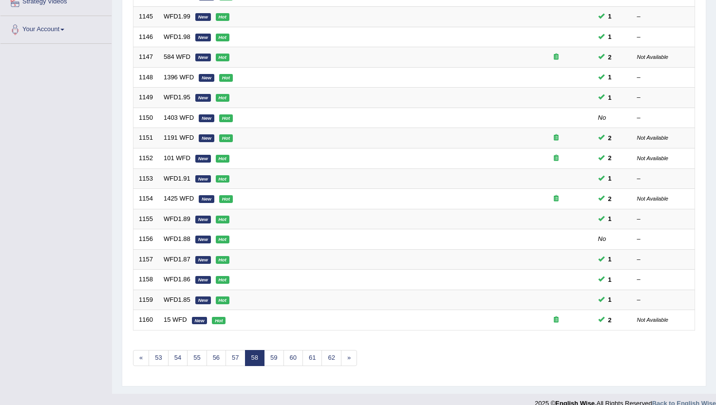
scroll to position [240, 0]
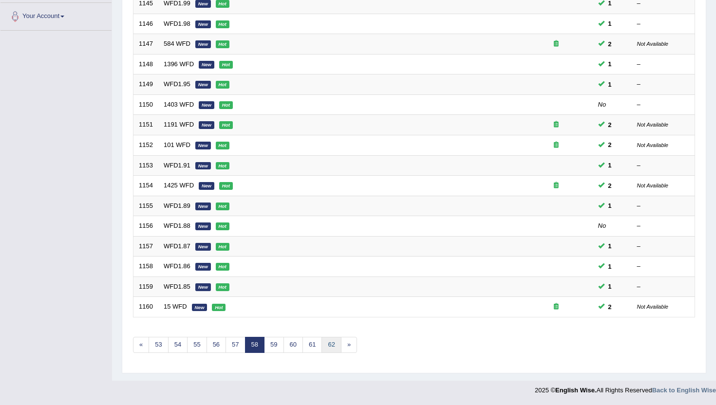
click at [334, 348] on link "62" at bounding box center [331, 345] width 19 height 16
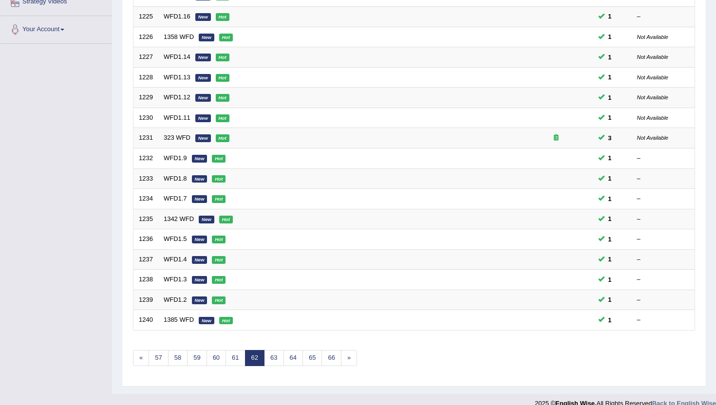
scroll to position [240, 0]
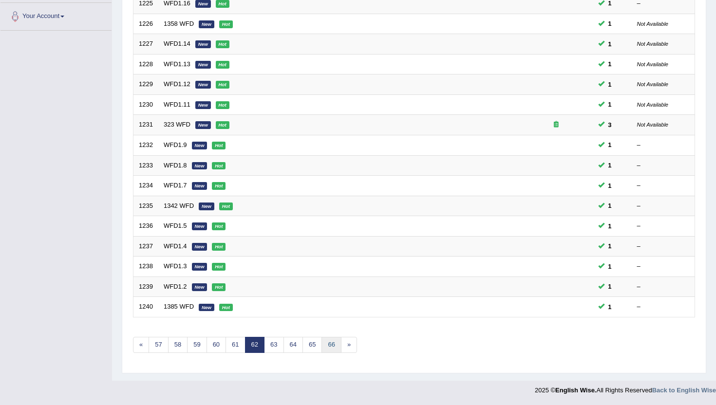
click at [334, 348] on link "66" at bounding box center [331, 345] width 19 height 16
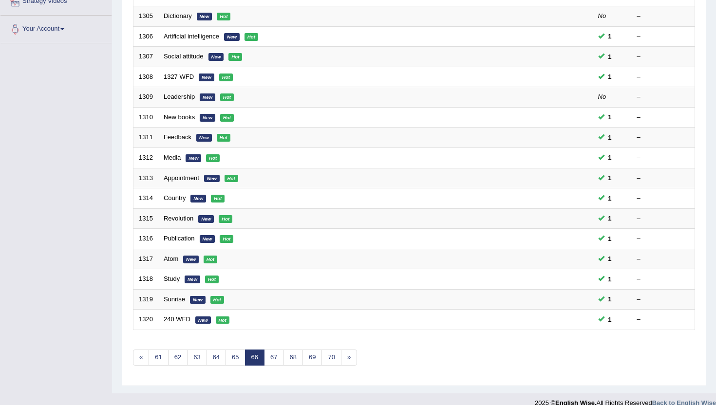
scroll to position [240, 0]
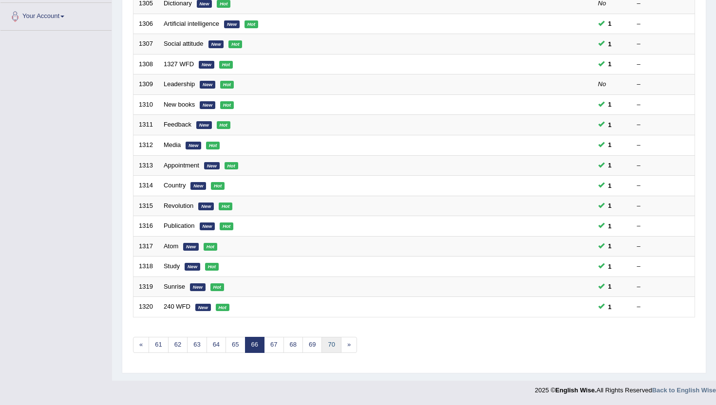
click at [334, 348] on link "70" at bounding box center [331, 345] width 19 height 16
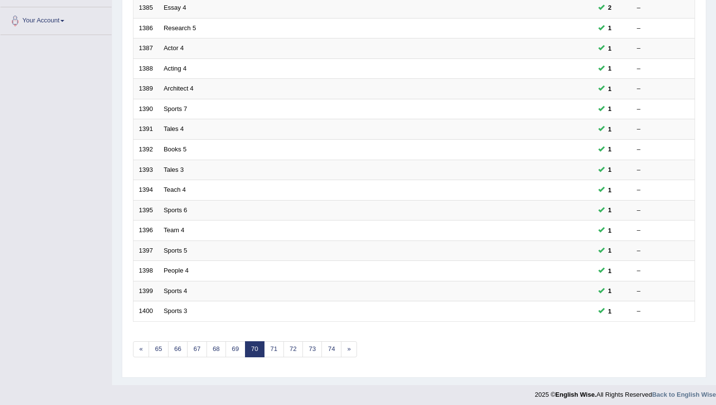
scroll to position [240, 0]
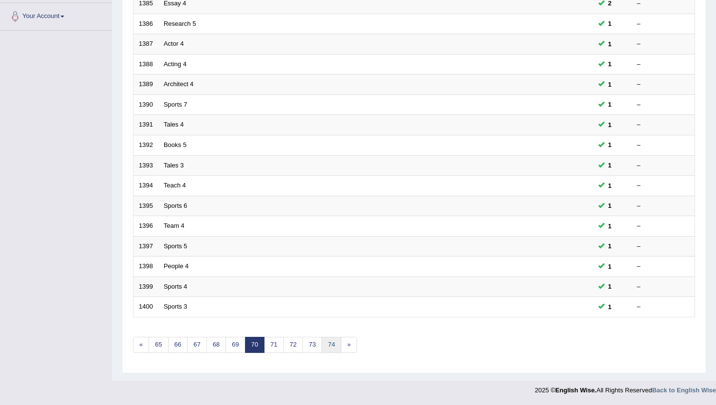
click at [334, 348] on link "74" at bounding box center [331, 345] width 19 height 16
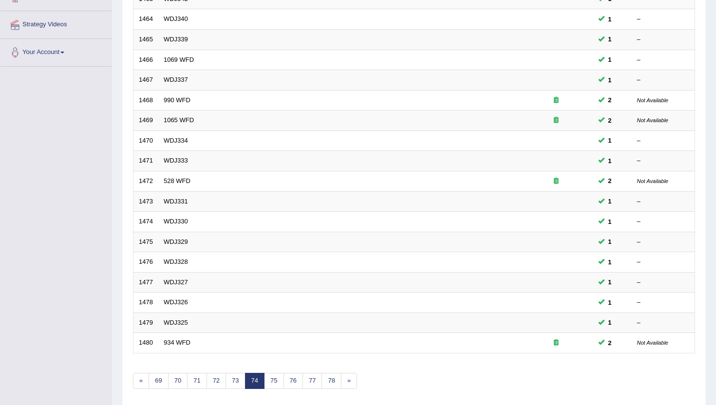
scroll to position [240, 0]
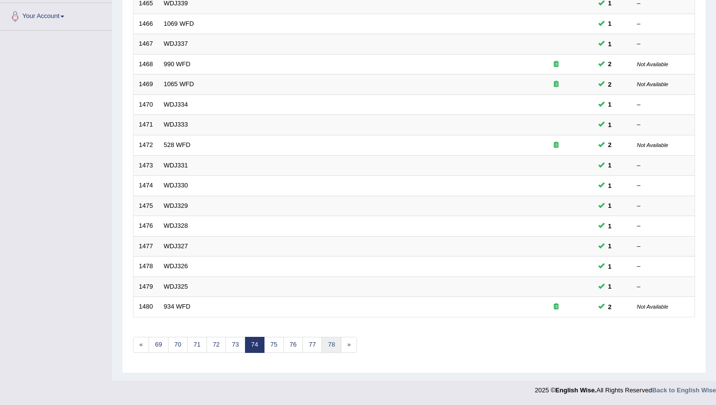
click at [334, 348] on link "78" at bounding box center [331, 345] width 19 height 16
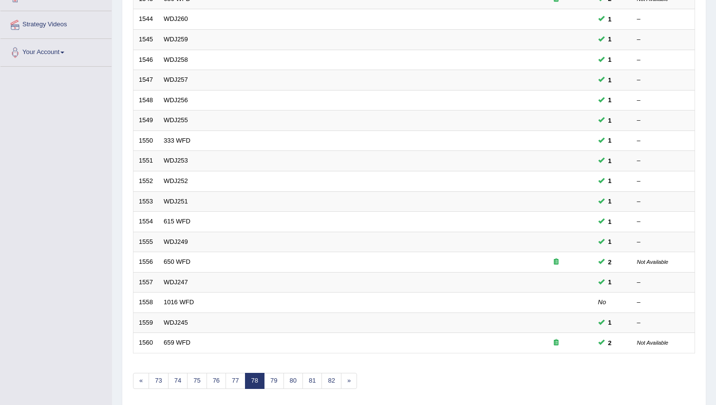
scroll to position [214, 0]
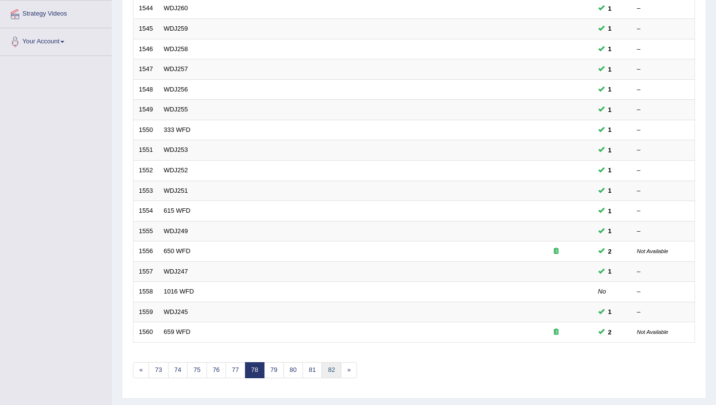
click at [331, 374] on link "82" at bounding box center [331, 370] width 19 height 16
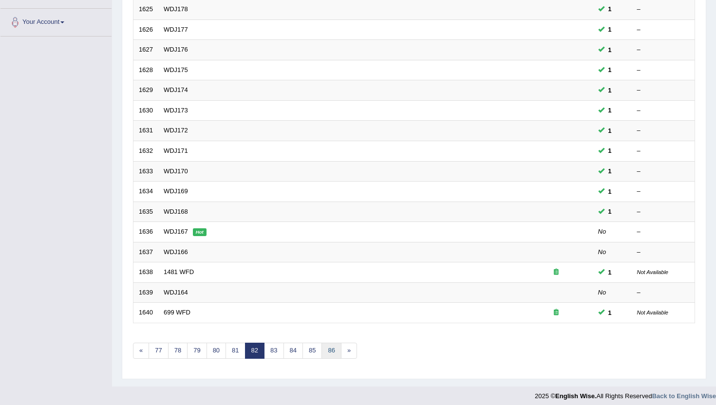
click at [332, 359] on link "86" at bounding box center [331, 351] width 19 height 16
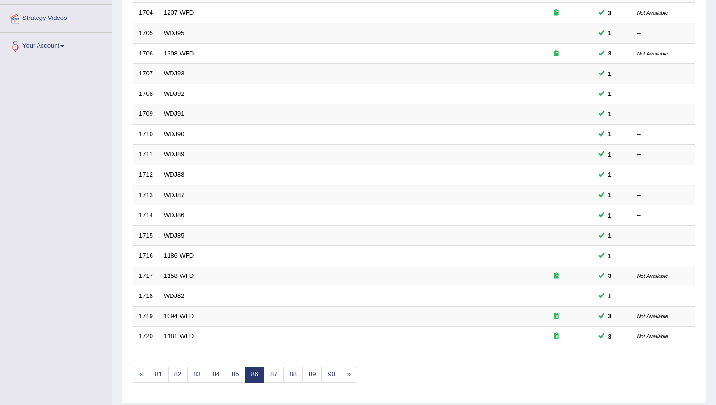
scroll to position [214, 0]
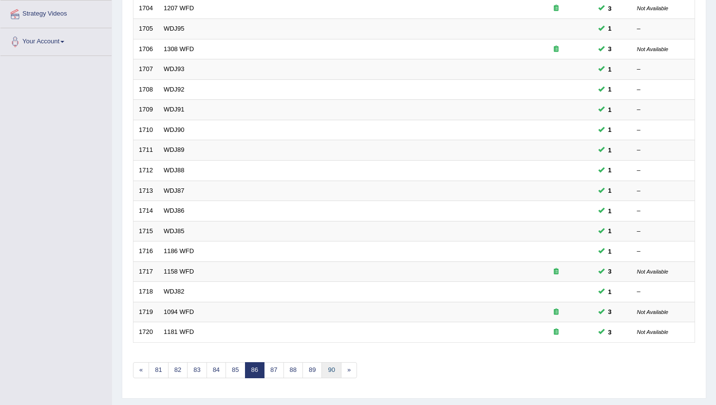
click at [329, 369] on link "90" at bounding box center [331, 370] width 19 height 16
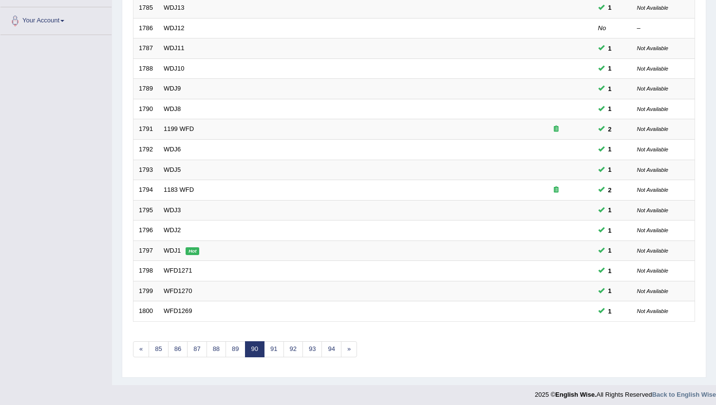
scroll to position [240, 0]
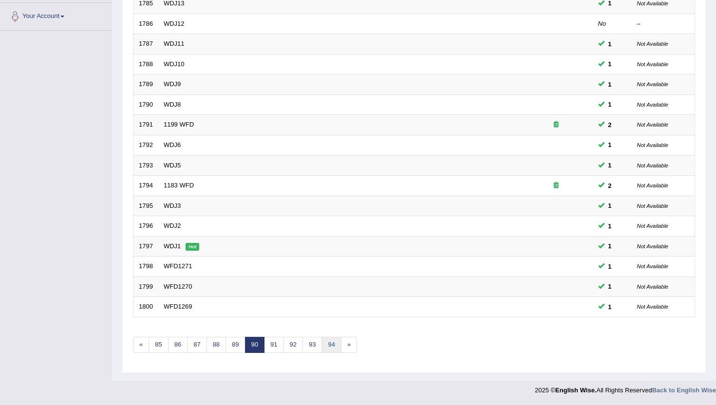
click at [329, 349] on link "94" at bounding box center [331, 345] width 19 height 16
click at [329, 349] on link "98" at bounding box center [331, 345] width 19 height 16
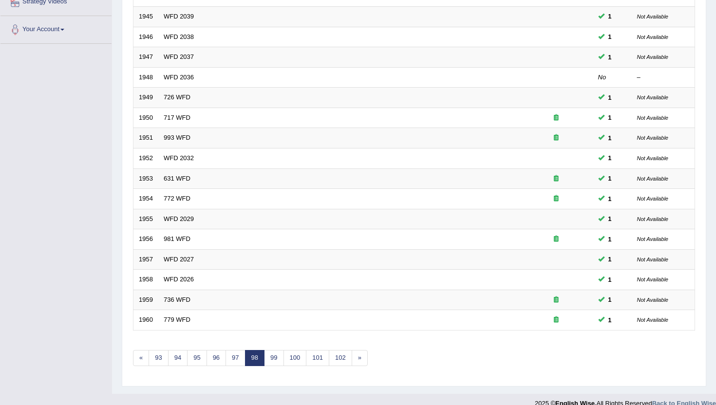
scroll to position [240, 0]
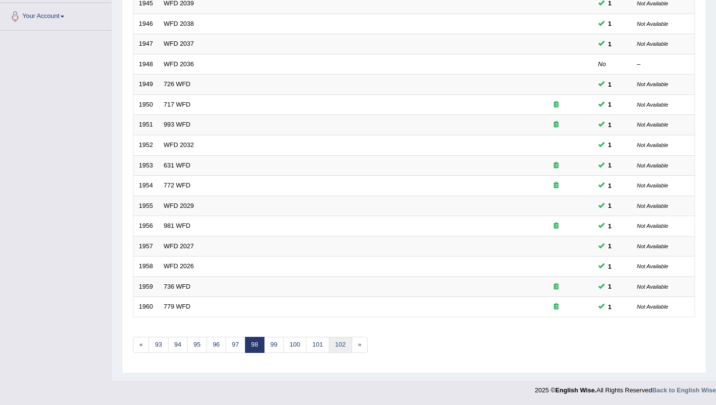
click at [340, 348] on link "102" at bounding box center [340, 345] width 23 height 16
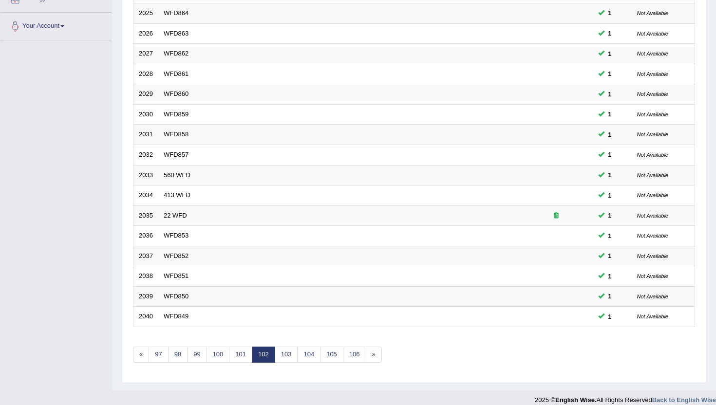
scroll to position [240, 0]
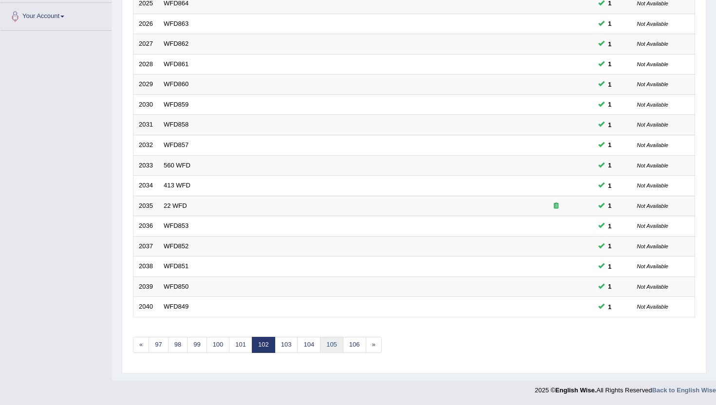
click at [340, 348] on link "105" at bounding box center [331, 345] width 23 height 16
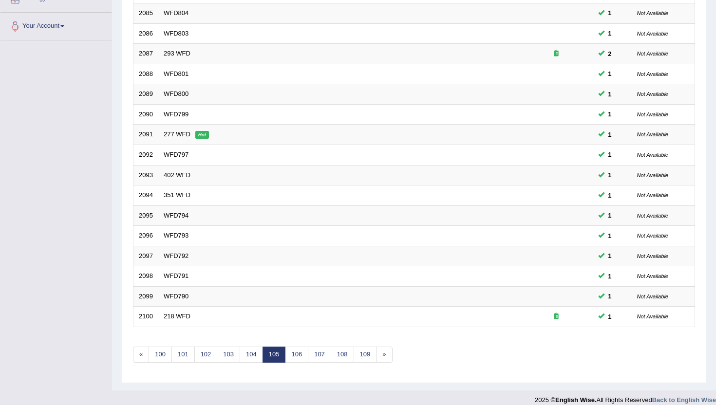
scroll to position [240, 0]
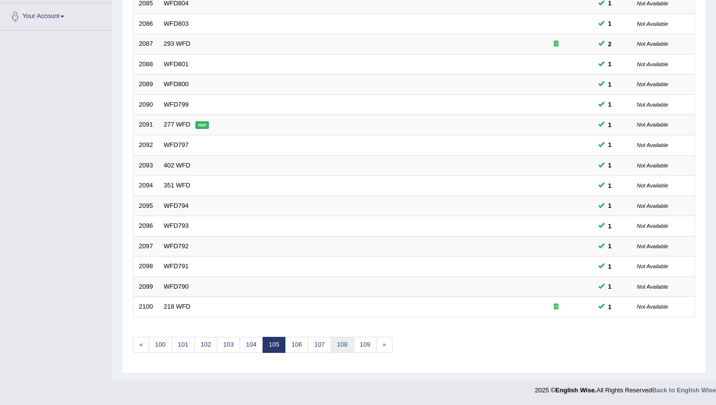
click at [340, 348] on link "108" at bounding box center [342, 345] width 23 height 16
click at [340, 348] on link "111" at bounding box center [342, 345] width 23 height 16
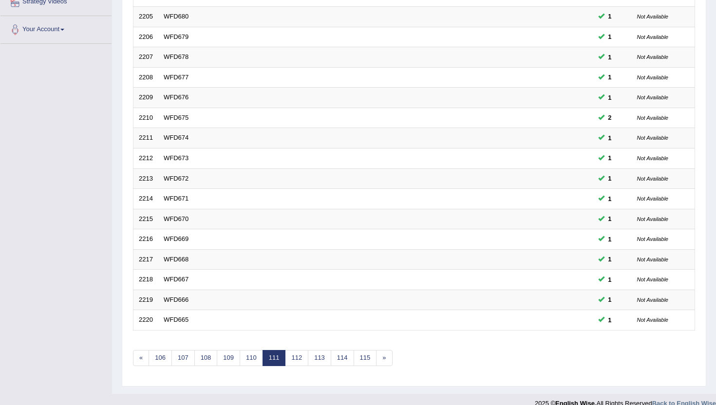
scroll to position [240, 0]
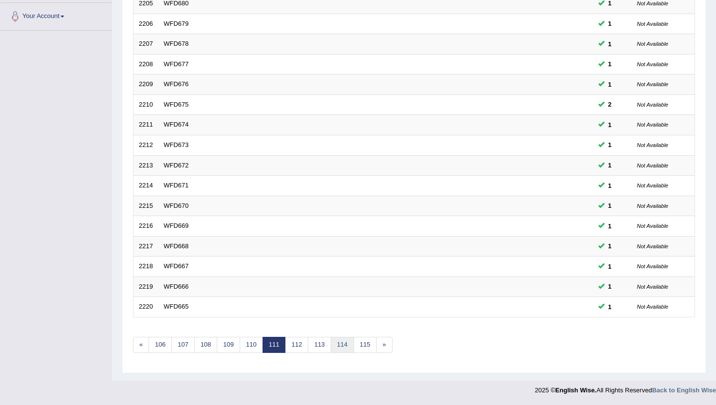
click at [340, 348] on link "114" at bounding box center [342, 345] width 23 height 16
click at [340, 348] on link "117" at bounding box center [342, 345] width 23 height 16
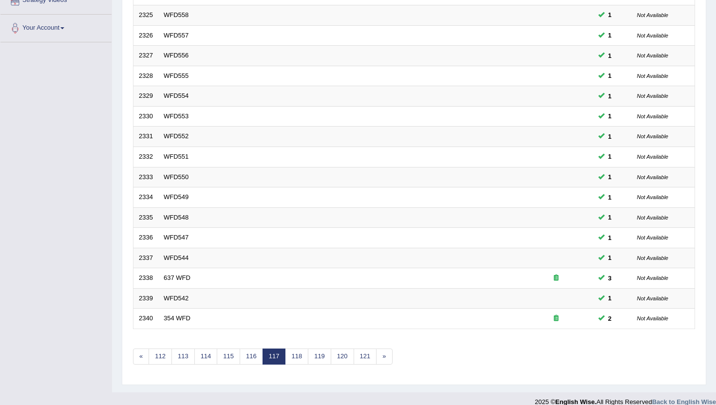
scroll to position [240, 0]
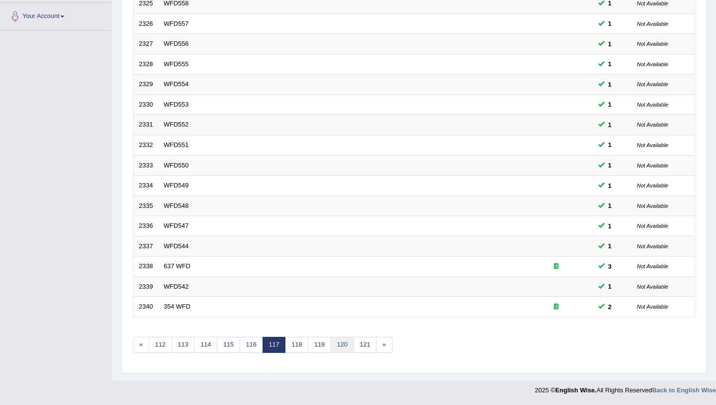
click at [340, 345] on link "120" at bounding box center [342, 345] width 23 height 16
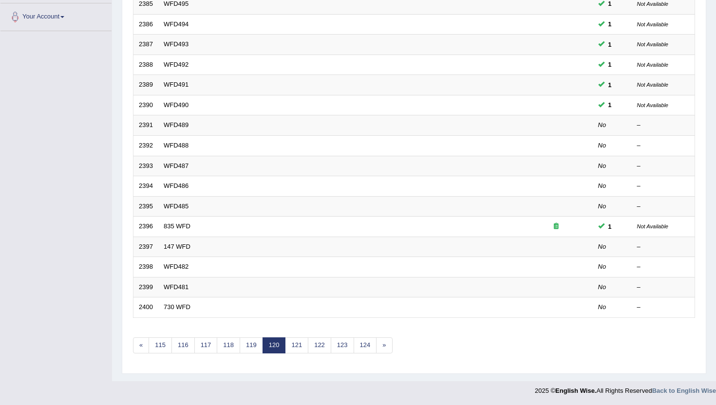
scroll to position [240, 0]
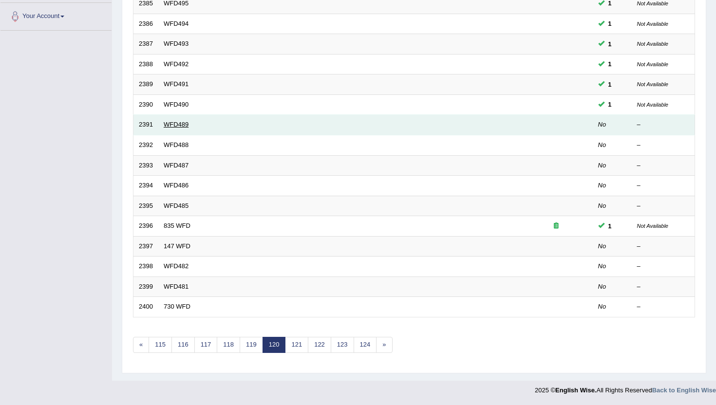
click at [176, 127] on link "WFD489" at bounding box center [176, 124] width 25 height 7
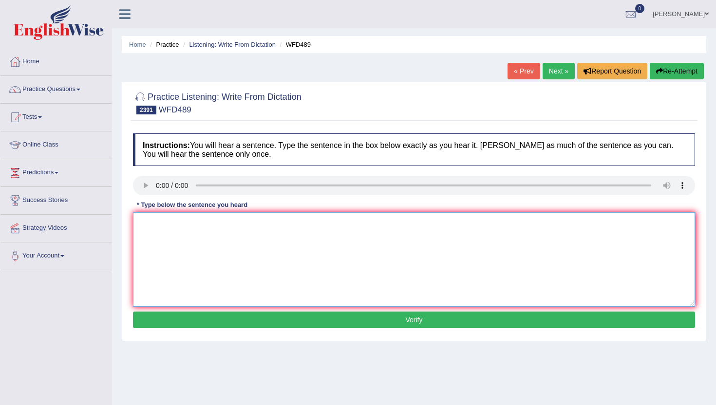
click at [153, 235] on textarea at bounding box center [414, 259] width 562 height 95
type textarea "m"
click at [151, 327] on button "Verify" at bounding box center [414, 320] width 562 height 17
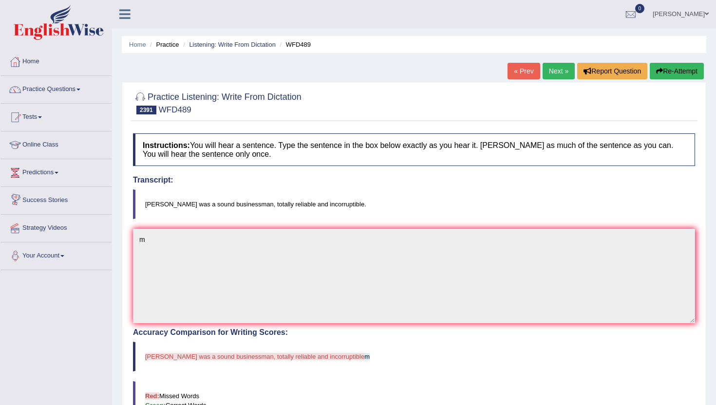
click at [554, 67] on link "Next »" at bounding box center [559, 71] width 32 height 17
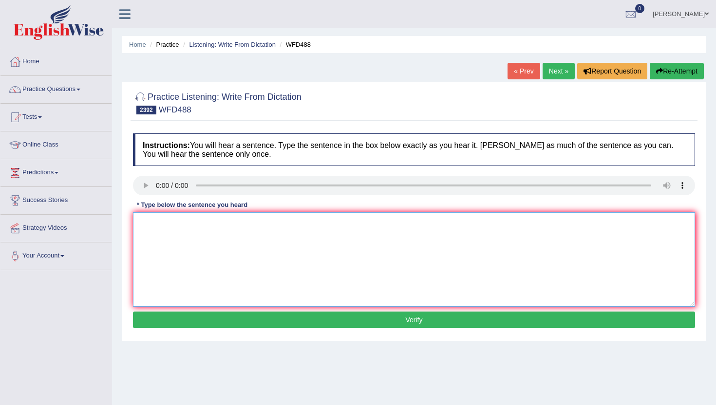
click at [160, 237] on textarea at bounding box center [414, 259] width 562 height 95
type textarea "m"
click at [143, 325] on button "Verify" at bounding box center [414, 320] width 562 height 17
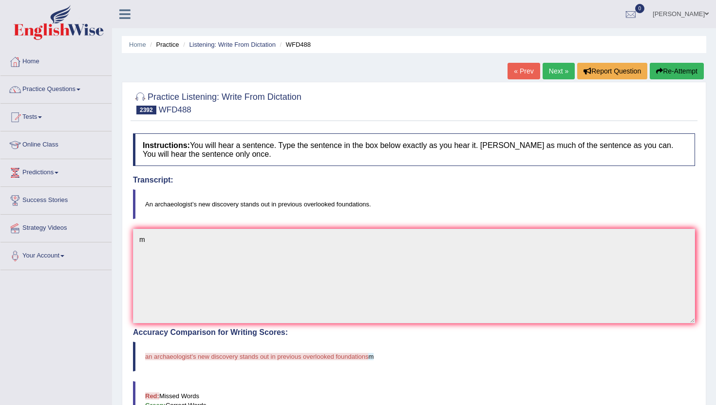
click at [548, 75] on link "Next »" at bounding box center [559, 71] width 32 height 17
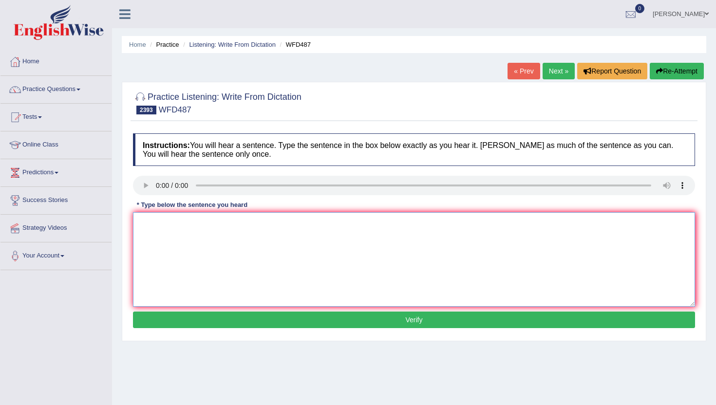
click at [189, 272] on textarea at bounding box center [414, 259] width 562 height 95
type textarea "n"
click at [184, 322] on button "Verify" at bounding box center [414, 320] width 562 height 17
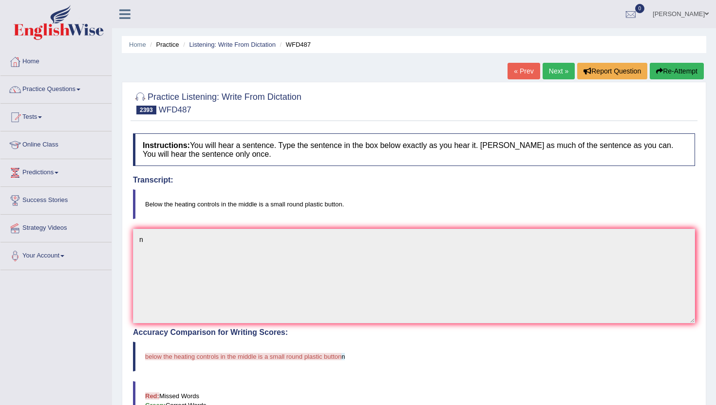
click at [555, 73] on link "Next »" at bounding box center [559, 71] width 32 height 17
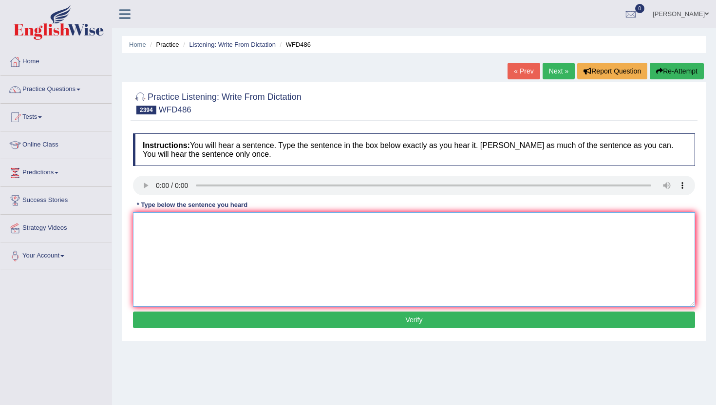
click at [162, 257] on textarea at bounding box center [414, 259] width 562 height 95
type textarea "n"
click at [159, 316] on button "Verify" at bounding box center [414, 320] width 562 height 17
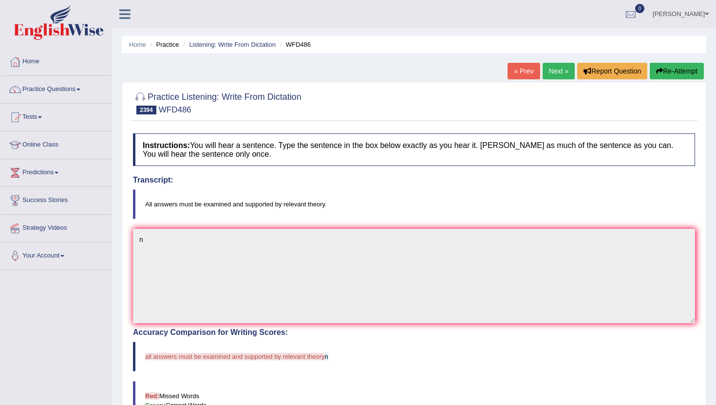
click at [554, 71] on link "Next »" at bounding box center [559, 71] width 32 height 17
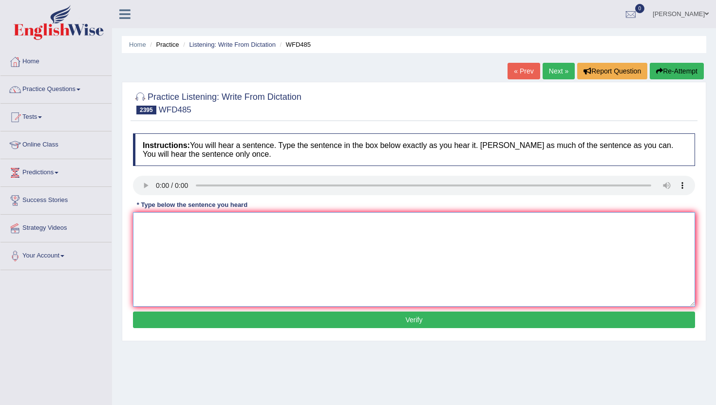
click at [167, 266] on textarea at bounding box center [414, 259] width 562 height 95
type textarea "n"
click at [164, 322] on button "Verify" at bounding box center [414, 320] width 562 height 17
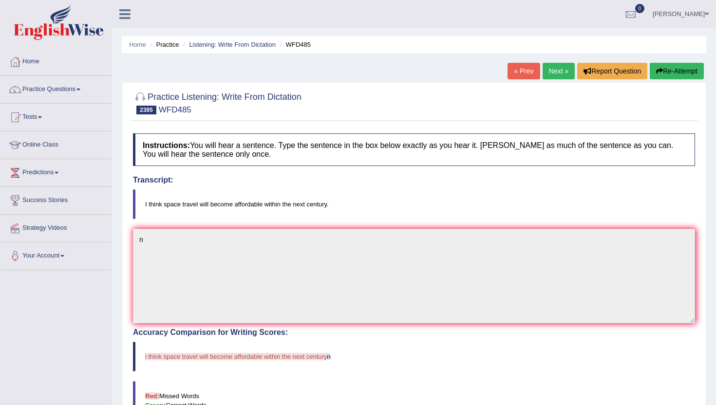
click at [544, 69] on link "Next »" at bounding box center [559, 71] width 32 height 17
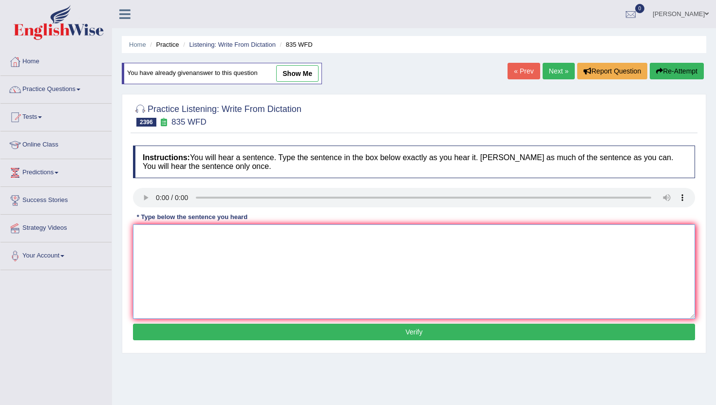
click at [155, 238] on textarea at bounding box center [414, 272] width 562 height 95
type textarea "m"
click at [160, 328] on button "Verify" at bounding box center [414, 332] width 562 height 17
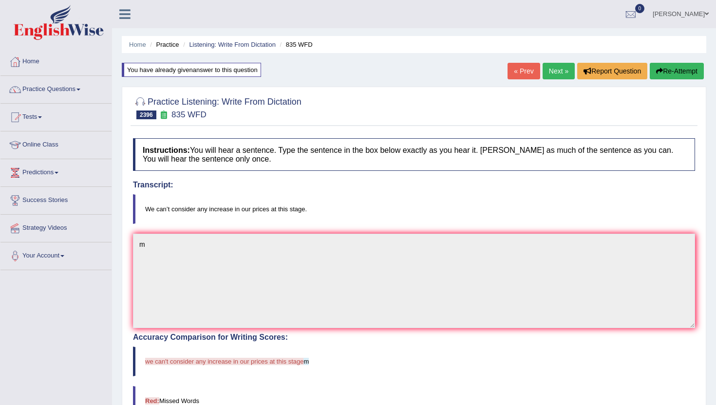
click at [560, 70] on link "Next »" at bounding box center [559, 71] width 32 height 17
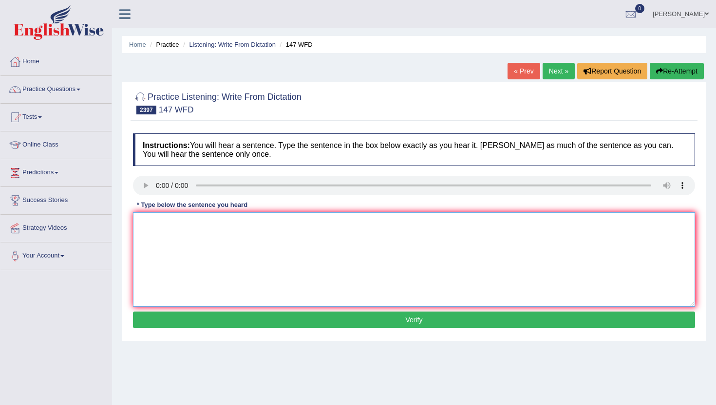
click at [168, 268] on textarea at bounding box center [414, 259] width 562 height 95
type textarea "m"
click at [165, 317] on button "Verify" at bounding box center [414, 320] width 562 height 17
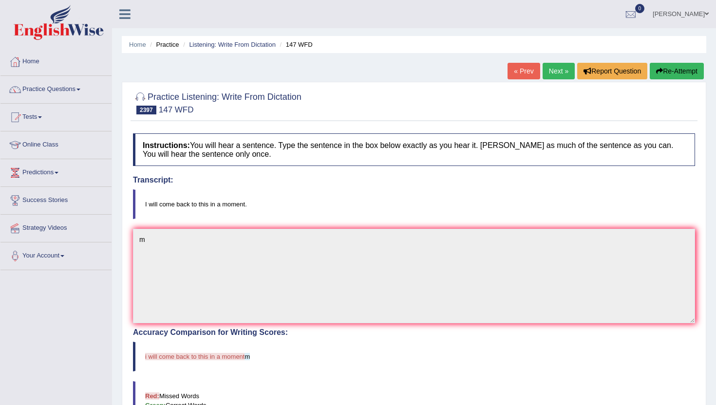
click at [555, 73] on link "Next »" at bounding box center [559, 71] width 32 height 17
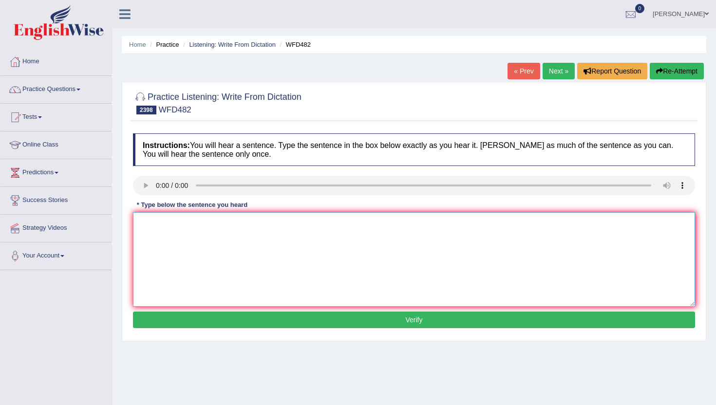
click at [170, 235] on textarea at bounding box center [414, 259] width 562 height 95
type textarea "m"
click at [164, 322] on button "Verify" at bounding box center [414, 320] width 562 height 17
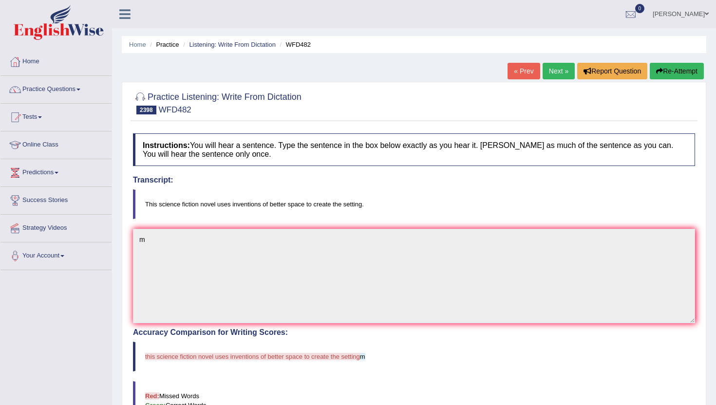
click at [667, 70] on button "Re-Attempt" at bounding box center [677, 71] width 54 height 17
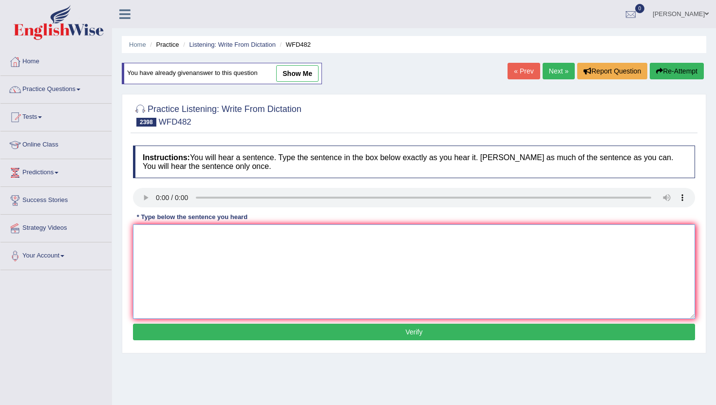
click at [212, 250] on textarea at bounding box center [414, 272] width 562 height 95
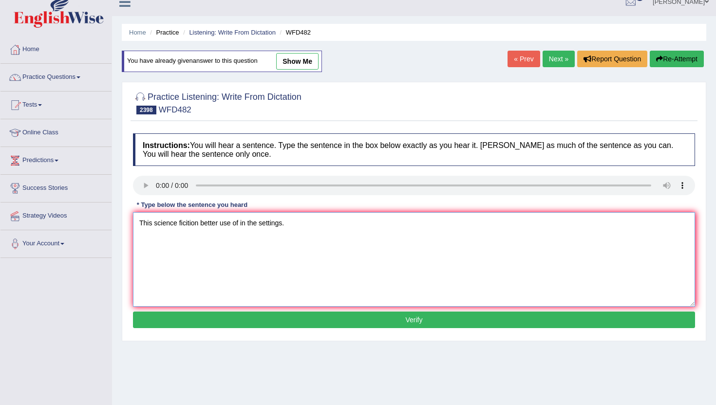
click at [189, 227] on textarea "This science ficition better use of in the settings." at bounding box center [414, 259] width 562 height 95
click at [199, 222] on textarea "This science fictiion better use of in the settings." at bounding box center [414, 259] width 562 height 95
type textarea "This science fictiion of better use of in the settings."
click at [260, 324] on button "Verify" at bounding box center [414, 320] width 562 height 17
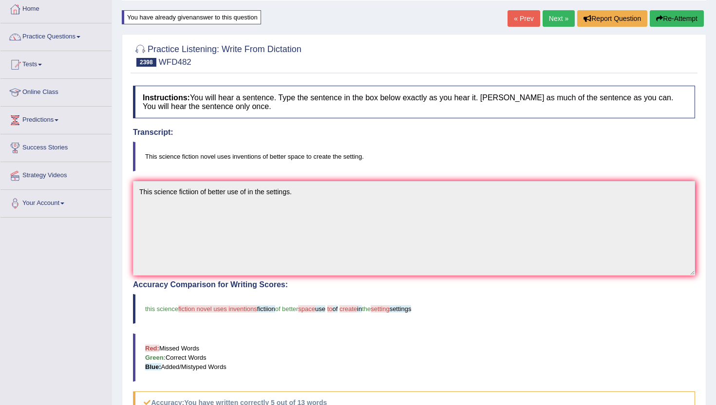
scroll to position [36, 0]
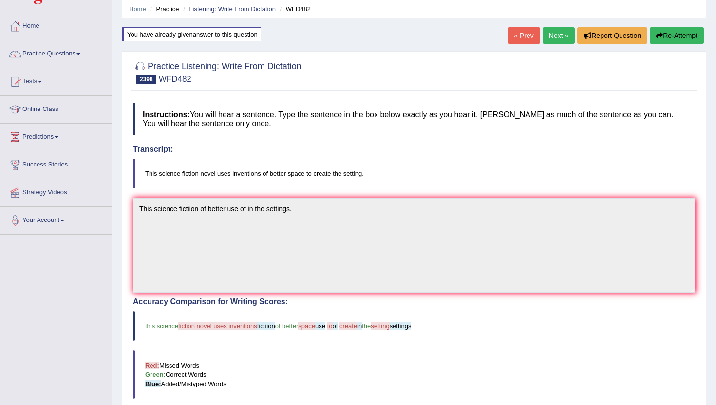
click at [554, 39] on link "Next »" at bounding box center [559, 35] width 32 height 17
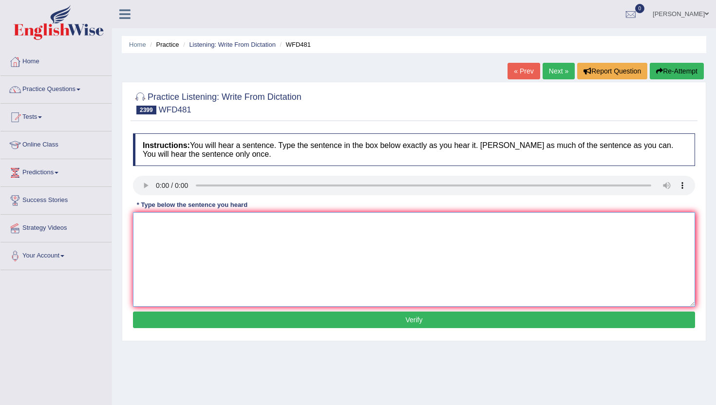
drag, startPoint x: 176, startPoint y: 253, endPoint x: 176, endPoint y: 247, distance: 5.8
click at [176, 253] on textarea at bounding box center [414, 259] width 562 height 95
type textarea "m"
click at [172, 324] on button "Verify" at bounding box center [414, 320] width 562 height 17
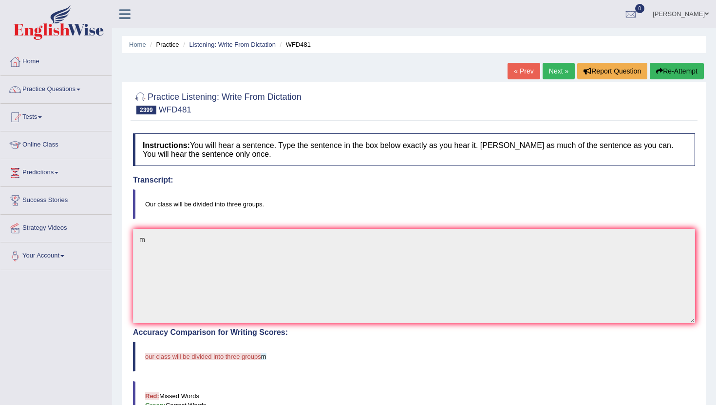
click at [553, 73] on link "Next »" at bounding box center [559, 71] width 32 height 17
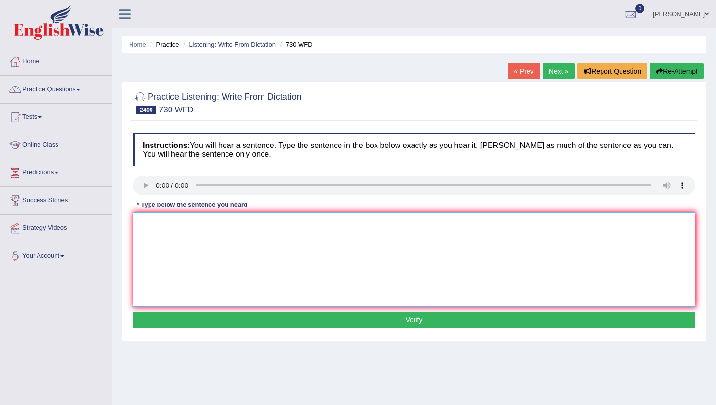
click at [154, 264] on textarea at bounding box center [414, 259] width 562 height 95
type textarea "m"
click at [145, 329] on div "Instructions: You will hear a sentence. Type the sentence in the box below exac…" at bounding box center [414, 233] width 567 height 208
click at [148, 316] on button "Verify" at bounding box center [414, 320] width 562 height 17
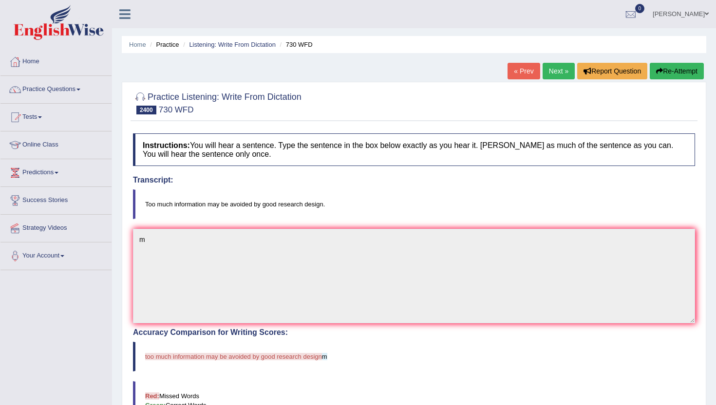
click at [559, 66] on link "Next »" at bounding box center [559, 71] width 32 height 17
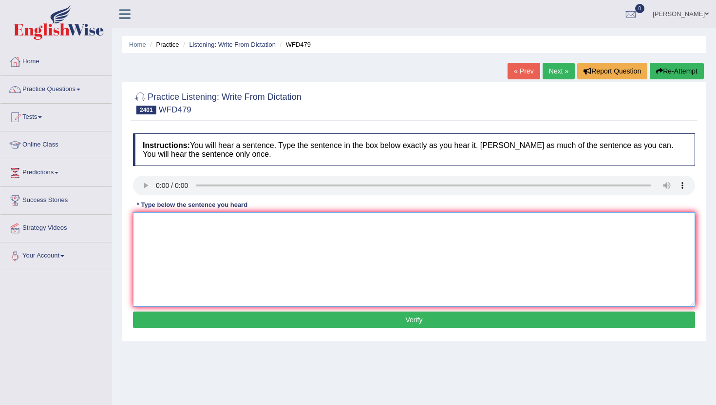
click at [181, 280] on textarea at bounding box center [414, 259] width 562 height 95
type textarea "n"
click at [179, 319] on button "Verify" at bounding box center [414, 320] width 562 height 17
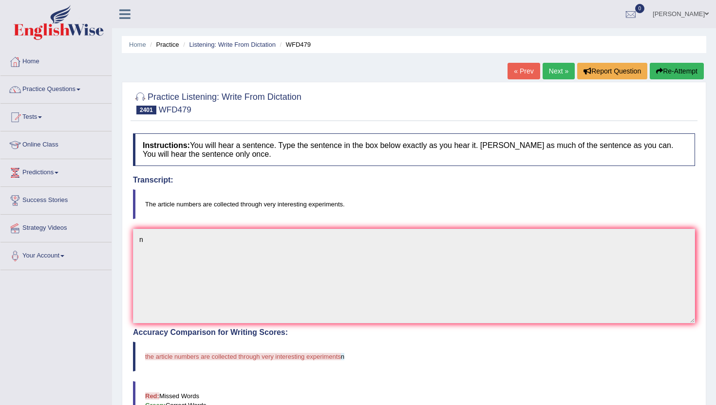
click at [553, 71] on link "Next »" at bounding box center [559, 71] width 32 height 17
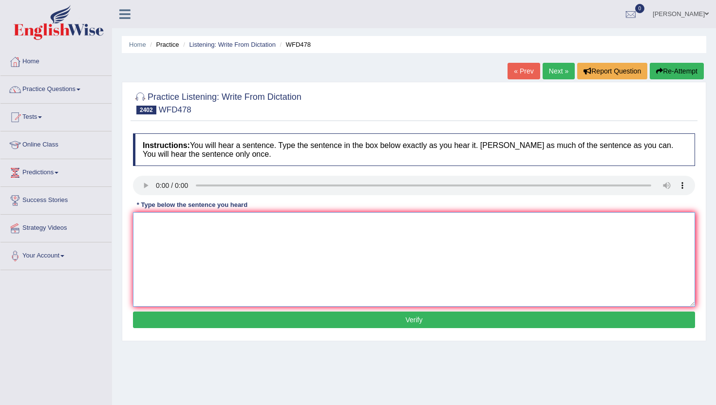
click at [147, 245] on textarea at bounding box center [414, 259] width 562 height 95
type textarea "m"
click at [145, 329] on div "Instructions: You will hear a sentence. Type the sentence in the box below exac…" at bounding box center [414, 233] width 567 height 208
click at [152, 319] on button "Verify" at bounding box center [414, 320] width 562 height 17
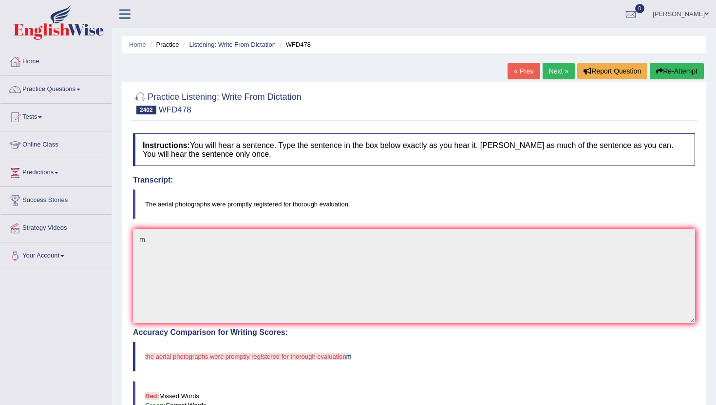
click at [552, 73] on link "Next »" at bounding box center [559, 71] width 32 height 17
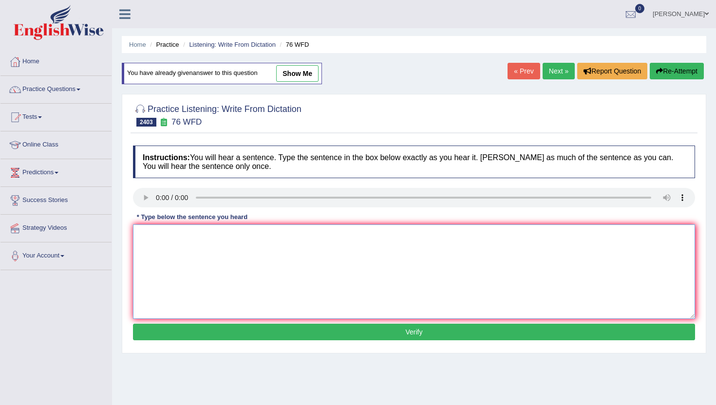
click at [150, 247] on textarea at bounding box center [414, 272] width 562 height 95
type textarea "n"
click at [148, 335] on button "Verify" at bounding box center [414, 332] width 562 height 17
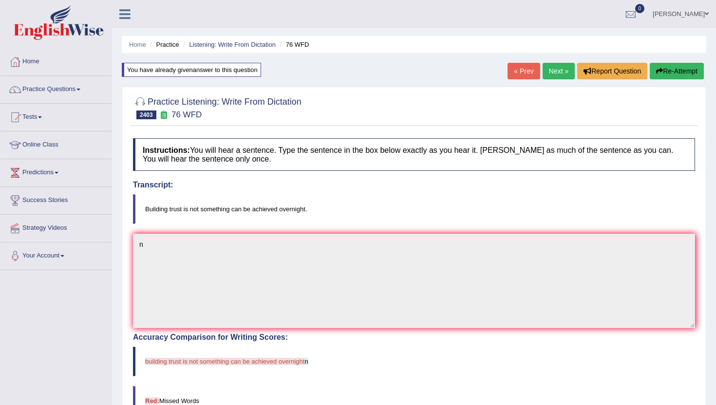
click at [548, 73] on link "Next »" at bounding box center [559, 71] width 32 height 17
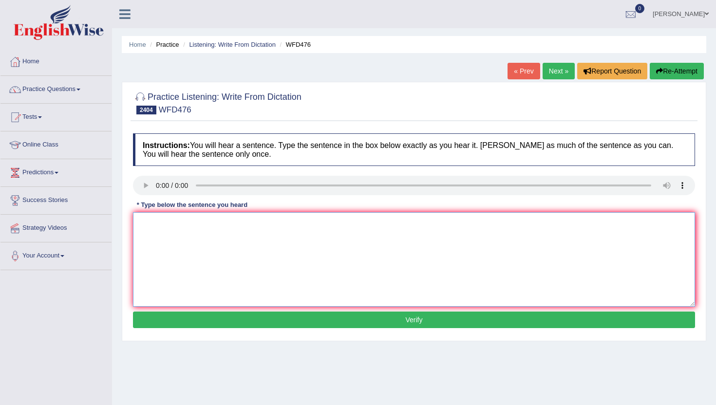
click at [174, 259] on textarea at bounding box center [414, 259] width 562 height 95
type textarea "m"
click at [172, 321] on button "Verify" at bounding box center [414, 320] width 562 height 17
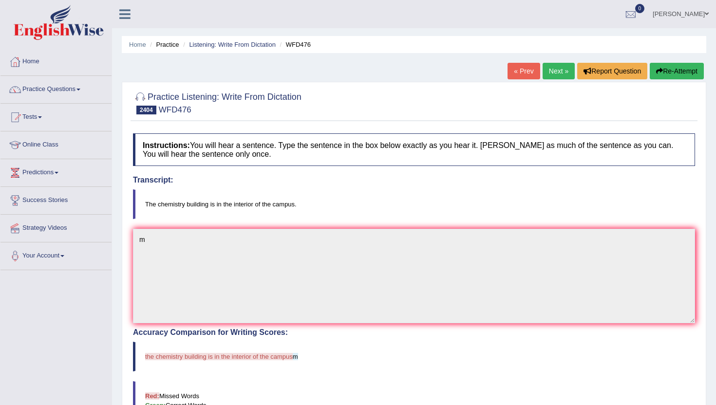
click at [552, 73] on link "Next »" at bounding box center [559, 71] width 32 height 17
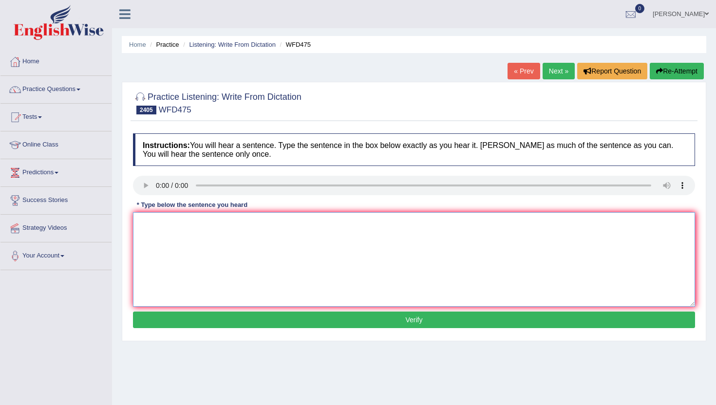
click at [143, 271] on textarea at bounding box center [414, 259] width 562 height 95
type textarea "n"
click at [148, 316] on button "Verify" at bounding box center [414, 320] width 562 height 17
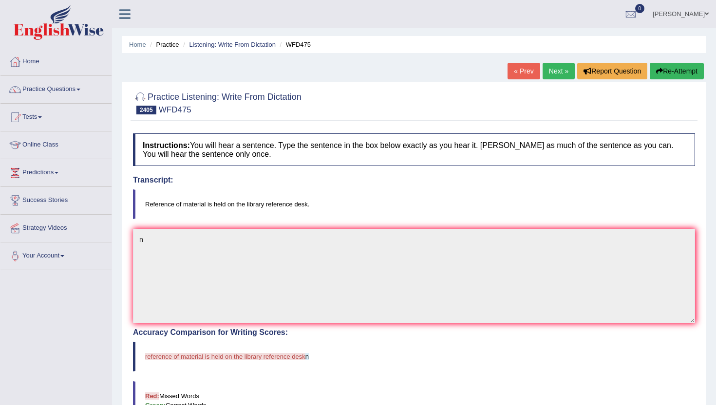
click at [557, 67] on link "Next »" at bounding box center [559, 71] width 32 height 17
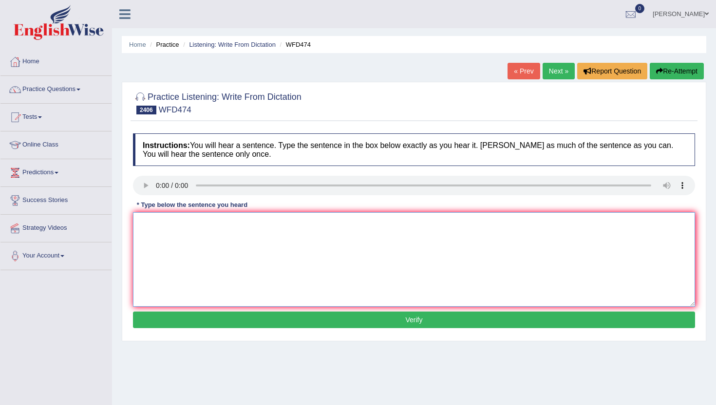
click at [151, 285] on textarea at bounding box center [414, 259] width 562 height 95
type textarea "m"
click at [147, 324] on button "Verify" at bounding box center [414, 320] width 562 height 17
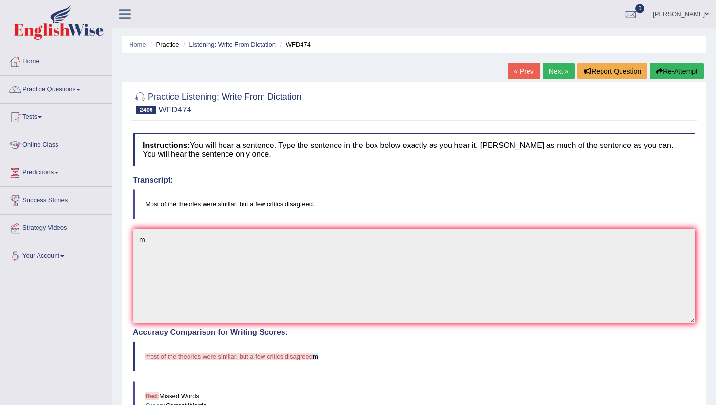
click at [556, 64] on link "Next »" at bounding box center [559, 71] width 32 height 17
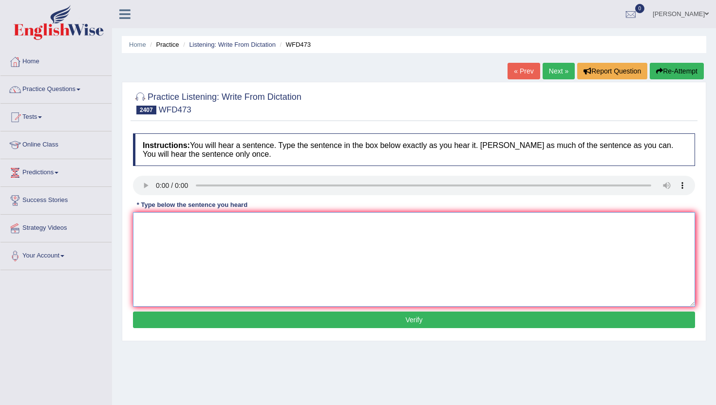
click at [163, 246] on textarea at bounding box center [414, 259] width 562 height 95
type textarea "m"
click at [162, 323] on button "Verify" at bounding box center [414, 320] width 562 height 17
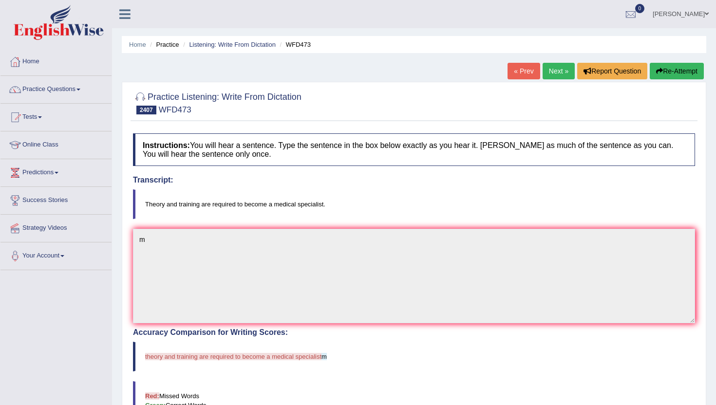
click at [555, 71] on link "Next »" at bounding box center [559, 71] width 32 height 17
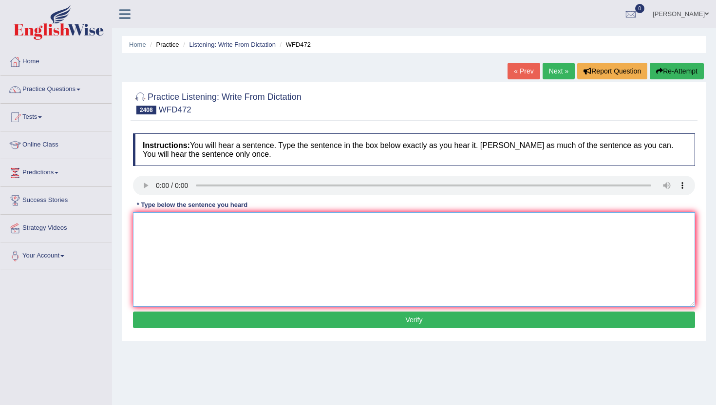
click at [165, 218] on textarea at bounding box center [414, 259] width 562 height 95
type textarea "m"
click at [176, 313] on div "Instructions: You will hear a sentence. Type the sentence in the box below exac…" at bounding box center [414, 233] width 567 height 208
click at [176, 313] on button "Verify" at bounding box center [414, 320] width 562 height 17
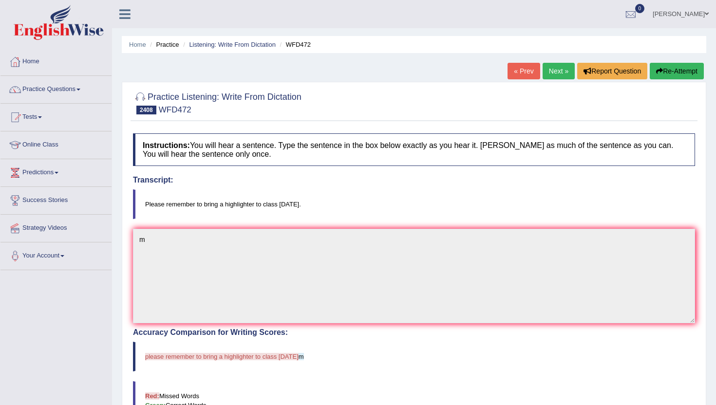
click at [565, 69] on link "Next »" at bounding box center [559, 71] width 32 height 17
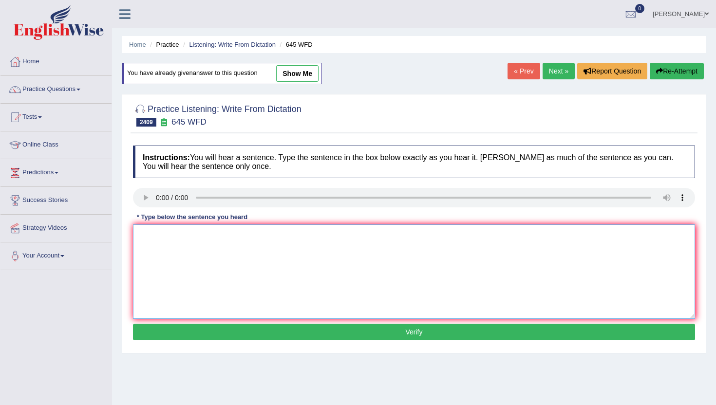
click at [155, 265] on textarea at bounding box center [414, 272] width 562 height 95
type textarea "m"
click at [154, 334] on button "Verify" at bounding box center [414, 332] width 562 height 17
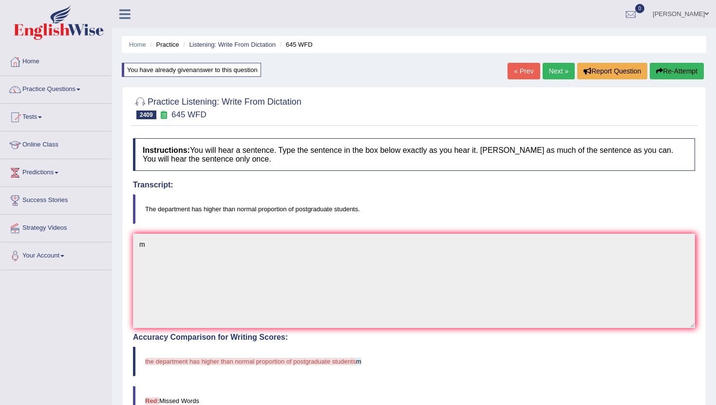
click at [546, 76] on link "Next »" at bounding box center [559, 71] width 32 height 17
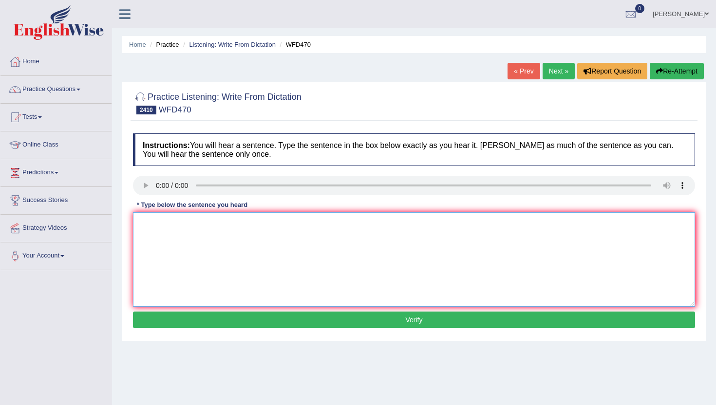
click at [168, 234] on textarea at bounding box center [414, 259] width 562 height 95
type textarea "m"
click at [168, 315] on button "Verify" at bounding box center [414, 320] width 562 height 17
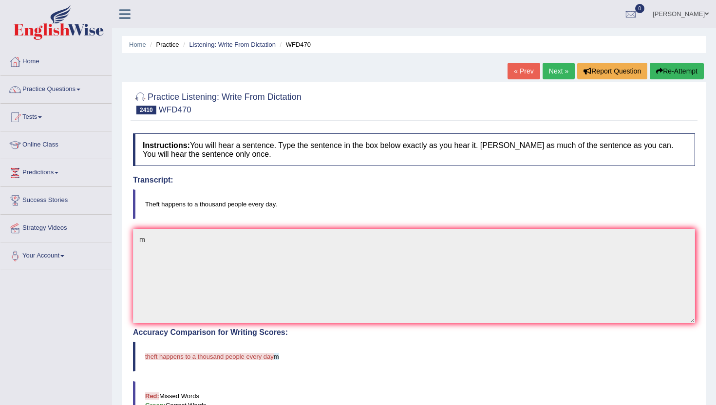
click at [552, 74] on link "Next »" at bounding box center [559, 71] width 32 height 17
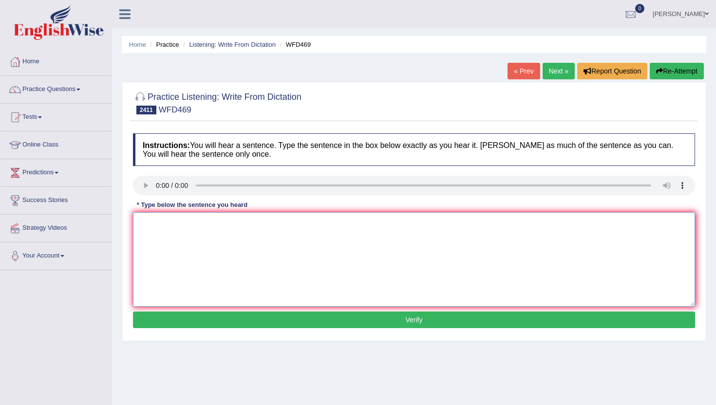
click at [157, 253] on textarea at bounding box center [414, 259] width 562 height 95
type textarea "m"
click at [163, 329] on div "Instructions: You will hear a sentence. Type the sentence in the box below exac…" at bounding box center [414, 233] width 567 height 208
click at [162, 321] on button "Verify" at bounding box center [414, 320] width 562 height 17
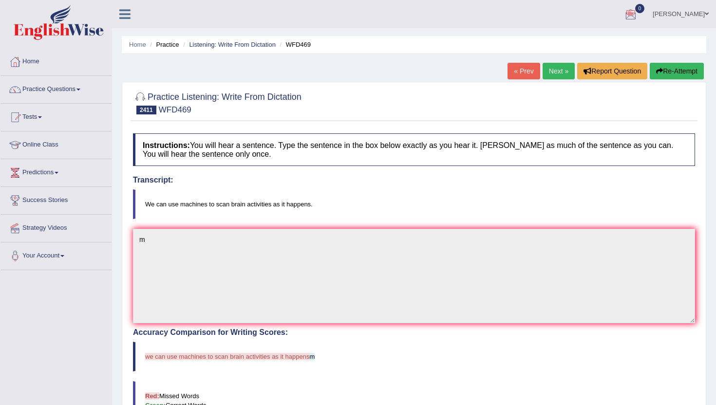
click at [559, 70] on link "Next »" at bounding box center [559, 71] width 32 height 17
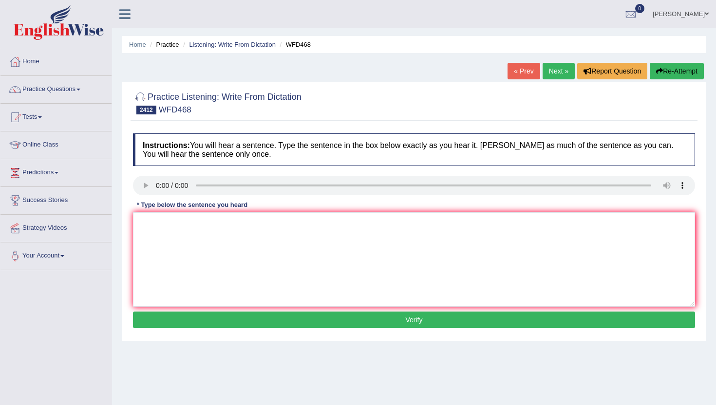
click at [553, 69] on link "Next »" at bounding box center [559, 71] width 32 height 17
click at [168, 262] on textarea at bounding box center [414, 259] width 562 height 95
type textarea "n"
click at [165, 321] on button "Verify" at bounding box center [414, 320] width 562 height 17
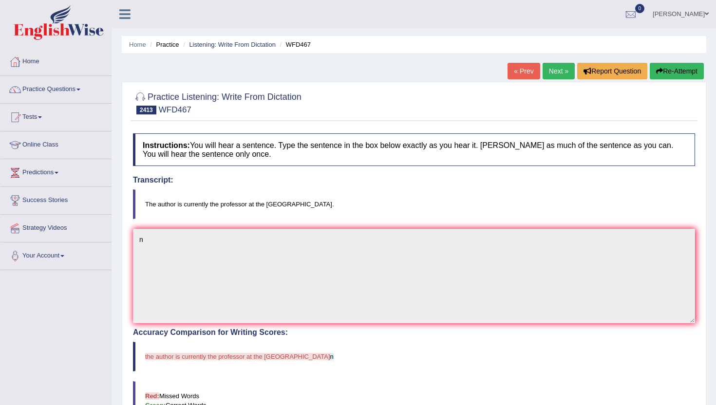
click at [550, 71] on link "Next »" at bounding box center [559, 71] width 32 height 17
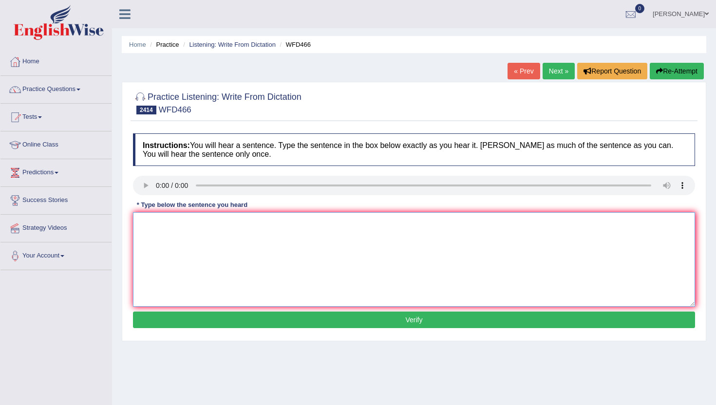
click at [177, 293] on textarea at bounding box center [414, 259] width 562 height 95
type textarea "n"
click at [183, 320] on button "Verify" at bounding box center [414, 320] width 562 height 17
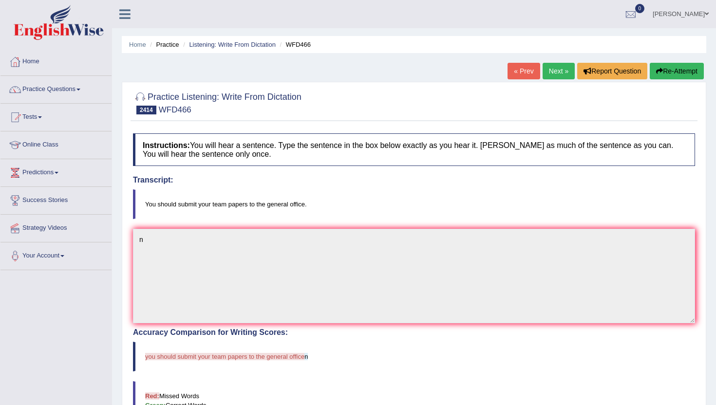
click at [549, 72] on link "Next »" at bounding box center [559, 71] width 32 height 17
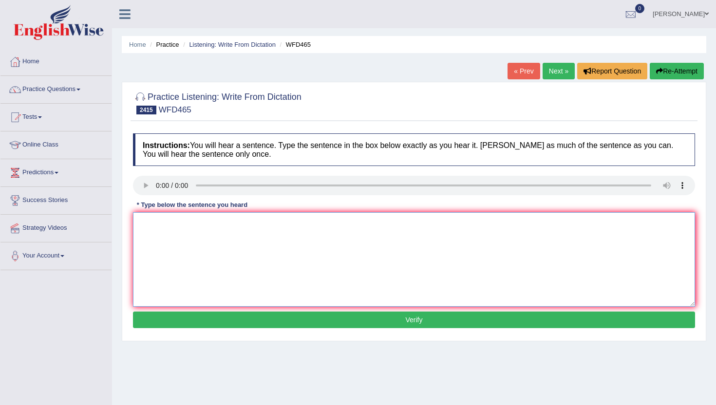
click at [179, 266] on textarea at bounding box center [414, 259] width 562 height 95
type textarea "m"
click at [173, 321] on button "Verify" at bounding box center [414, 320] width 562 height 17
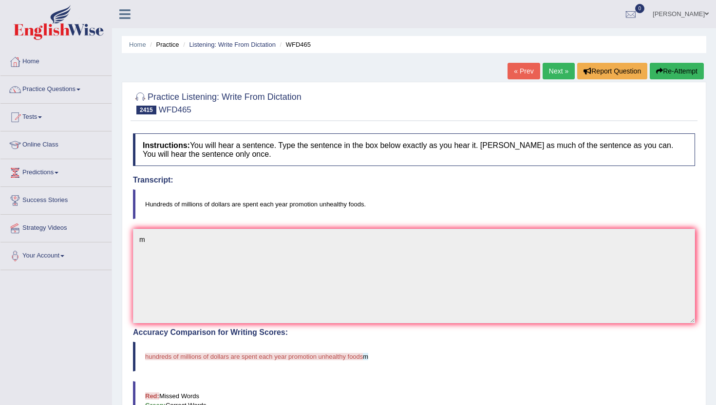
drag, startPoint x: 558, startPoint y: 71, endPoint x: 558, endPoint y: 147, distance: 75.5
click at [558, 71] on link "Next »" at bounding box center [559, 71] width 32 height 17
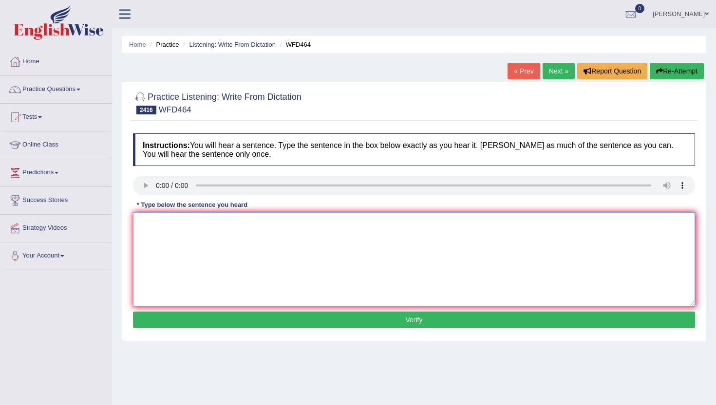
click at [166, 247] on textarea at bounding box center [414, 259] width 562 height 95
type textarea "m"
click at [154, 325] on button "Verify" at bounding box center [414, 320] width 562 height 17
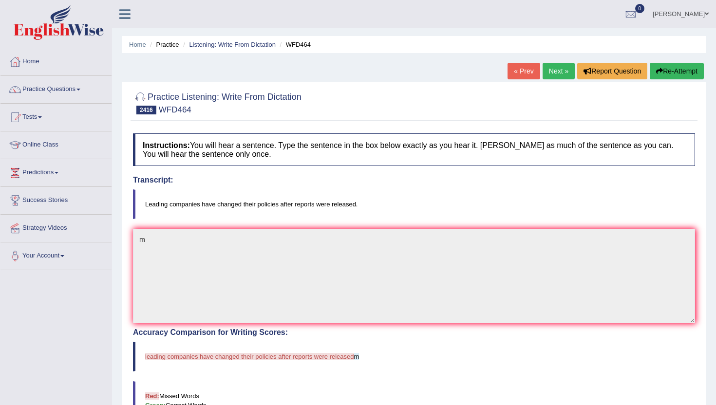
click at [544, 68] on link "Next »" at bounding box center [559, 71] width 32 height 17
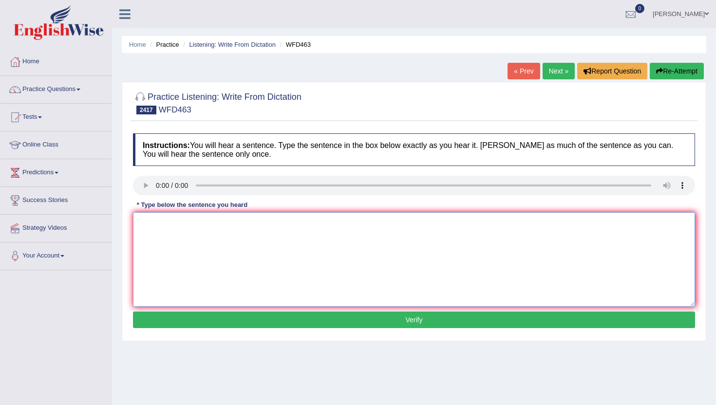
click at [149, 284] on textarea at bounding box center [414, 259] width 562 height 95
type textarea "m"
click at [166, 322] on button "Verify" at bounding box center [414, 320] width 562 height 17
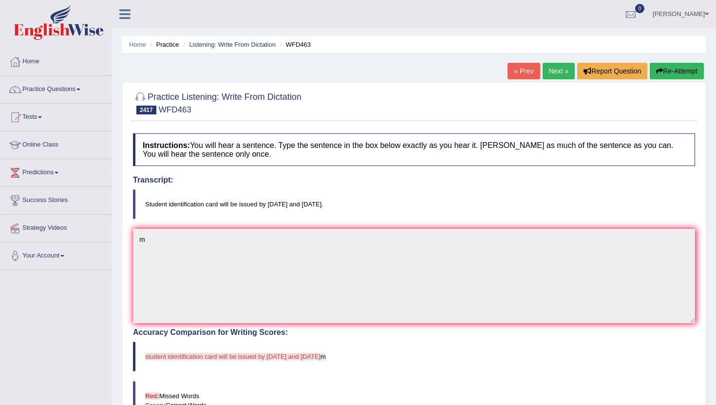
click at [551, 70] on link "Next »" at bounding box center [559, 71] width 32 height 17
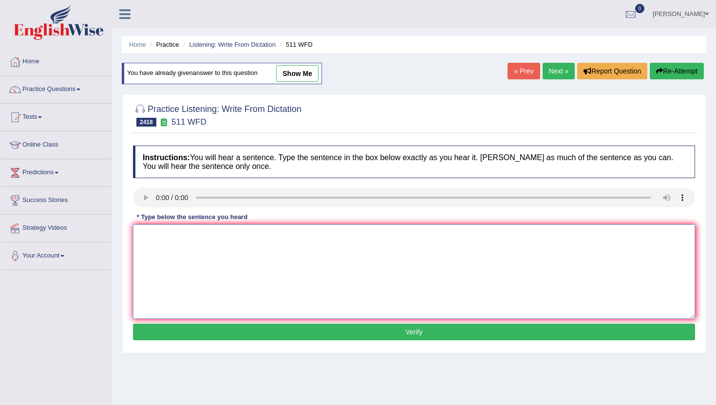
click at [175, 242] on textarea at bounding box center [414, 272] width 562 height 95
type textarea "m"
click at [179, 328] on button "Verify" at bounding box center [414, 332] width 562 height 17
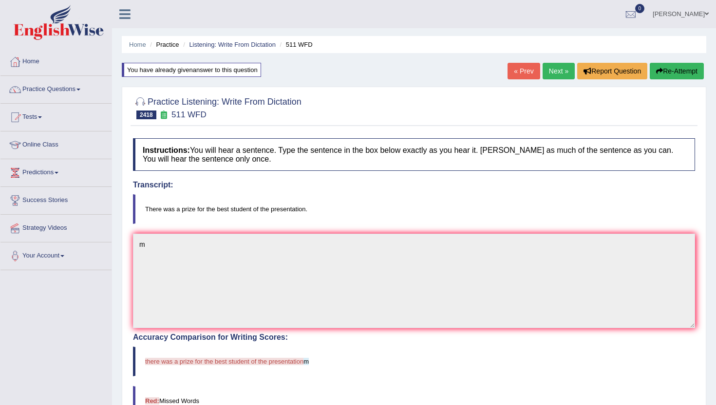
click at [545, 74] on link "Next »" at bounding box center [559, 71] width 32 height 17
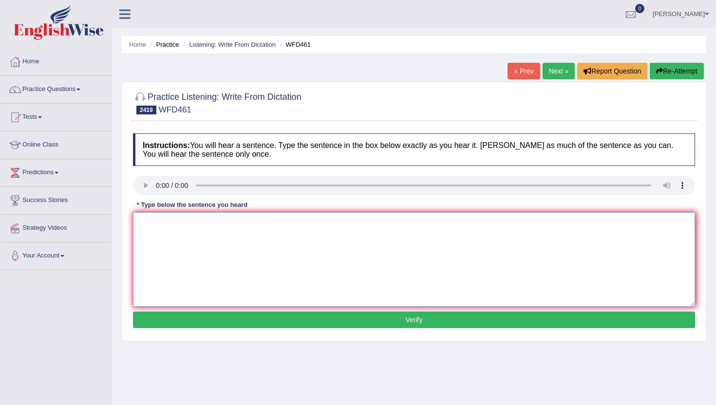
click at [153, 235] on textarea at bounding box center [414, 259] width 562 height 95
type textarea "n"
click at [205, 318] on button "Verify" at bounding box center [414, 320] width 562 height 17
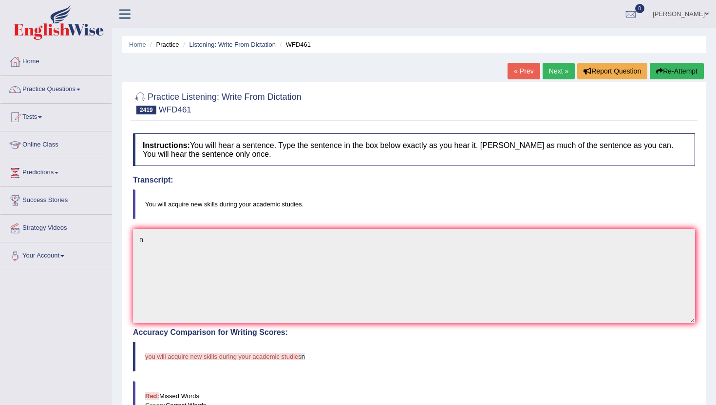
click at [559, 74] on link "Next »" at bounding box center [559, 71] width 32 height 17
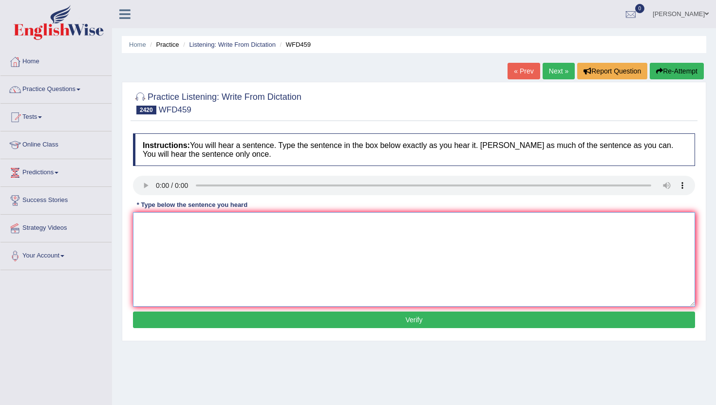
drag, startPoint x: 191, startPoint y: 254, endPoint x: 209, endPoint y: 231, distance: 29.8
click at [191, 254] on textarea at bounding box center [414, 259] width 562 height 95
type textarea "m"
click at [204, 323] on button "Verify" at bounding box center [414, 320] width 562 height 17
